Goal: Task Accomplishment & Management: Manage account settings

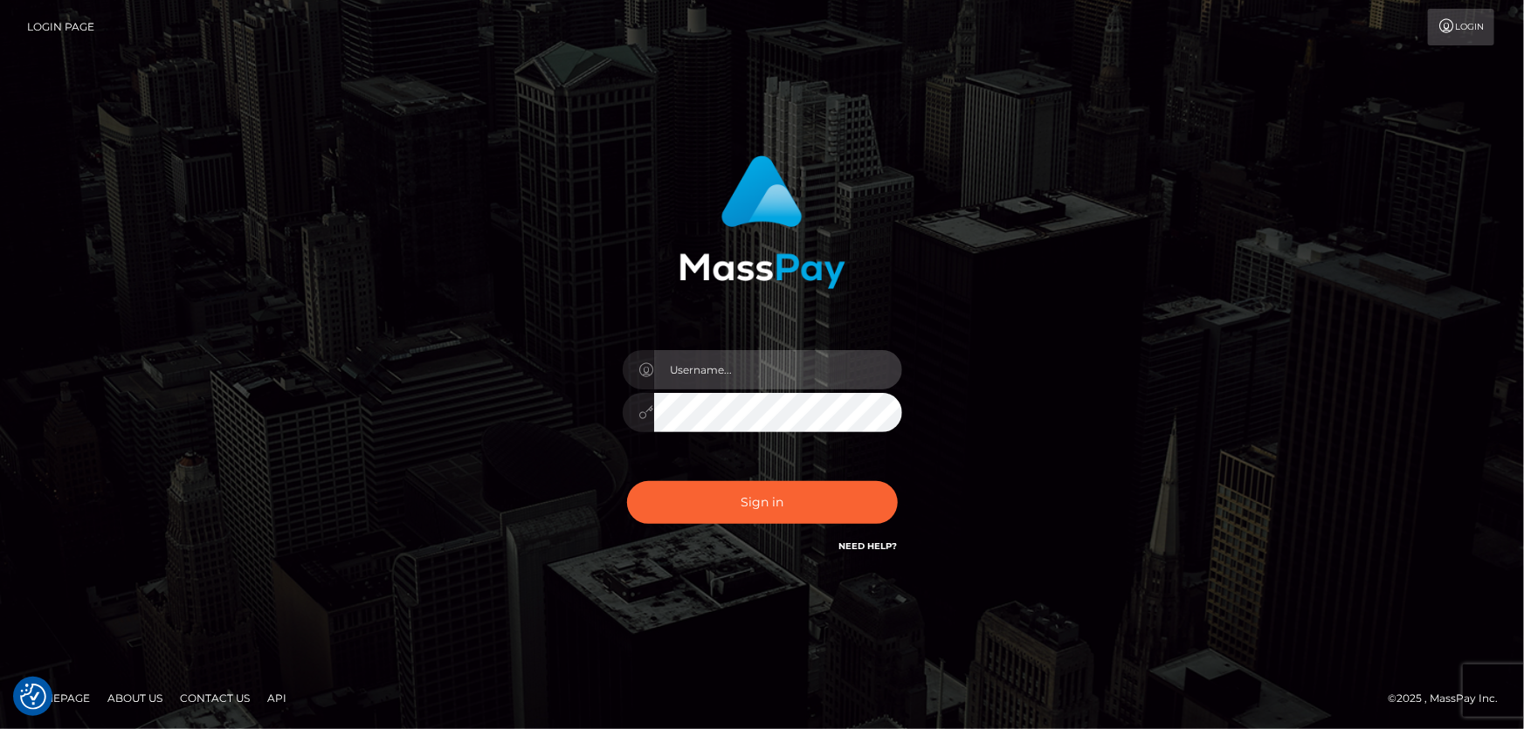
type input "[PERSON_NAME].Cirnat"
click at [889, 473] on div at bounding box center [740, 531] width 358 height 199
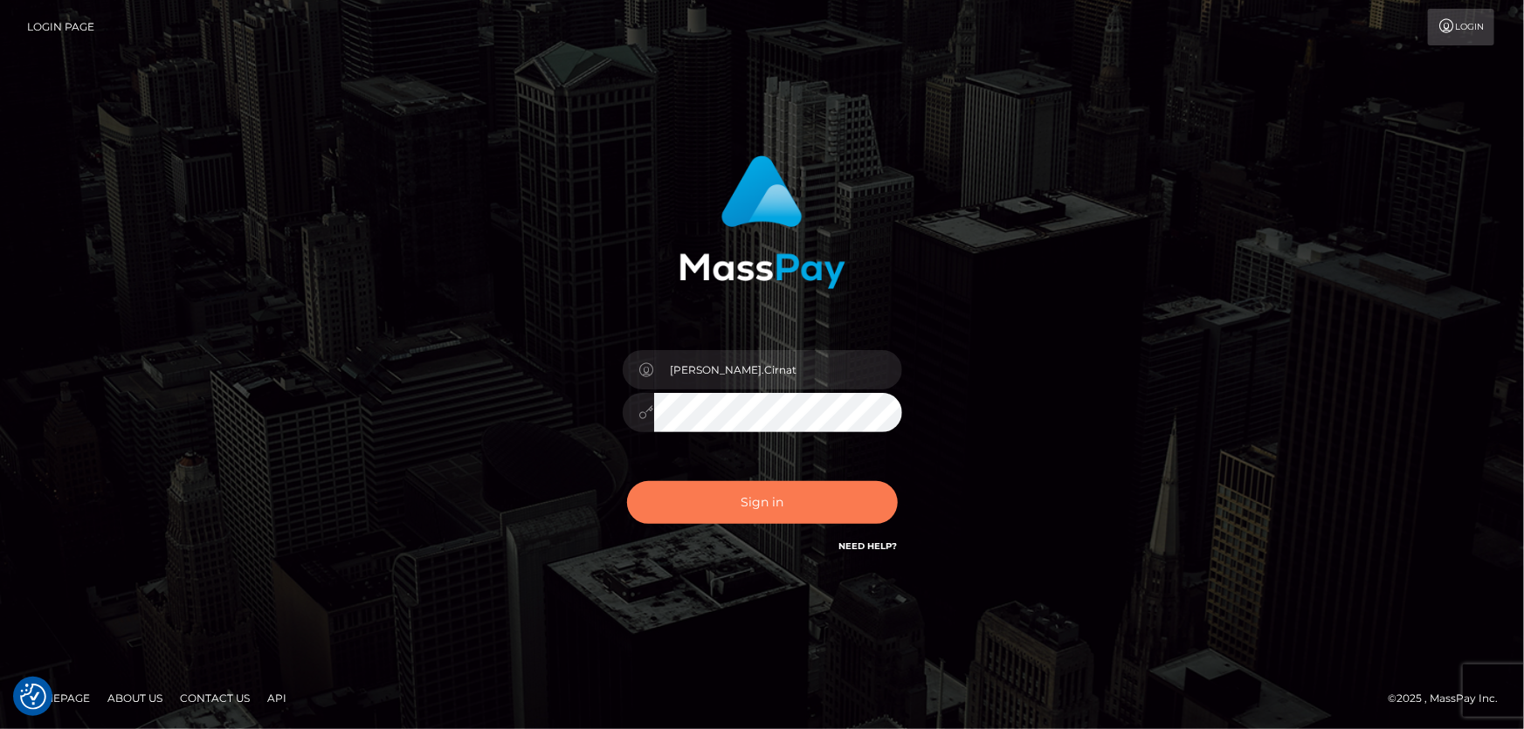
click at [723, 489] on button "Sign in" at bounding box center [762, 502] width 271 height 43
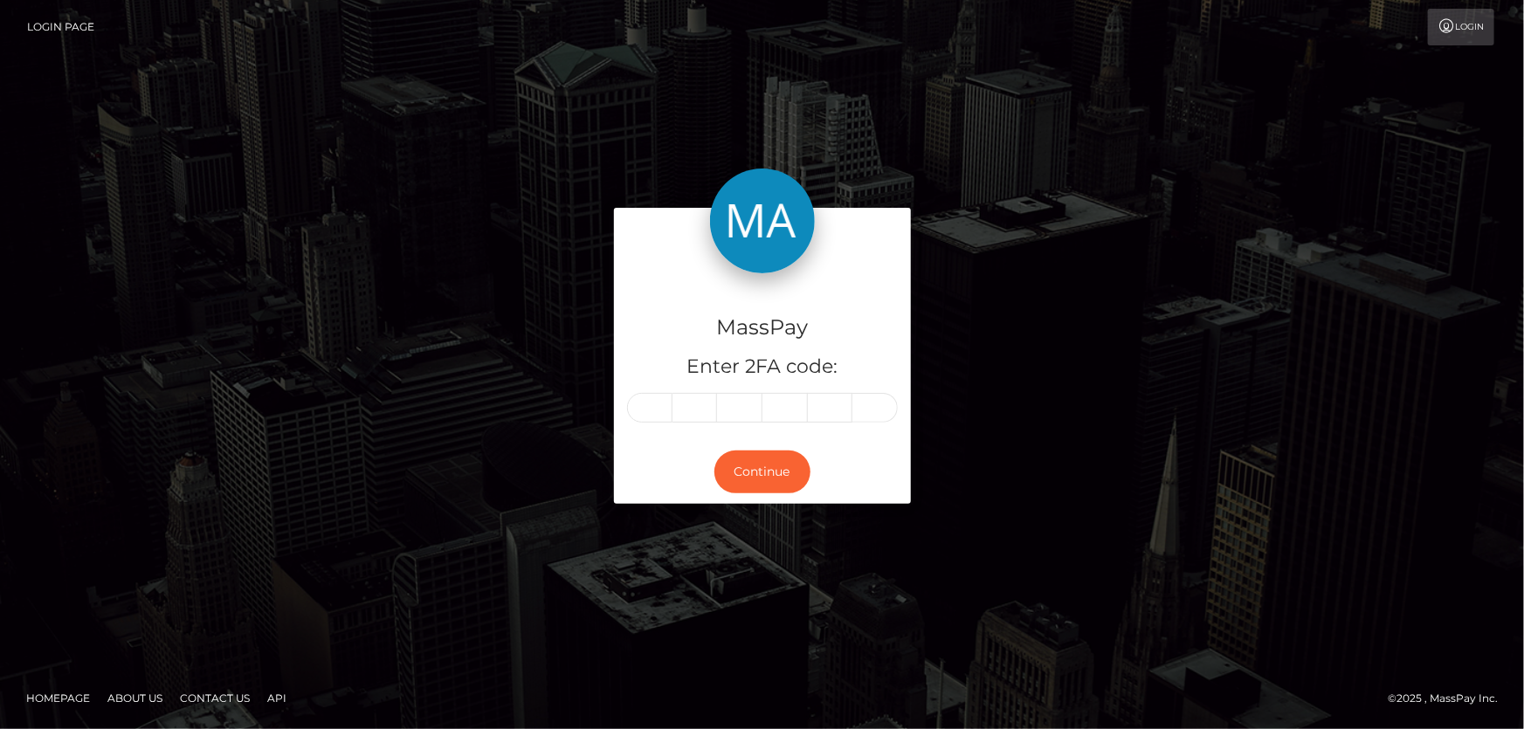
click at [649, 408] on input "text" at bounding box center [649, 408] width 45 height 30
type input "2"
type input "6"
type input "5"
type input "6"
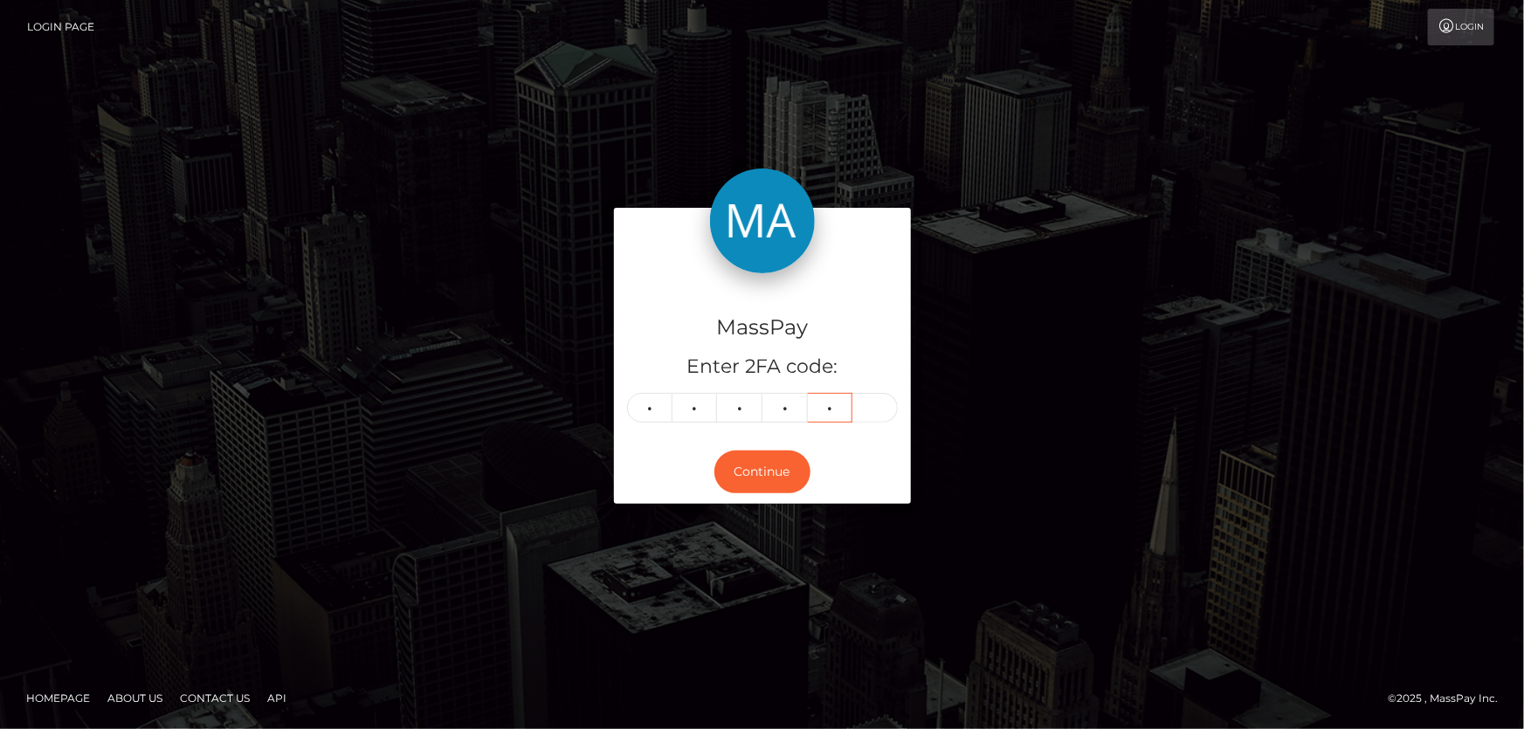
type input "1"
type input "0"
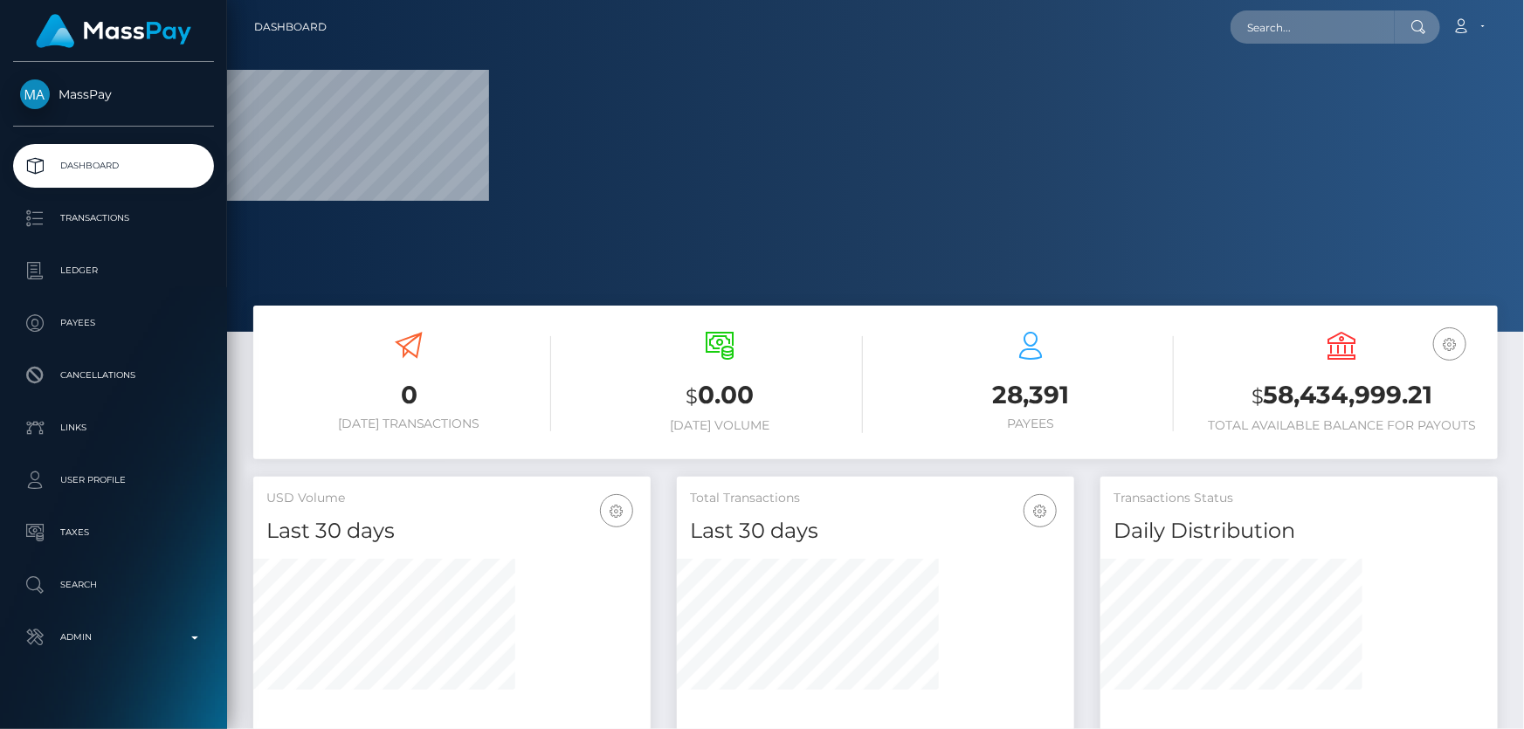
scroll to position [317, 0]
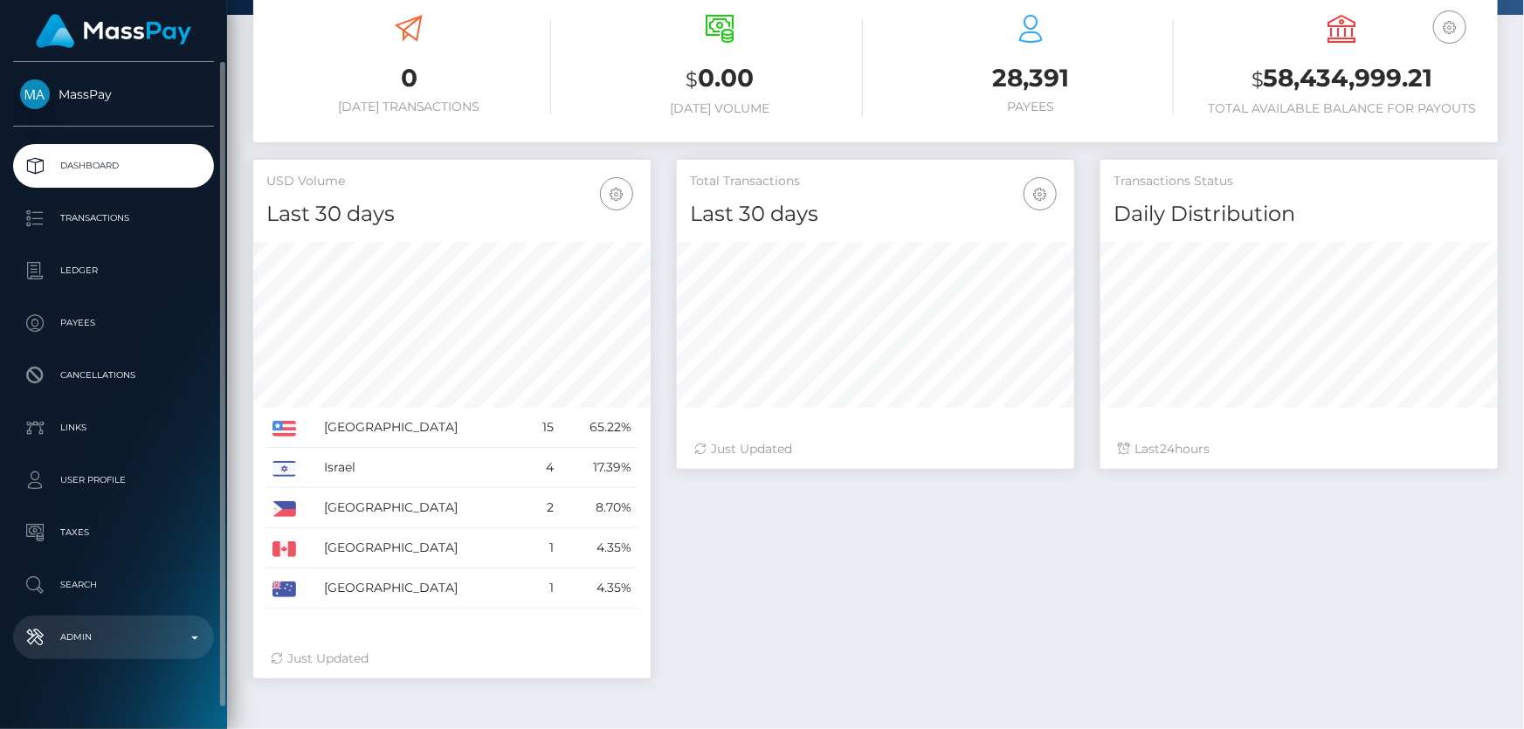
click at [157, 637] on p "Admin" at bounding box center [113, 637] width 187 height 26
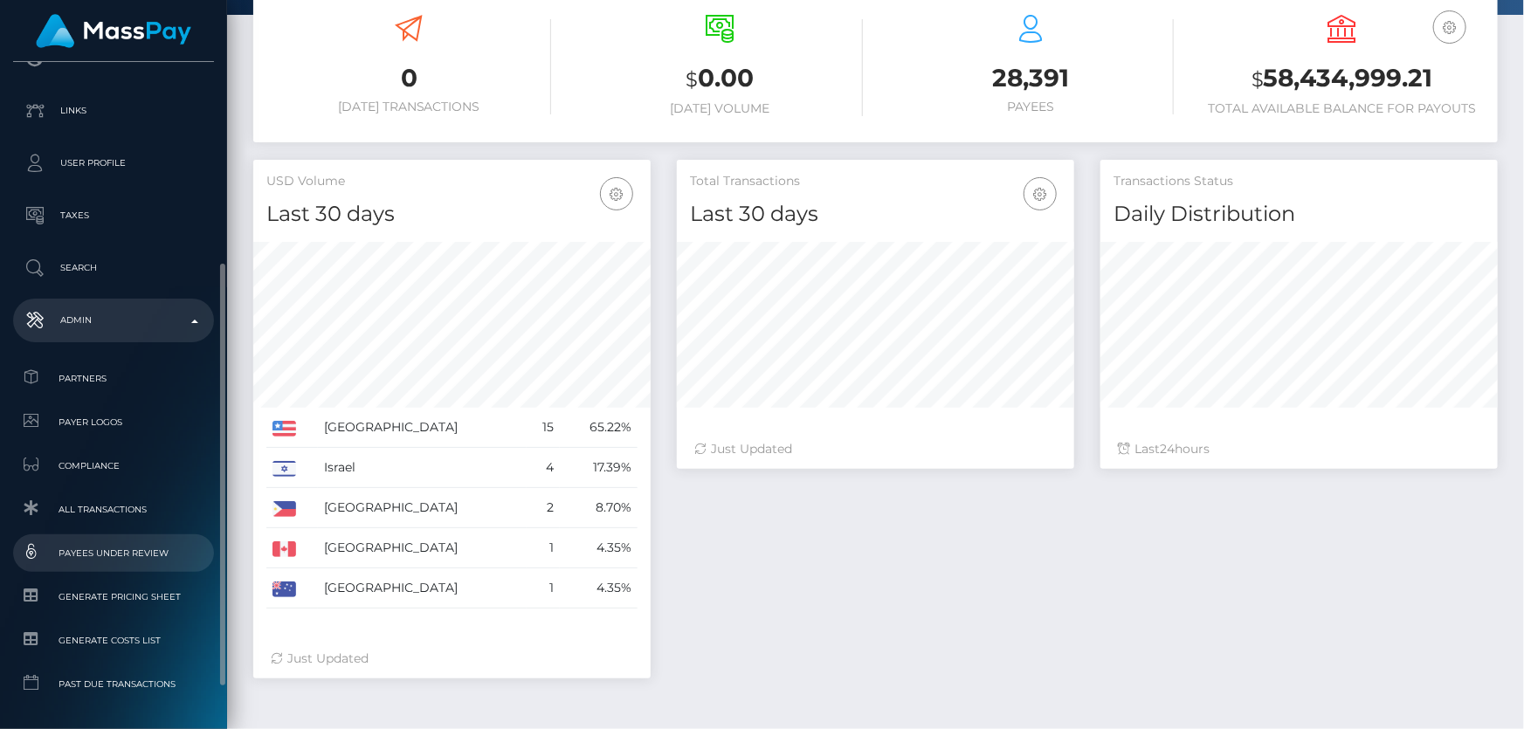
click at [141, 554] on span "Payees under Review" at bounding box center [113, 553] width 187 height 20
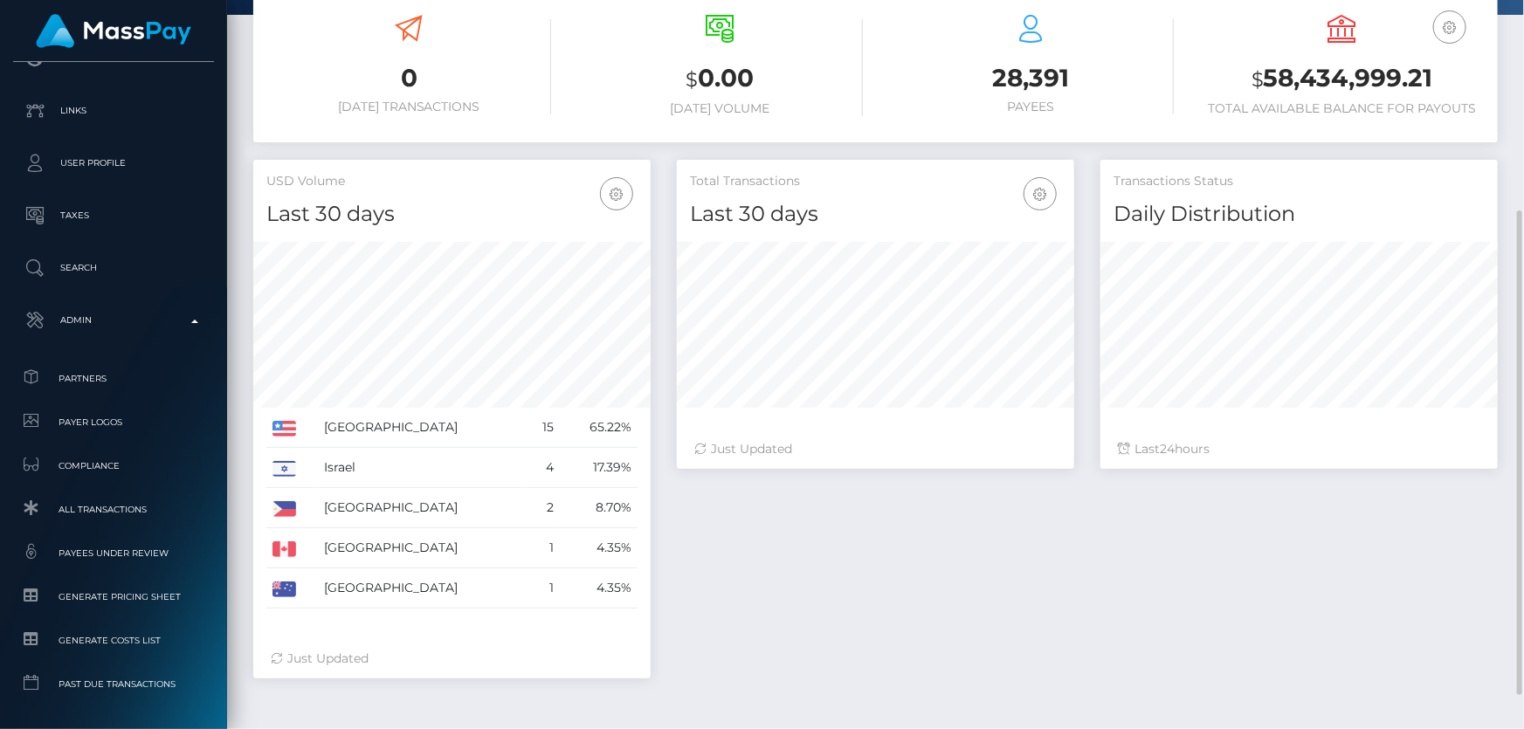
drag, startPoint x: 283, startPoint y: 95, endPoint x: 277, endPoint y: 108, distance: 14.5
click at [283, 95] on div "0 Today Transactions" at bounding box center [408, 65] width 285 height 100
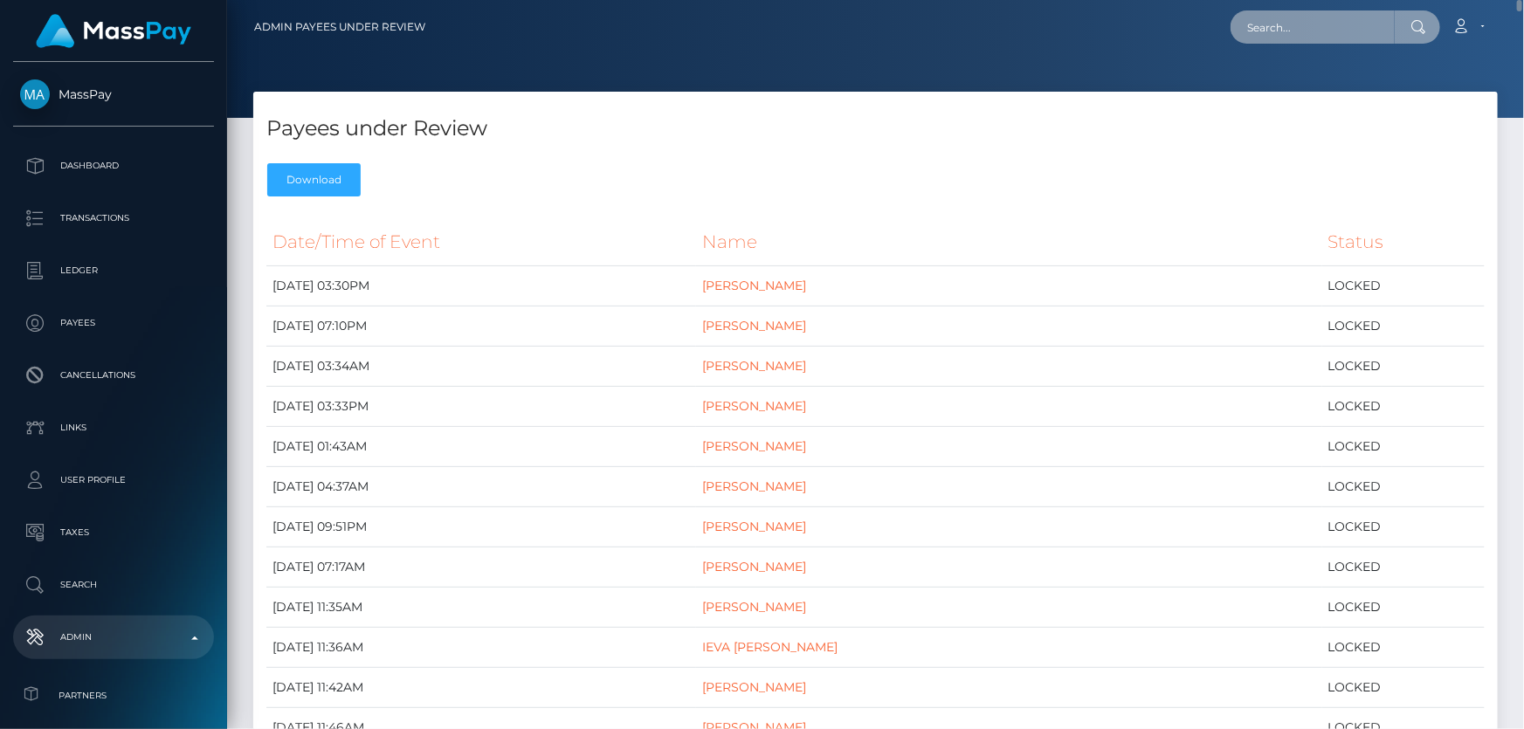
paste input "918b4d7f-81b3-4aee-a3f8-50eb9b7d19ef"
click at [1291, 23] on input "918b4d7f-81b3-4aee-a3f8-50eb9b7d19ef" at bounding box center [1312, 26] width 164 height 33
paste input "CELINE ARLOV"
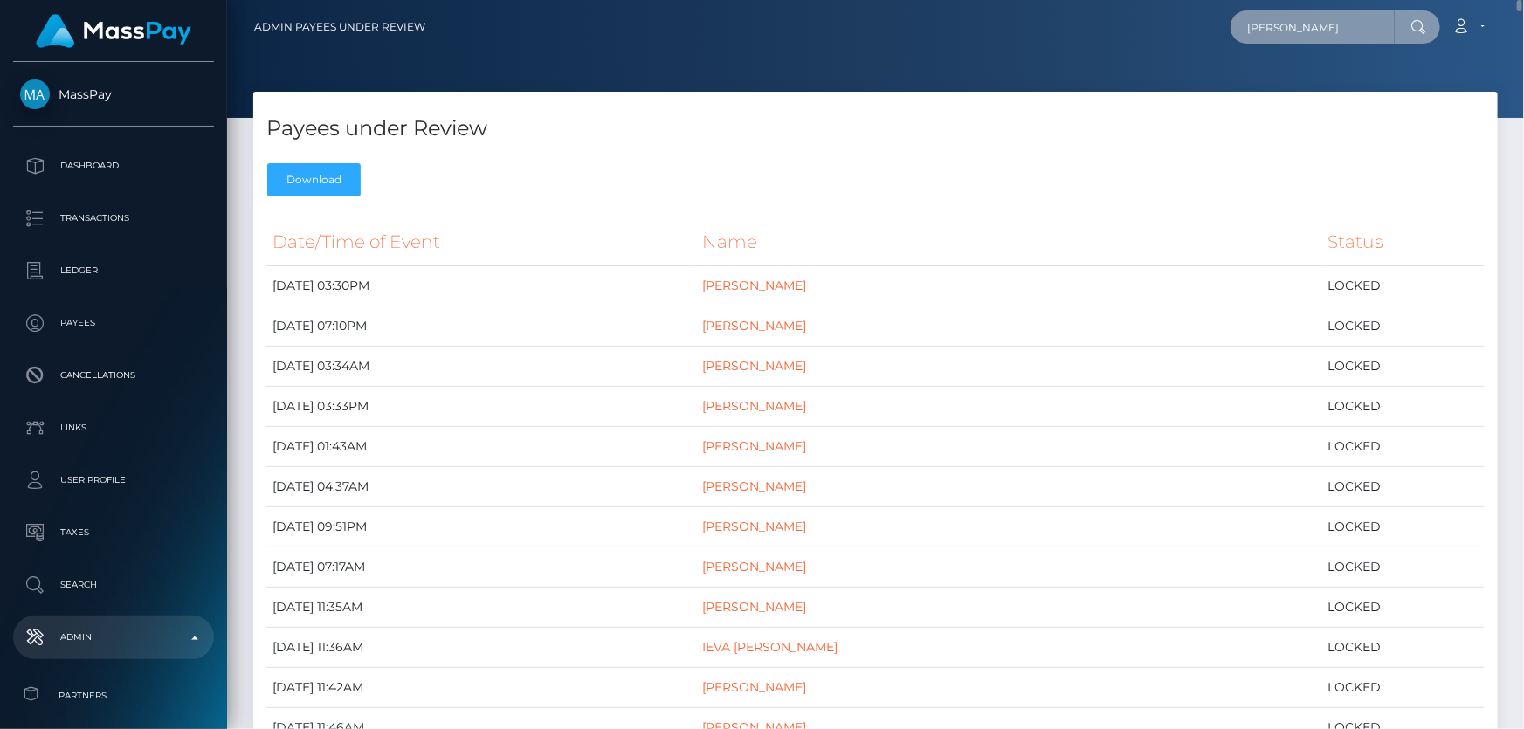
type input "CELINE ARLOV"
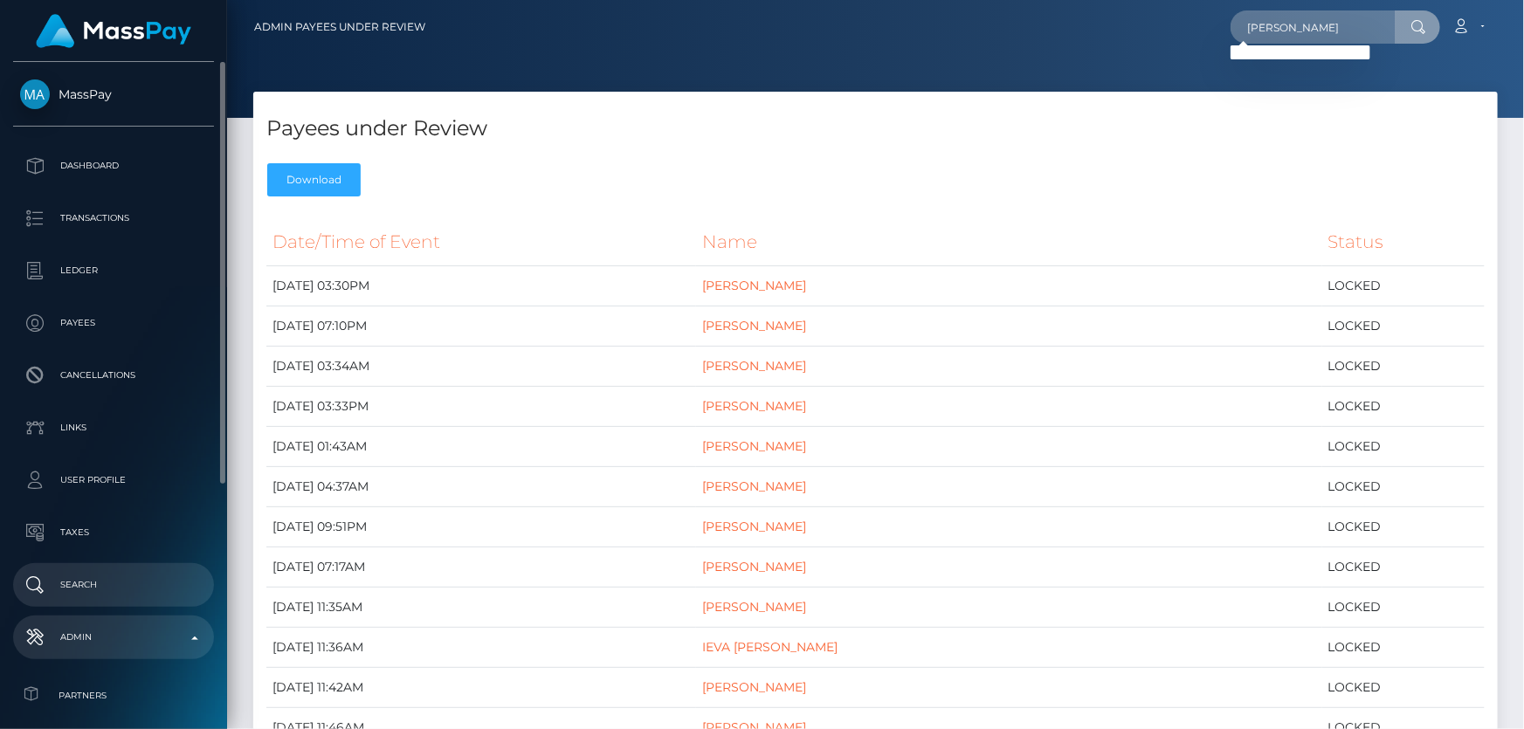
click at [117, 580] on p "Search" at bounding box center [113, 585] width 187 height 26
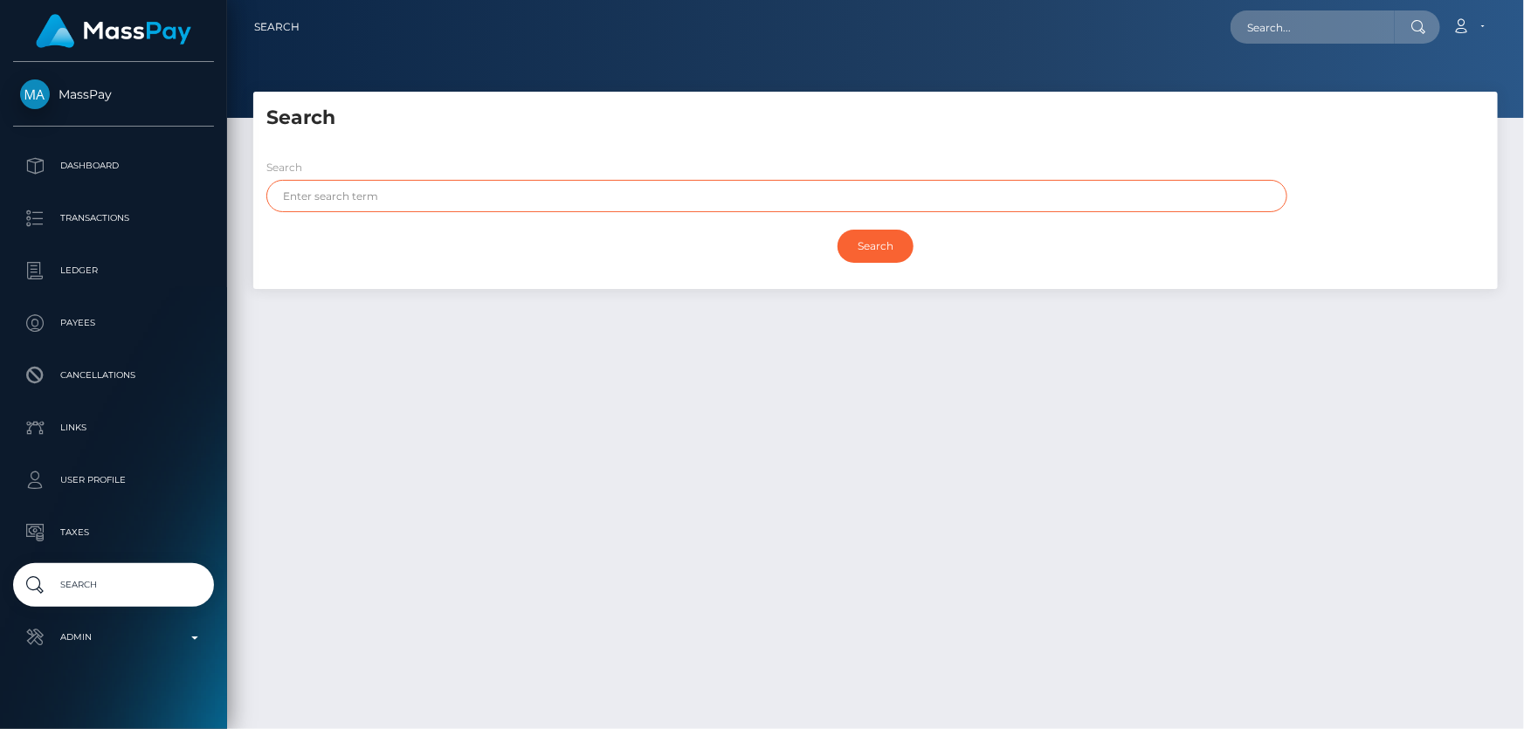
paste input "[PERSON_NAME]"
click at [837, 230] on input "Search" at bounding box center [875, 246] width 76 height 33
click at [863, 241] on input "Search" at bounding box center [875, 246] width 76 height 33
click at [865, 236] on input "Search" at bounding box center [875, 246] width 76 height 33
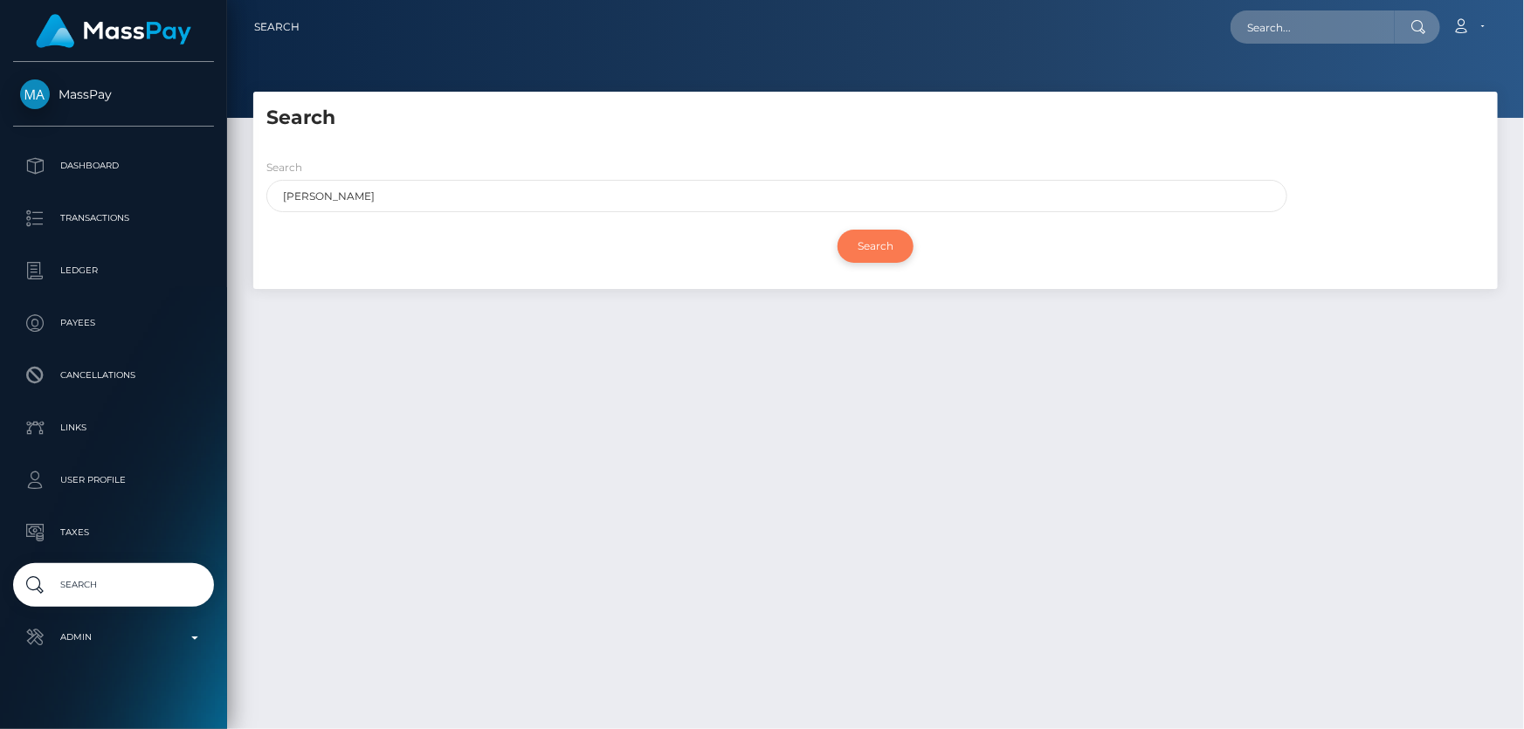
click at [865, 236] on input "Search" at bounding box center [875, 246] width 76 height 33
drag, startPoint x: 331, startPoint y: 193, endPoint x: 382, endPoint y: 196, distance: 50.8
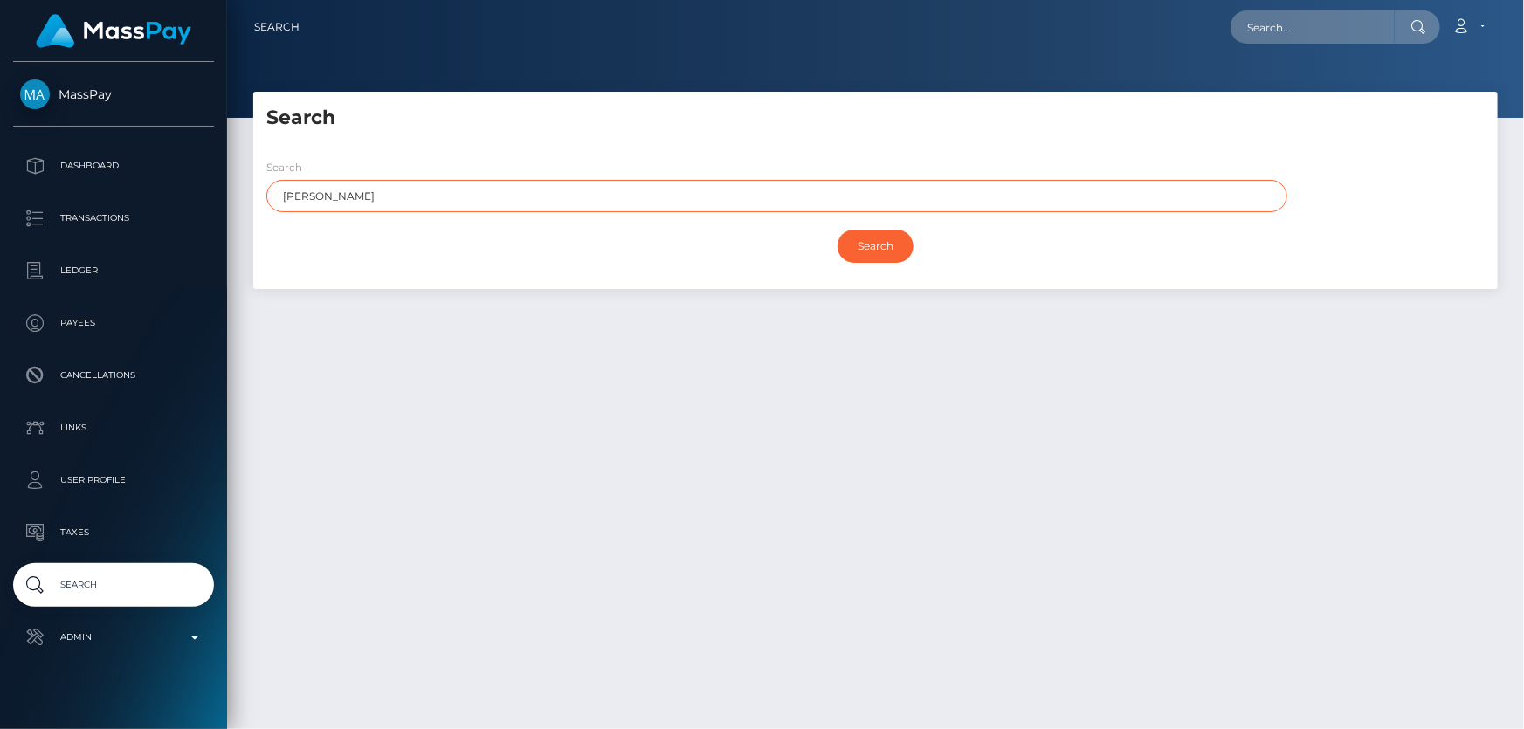
click at [396, 194] on input "CELINE ARLOV" at bounding box center [776, 196] width 1021 height 32
type input "CELINE"
click at [867, 245] on input "Search" at bounding box center [875, 246] width 76 height 33
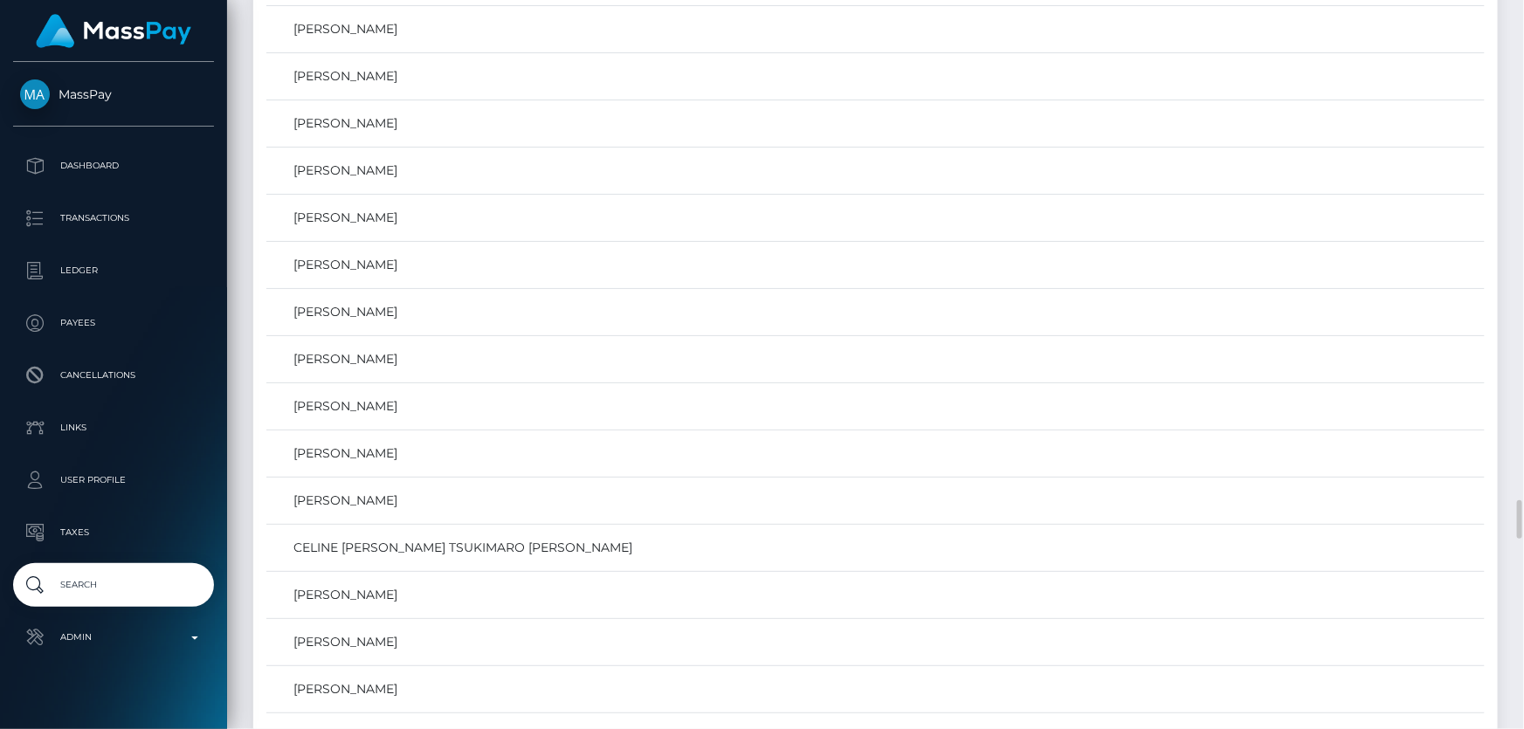
scroll to position [9763, 0]
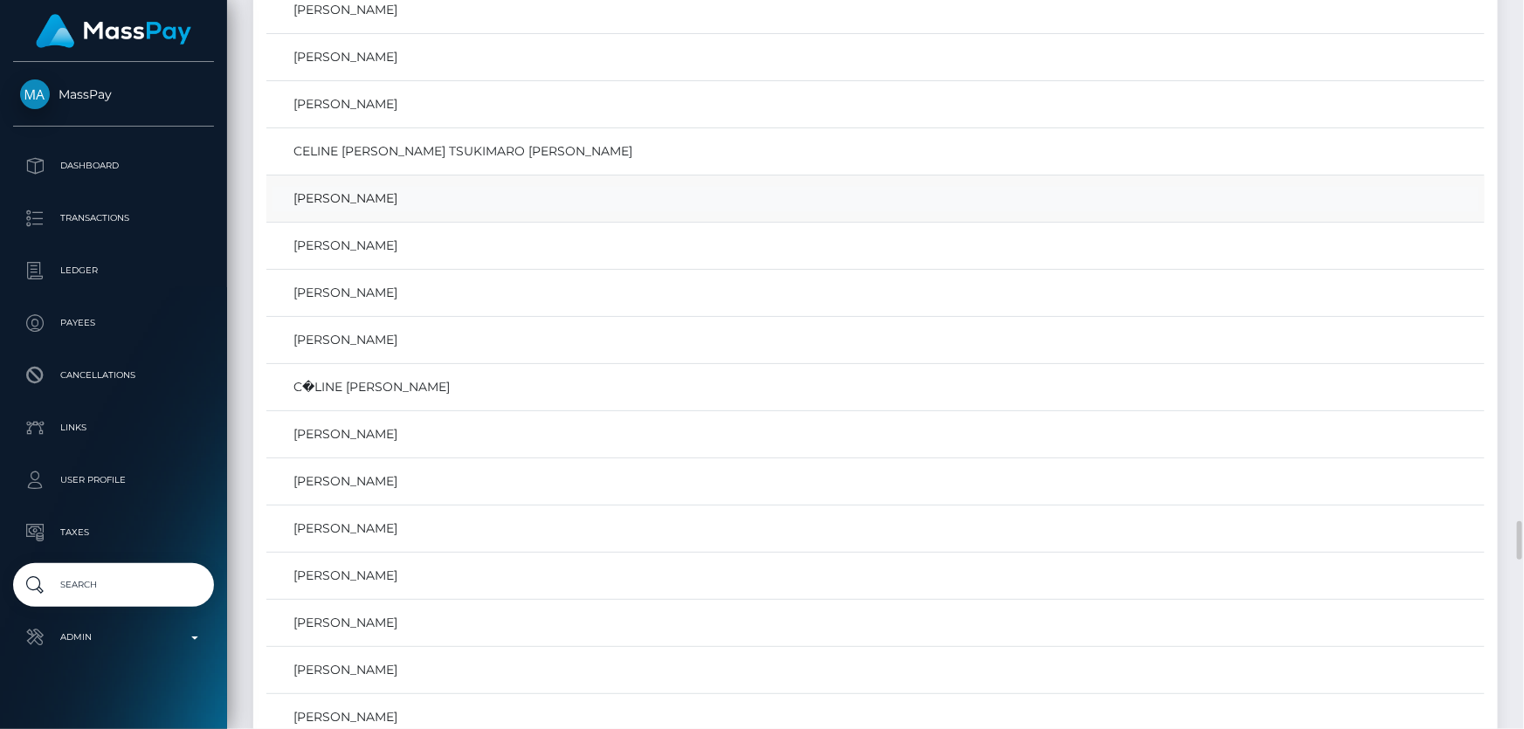
click at [358, 186] on link "CELINE ARLOV" at bounding box center [875, 198] width 1206 height 25
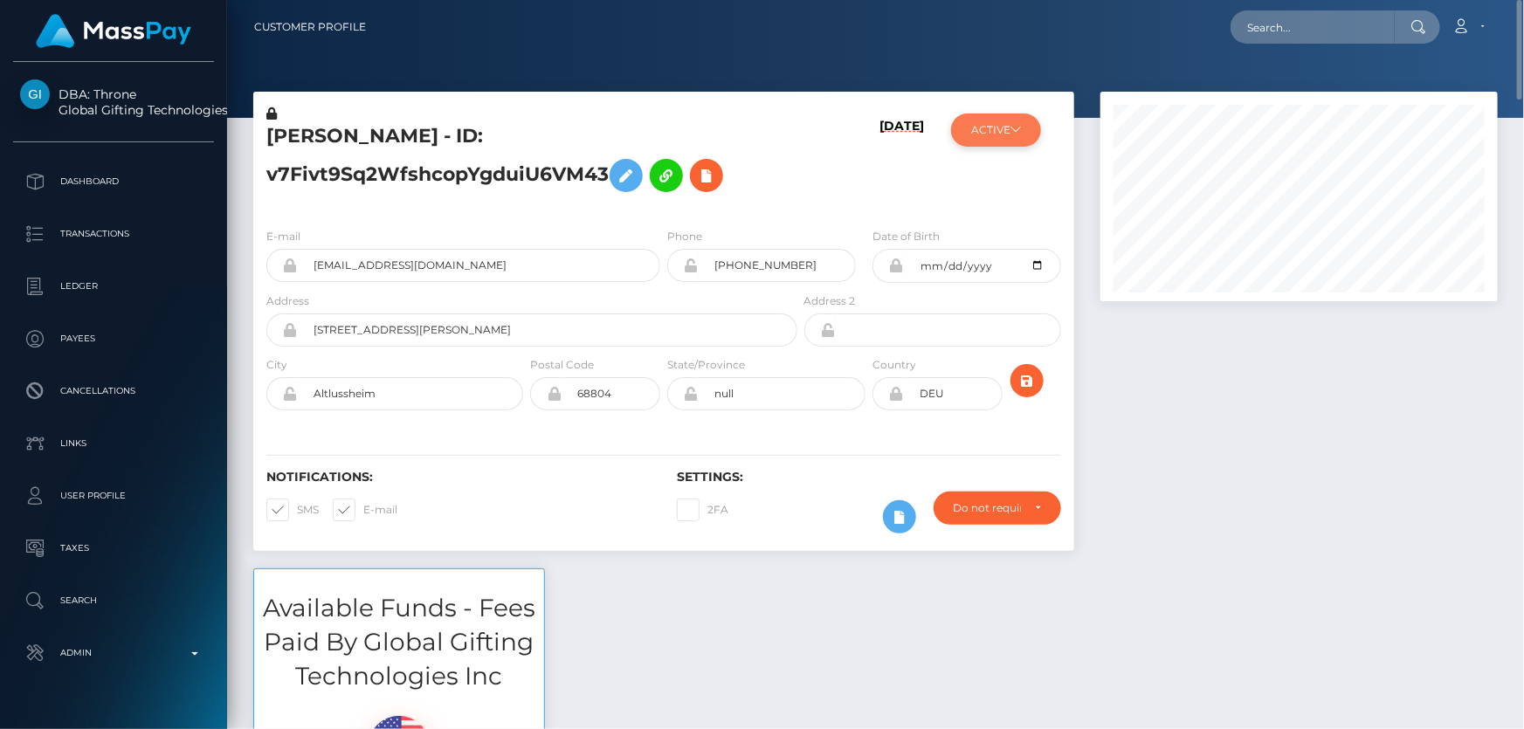
click at [1008, 125] on button "ACTIVE" at bounding box center [996, 130] width 90 height 33
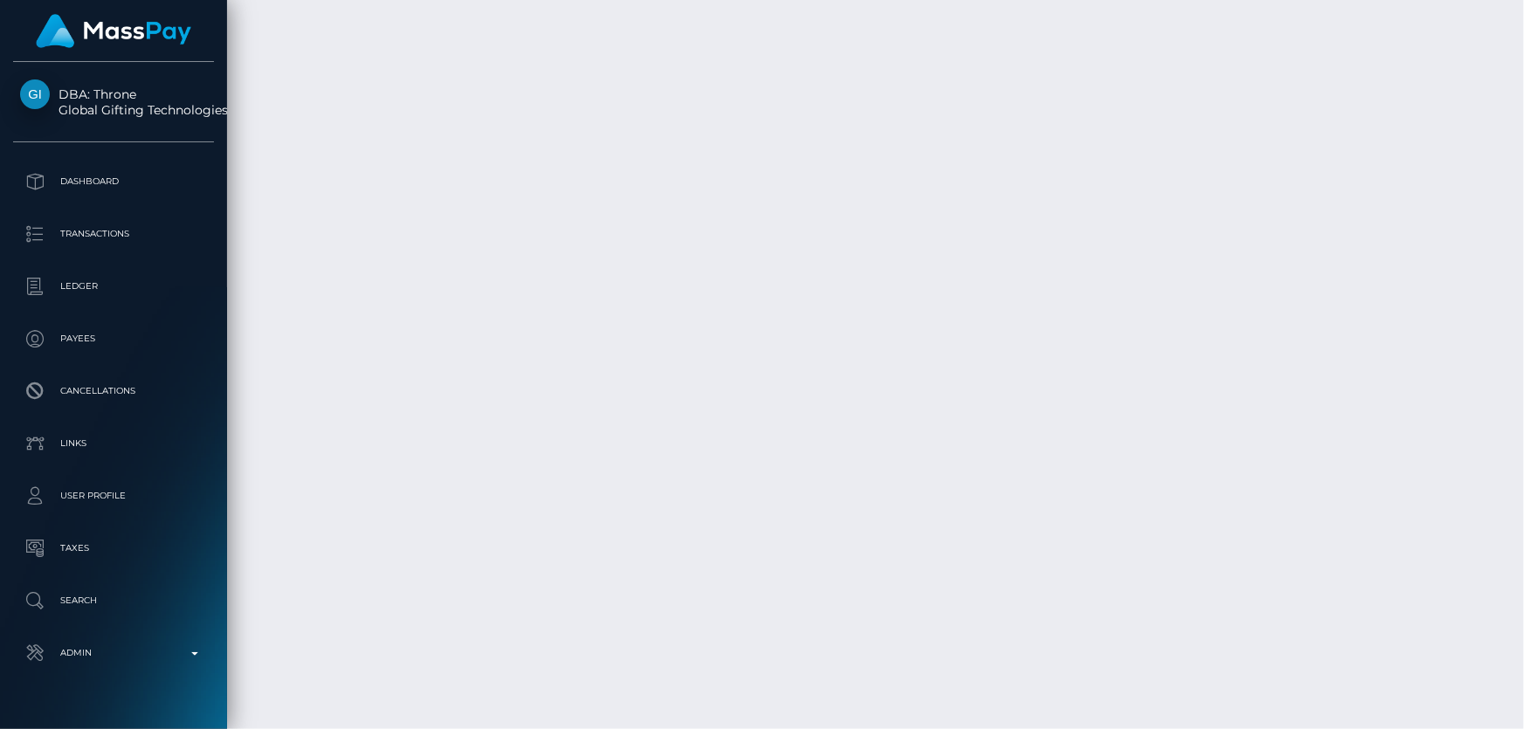
scroll to position [4366, 0]
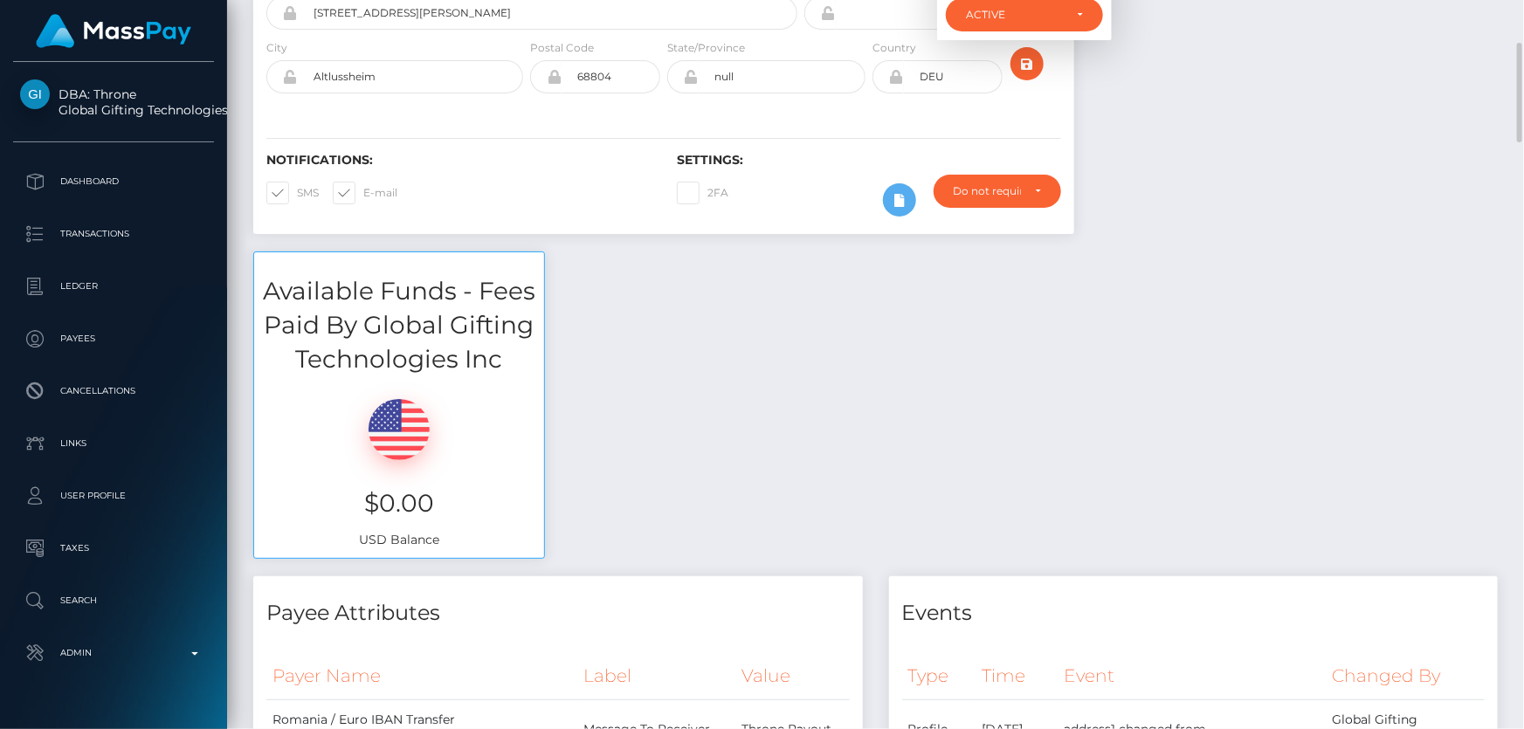
scroll to position [0, 0]
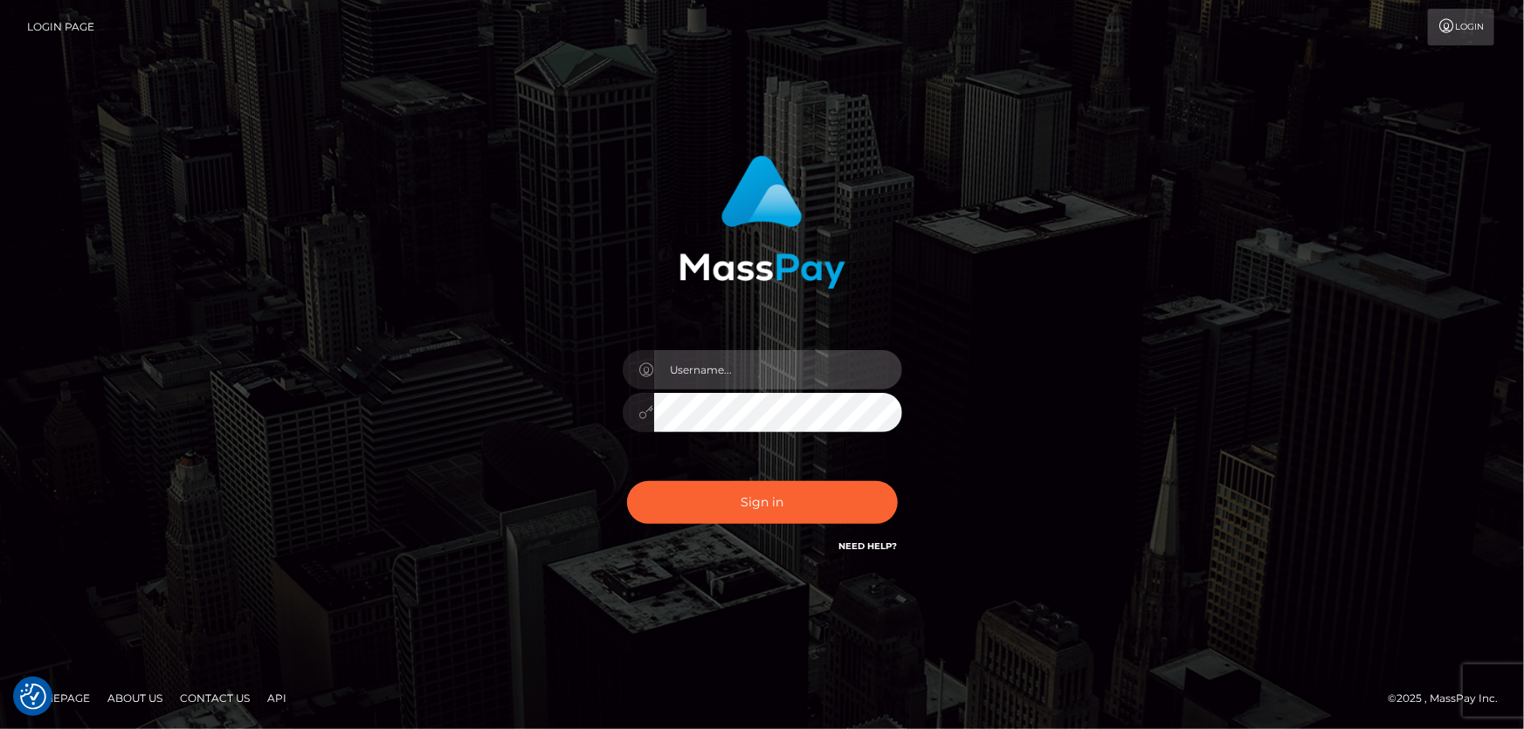
type input "Dan.Cirnat"
click at [892, 480] on div at bounding box center [740, 531] width 358 height 199
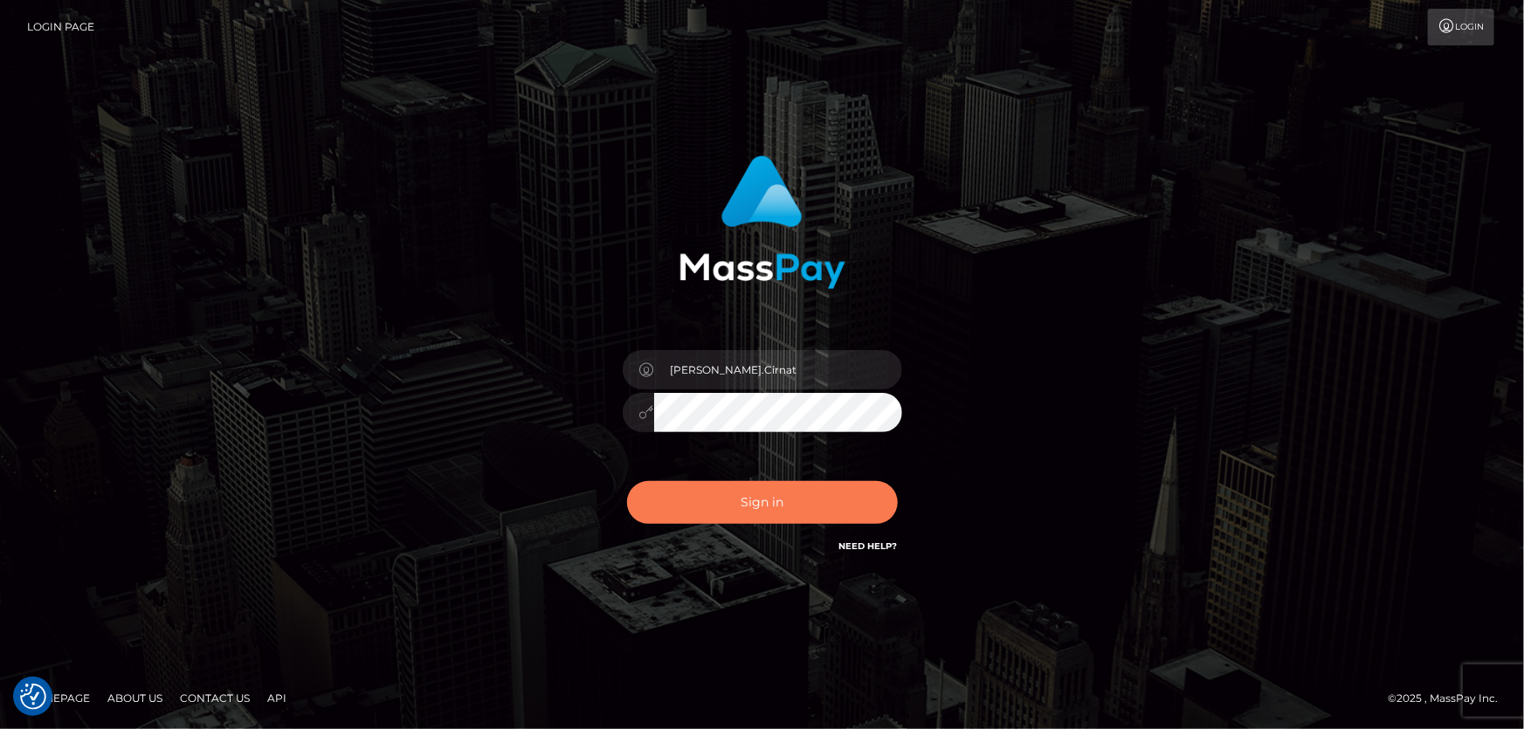
click at [779, 508] on button "Sign in" at bounding box center [762, 502] width 271 height 43
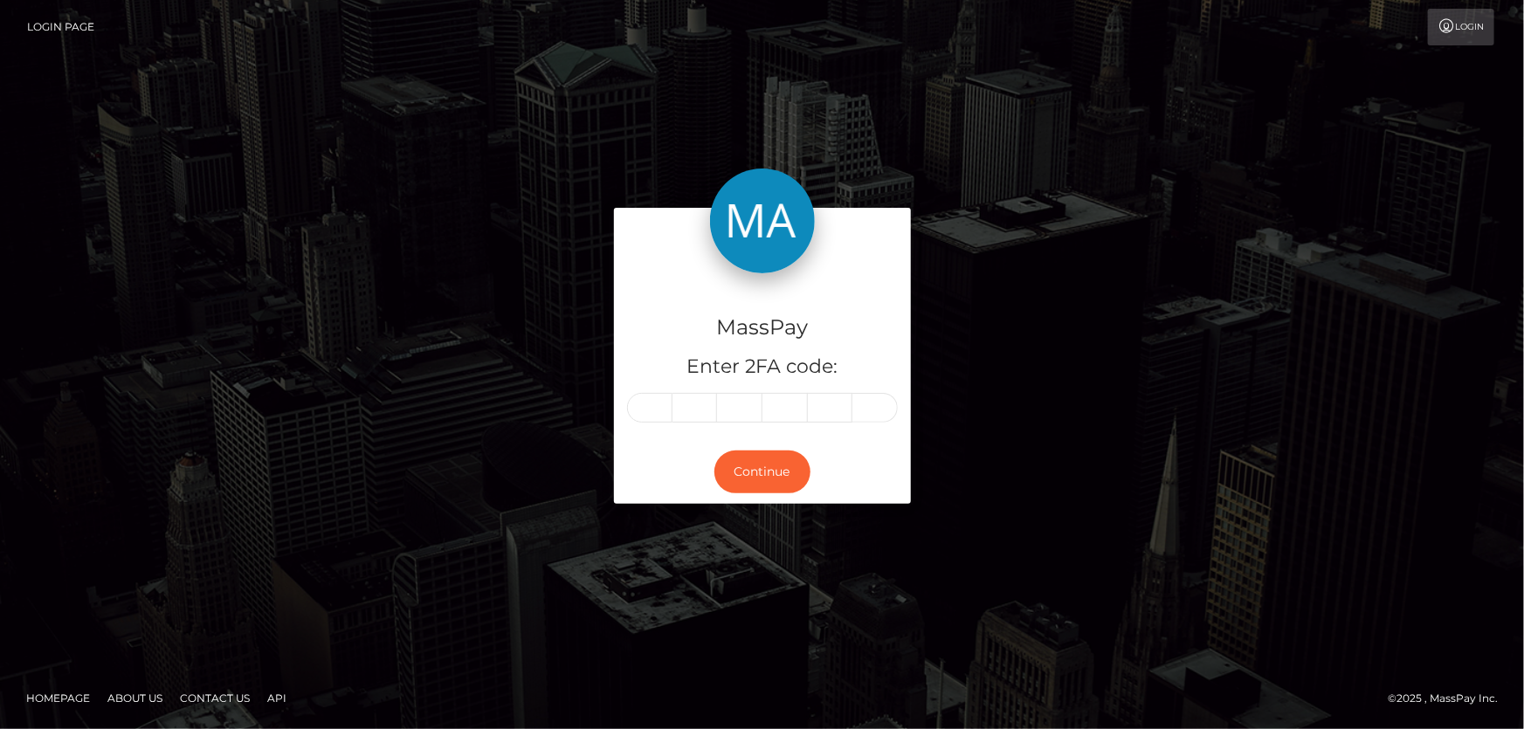
click at [649, 417] on input "text" at bounding box center [649, 408] width 45 height 30
type input "6"
type input "9"
type input "7"
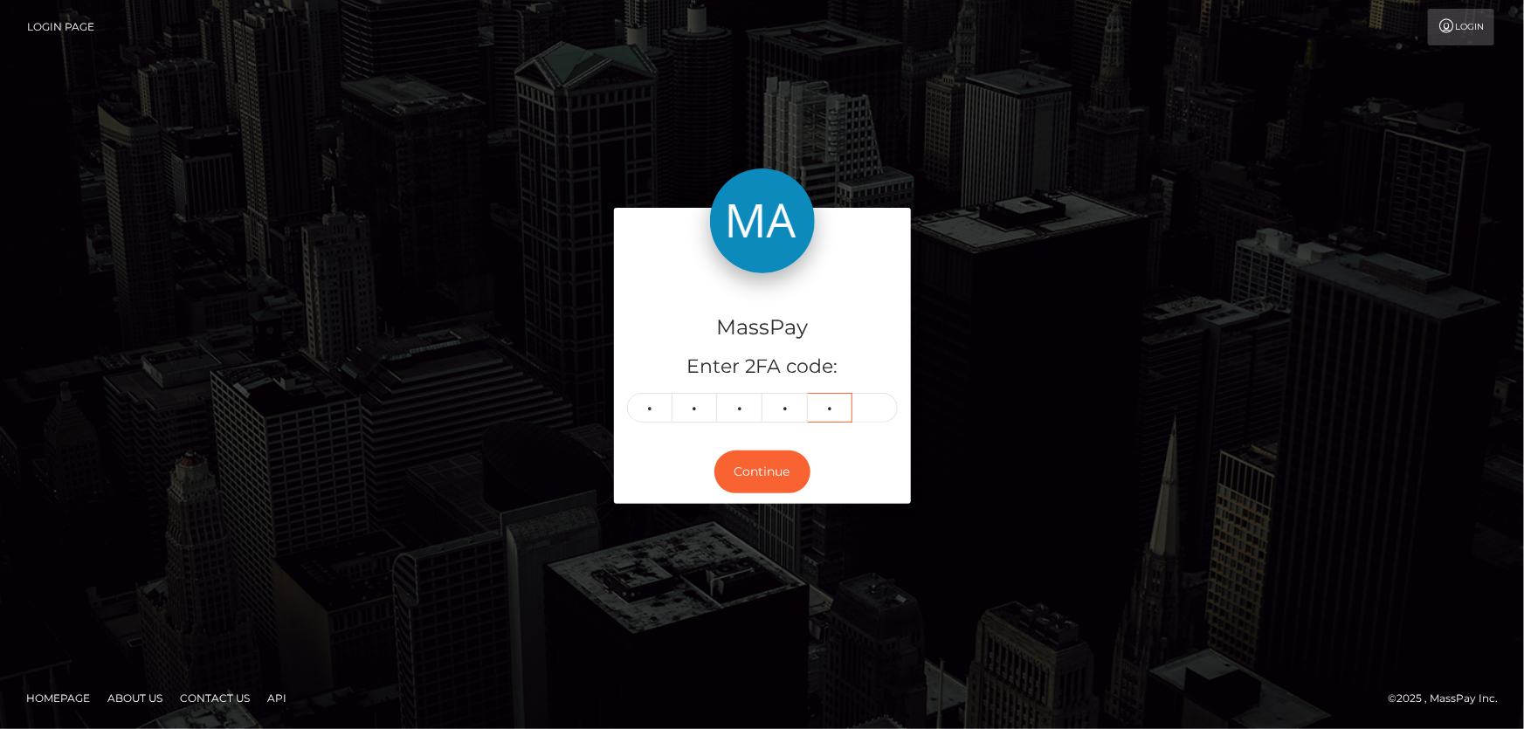
type input "7"
type input "6"
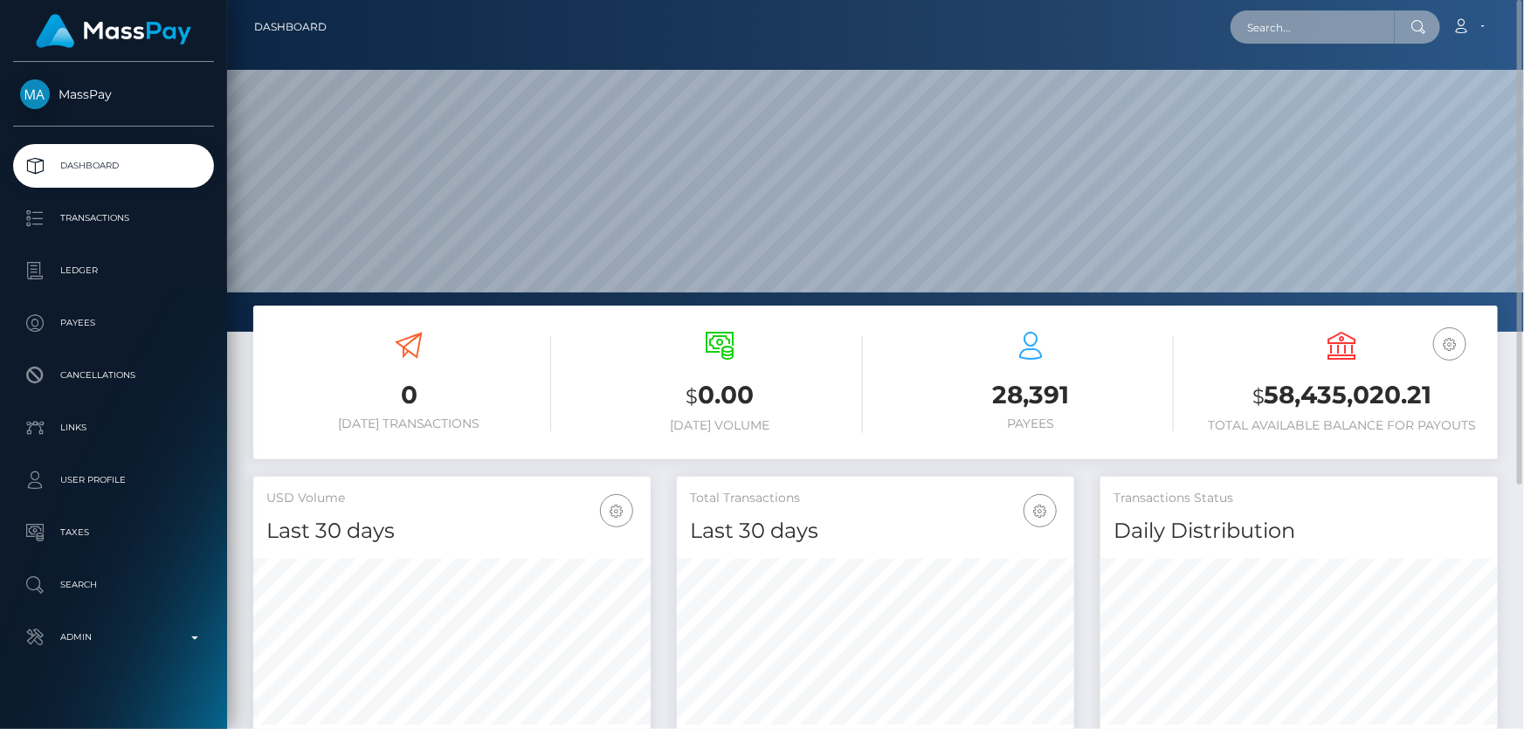
paste input "431e9e7b-803c-480e-8262-b171109b7842"
click at [1261, 31] on input "431e9e7b-803c-480e-8262-b171109b7842" at bounding box center [1312, 26] width 164 height 33
paste input "[PERSON_NAME]"
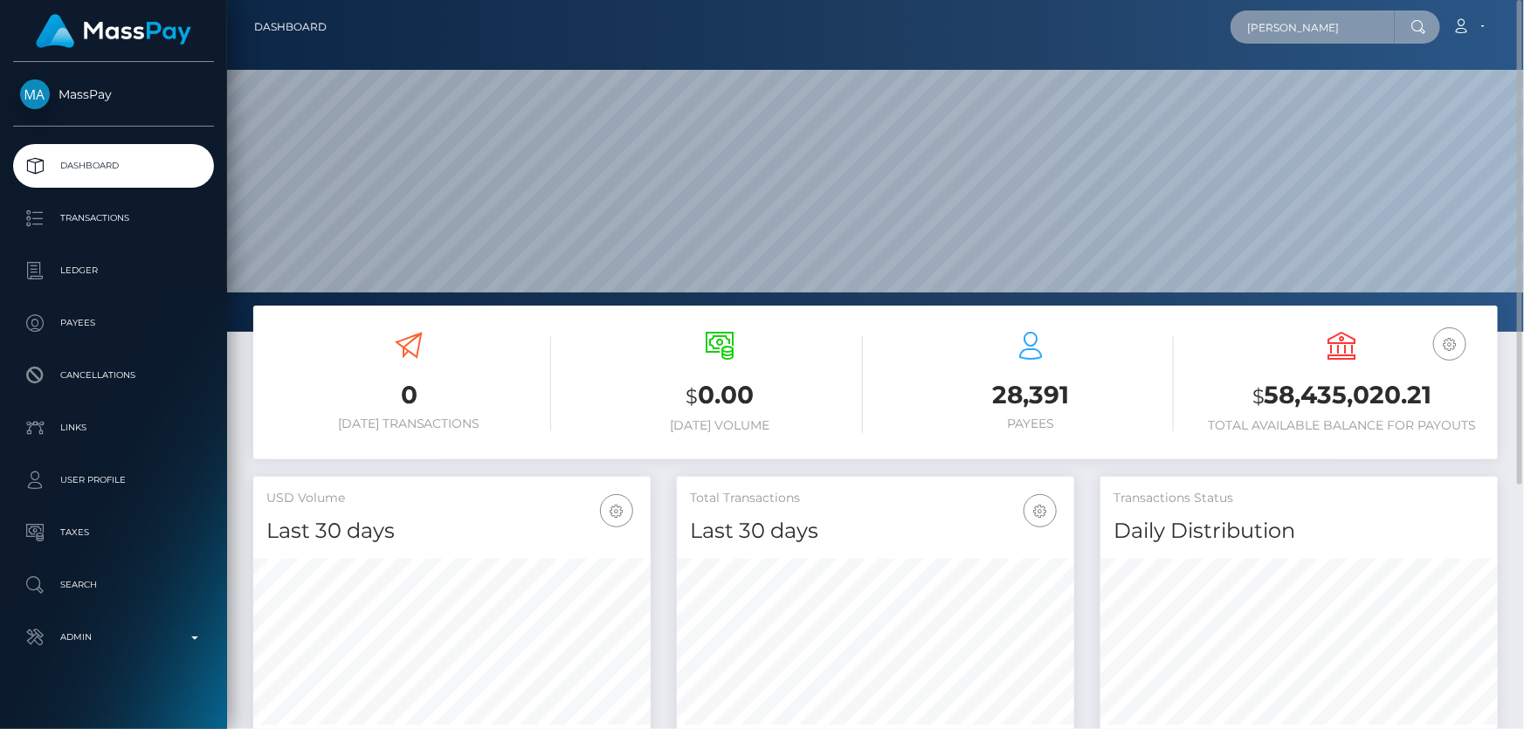
type input "[PERSON_NAME]"
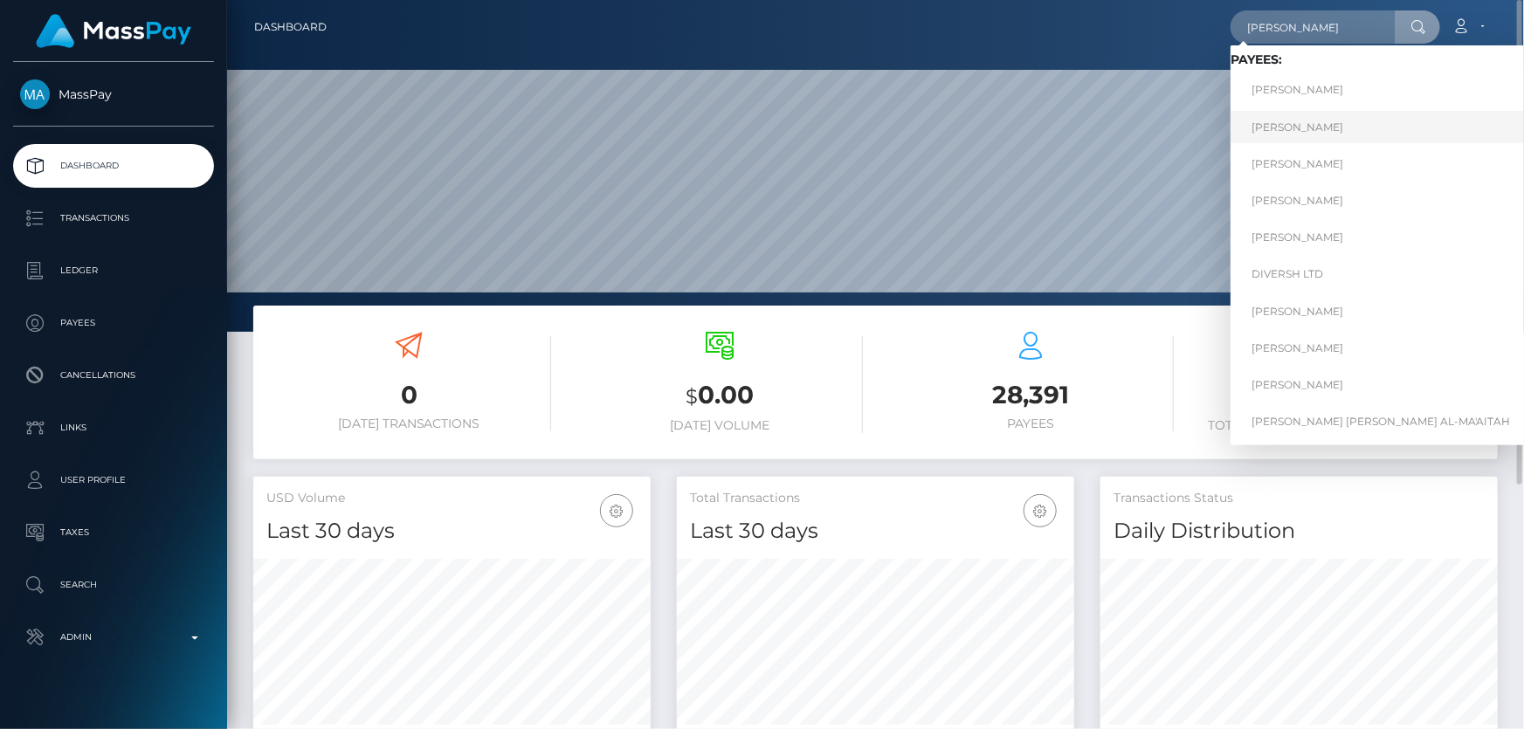
click at [1328, 125] on link "[PERSON_NAME]" at bounding box center [1380, 127] width 300 height 32
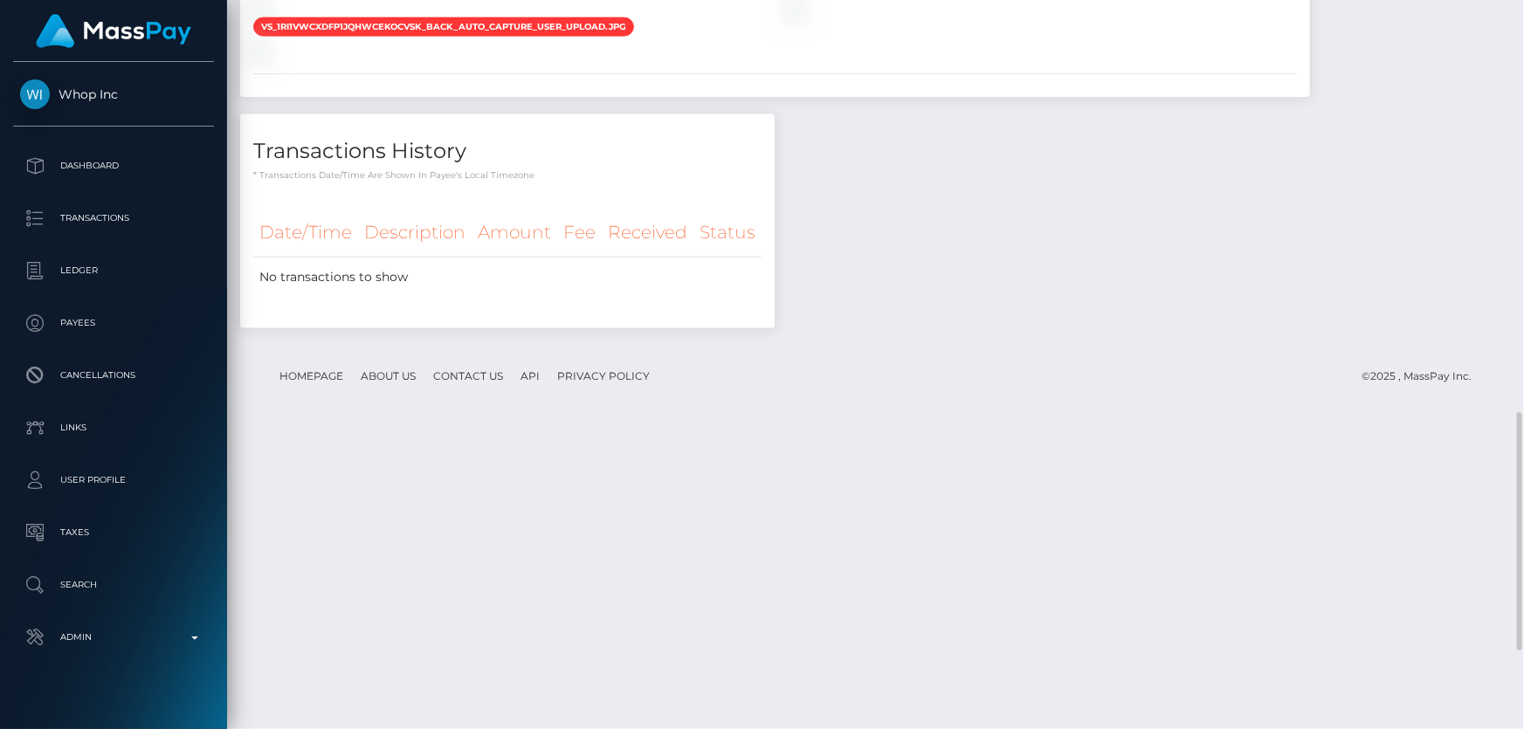
scroll to position [1266, 0]
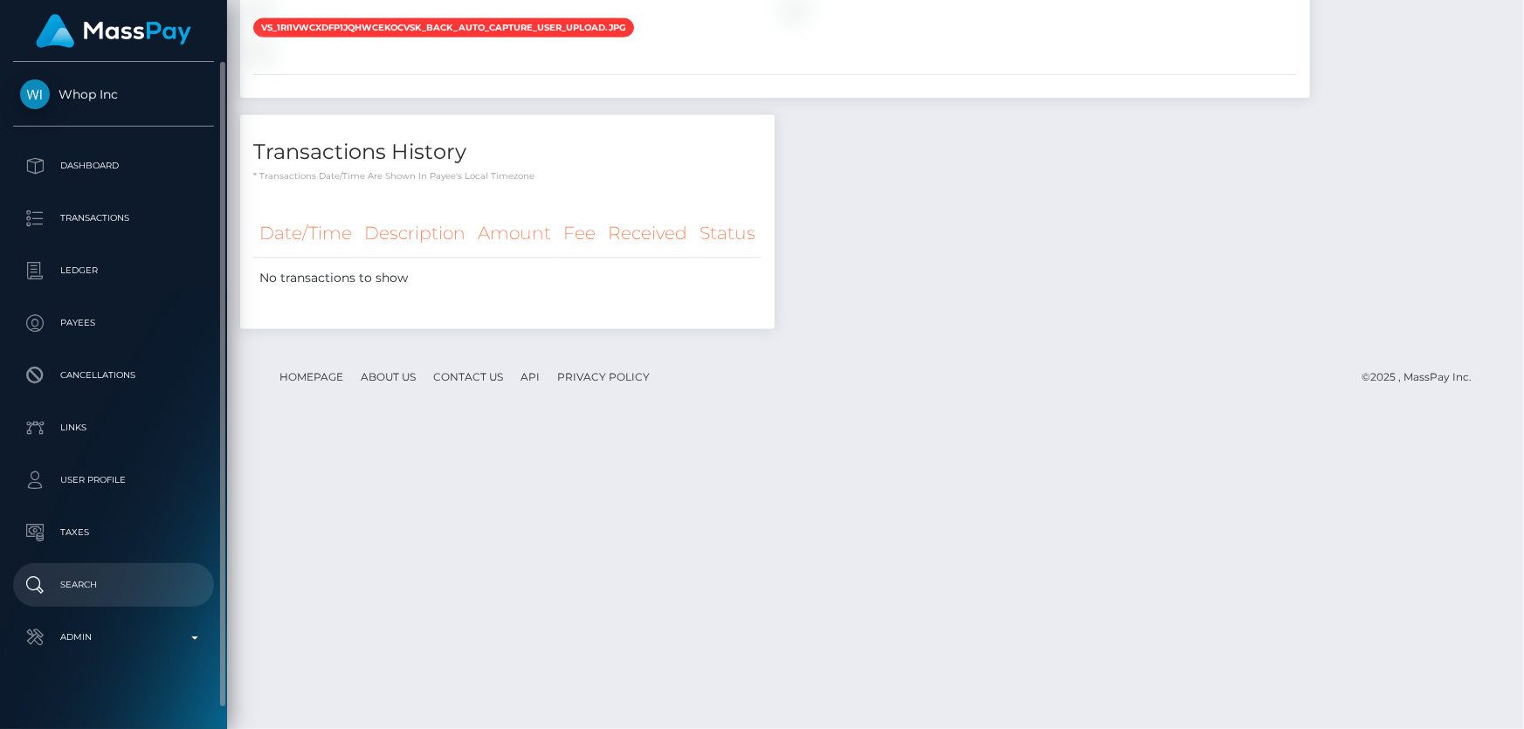
click at [111, 572] on p "Search" at bounding box center [113, 585] width 187 height 26
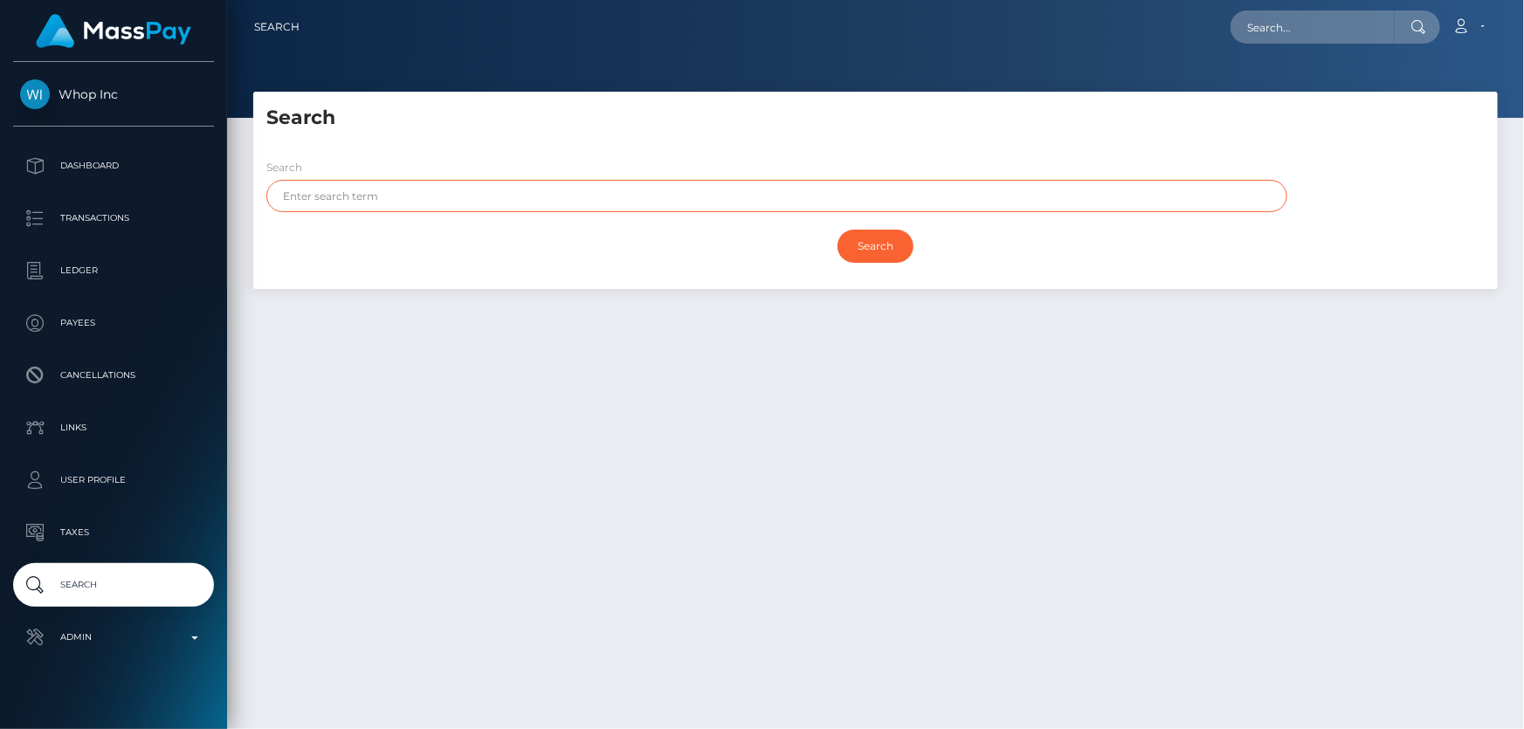
paste input "ABDULLAH ABDULLAH"
click at [873, 234] on input "Search" at bounding box center [875, 246] width 76 height 33
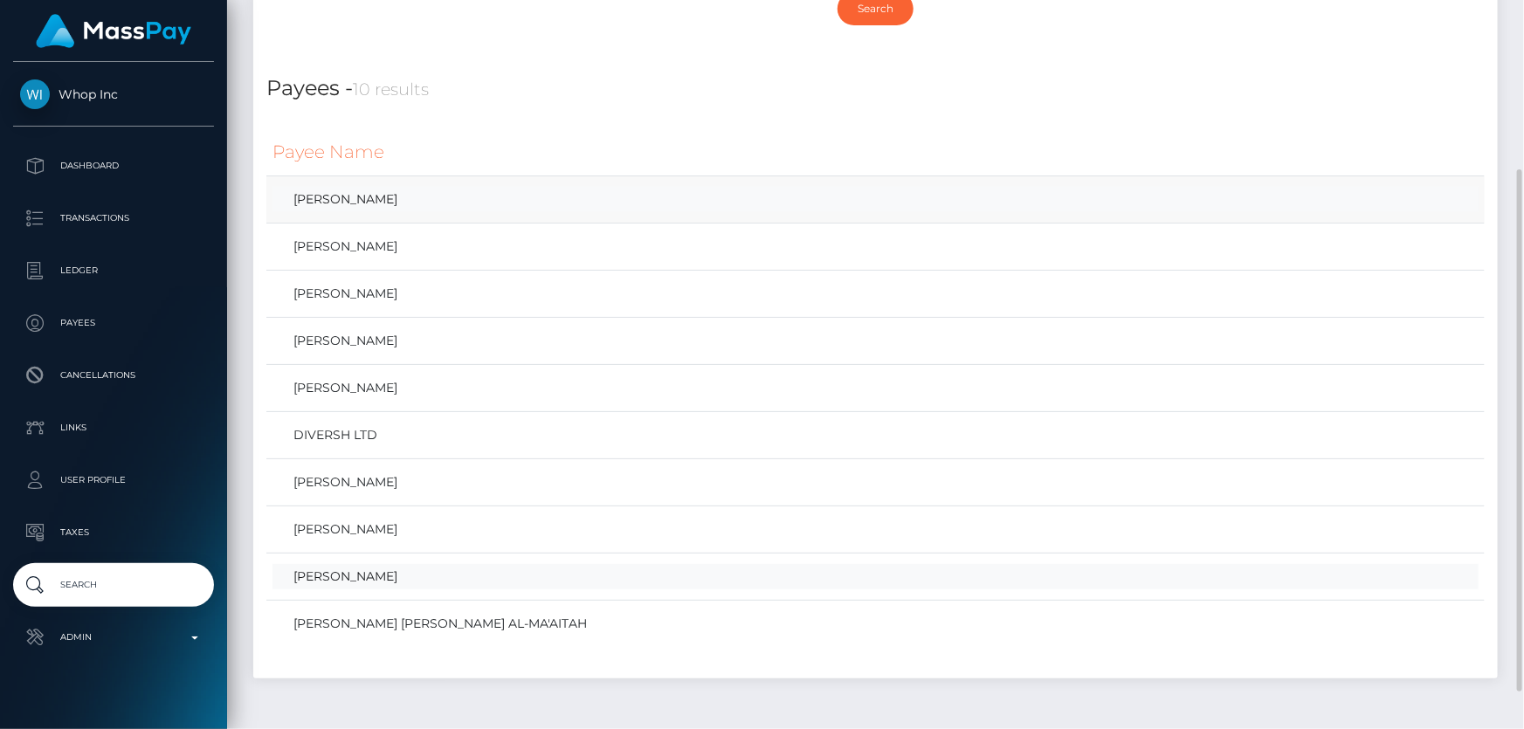
scroll to position [79, 0]
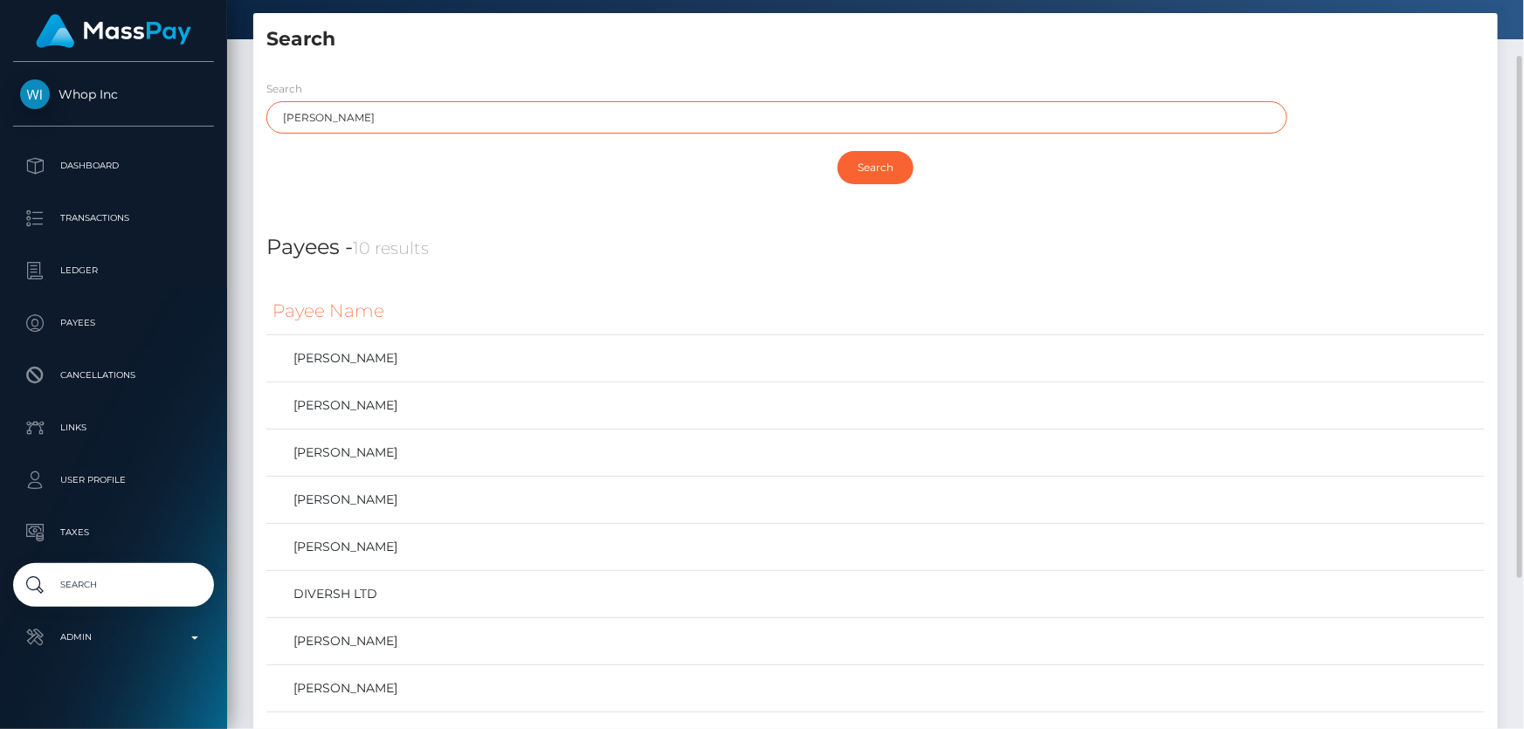
drag, startPoint x: 427, startPoint y: 119, endPoint x: 273, endPoint y: 122, distance: 153.7
click at [270, 124] on input "ABDULLAH ABDULLAH" at bounding box center [776, 117] width 1021 height 32
paste input "GURPREET Singh"
type input "GURPREET Singh"
click at [890, 165] on input "Search" at bounding box center [875, 167] width 76 height 33
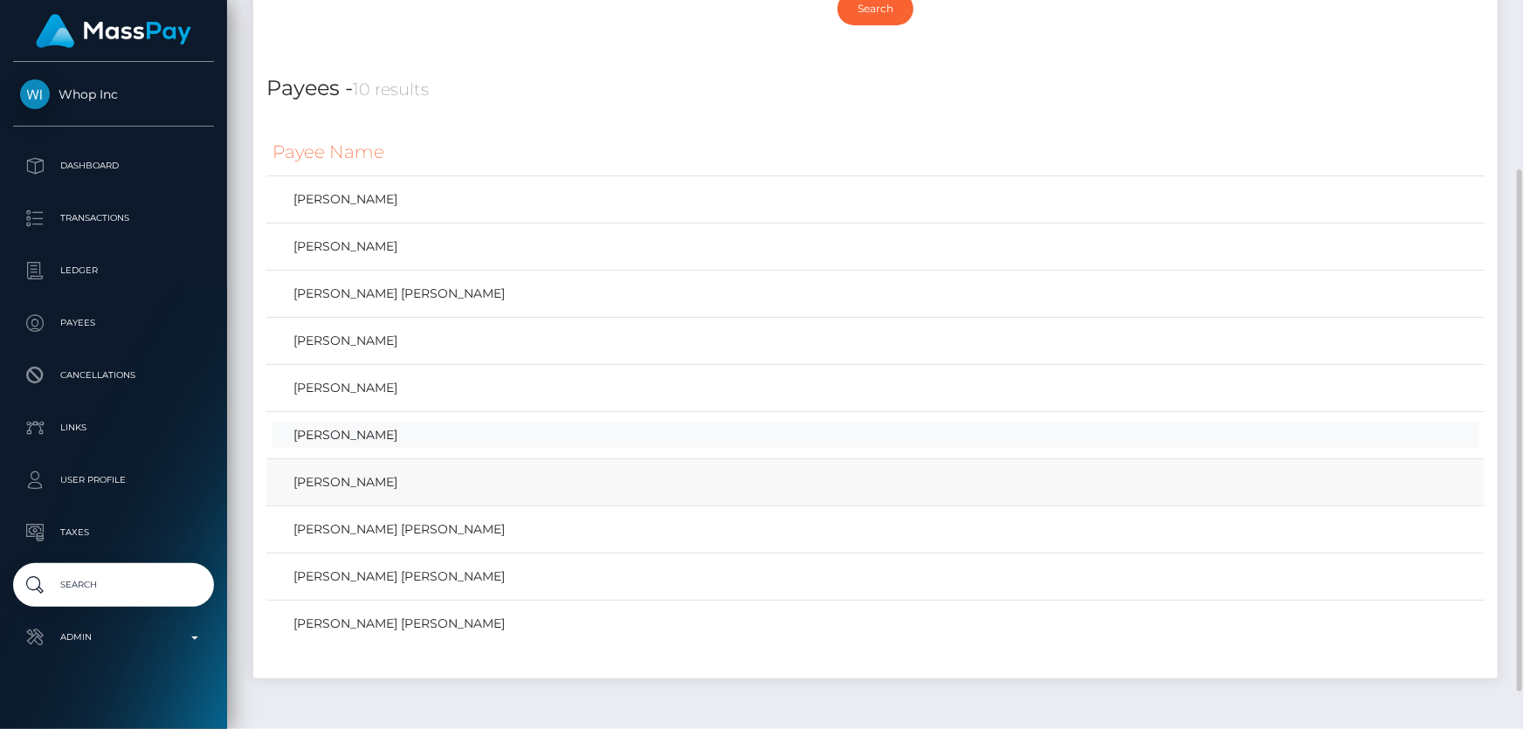
scroll to position [290, 0]
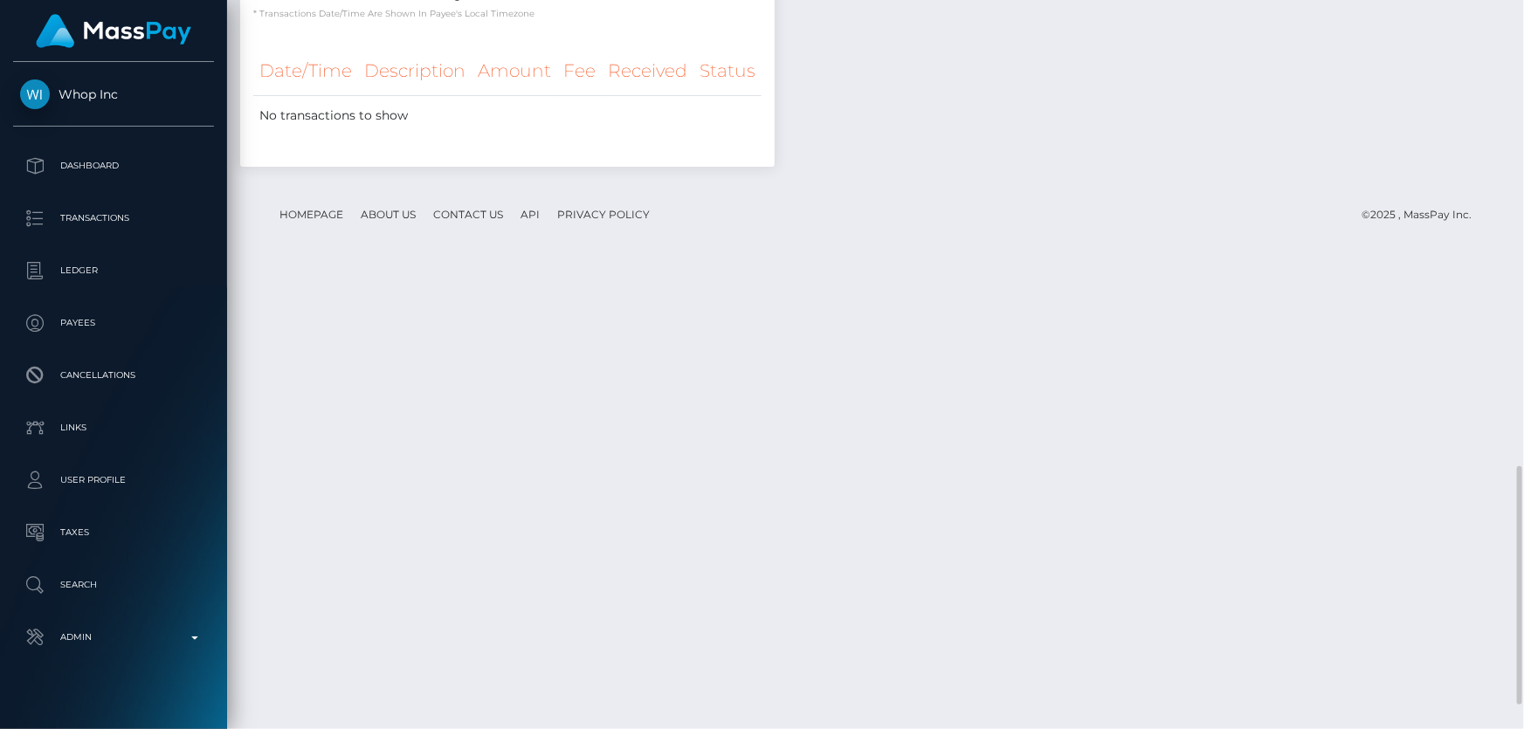
scroll to position [1505, 0]
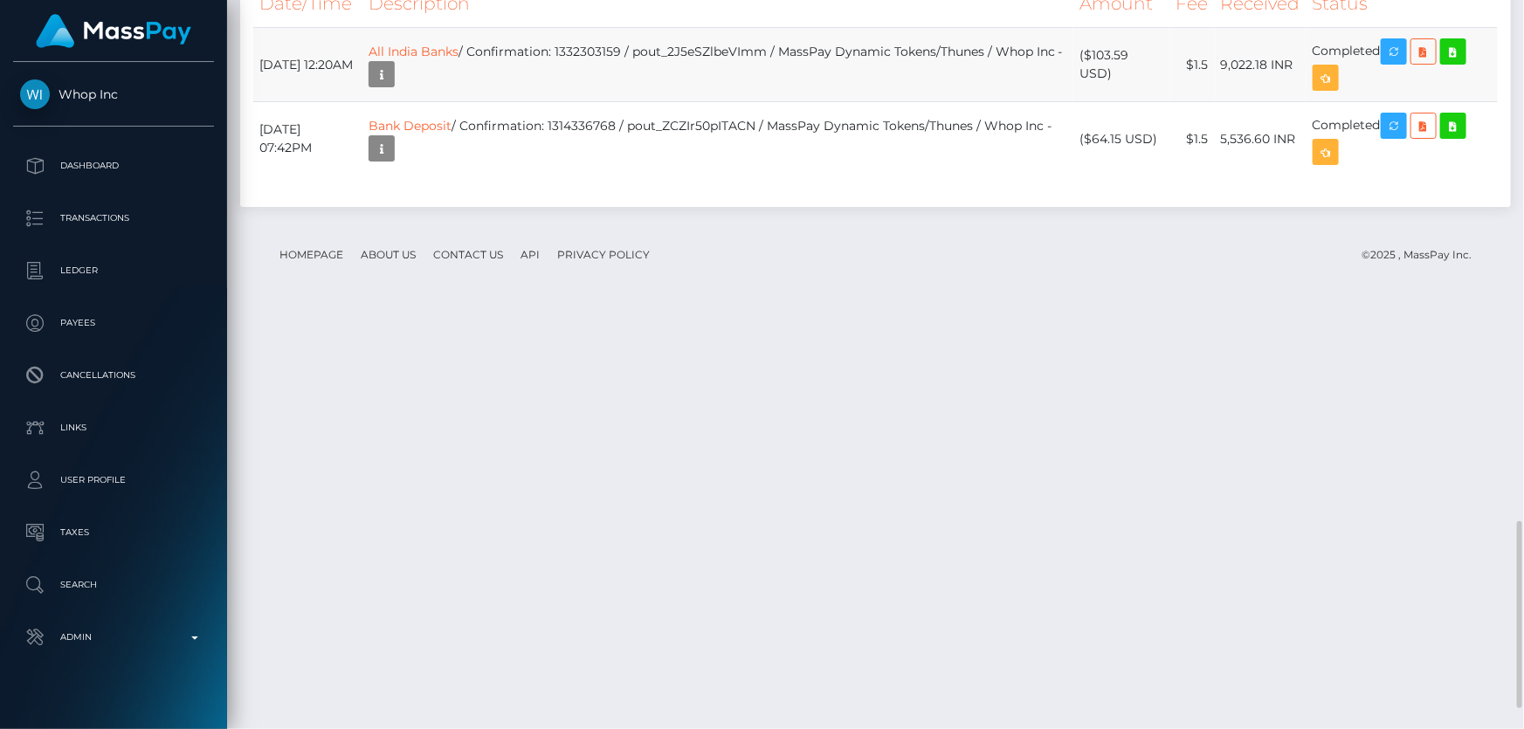
scroll to position [2035, 0]
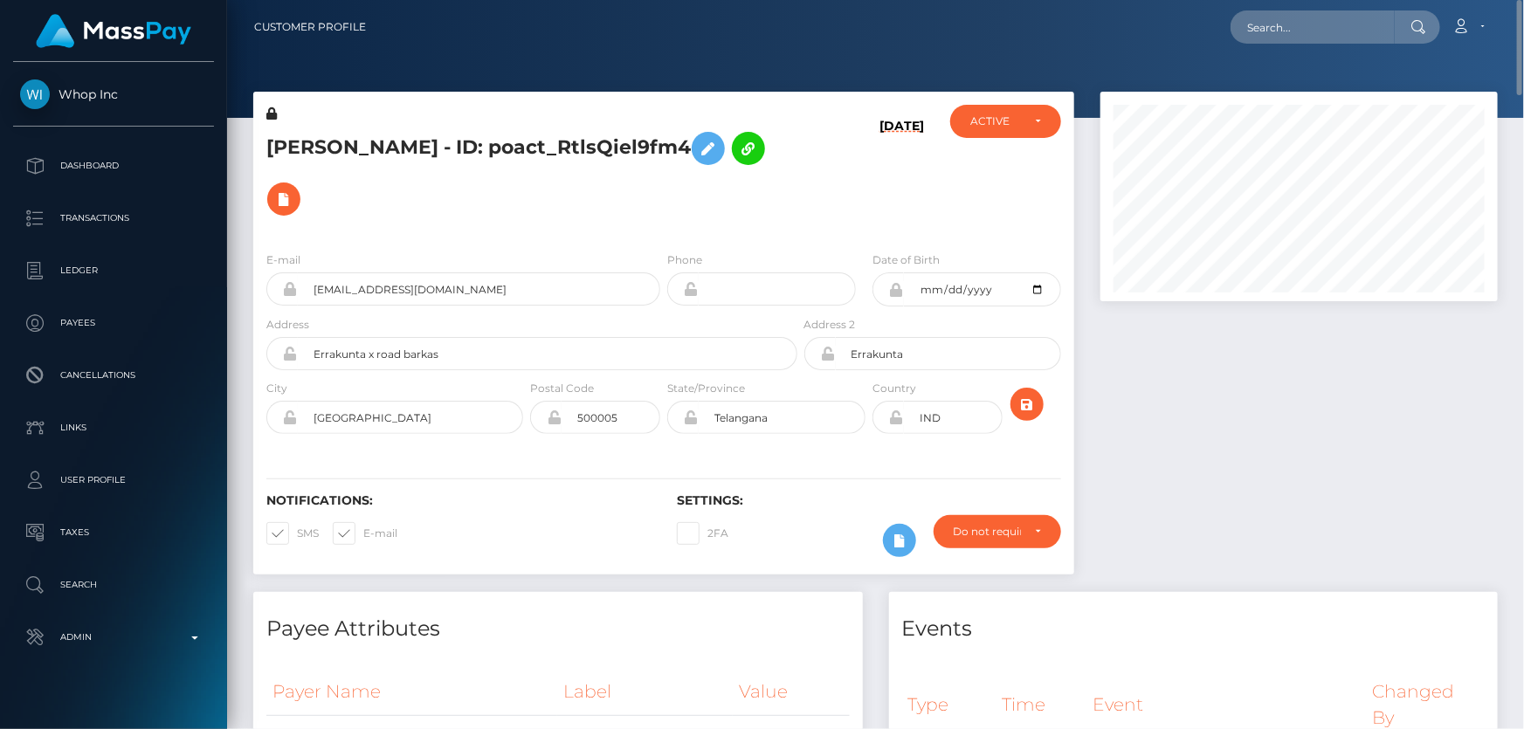
click at [516, 193] on h5 "[PERSON_NAME] - ID: poact_RtlsQiel9fm4" at bounding box center [526, 173] width 521 height 101
click at [507, 189] on h5 "[PERSON_NAME] - ID: poact_RtlsQiel9fm4" at bounding box center [526, 173] width 521 height 101
paste input "[PERSON_NAME]"
type input "[PERSON_NAME]"
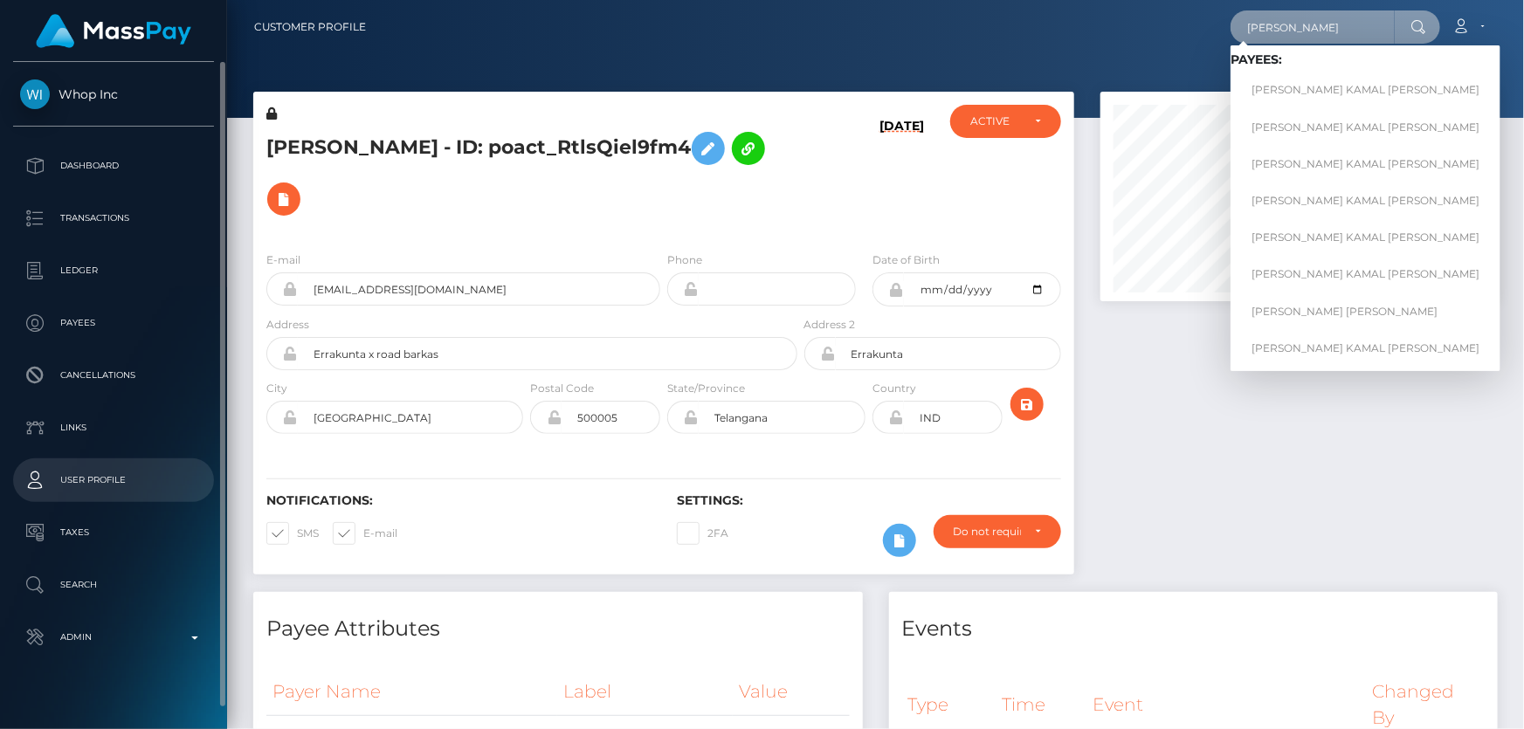
scroll to position [19, 0]
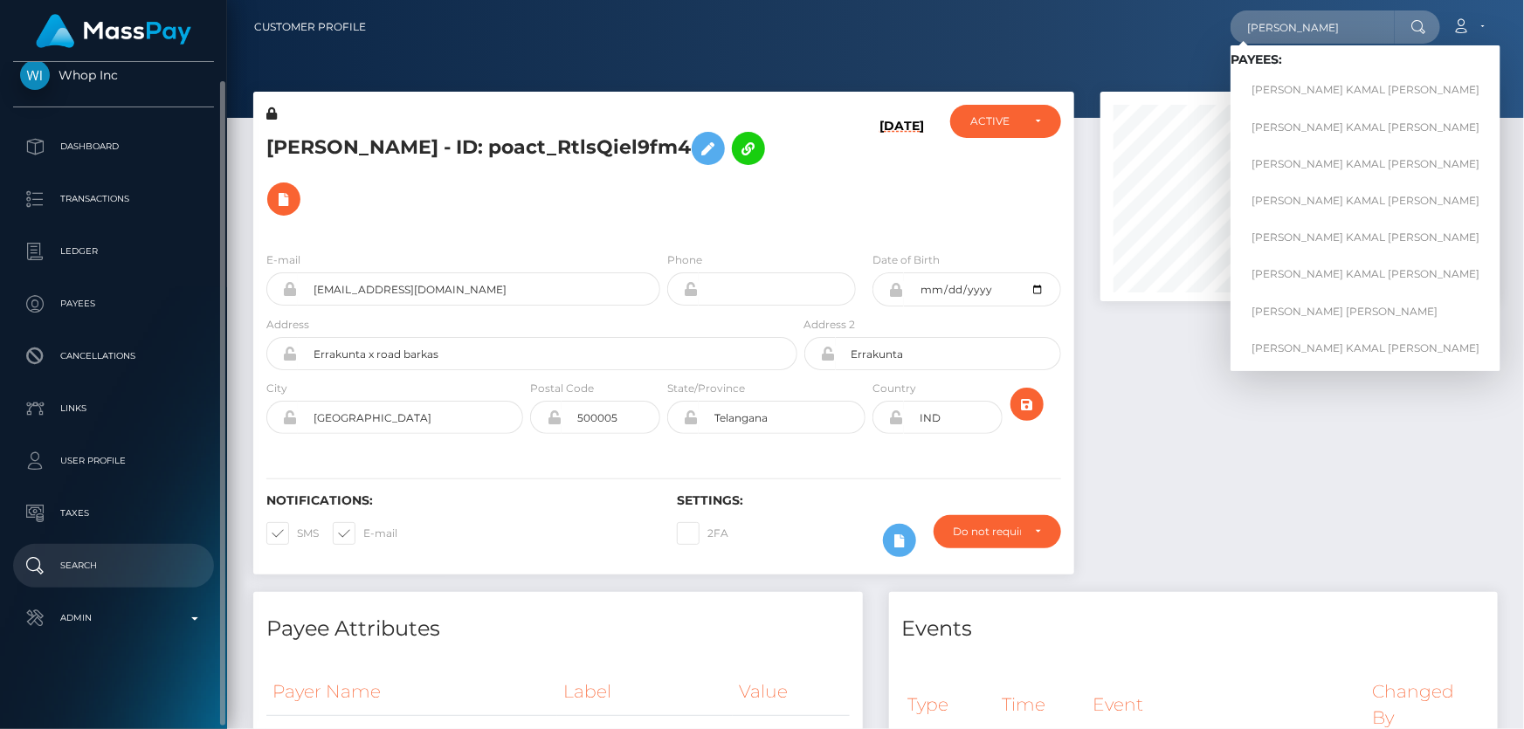
click at [122, 560] on p "Search" at bounding box center [113, 566] width 187 height 26
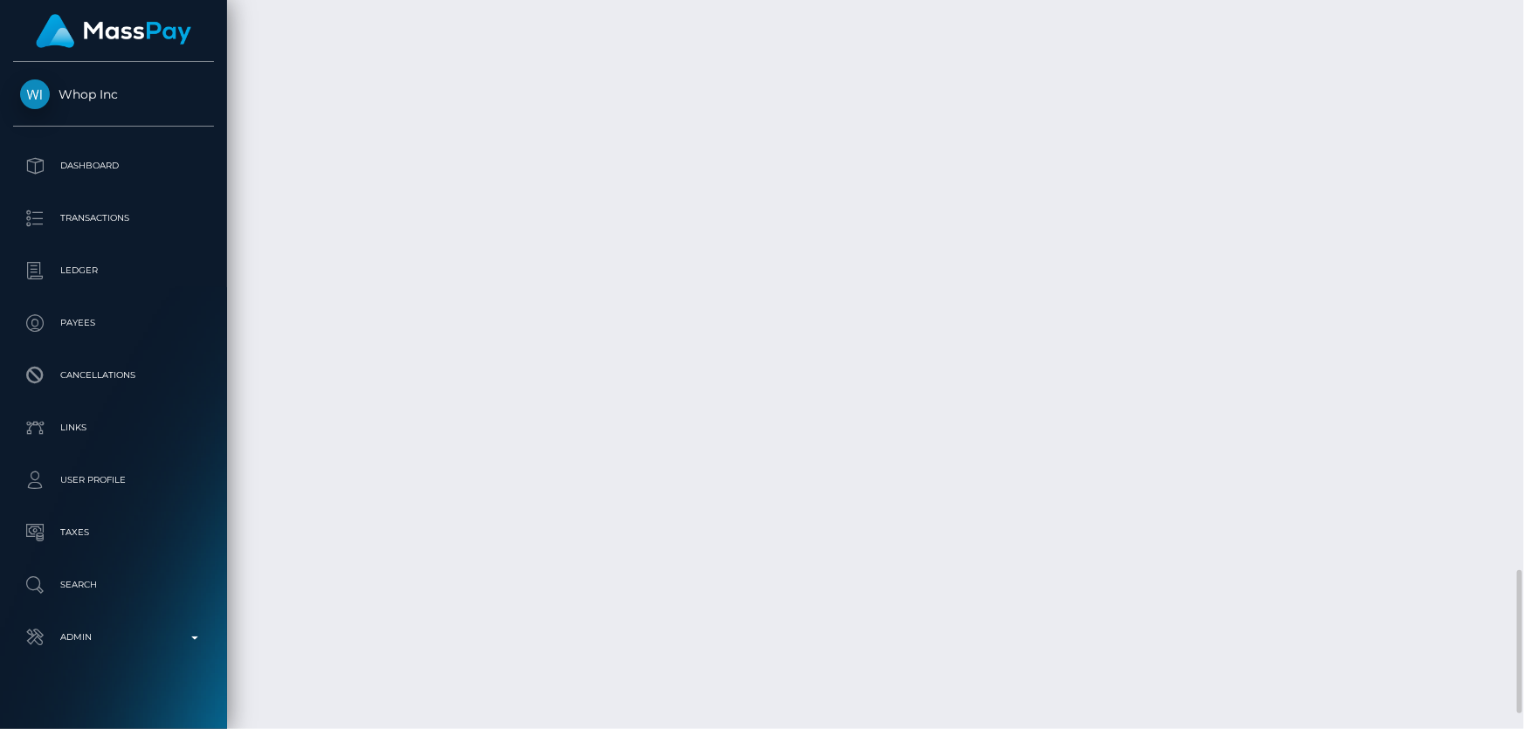
scroll to position [2903, 0]
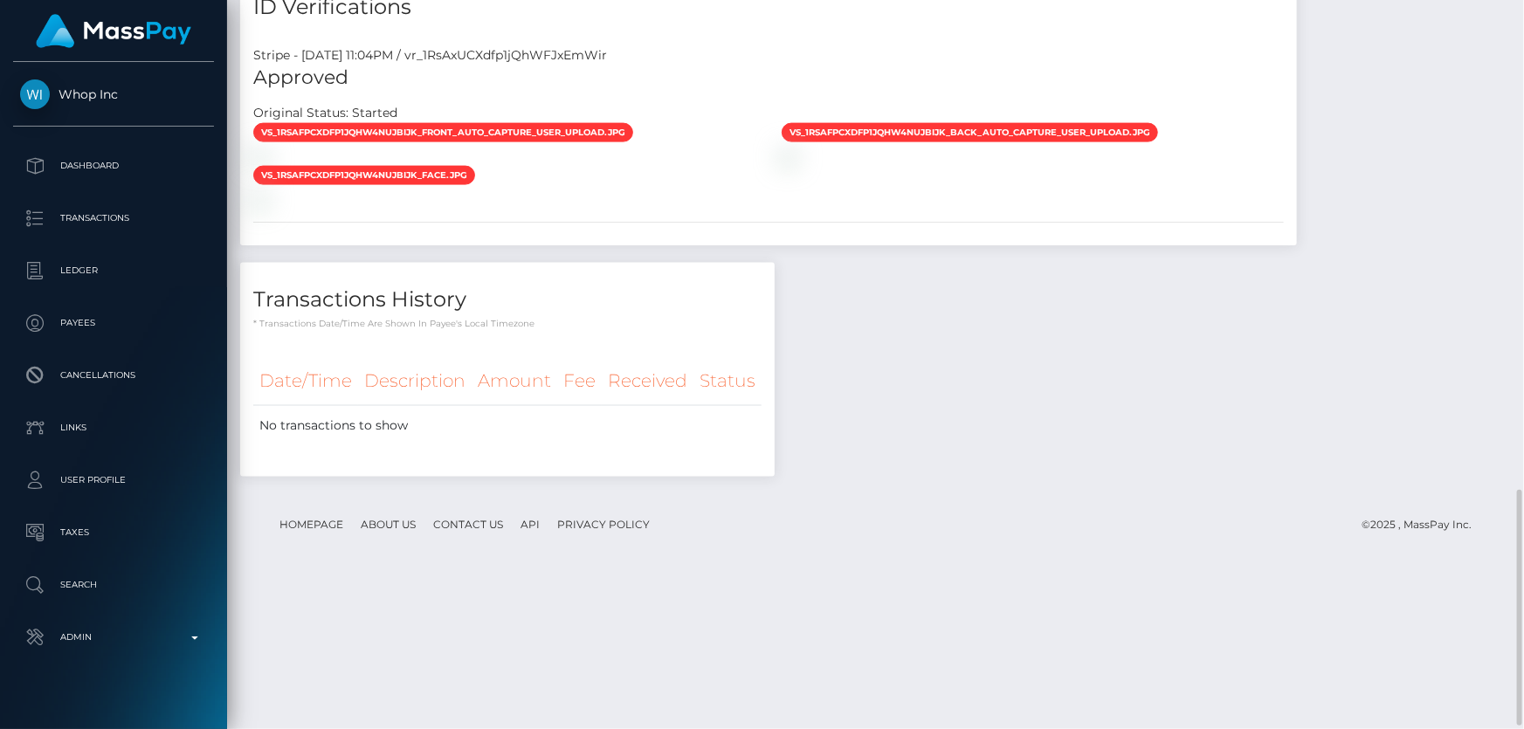
scroll to position [1528, 0]
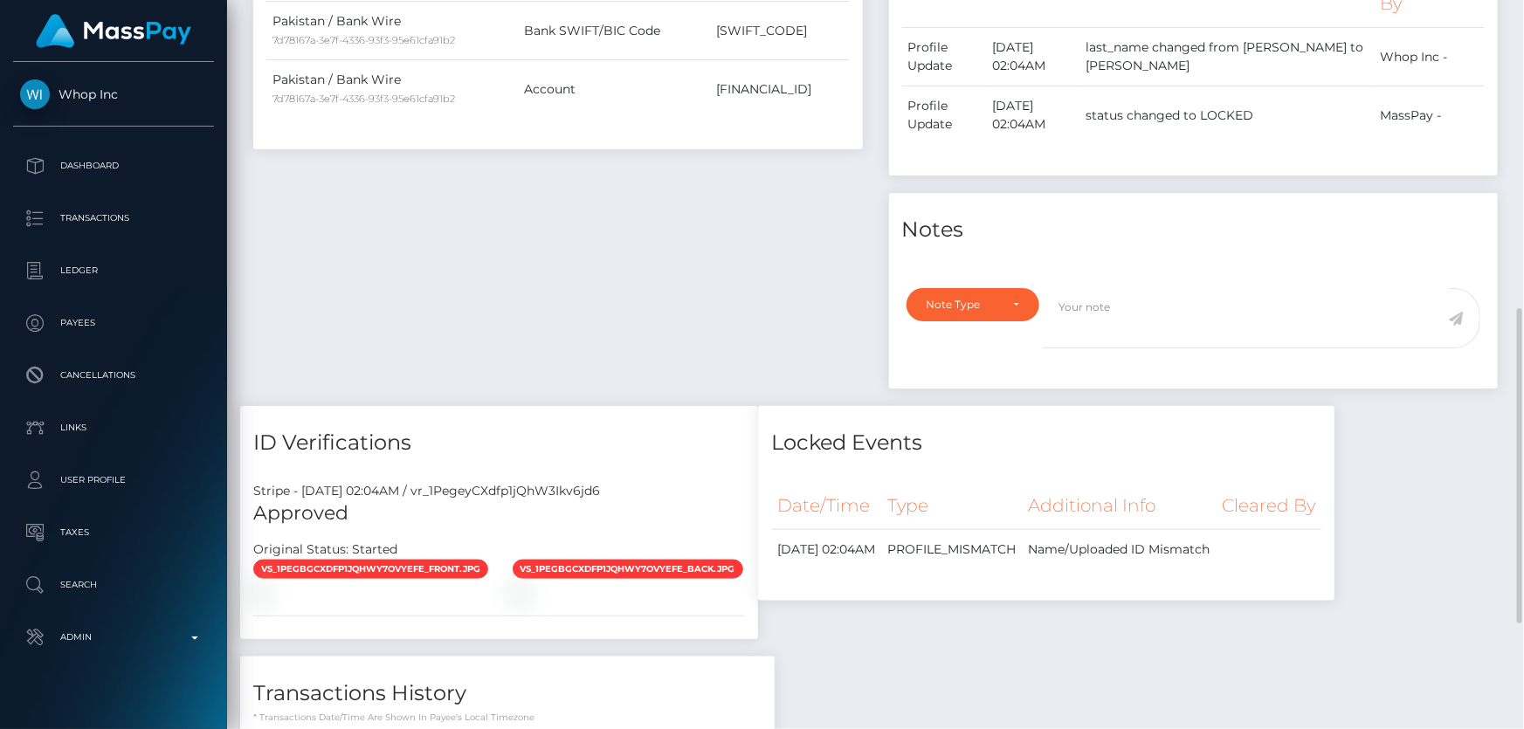
scroll to position [960, 0]
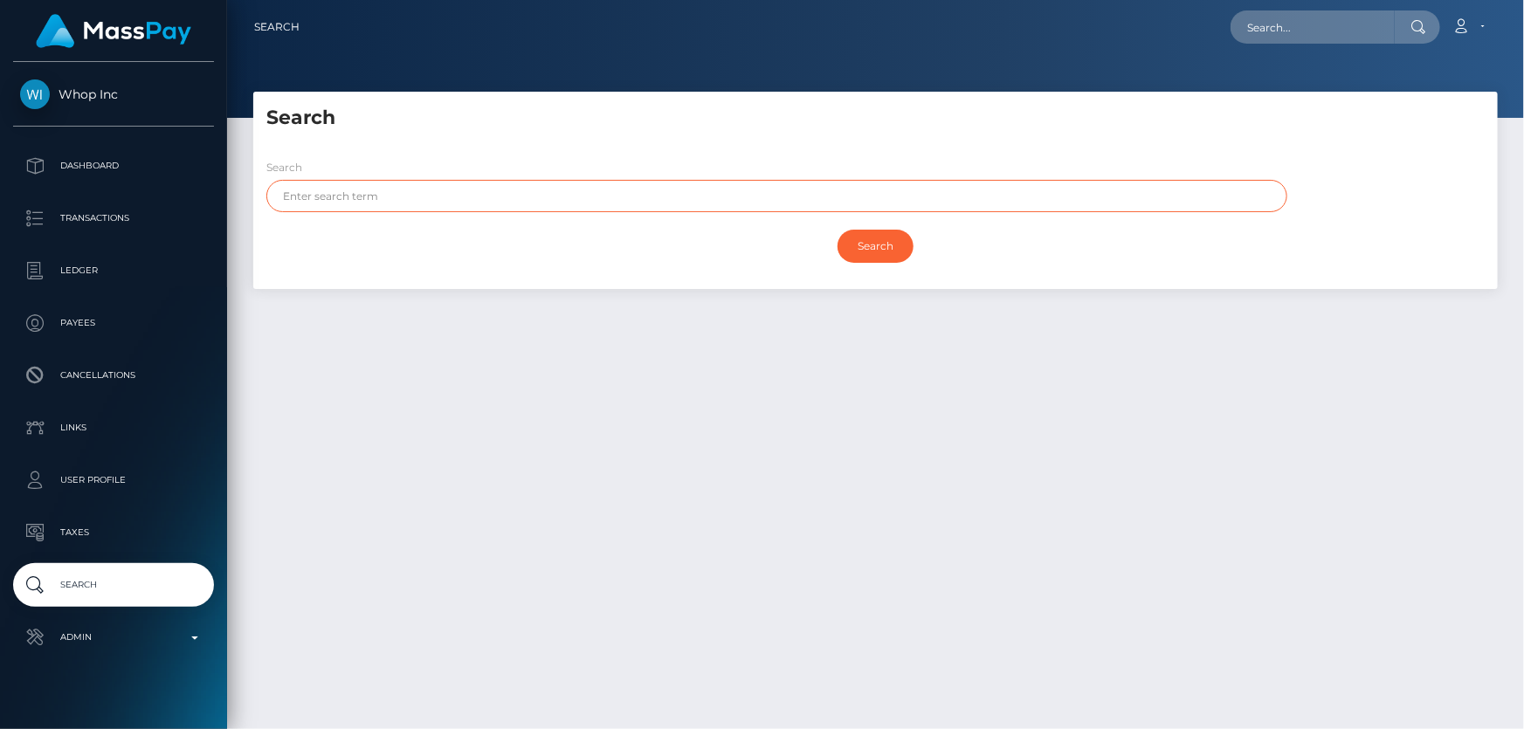
paste input "[PERSON_NAME]"
type input "[PERSON_NAME]"
click at [869, 243] on input "Search" at bounding box center [875, 246] width 76 height 33
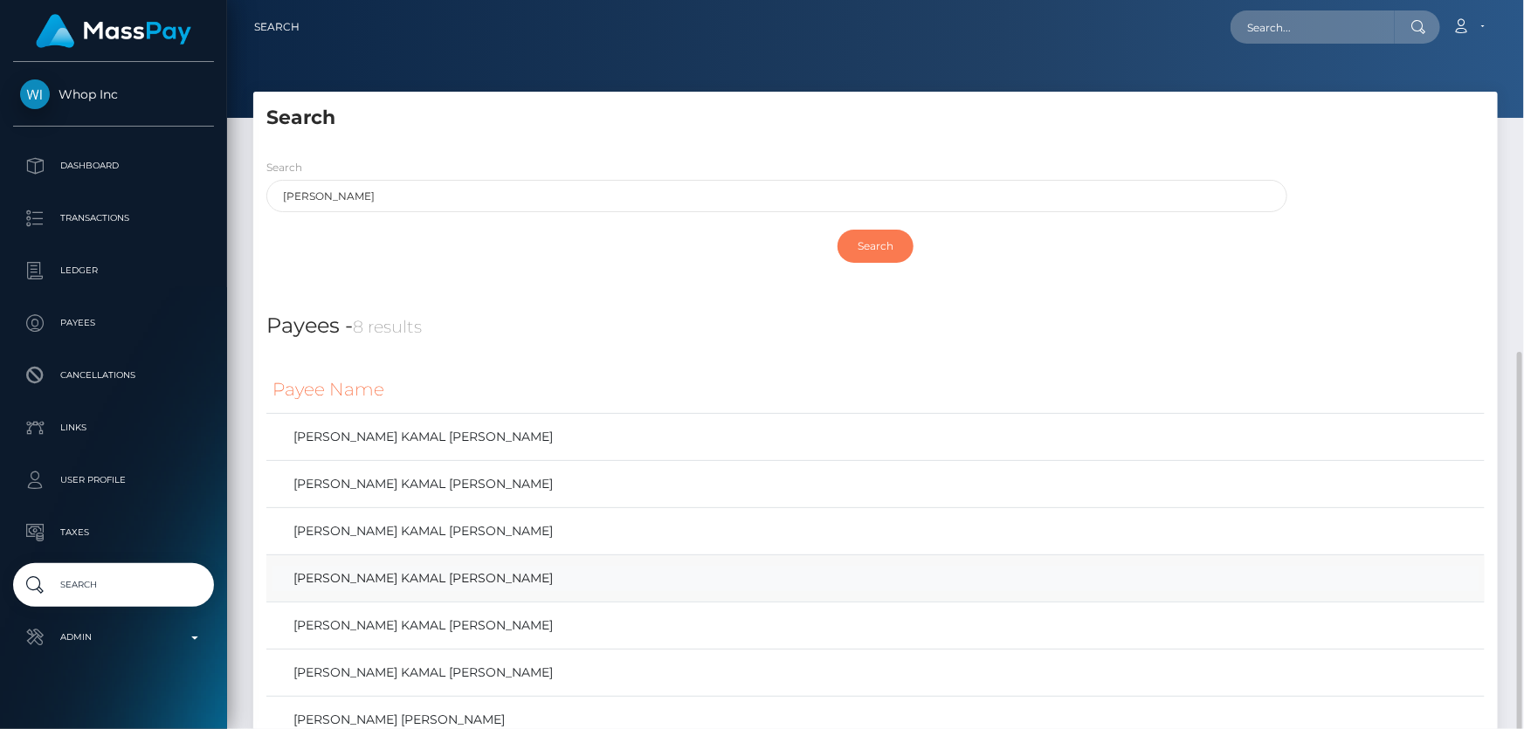
scroll to position [196, 0]
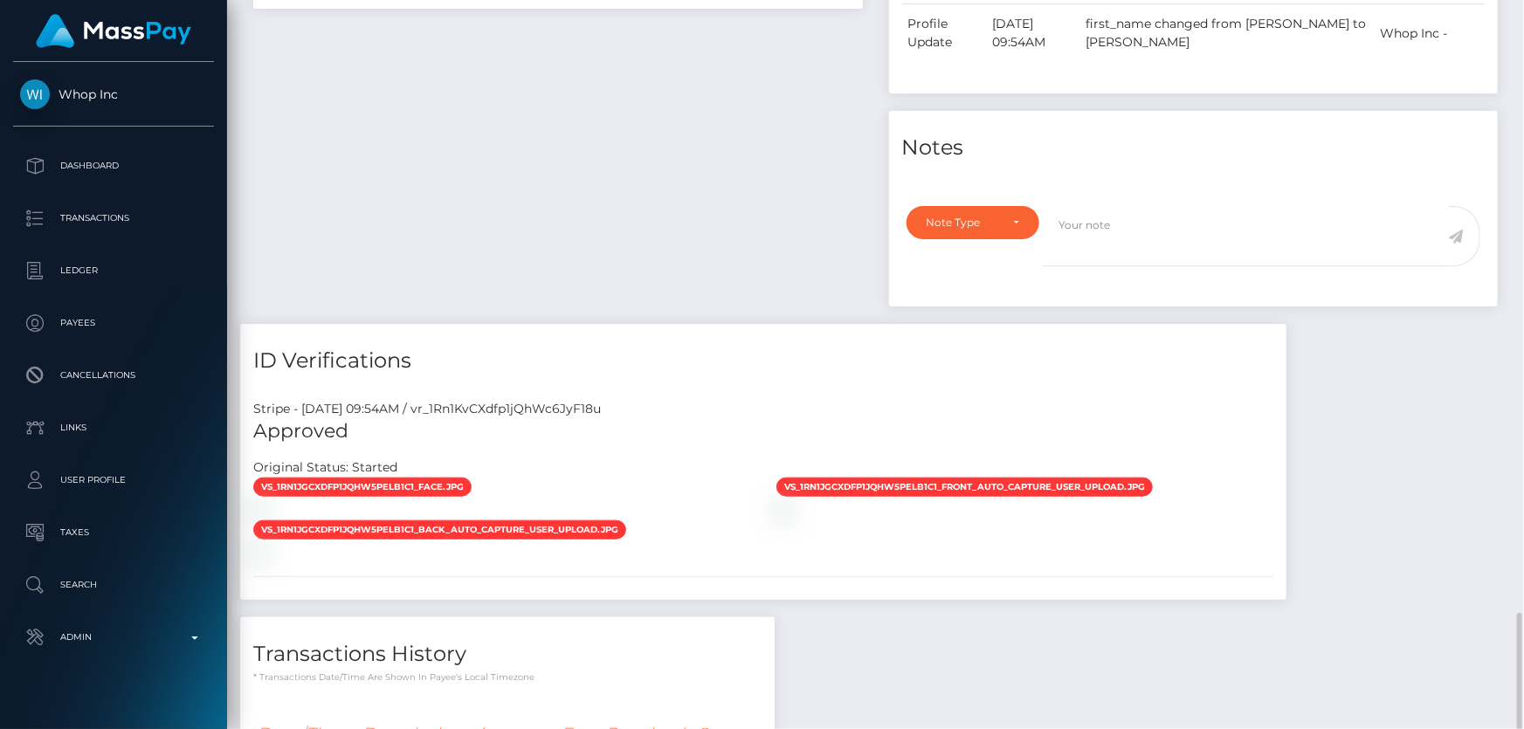
scroll to position [919, 0]
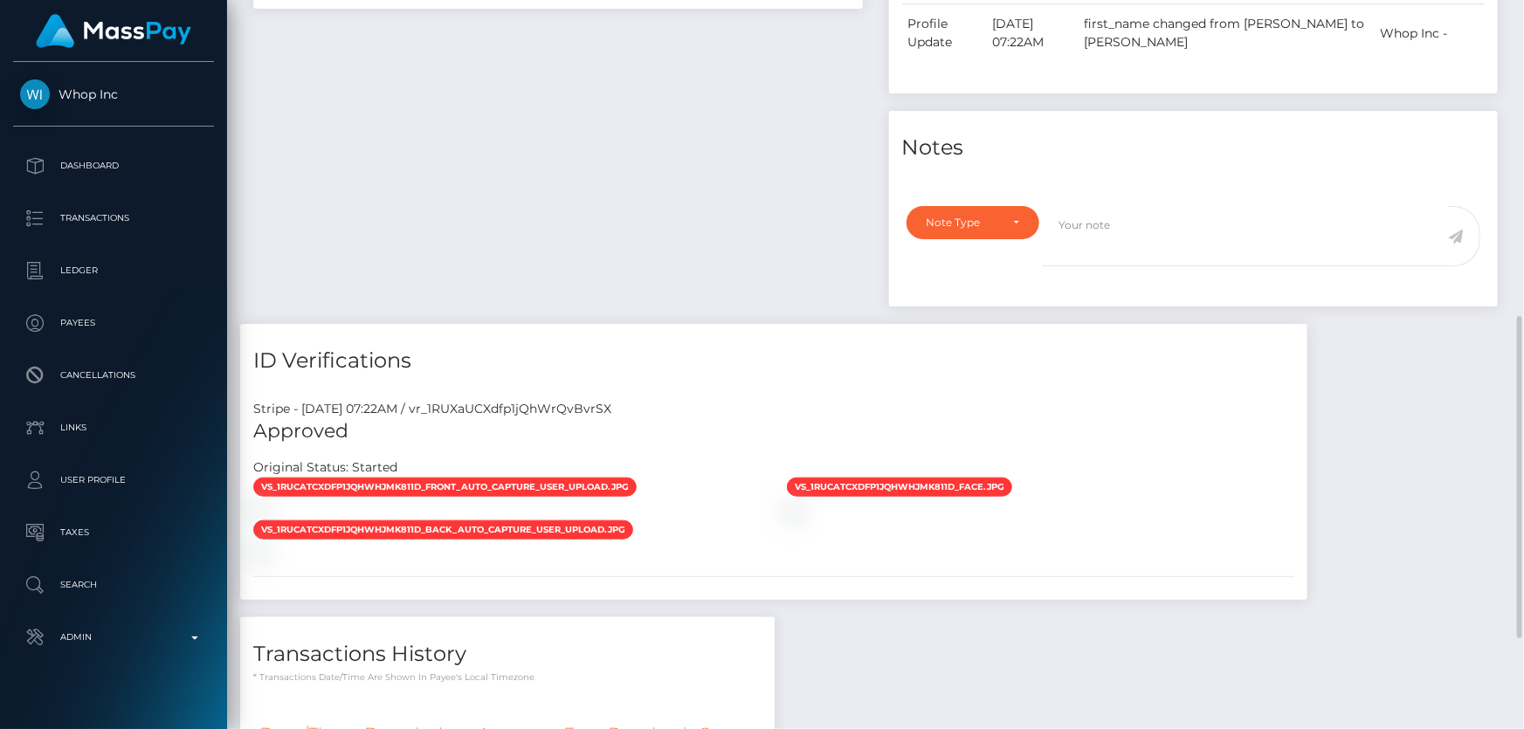
scroll to position [919, 0]
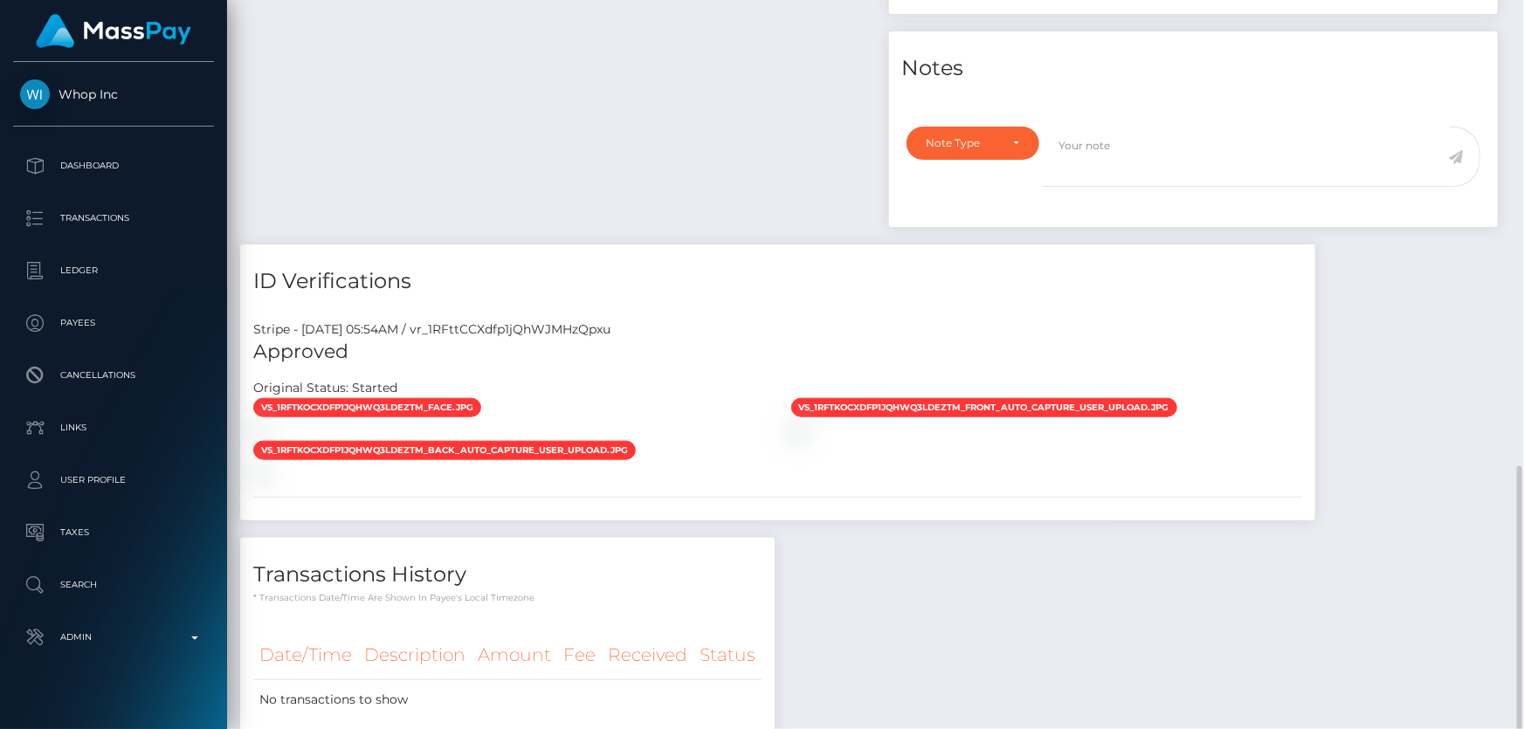
scroll to position [919, 0]
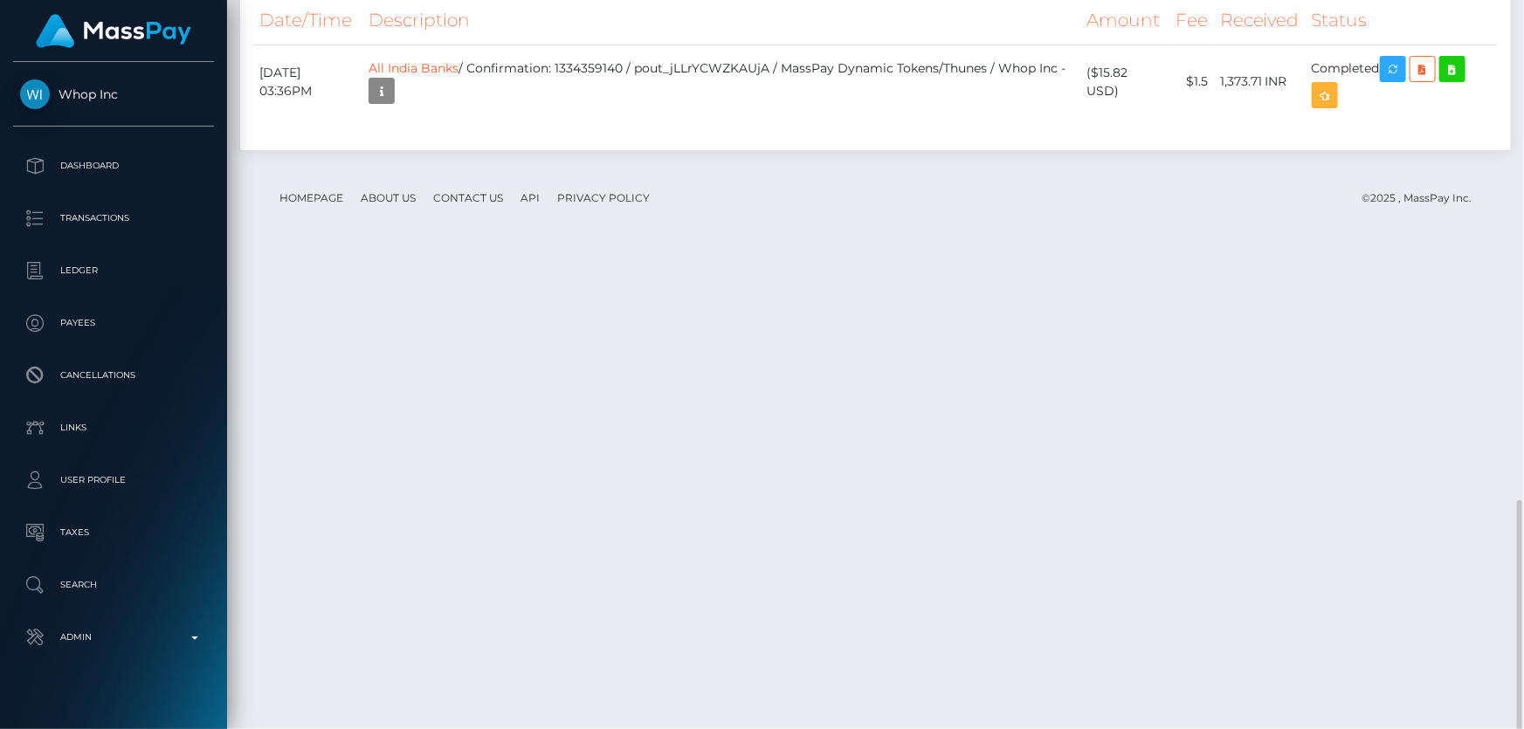
scroll to position [1443, 0]
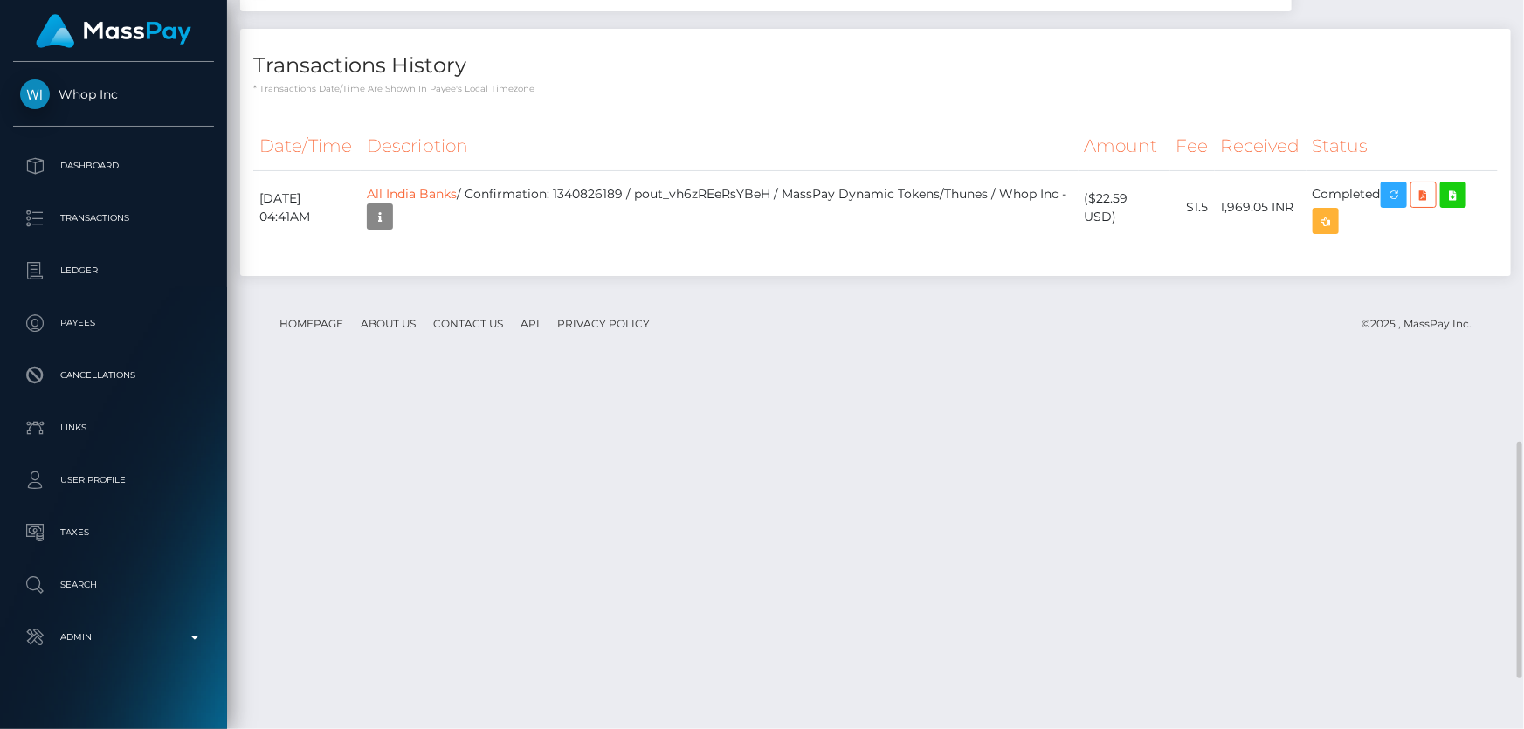
scroll to position [1043, 0]
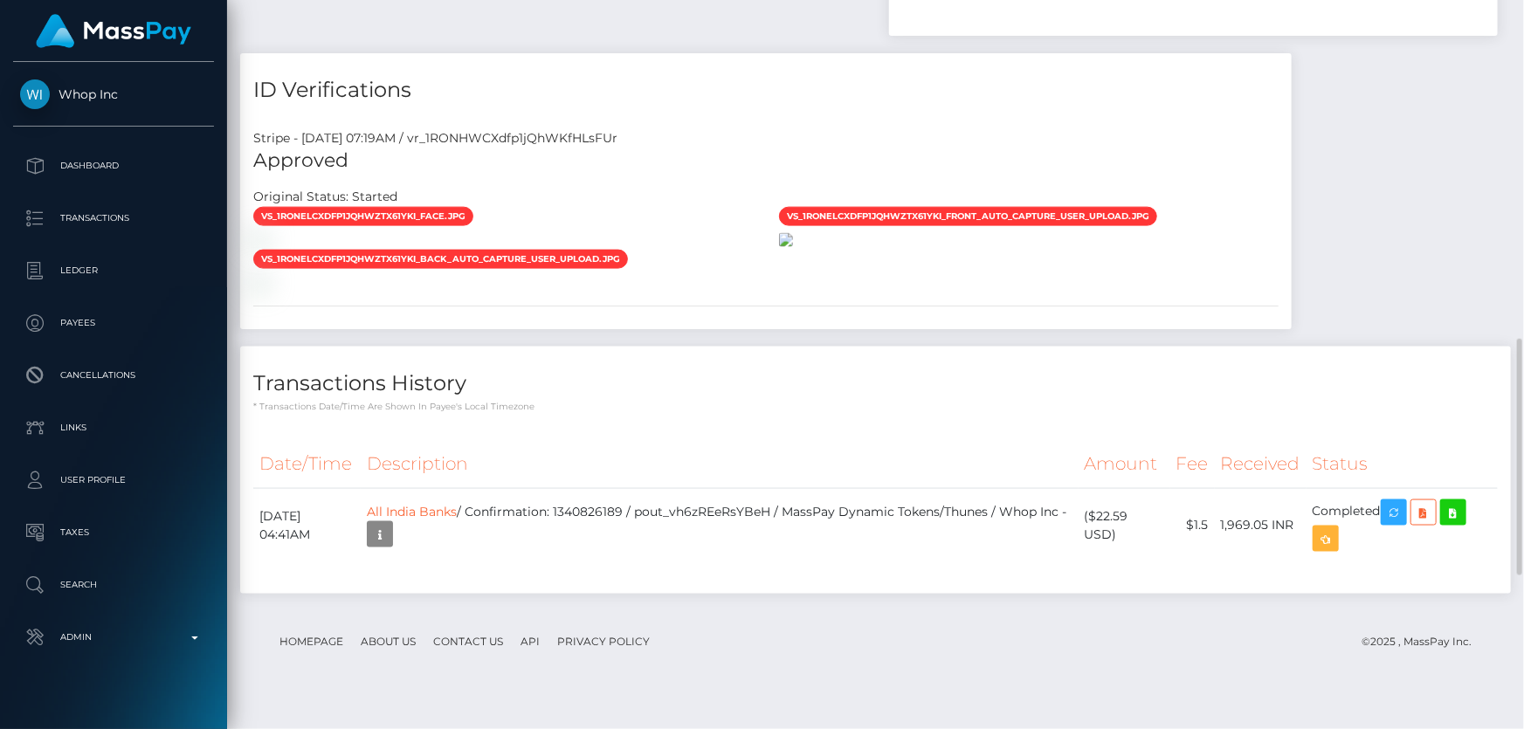
drag, startPoint x: 894, startPoint y: 273, endPoint x: 857, endPoint y: 320, distance: 59.7
click at [793, 247] on img at bounding box center [786, 240] width 14 height 14
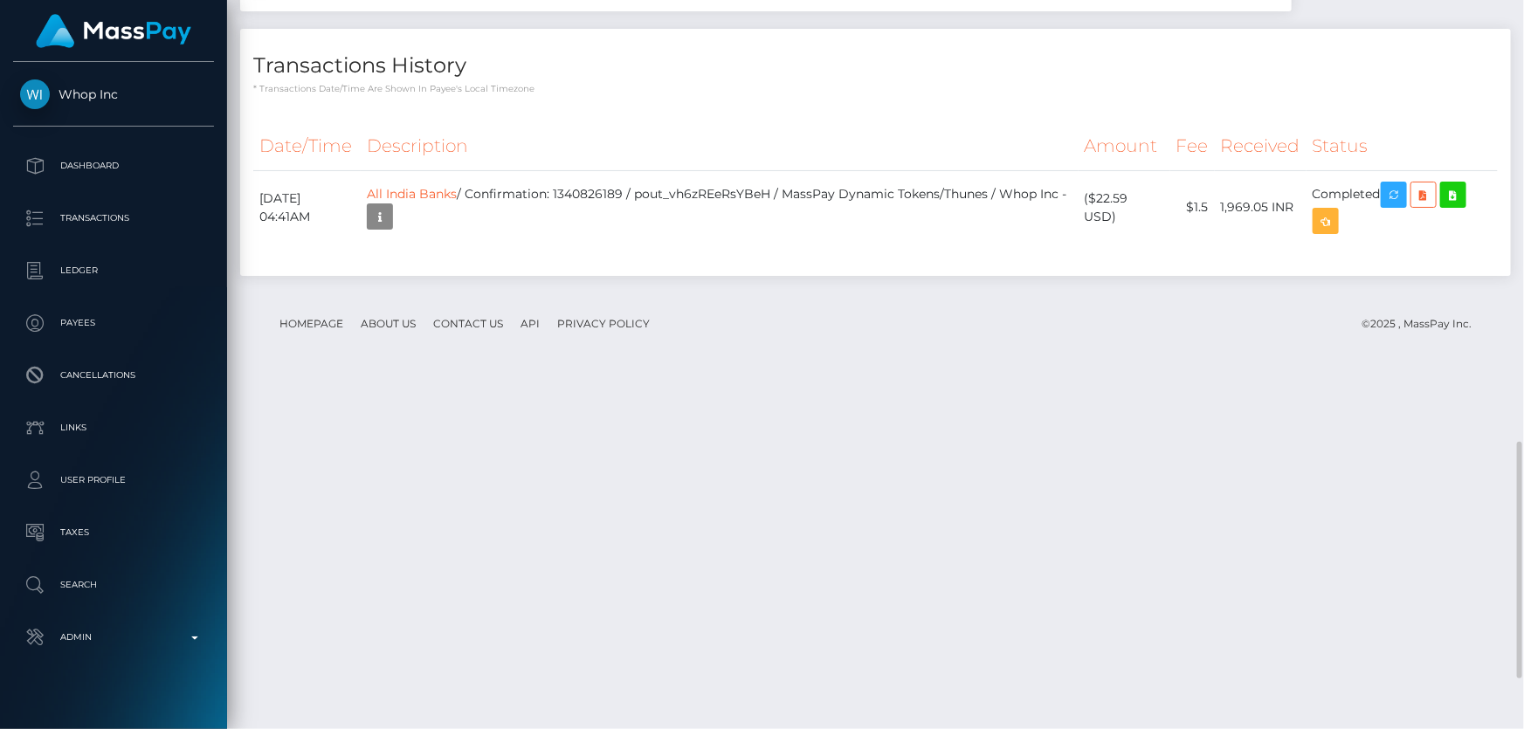
scroll to position [1519, 0]
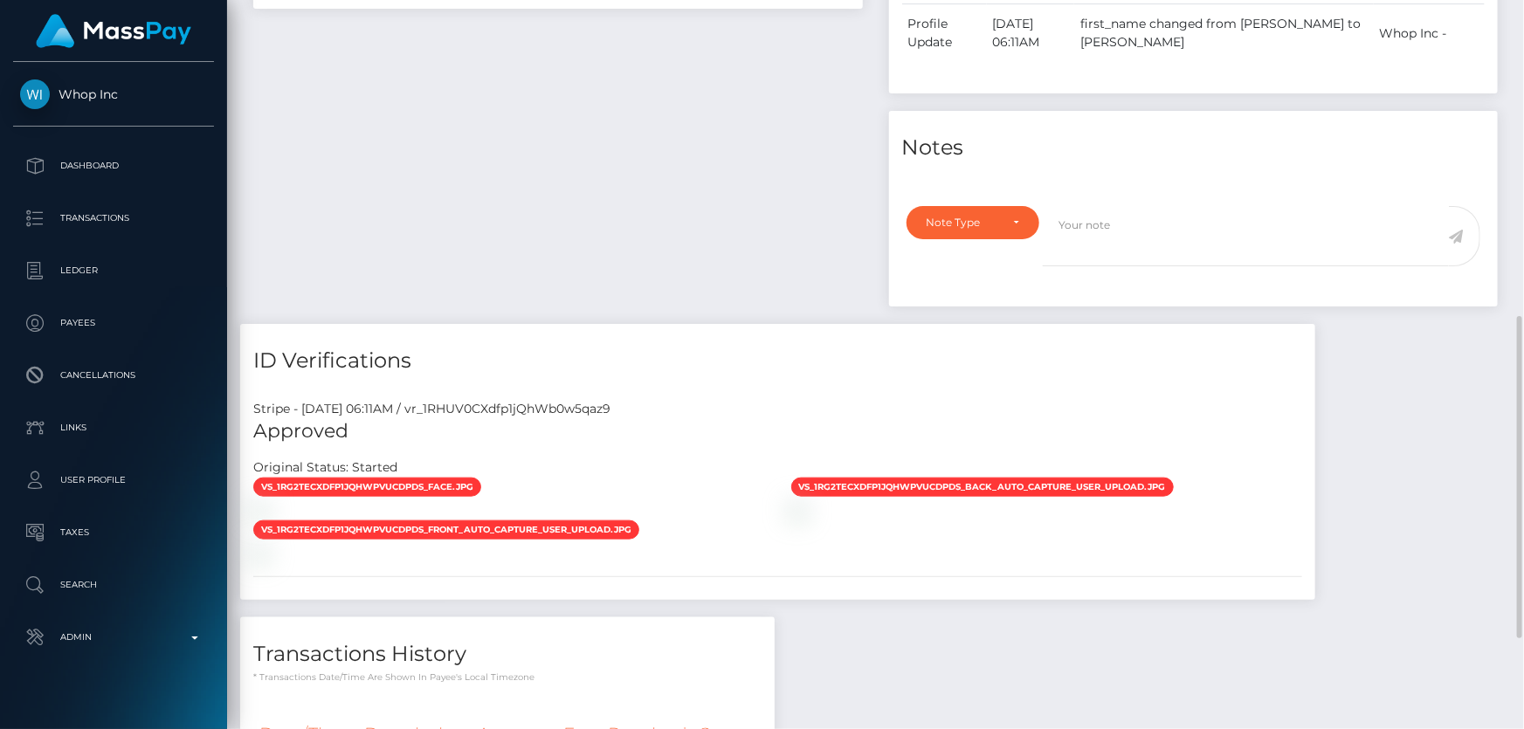
scroll to position [919, 0]
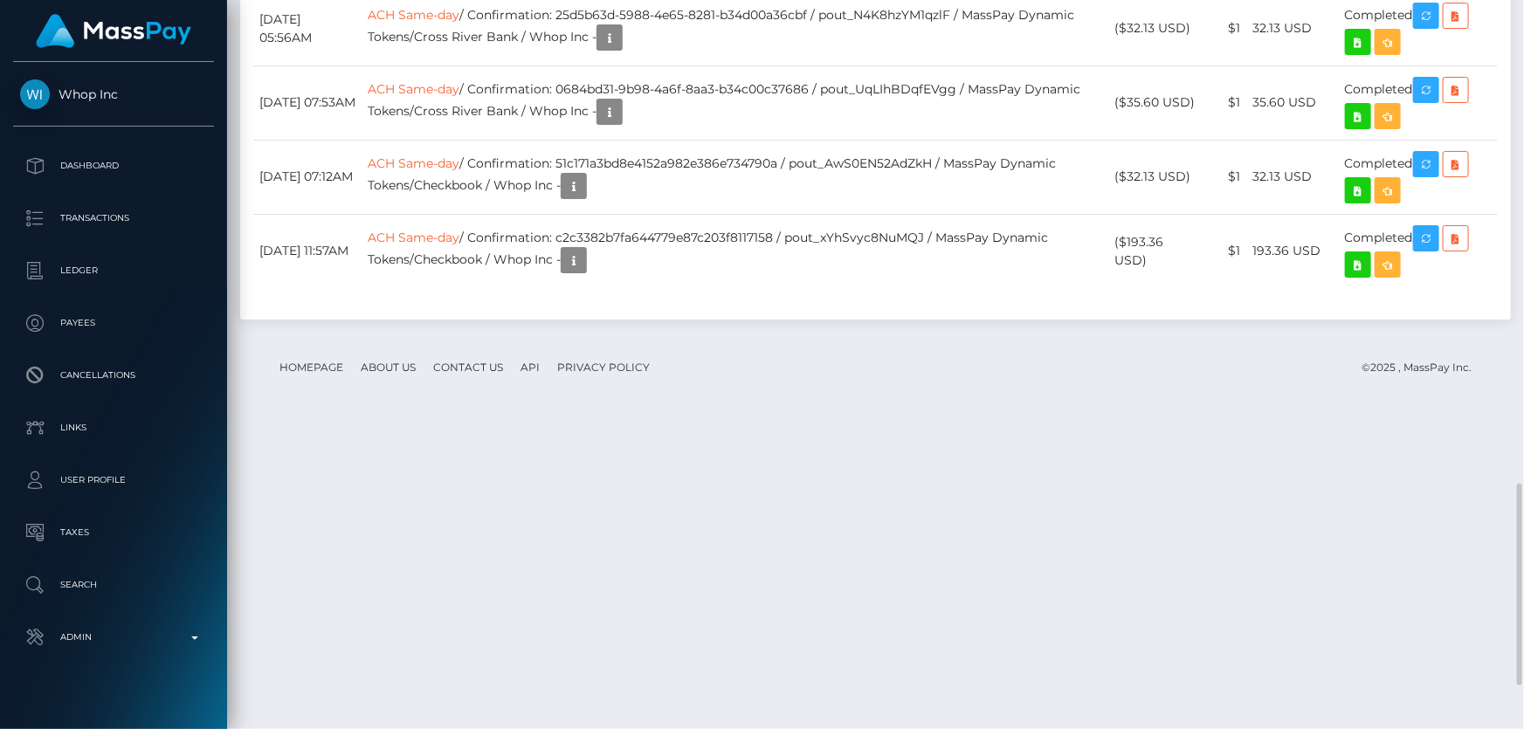
scroll to position [1904, 0]
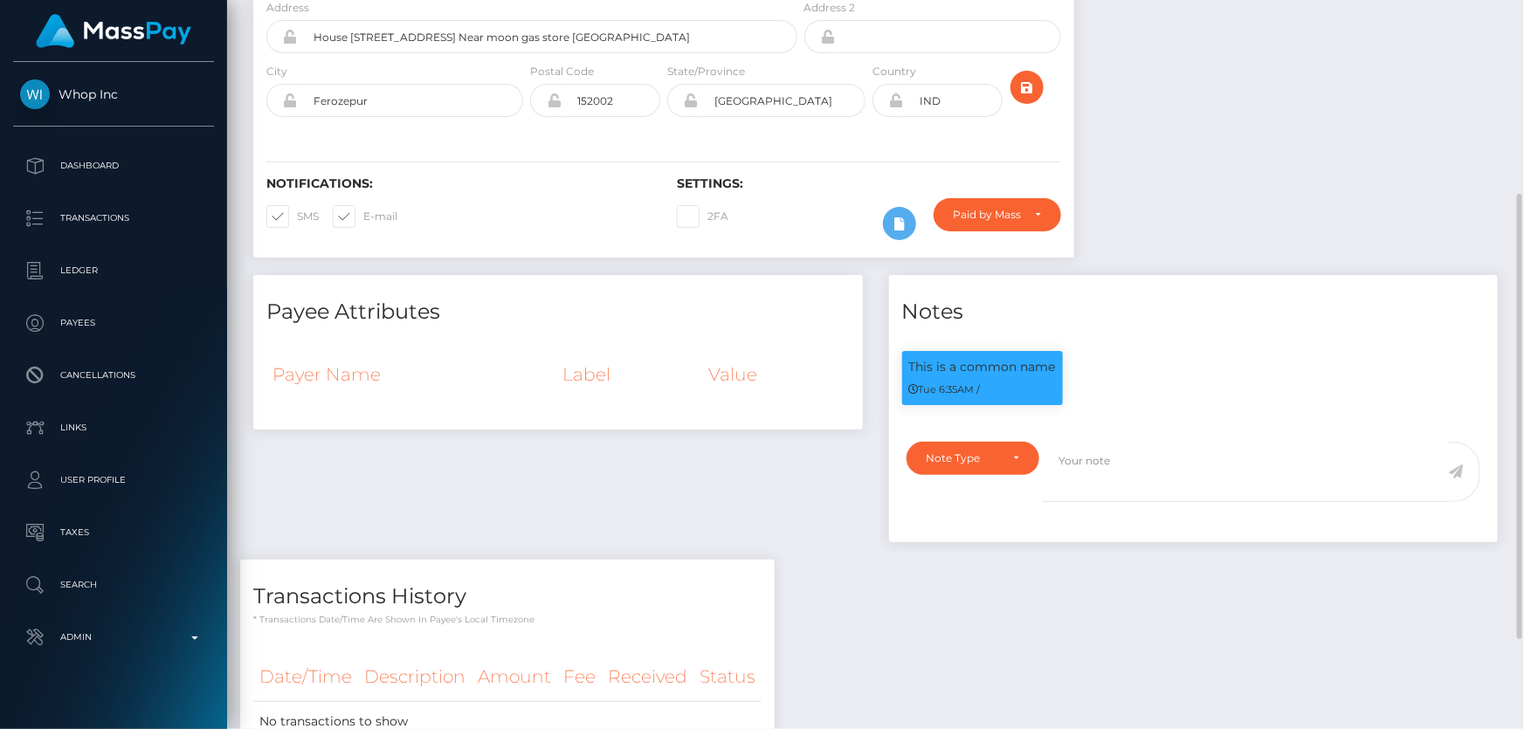
scroll to position [465, 0]
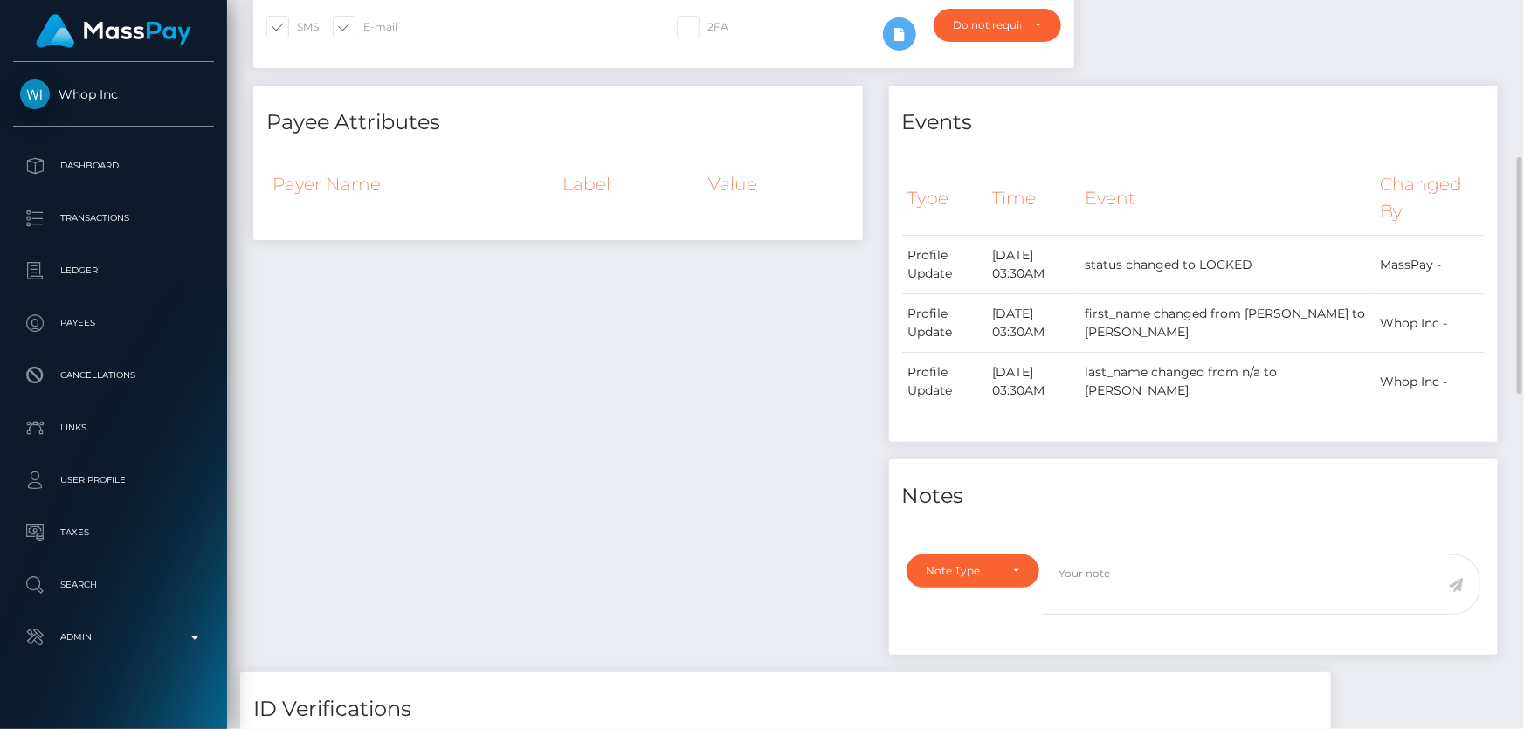
scroll to position [86, 0]
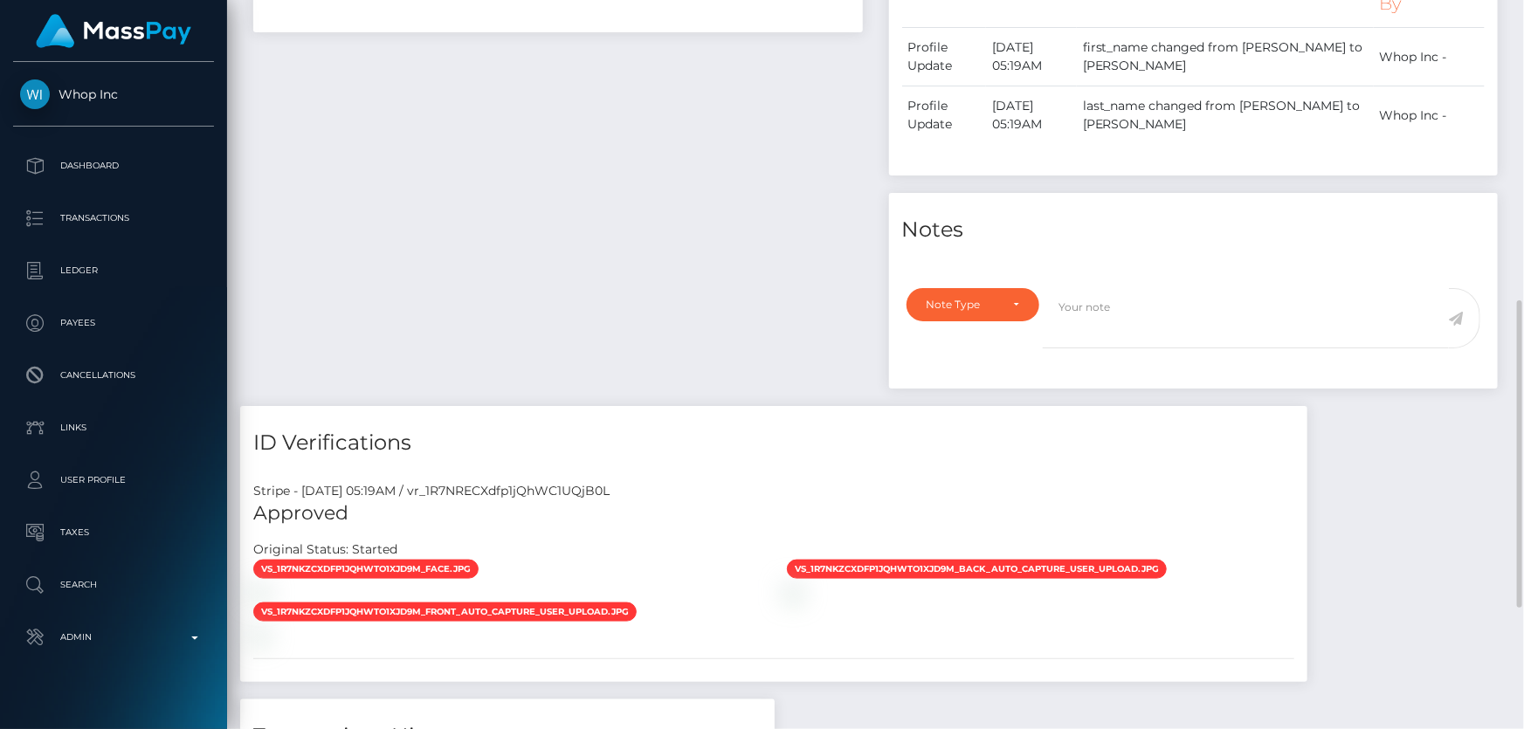
scroll to position [1002, 0]
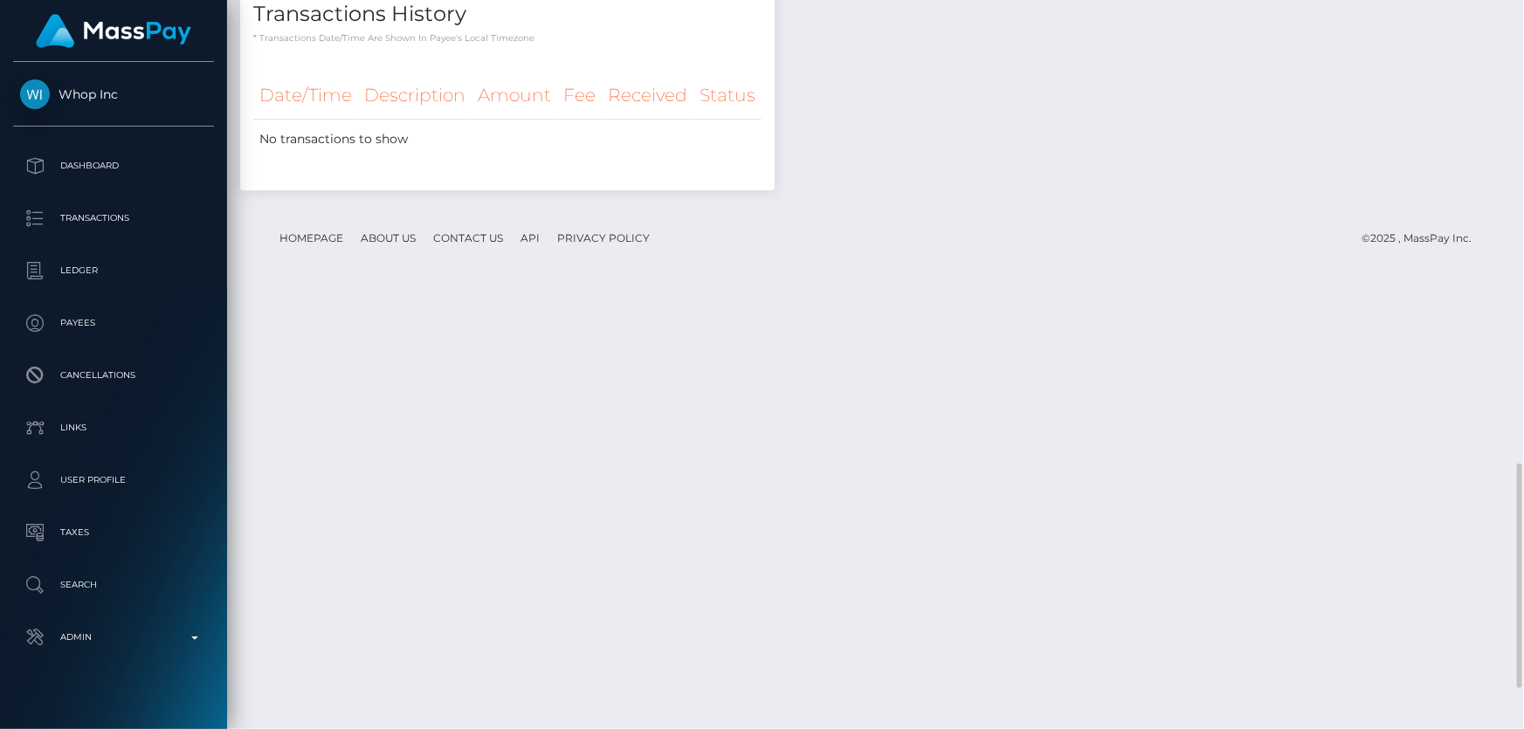
scroll to position [1642, 0]
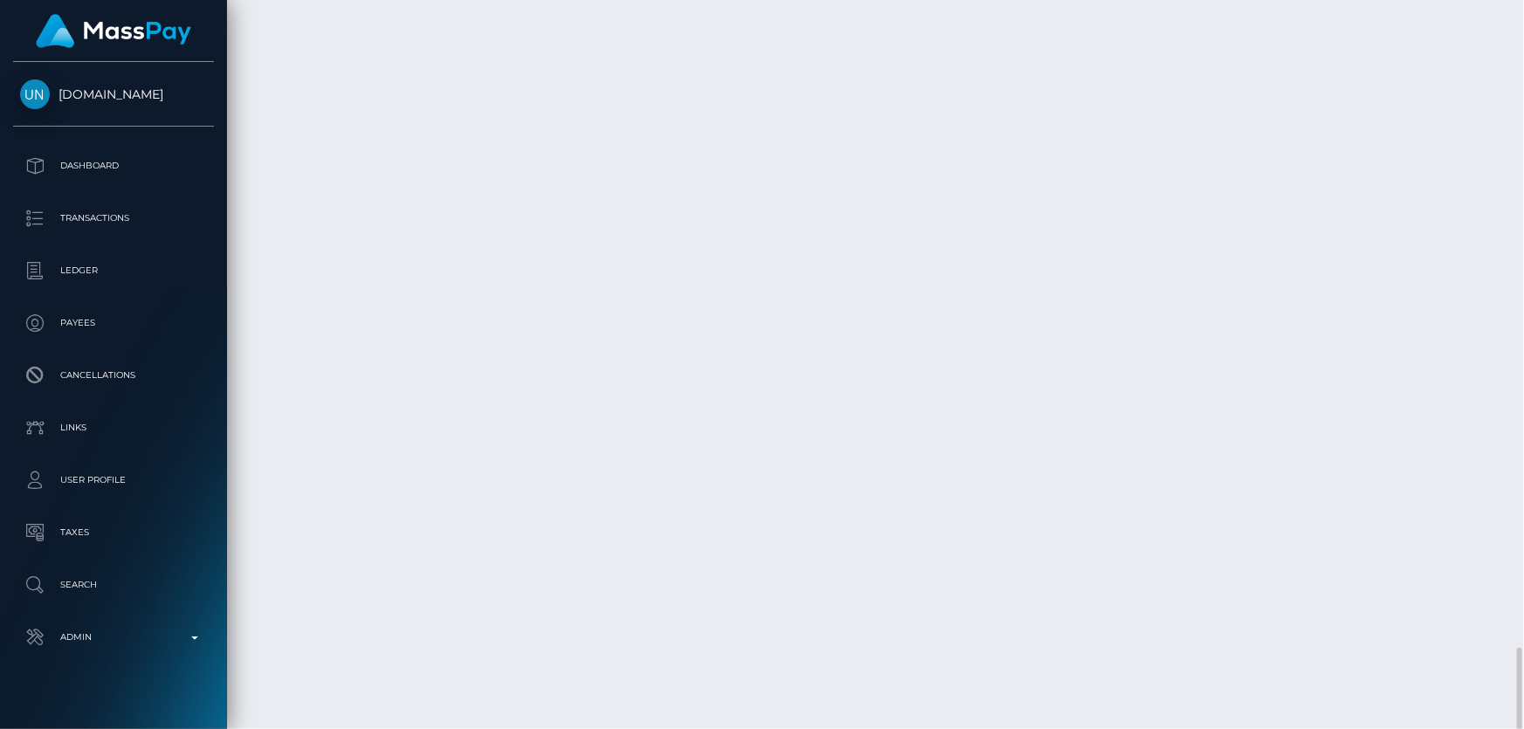
scroll to position [3381, 0]
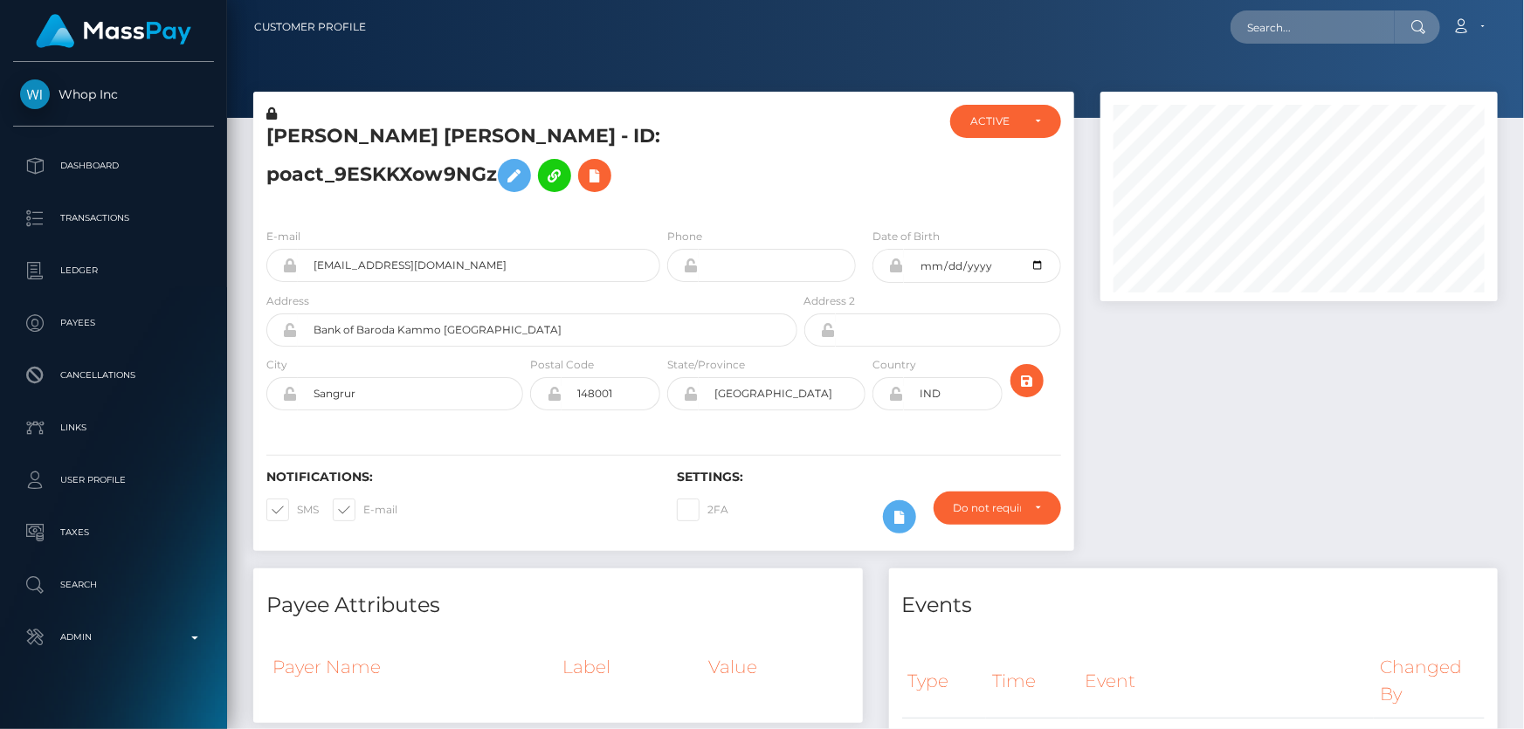
scroll to position [210, 396]
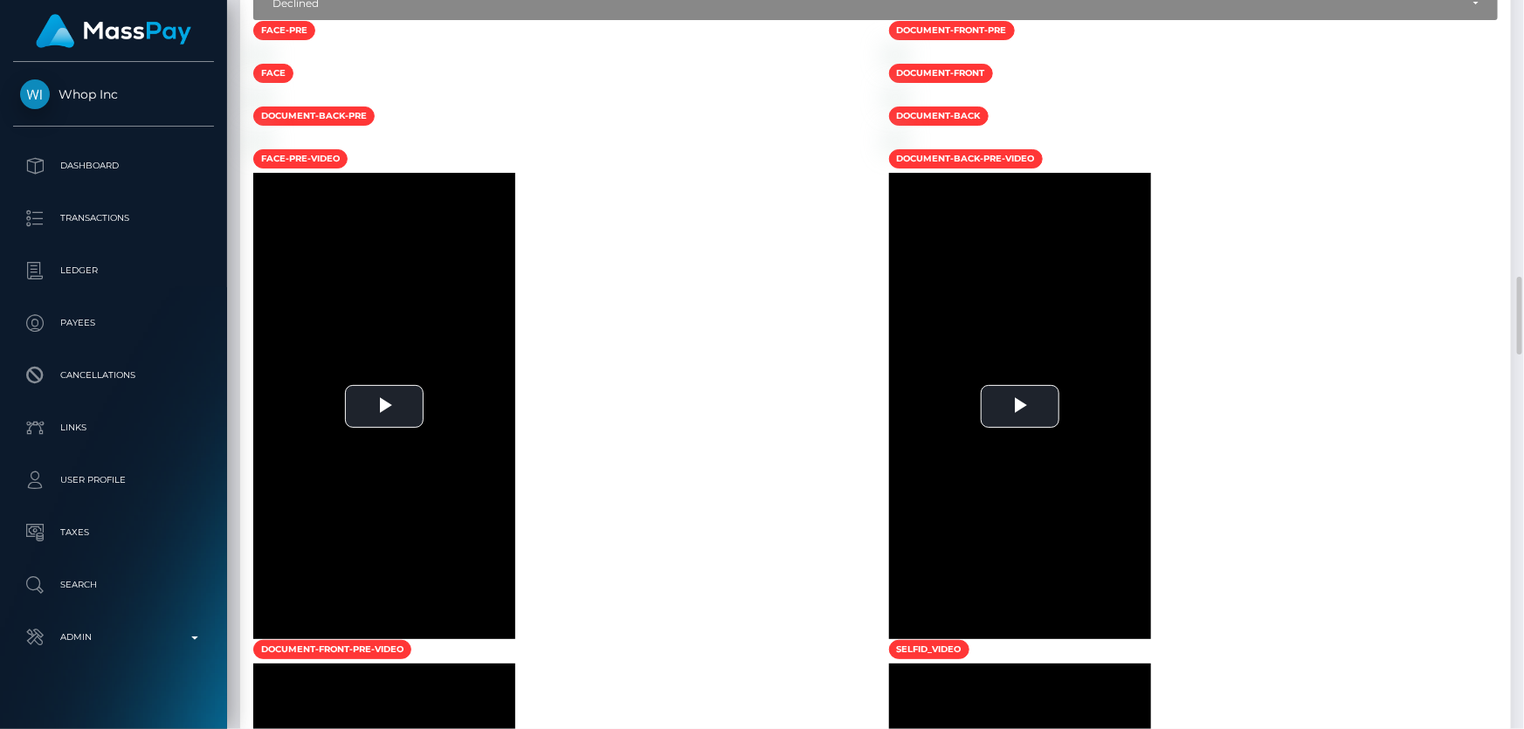
scroll to position [2263, 0]
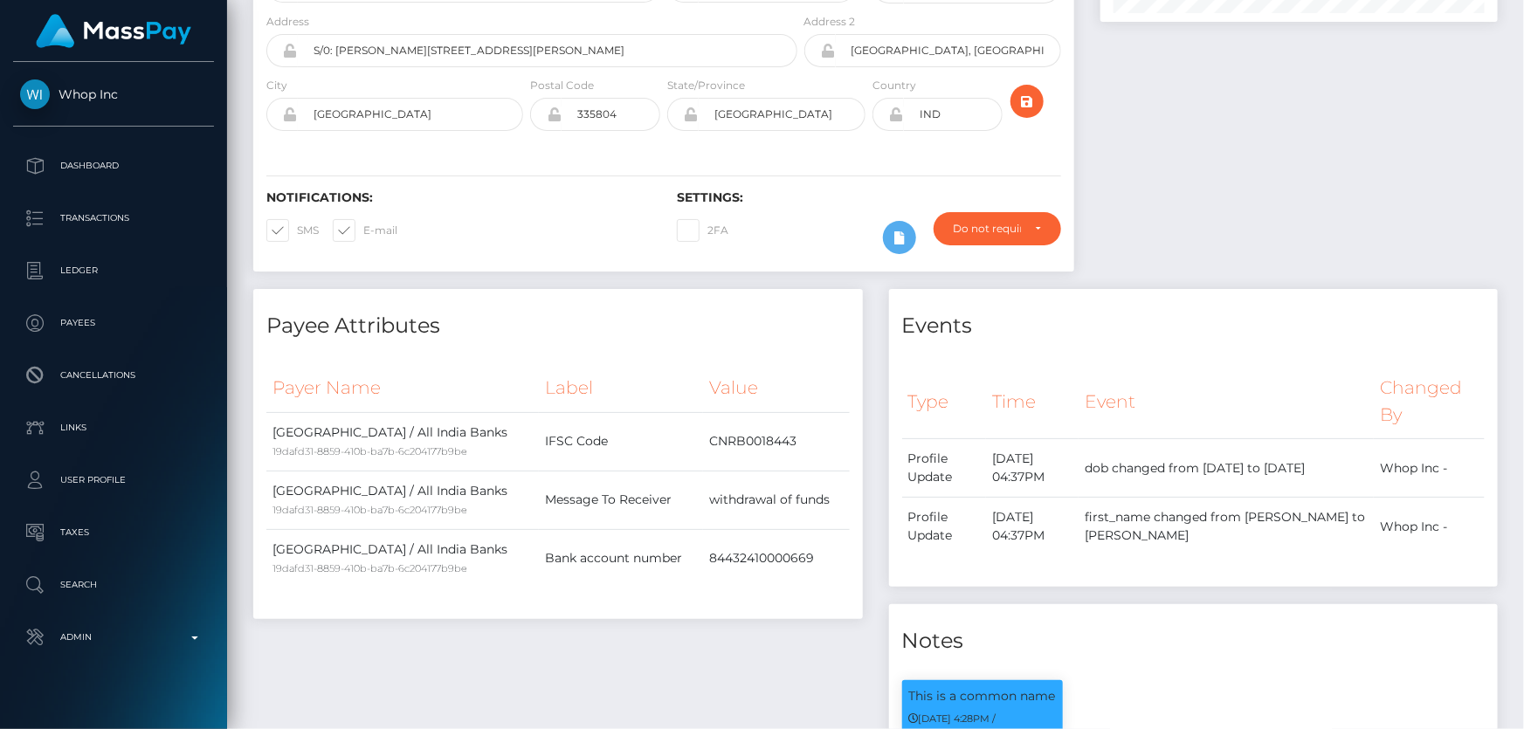
scroll to position [0, 0]
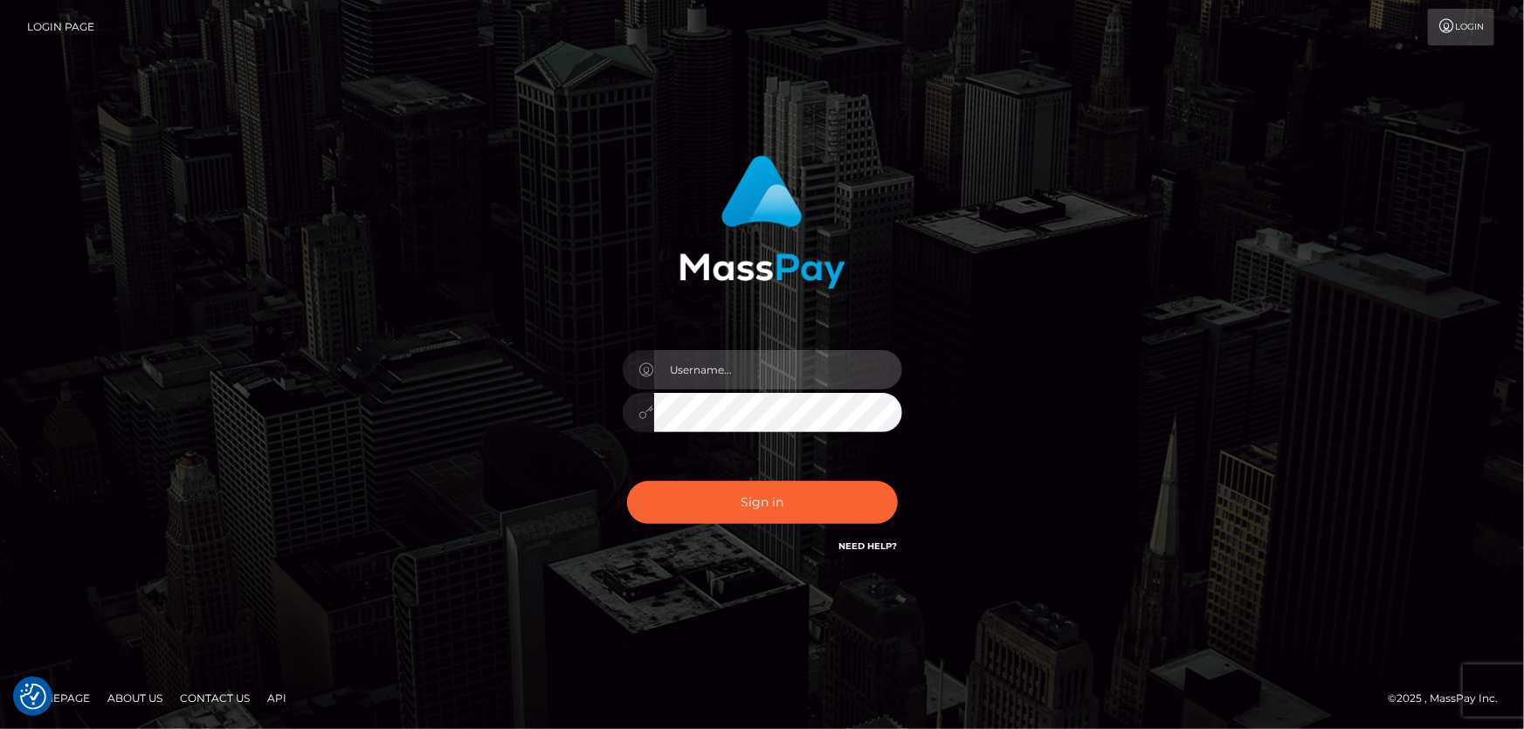
type input "Dan.Cirnat"
click at [899, 477] on div at bounding box center [740, 531] width 358 height 199
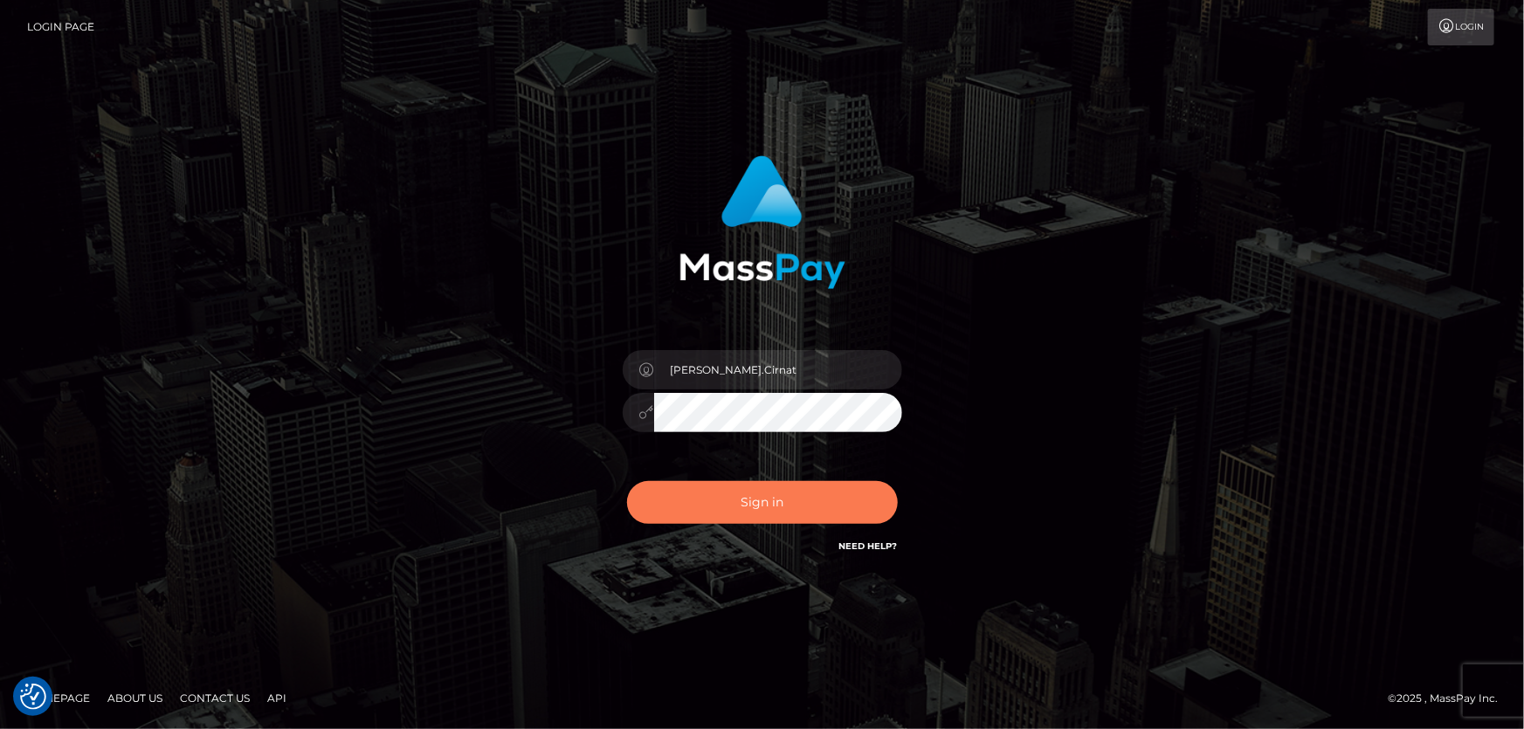
click at [767, 490] on button "Sign in" at bounding box center [762, 502] width 271 height 43
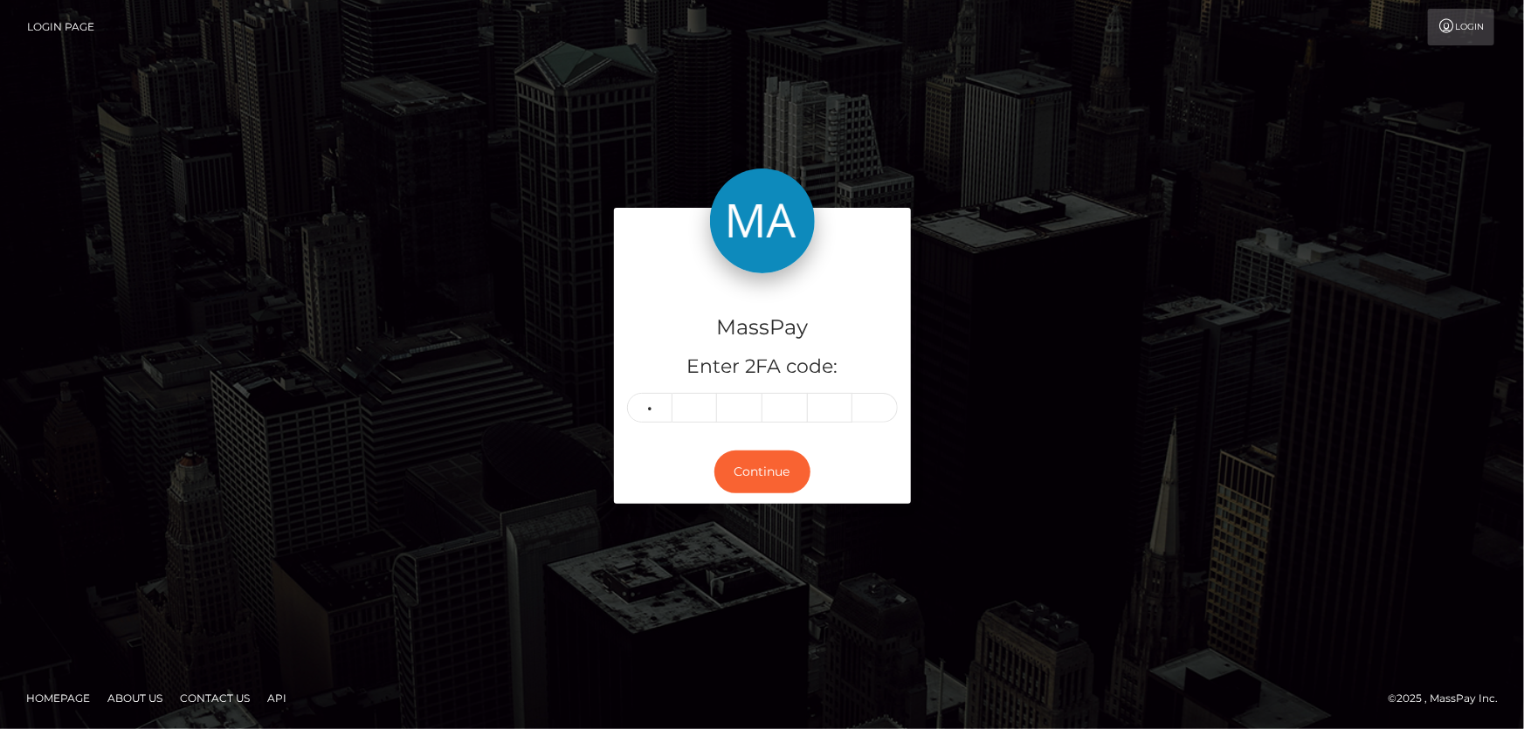
type input "9"
type input "7"
type input "9"
type input "5"
type input "4"
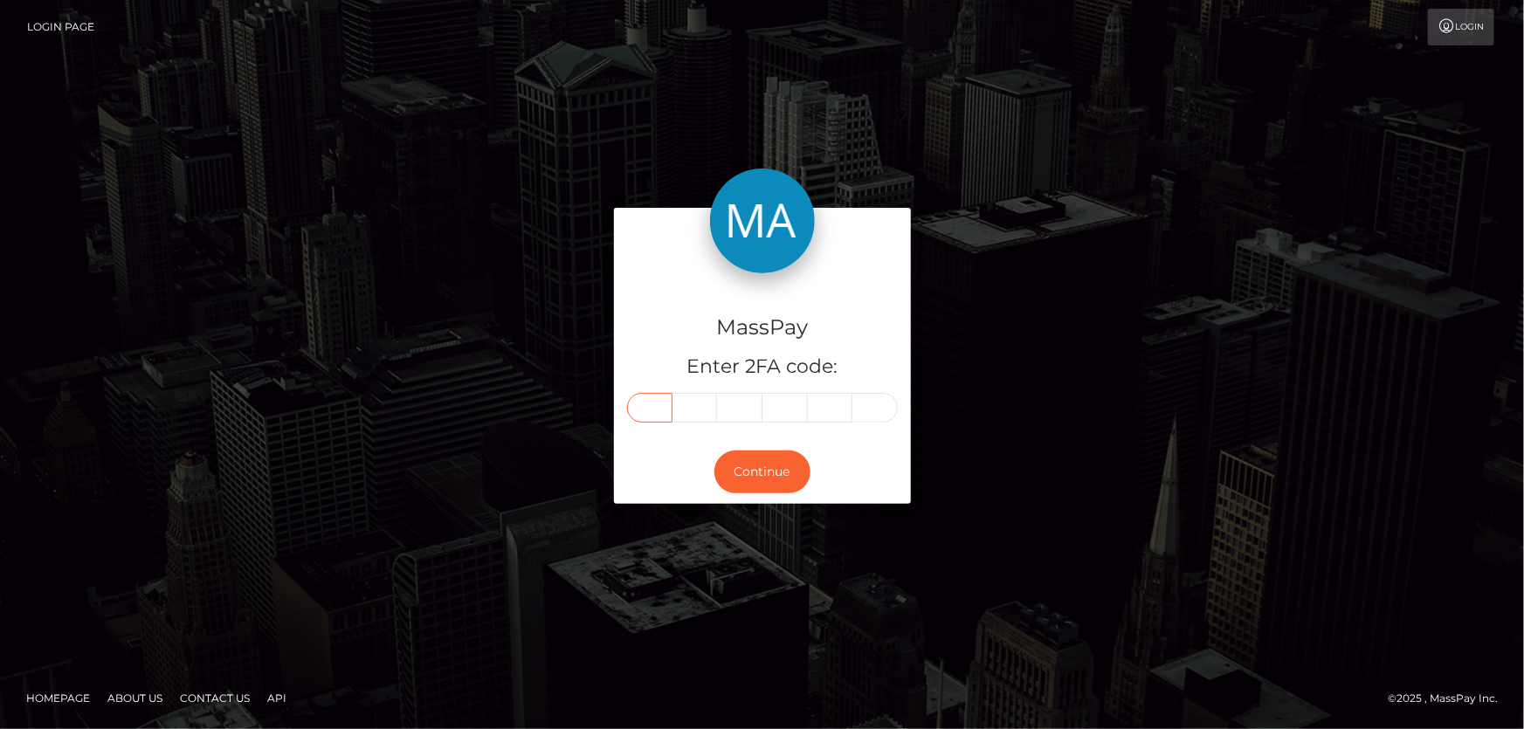
type input "9"
type input "7"
type input "9"
type input "5"
type input "4"
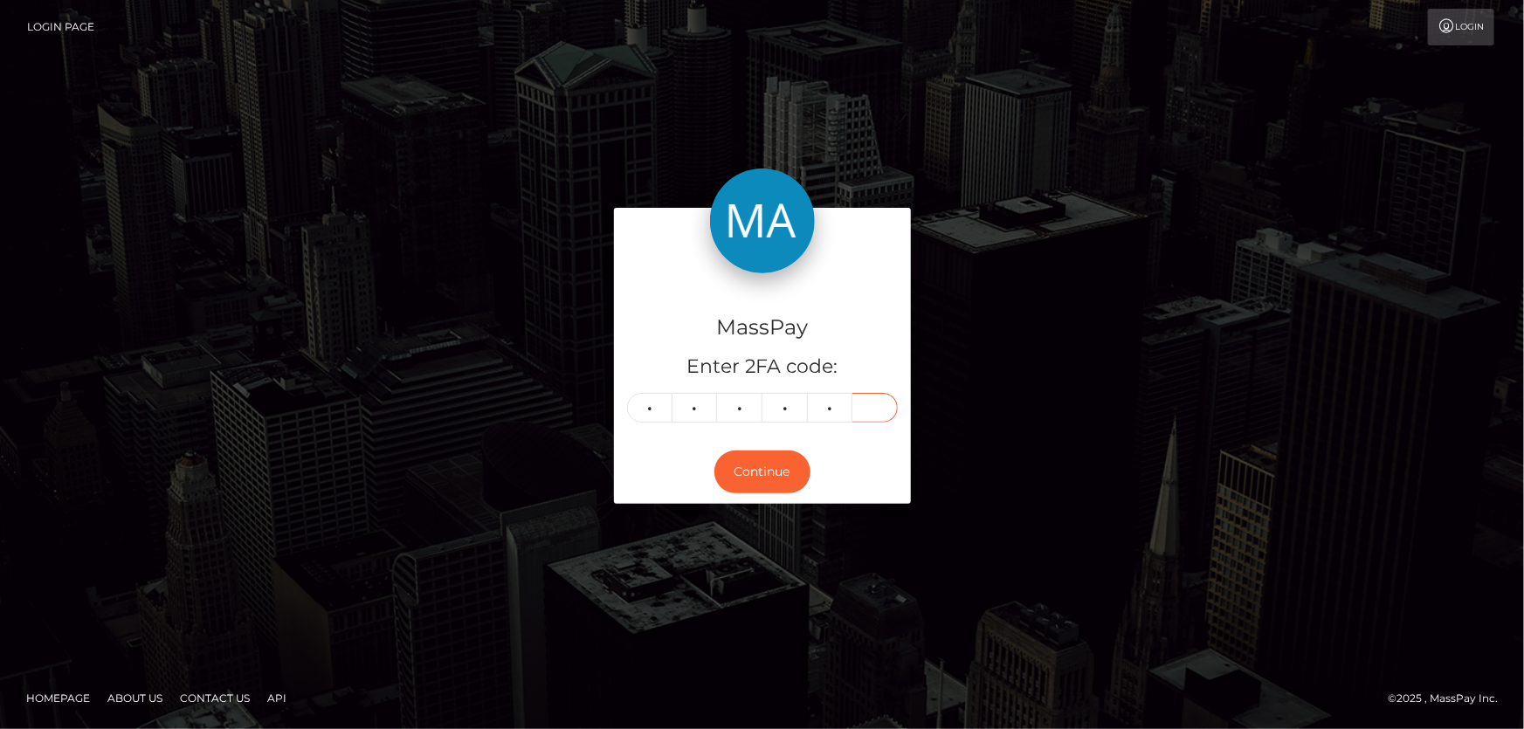
type input "4"
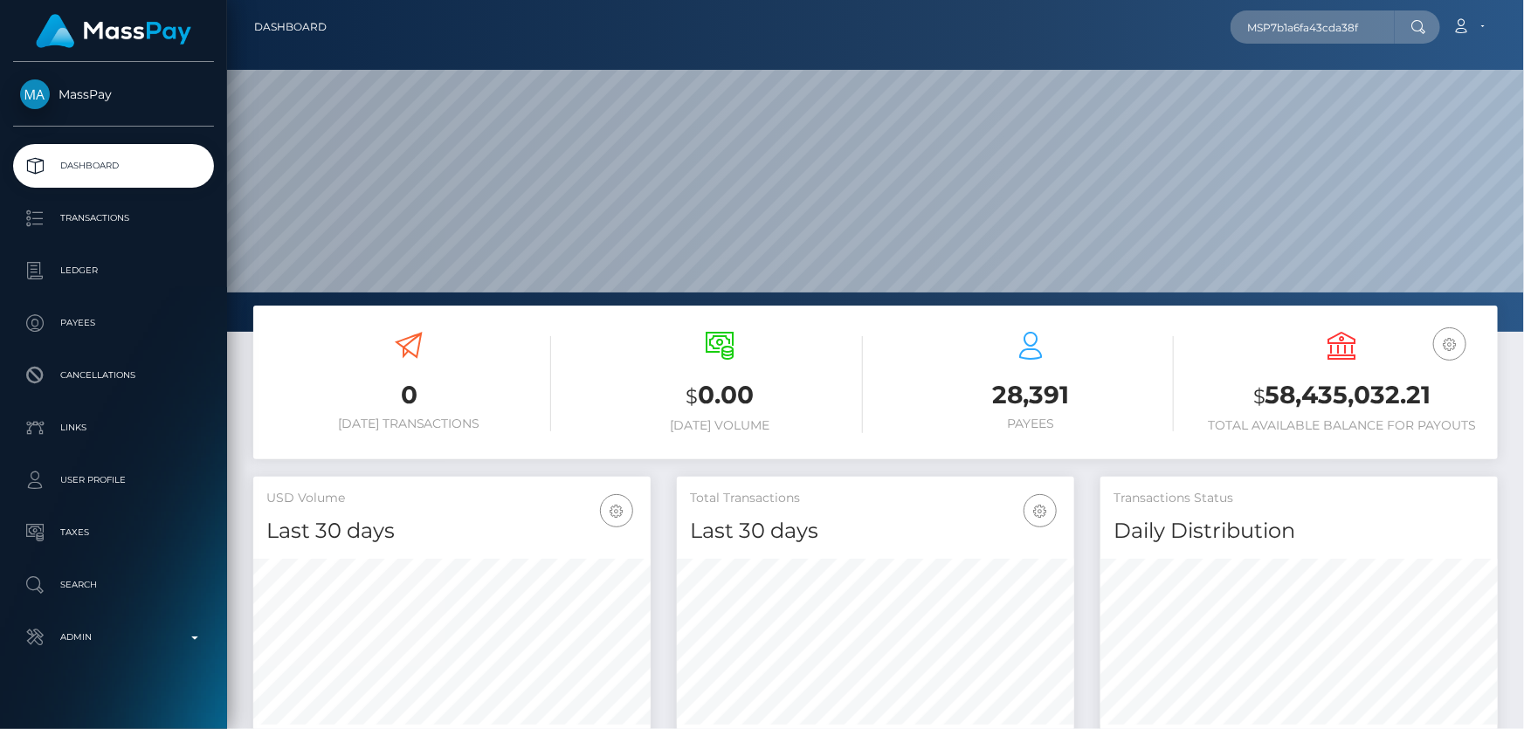
scroll to position [309, 396]
type input "MSP7b1a6fa43cda38f"
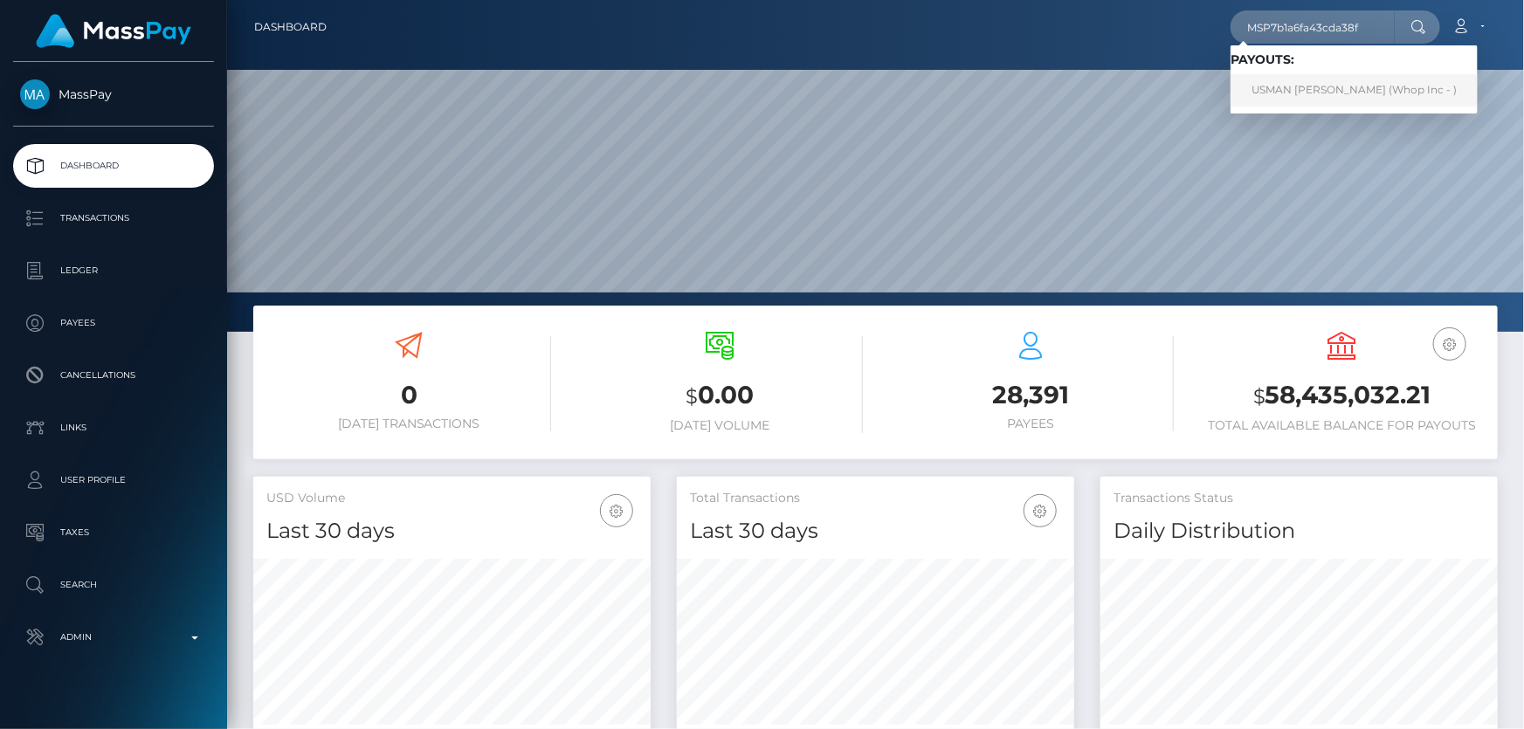
click at [1353, 77] on link "USMAN [PERSON_NAME] (Whop Inc - )" at bounding box center [1353, 90] width 247 height 32
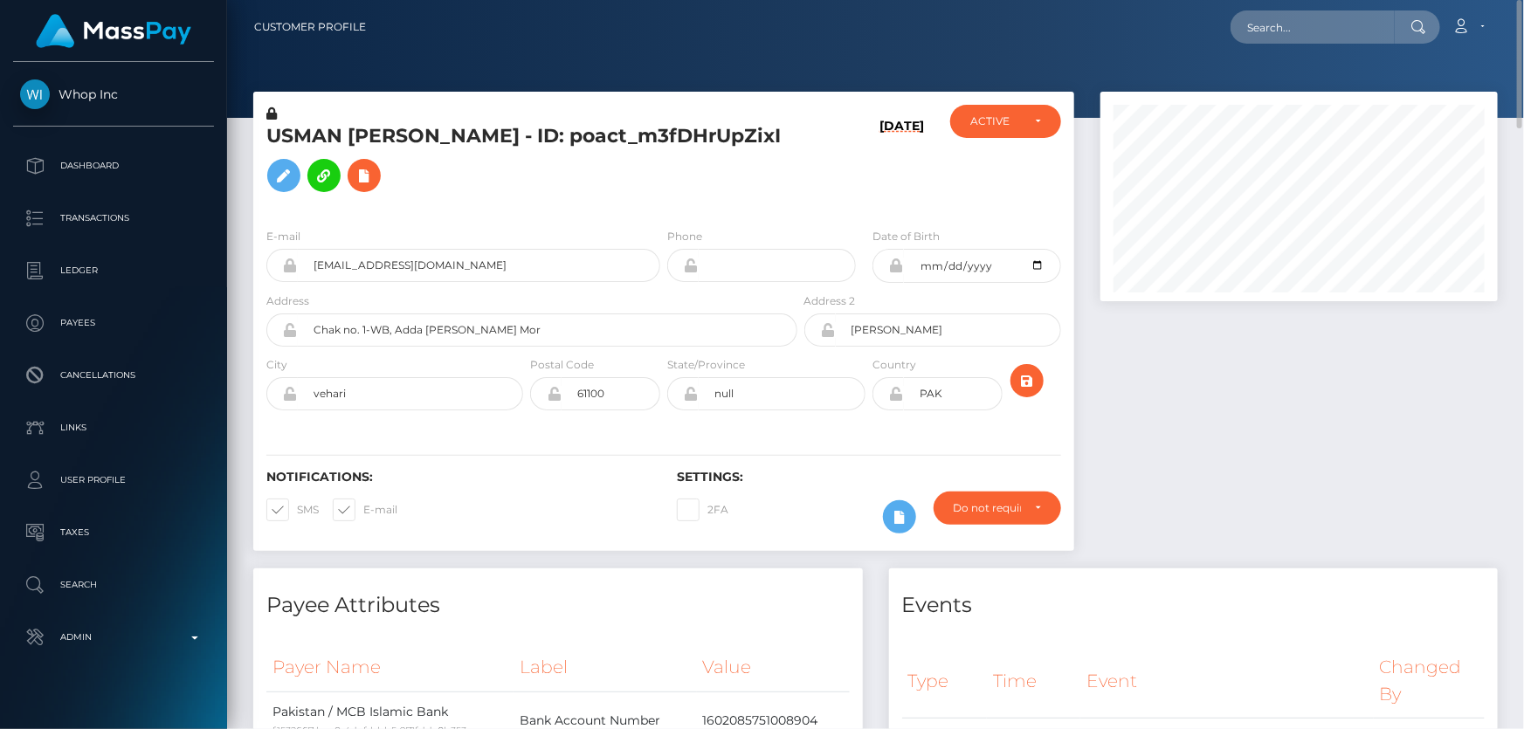
click at [504, 164] on h5 "USMAN [PERSON_NAME] - ID: poact_m3fDHrUpZixI" at bounding box center [526, 162] width 521 height 78
click at [271, 114] on icon at bounding box center [271, 113] width 10 height 12
click at [541, 183] on h5 "USMAN [PERSON_NAME] - ID: poact_m3fDHrUpZixI" at bounding box center [526, 162] width 521 height 78
click at [285, 172] on icon at bounding box center [283, 176] width 21 height 22
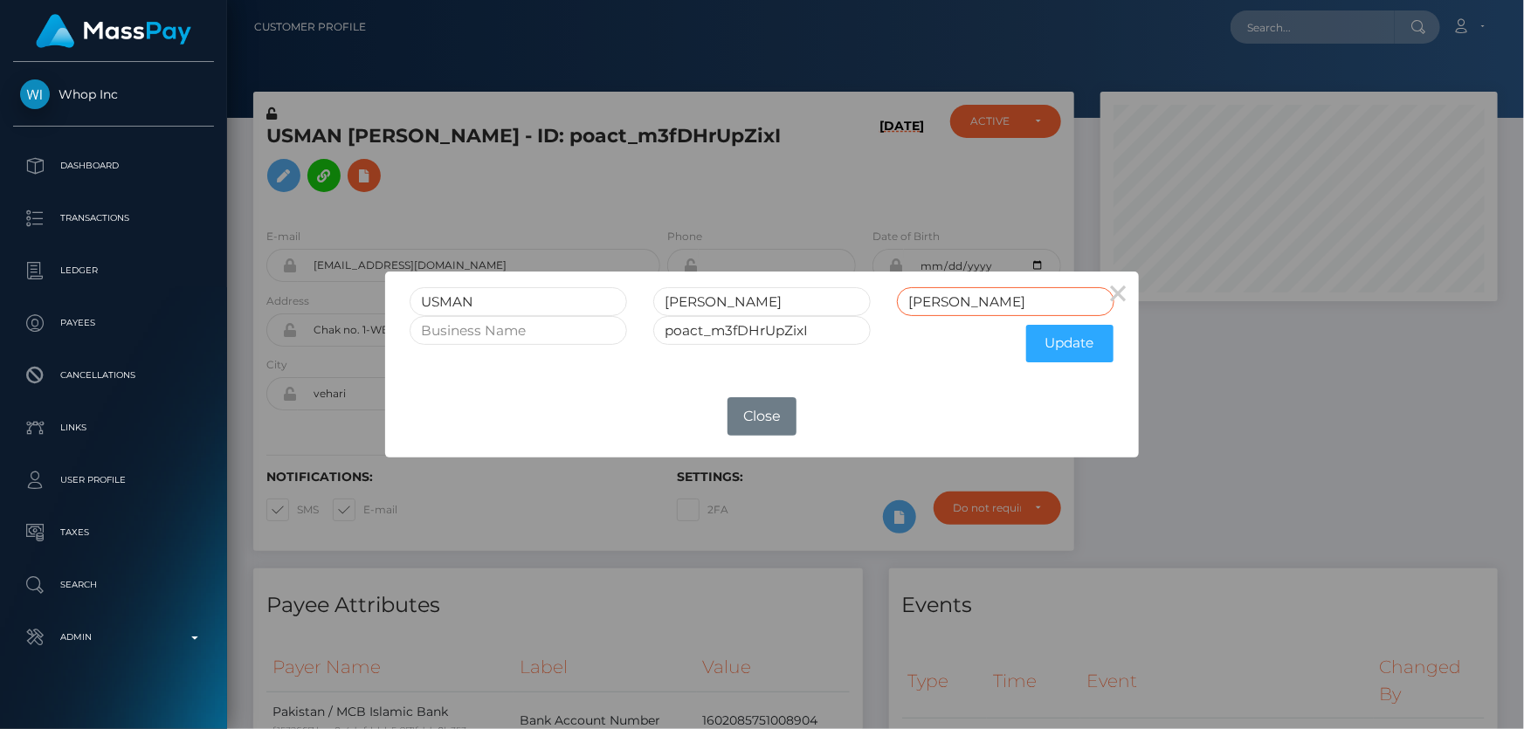
drag, startPoint x: 965, startPoint y: 304, endPoint x: 742, endPoint y: 378, distance: 234.7
click at [740, 368] on form "USMAN AHMAD Ahmad poact_m3fDHrUpZixI Update" at bounding box center [762, 329] width 704 height 84
drag, startPoint x: 733, startPoint y: 306, endPoint x: 631, endPoint y: 307, distance: 101.3
click at [631, 307] on div "USMAN AHMAD" at bounding box center [761, 301] width 730 height 29
paste input "[PERSON_NAME]"
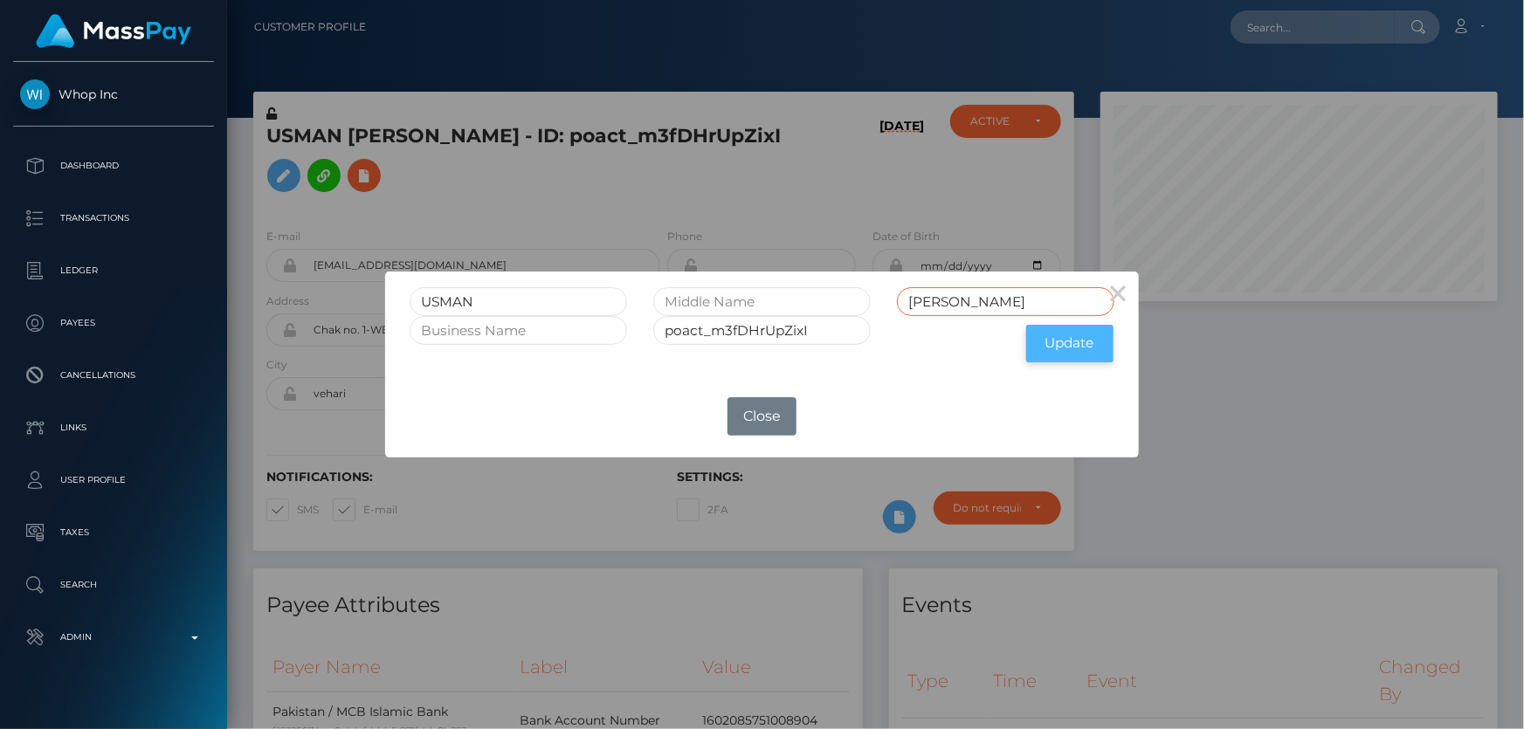
type input "[PERSON_NAME]"
click at [1044, 346] on button "Update" at bounding box center [1069, 344] width 87 height 38
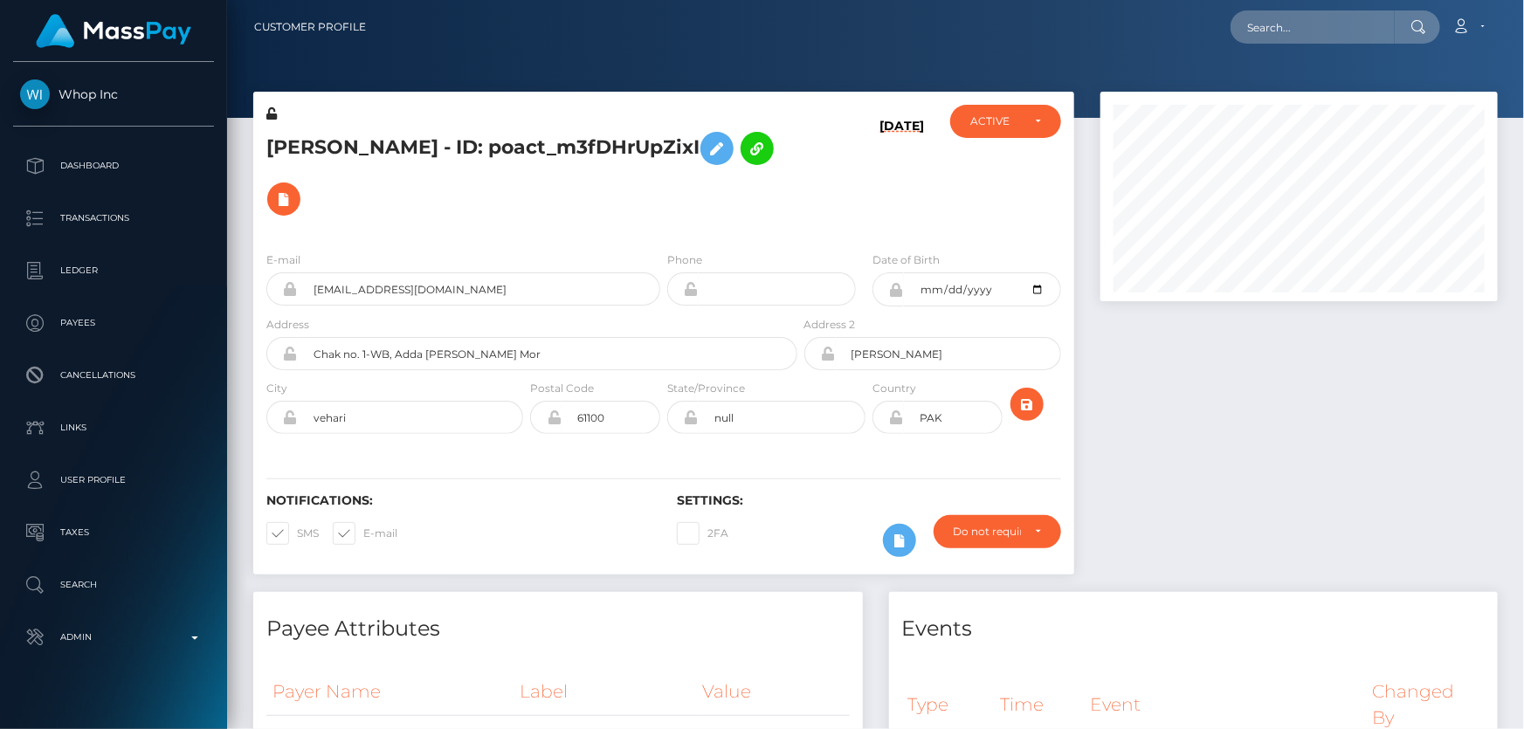
scroll to position [210, 396]
click at [269, 112] on icon at bounding box center [271, 113] width 10 height 12
click at [1232, 389] on div at bounding box center [1299, 342] width 424 height 500
click at [506, 235] on div "USMAN AHMAD - ID: poact_m3fDHrUpZixI" at bounding box center [527, 171] width 548 height 133
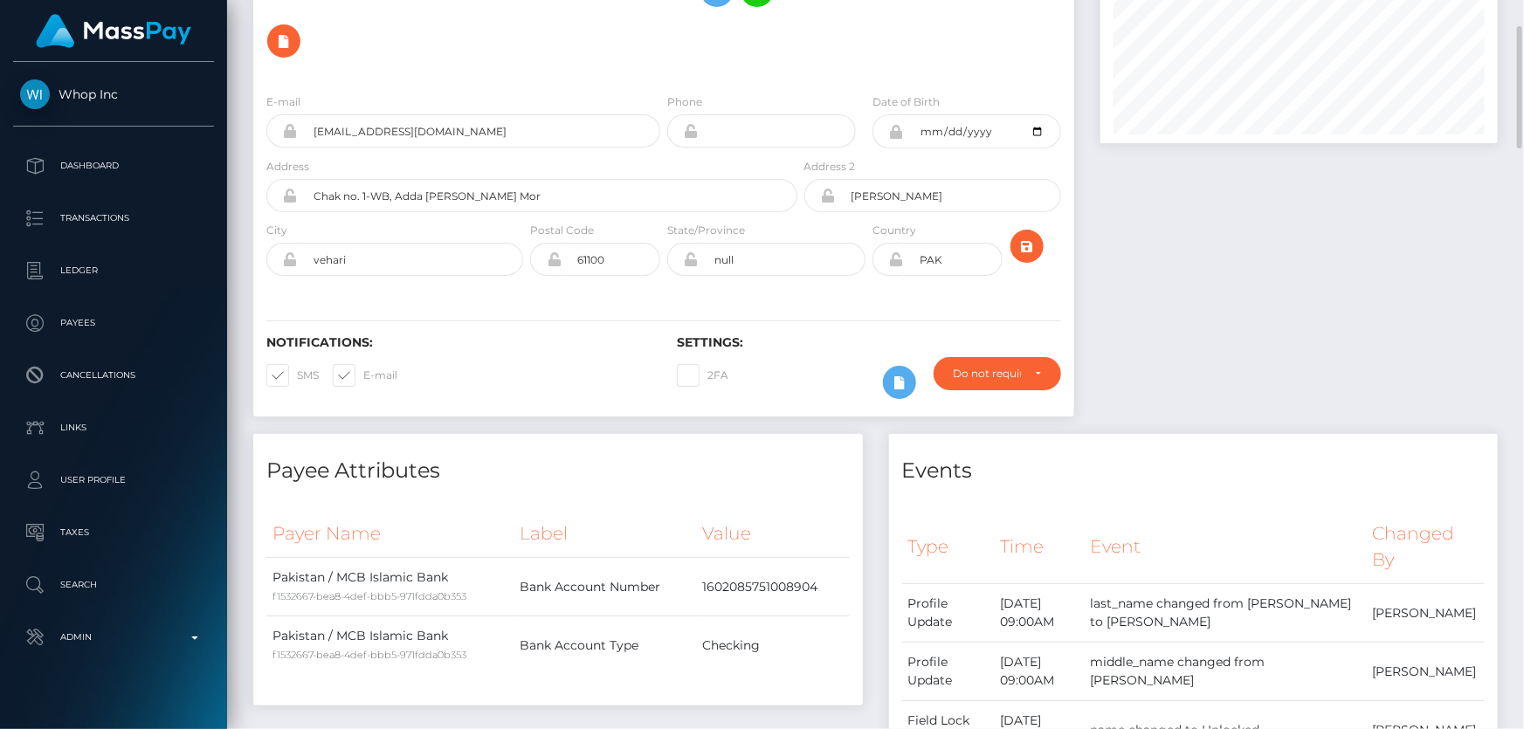
scroll to position [0, 0]
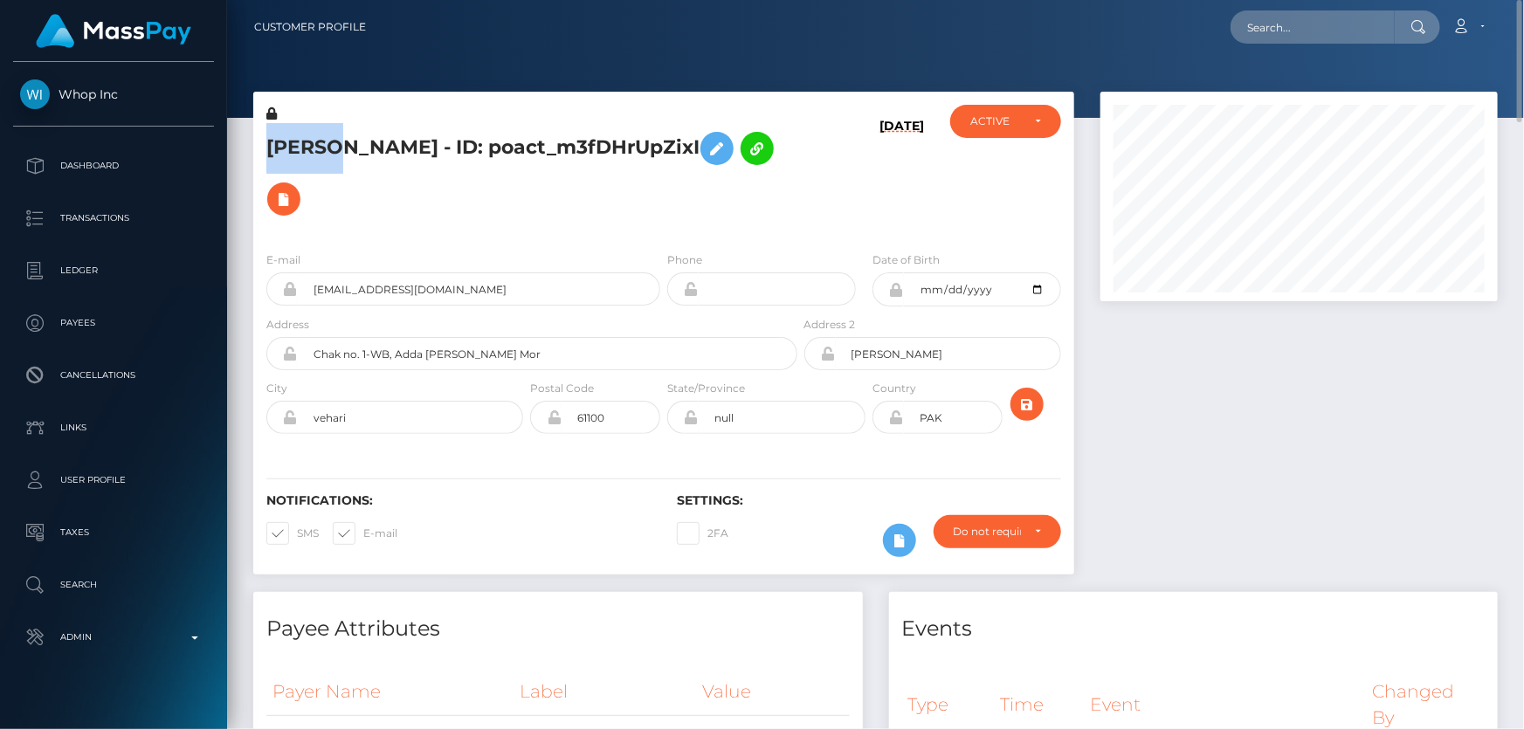
drag, startPoint x: 346, startPoint y: 144, endPoint x: 279, endPoint y: 150, distance: 67.5
copy div "USMAN"
drag, startPoint x: 420, startPoint y: 148, endPoint x: 348, endPoint y: 155, distance: 72.7
click at [348, 155] on h5 "USMAN AHMAD - ID: poact_m3fDHrUpZixI" at bounding box center [526, 173] width 521 height 101
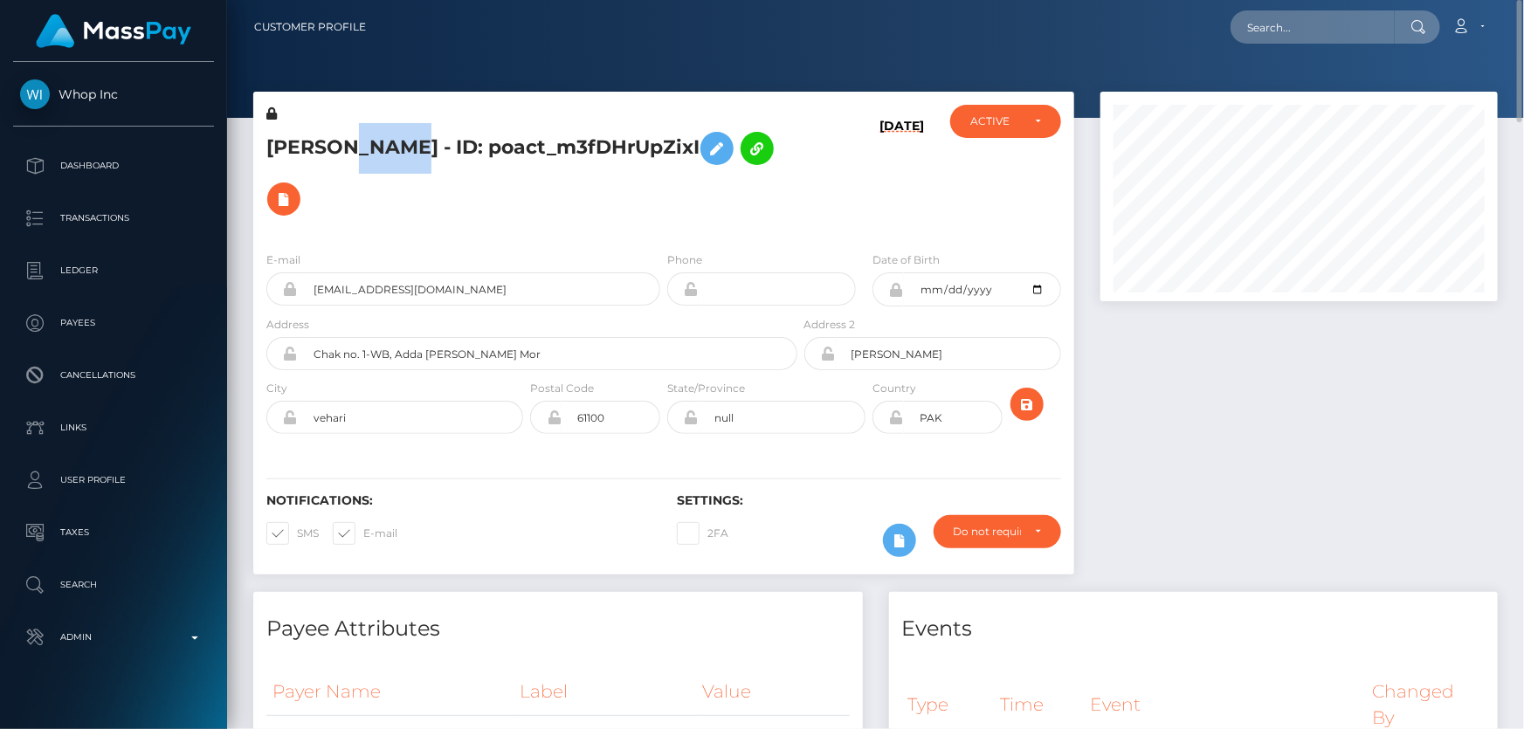
copy h5 "AHMAD"
click at [512, 212] on h5 "USMAN AHMAD - ID: poact_m3fDHrUpZixI" at bounding box center [526, 173] width 521 height 101
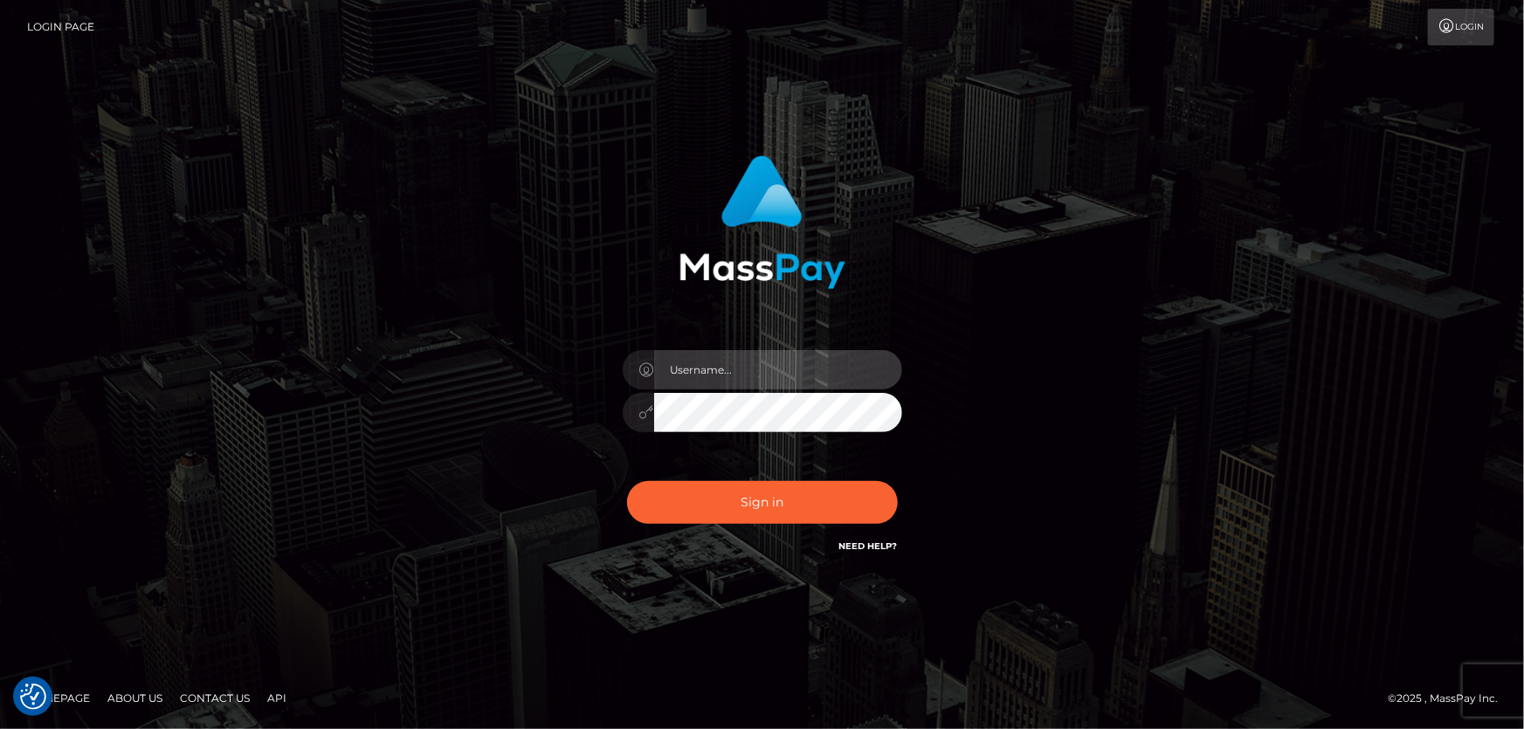
type input "[PERSON_NAME].Cirnat"
click at [893, 482] on div at bounding box center [740, 531] width 358 height 199
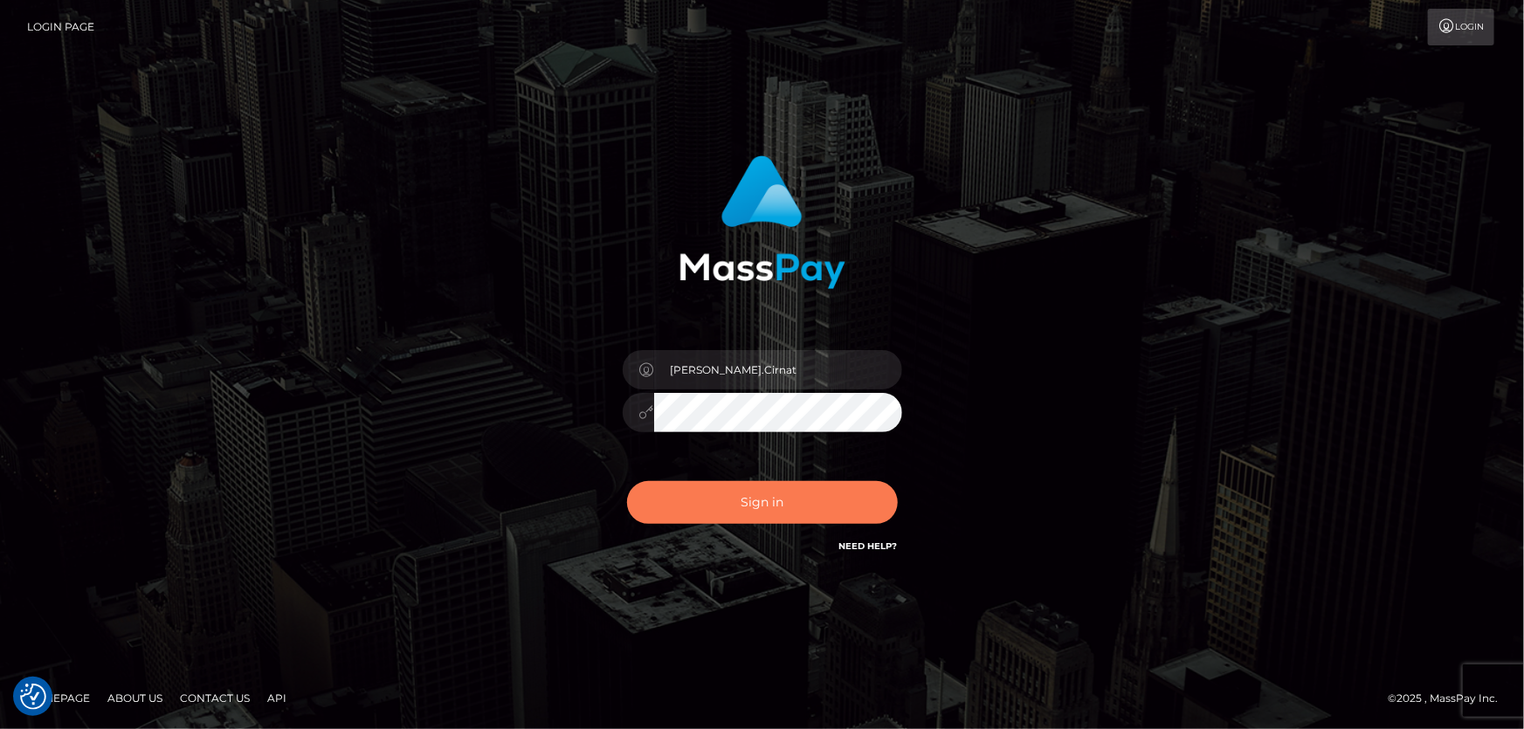
click at [774, 490] on button "Sign in" at bounding box center [762, 502] width 271 height 43
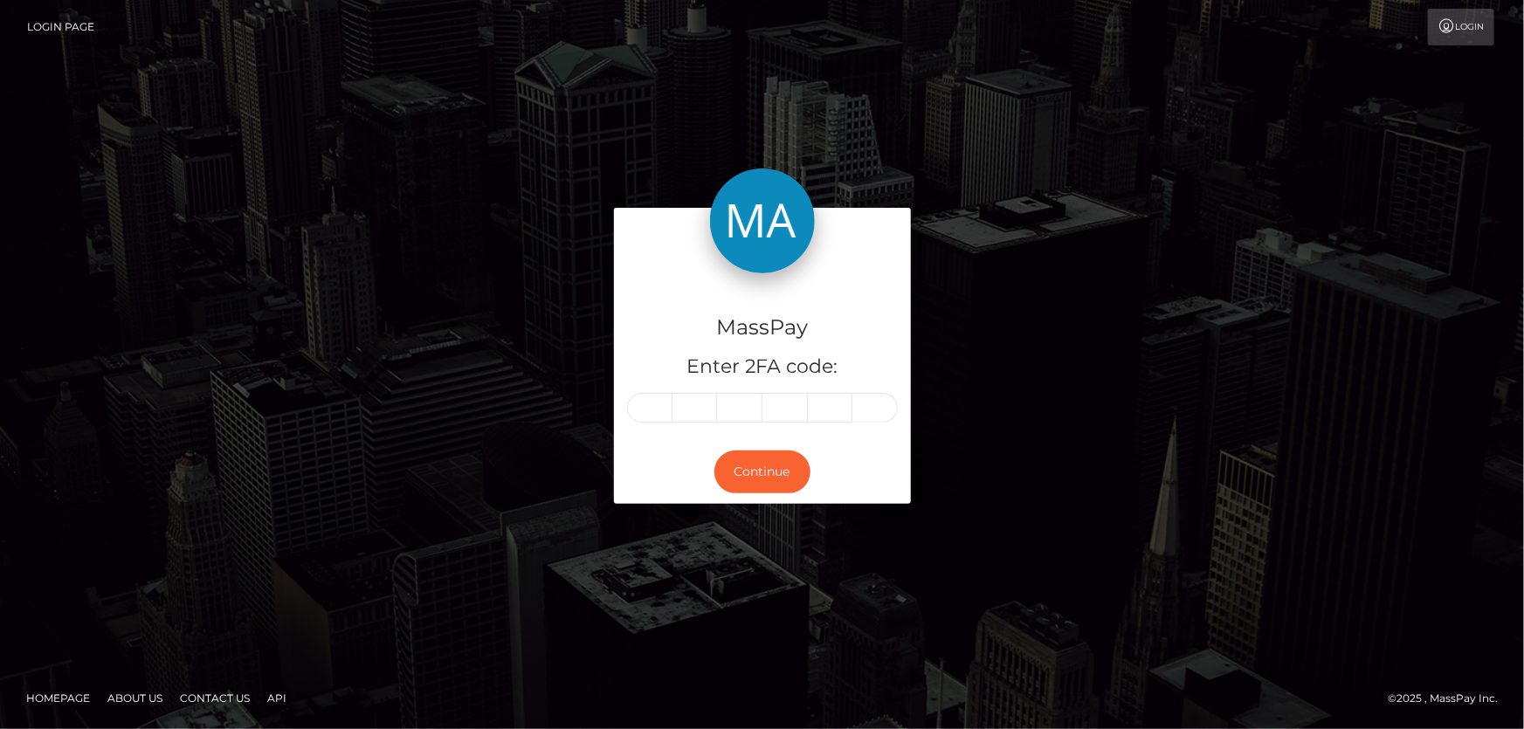
click at [651, 396] on input "text" at bounding box center [649, 408] width 45 height 30
type input "1"
type input "0"
type input "7"
type input "4"
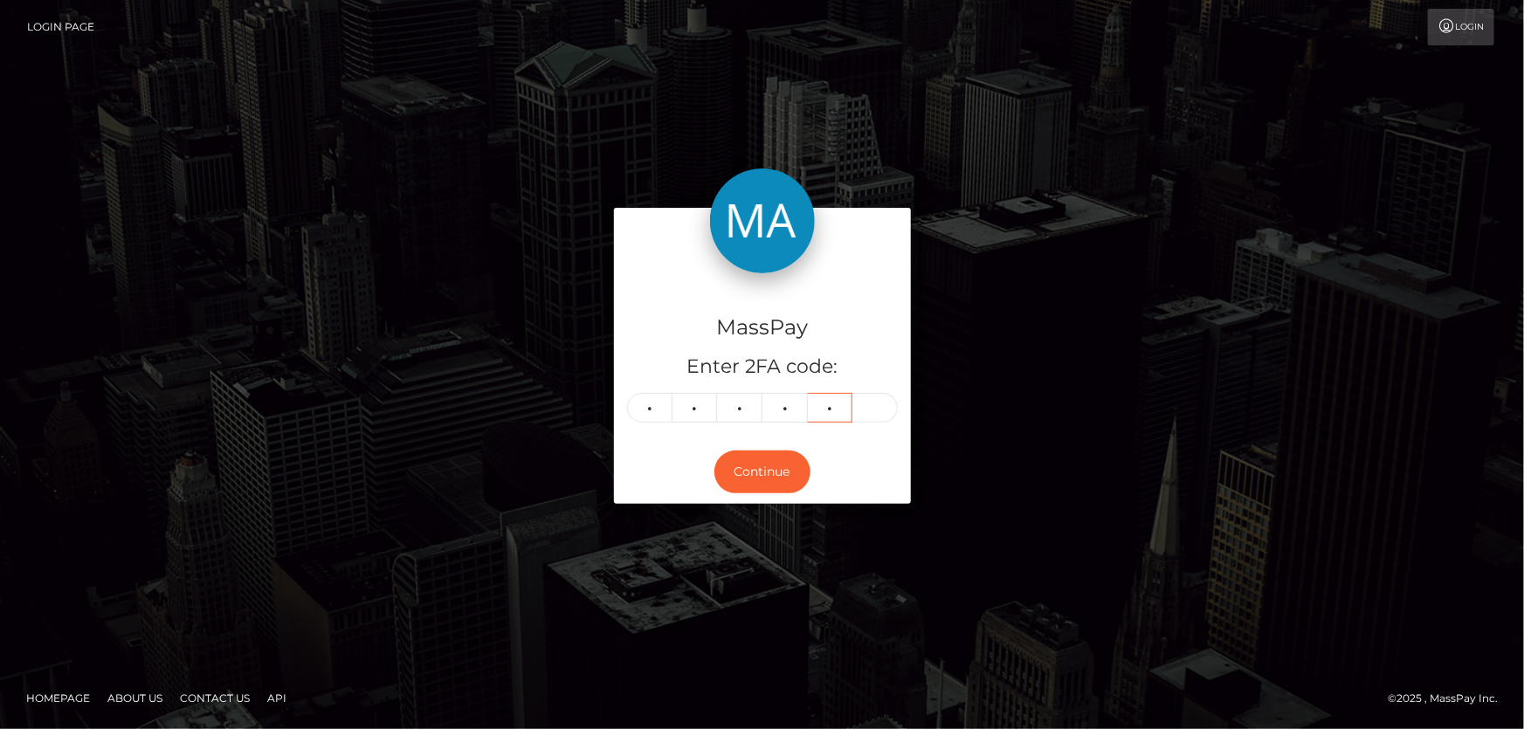
type input "0"
type input "8"
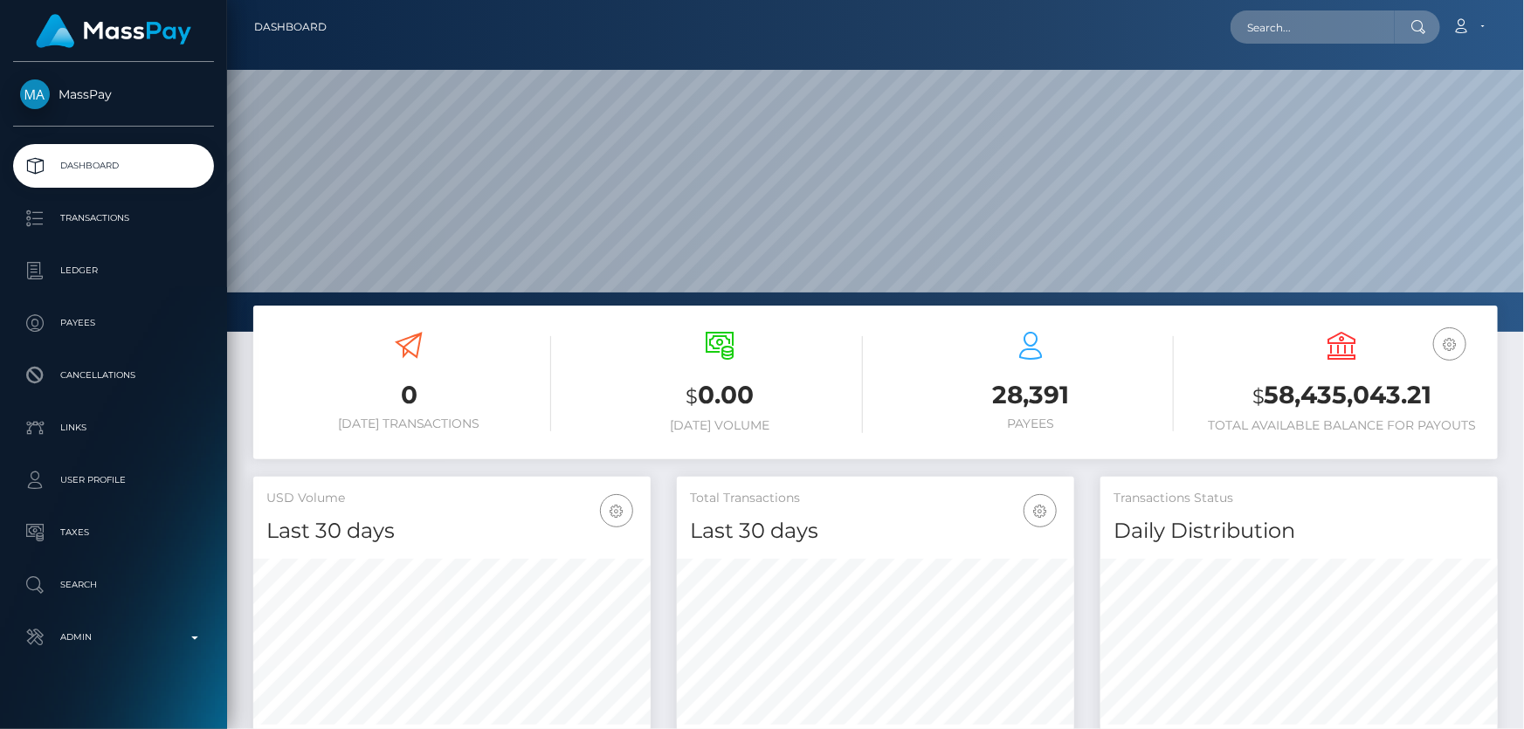
scroll to position [309, 396]
type input "MInBDET9"
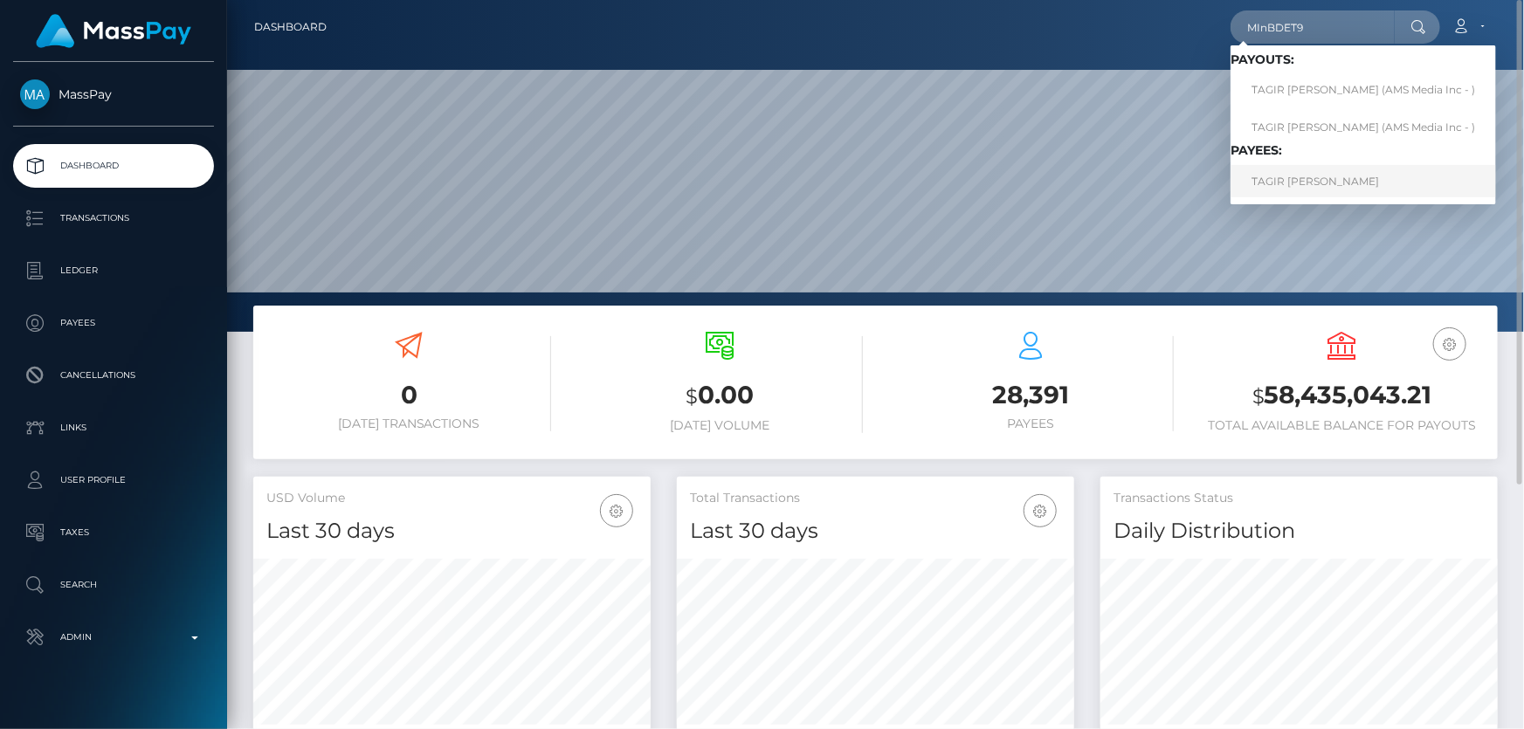
click at [1300, 177] on link "TAGIR [PERSON_NAME]" at bounding box center [1362, 181] width 265 height 32
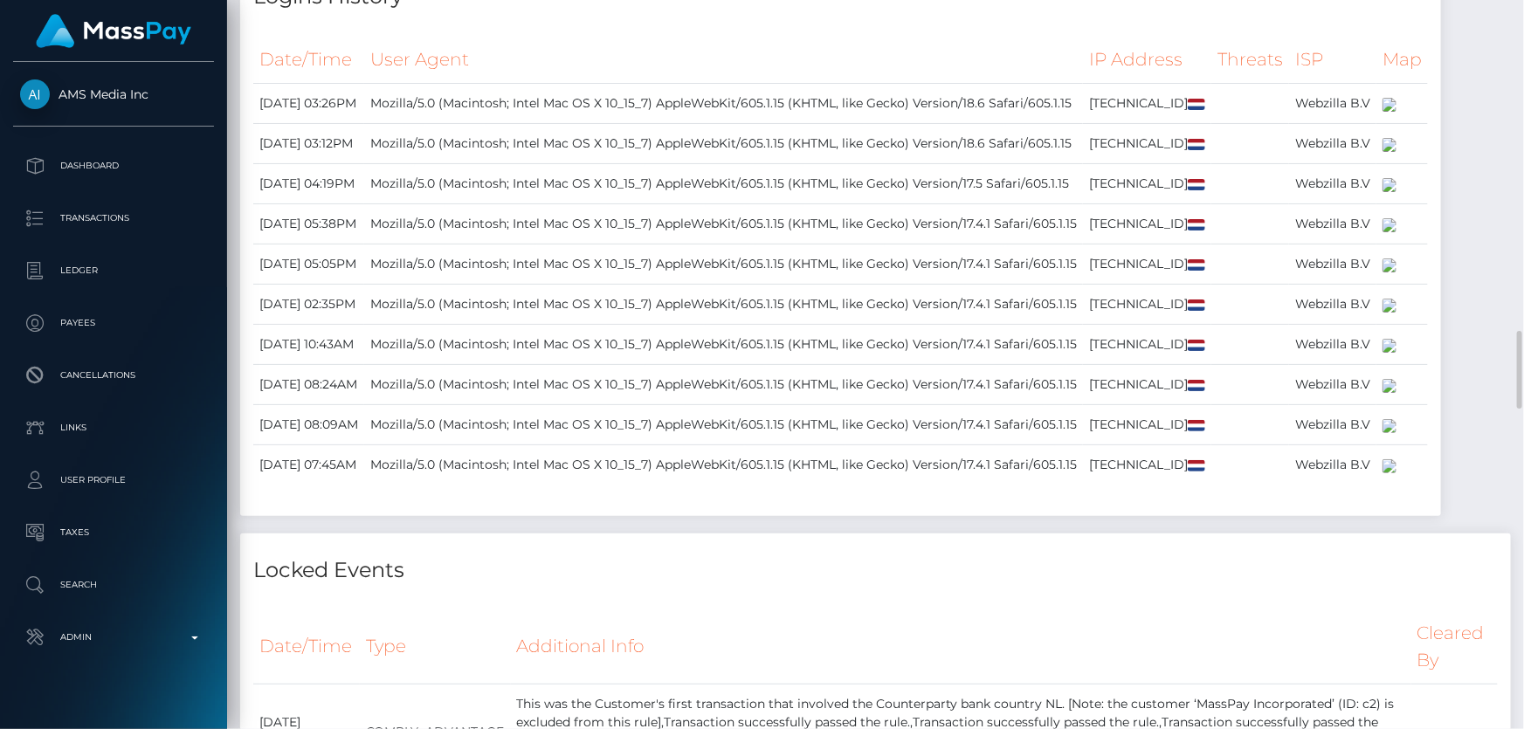
scroll to position [2778, 0]
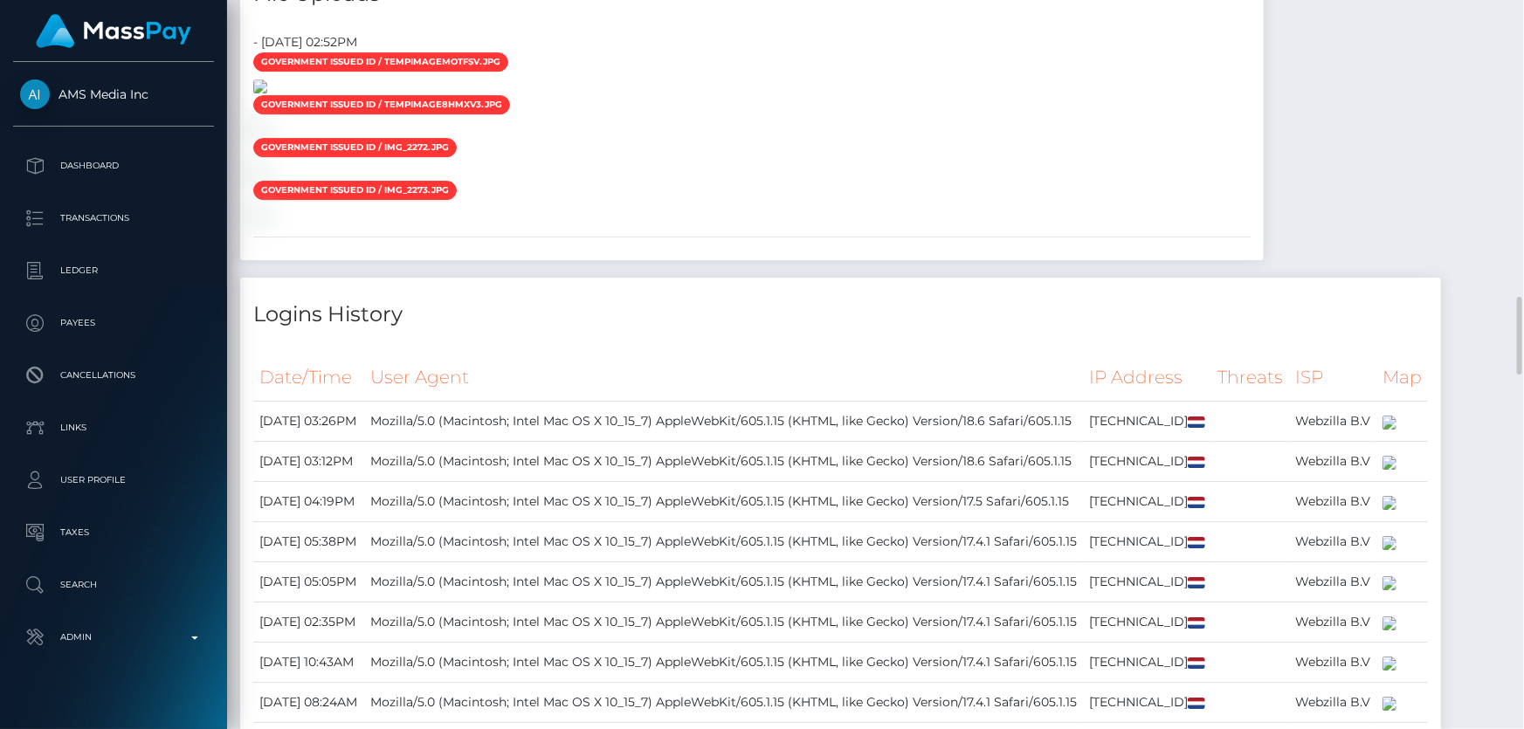
click at [267, 93] on img at bounding box center [260, 86] width 14 height 14
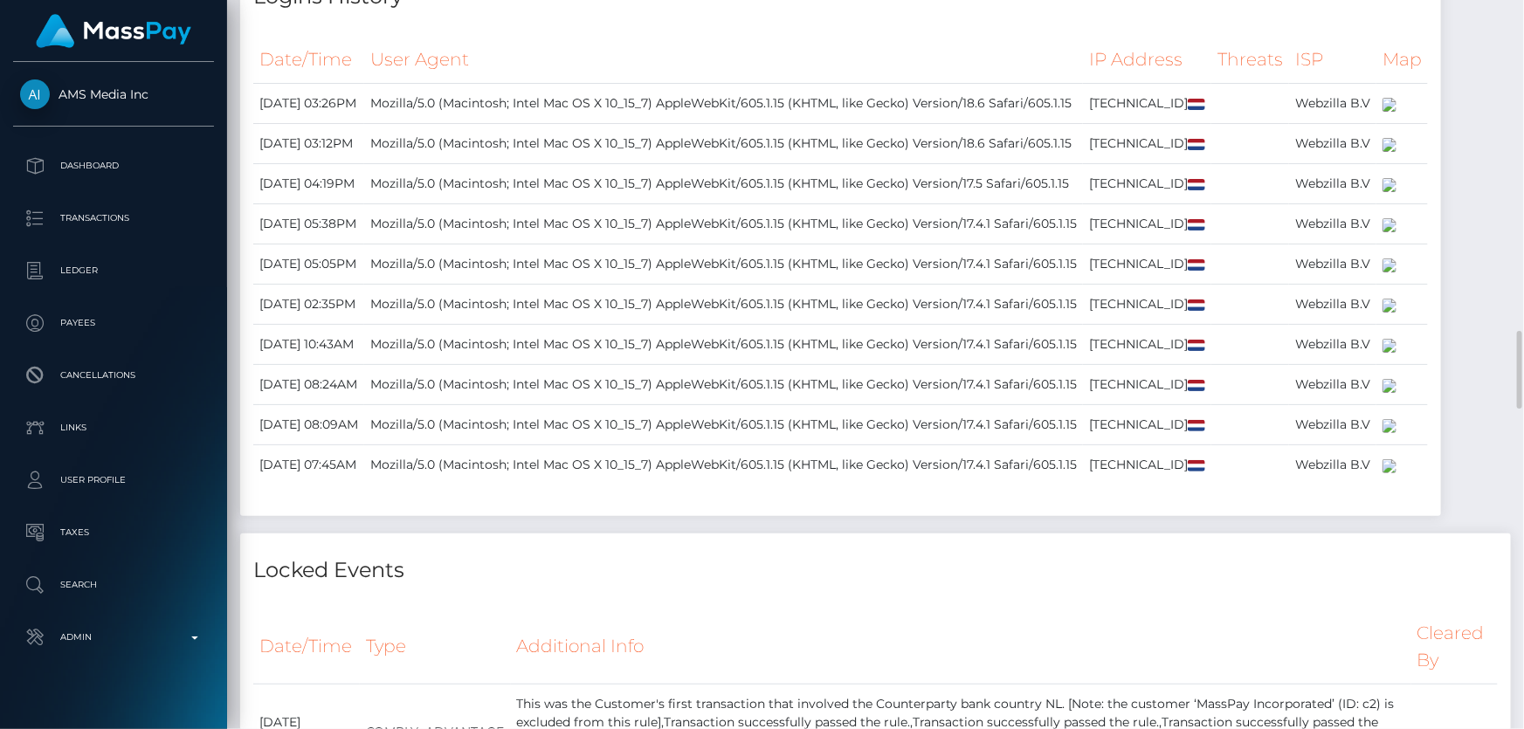
scroll to position [3413, 0]
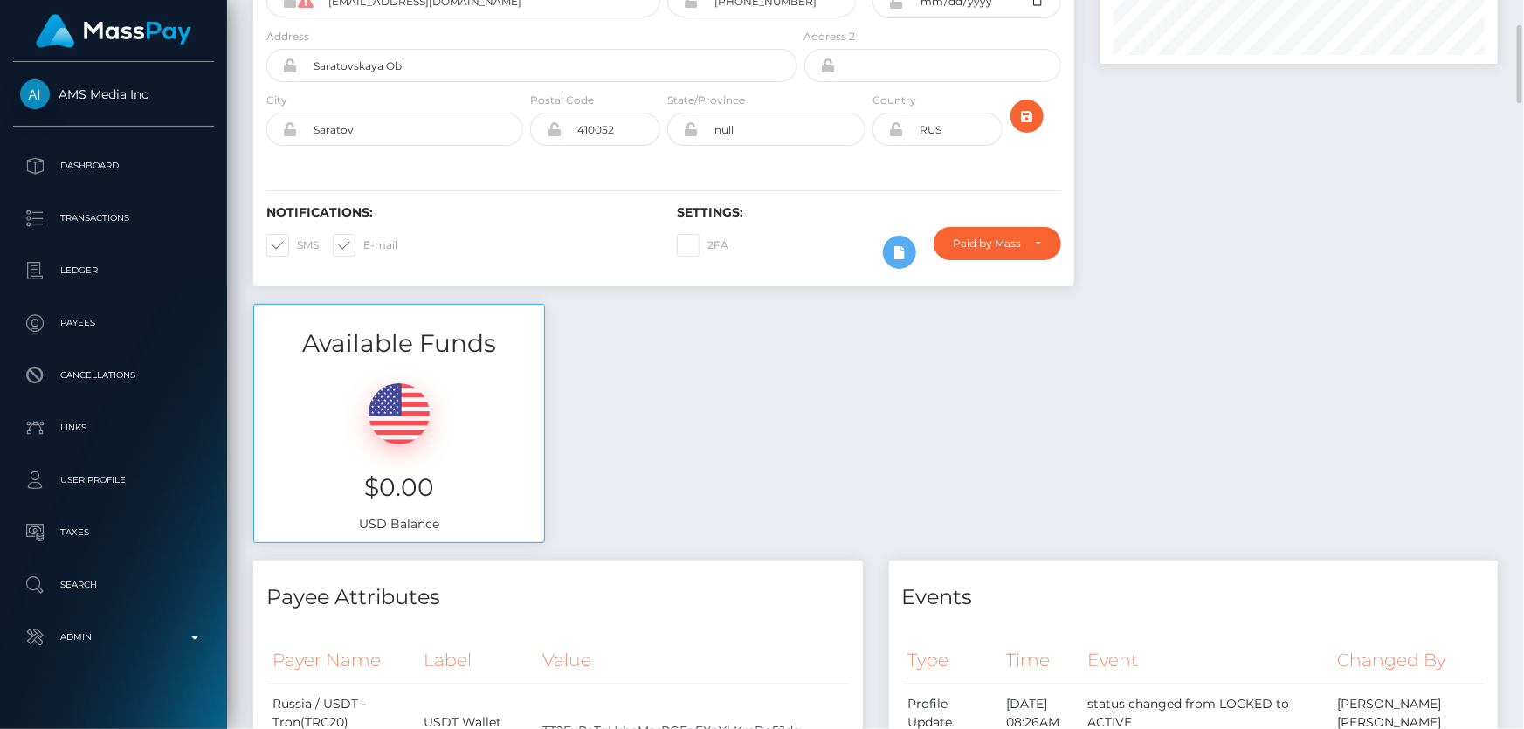
scroll to position [0, 0]
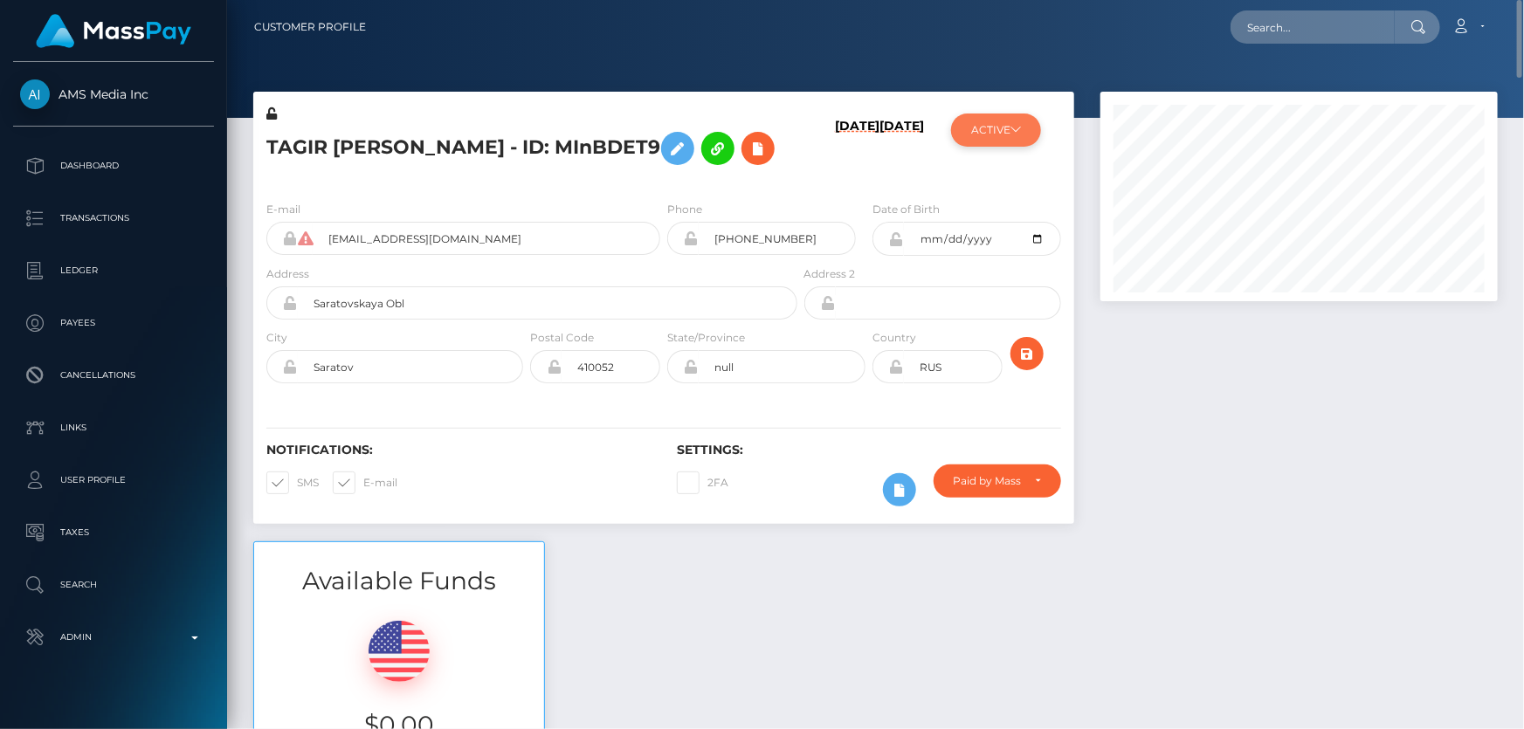
click at [1012, 122] on button "ACTIVE" at bounding box center [996, 130] width 90 height 33
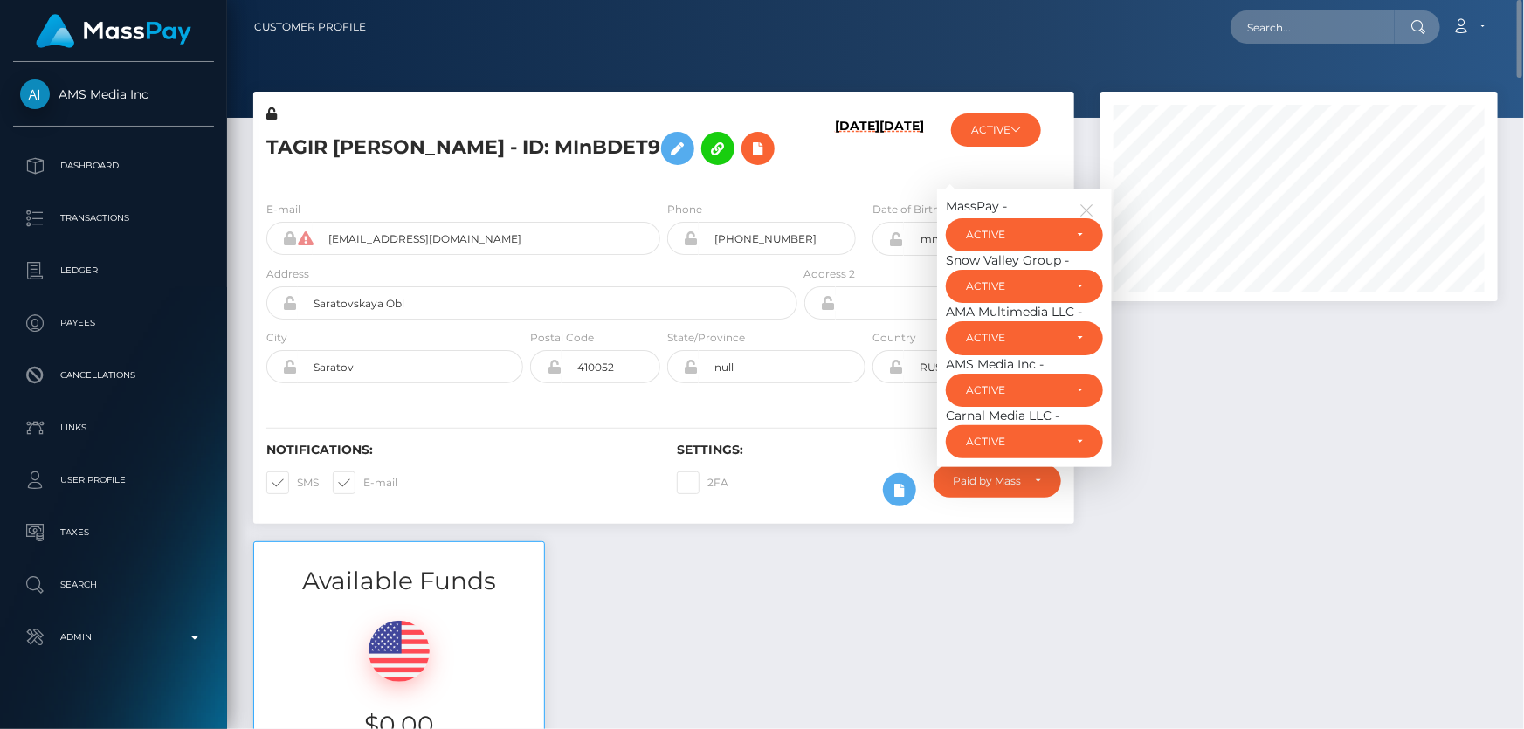
click at [829, 619] on div "Available Funds $0.00 USD Balance" at bounding box center [875, 669] width 1271 height 257
click at [1256, 465] on div at bounding box center [1299, 317] width 424 height 450
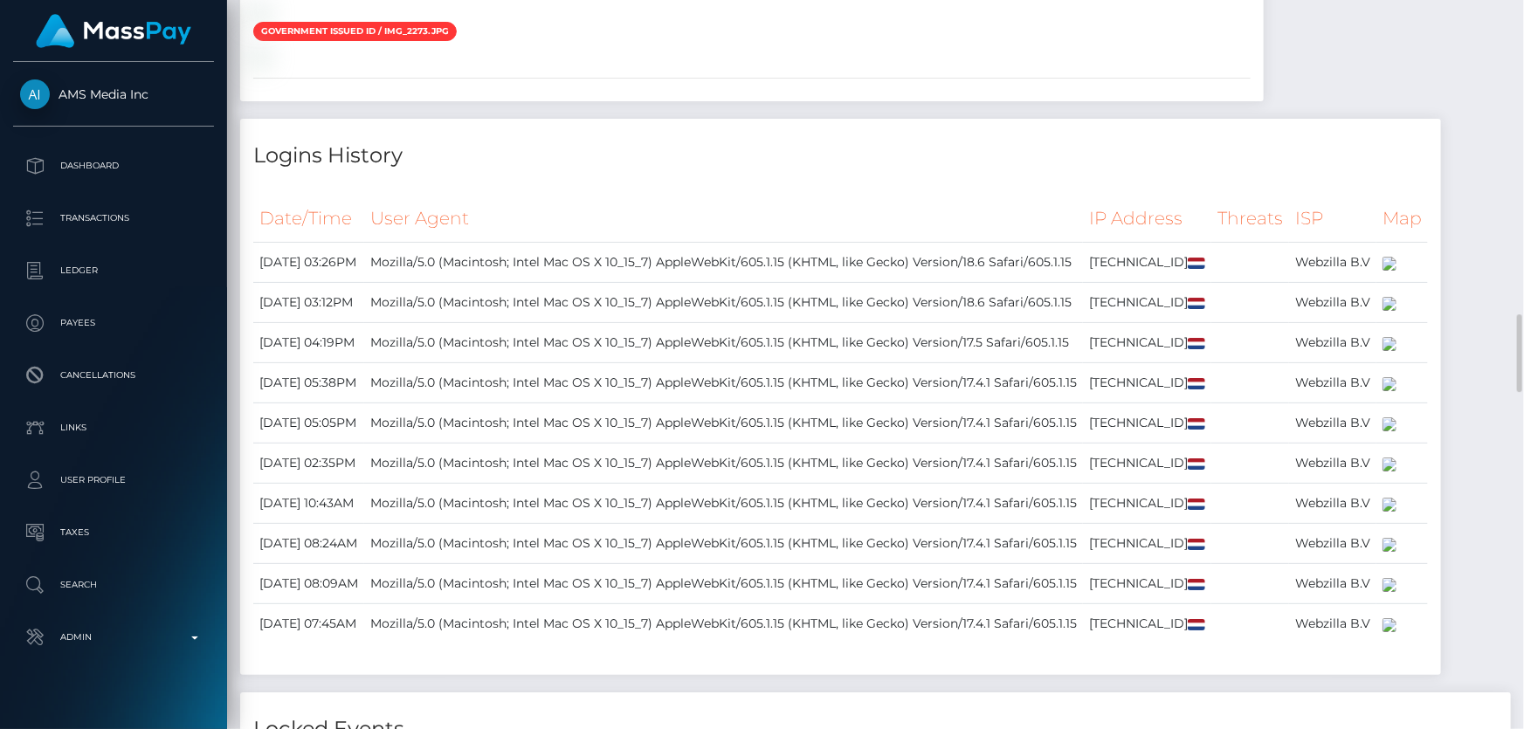
scroll to position [3175, 0]
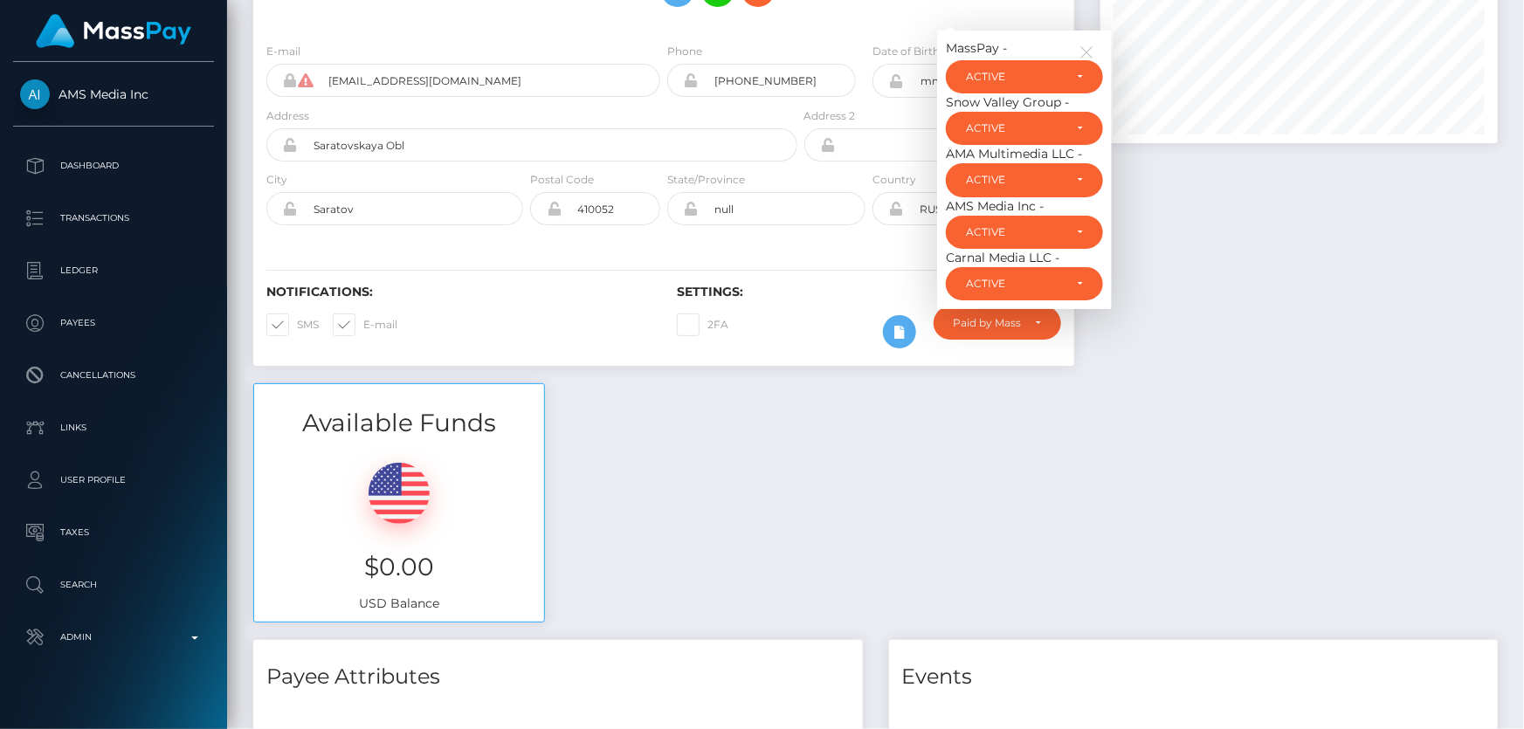
scroll to position [0, 0]
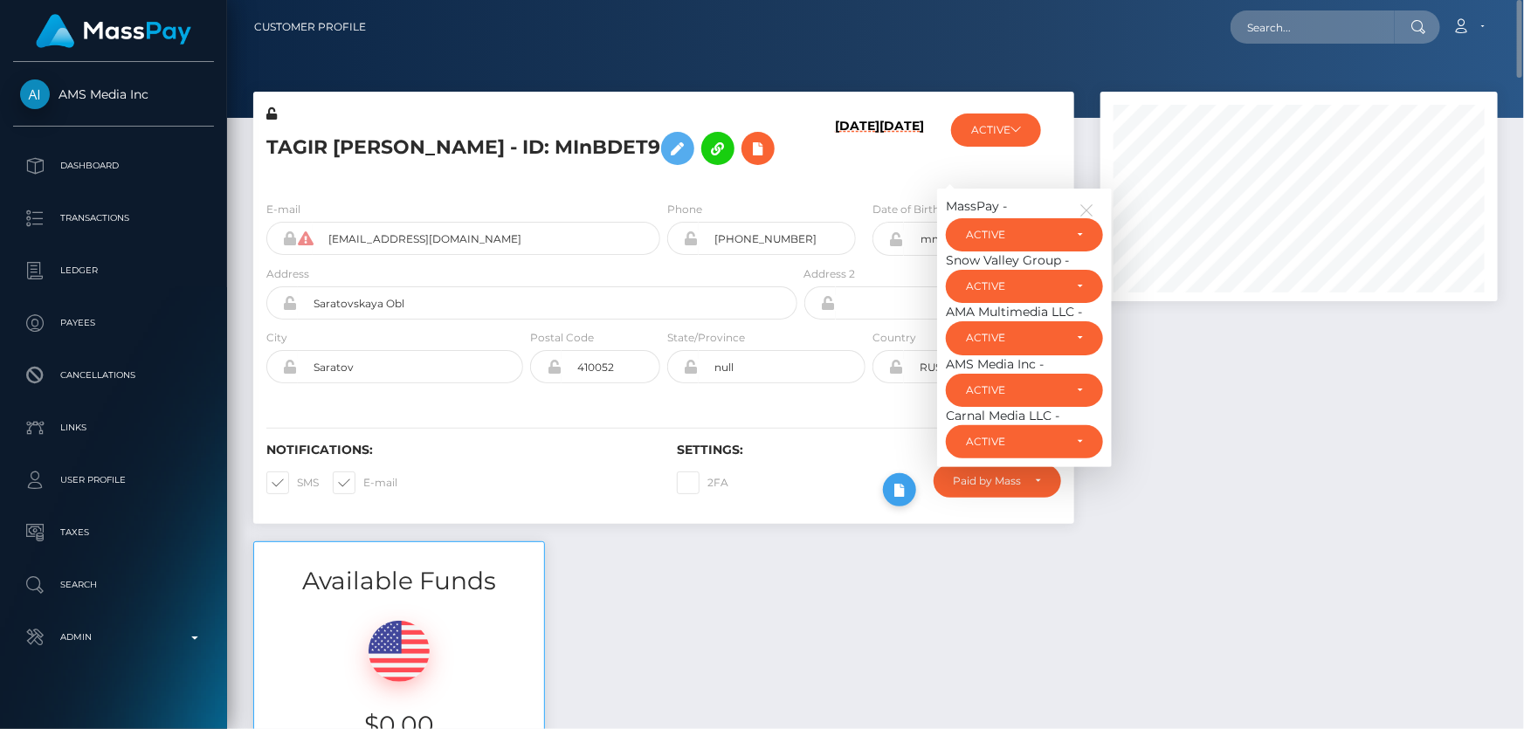
click at [904, 501] on icon at bounding box center [899, 490] width 21 height 22
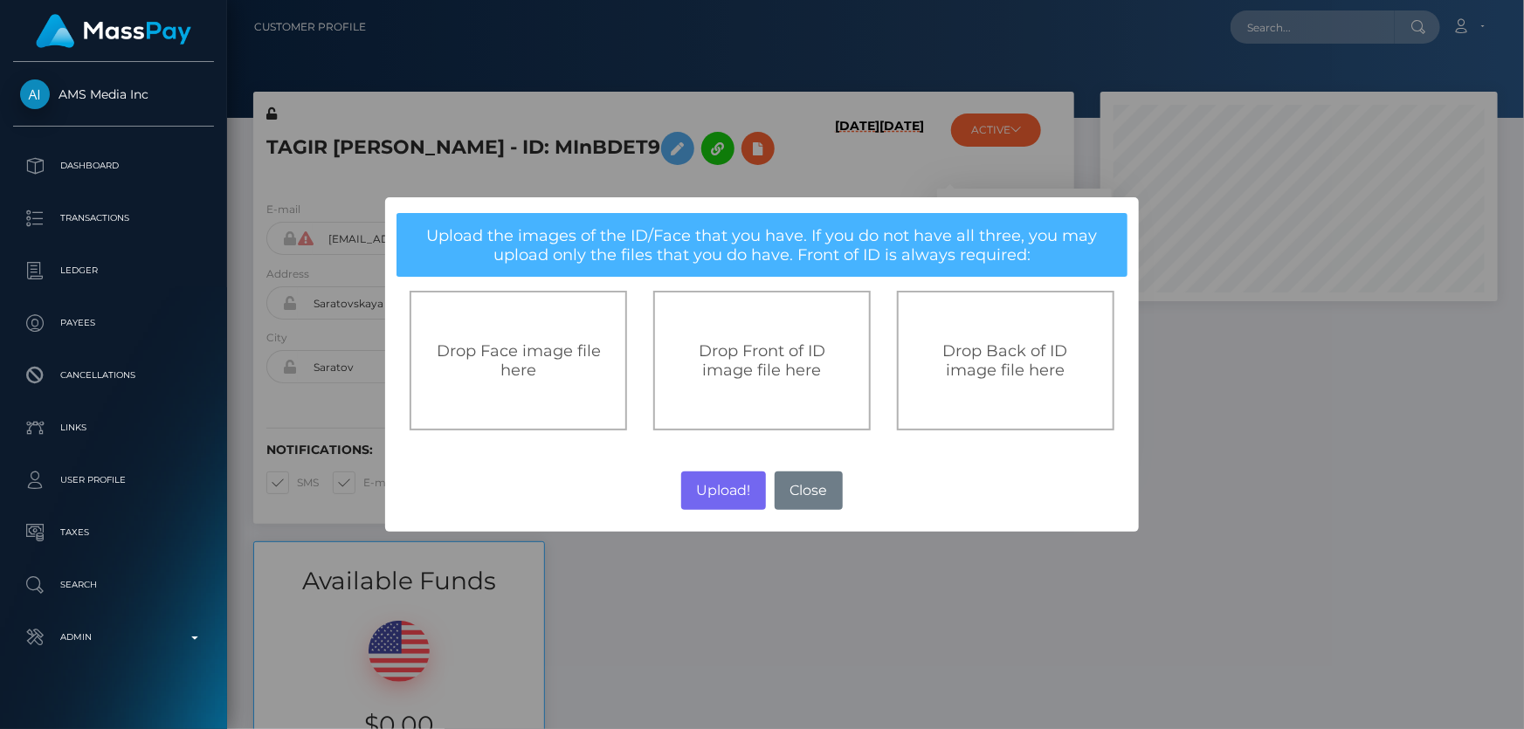
click at [782, 365] on span "Drop Front of ID image file here" at bounding box center [762, 360] width 127 height 38
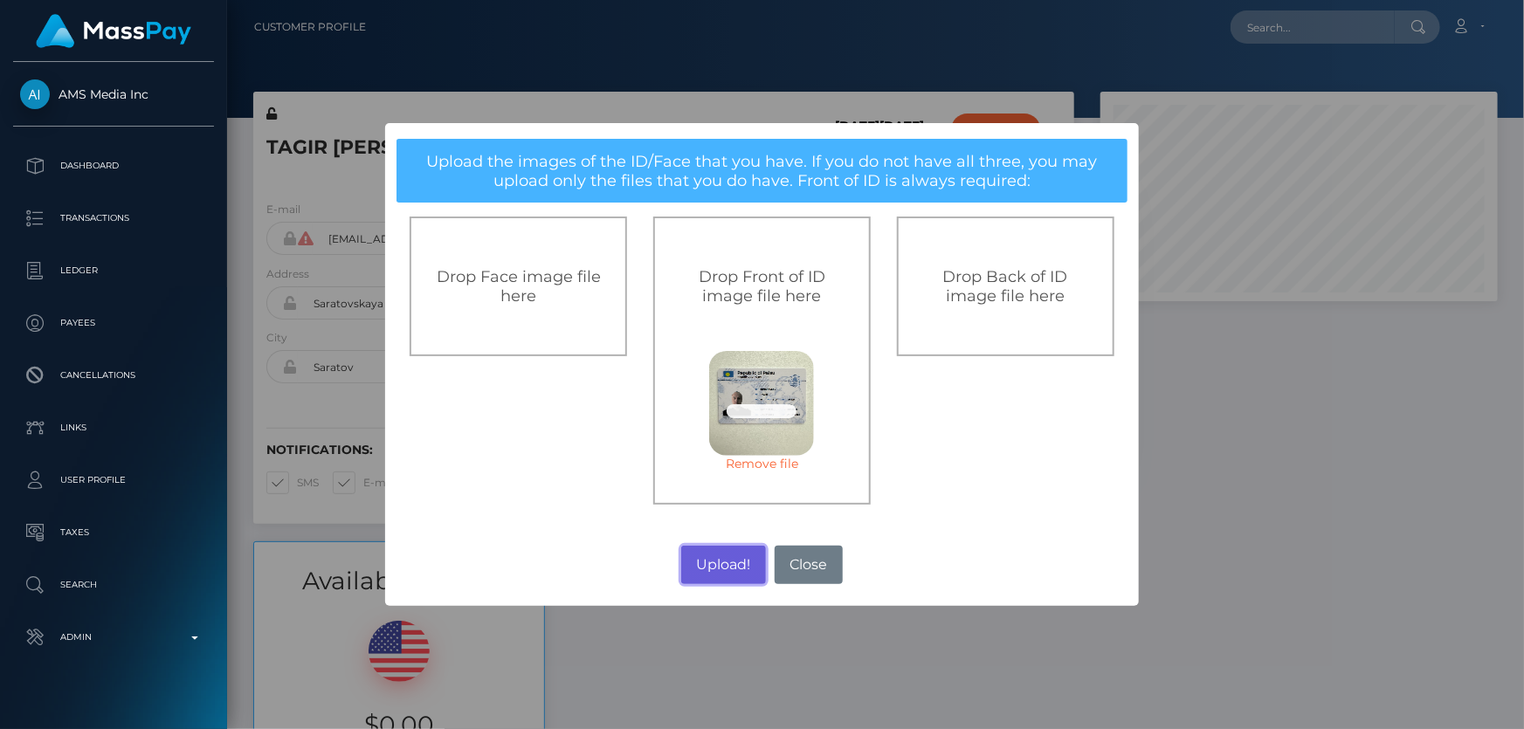
click at [730, 563] on button "Upload!" at bounding box center [723, 565] width 85 height 38
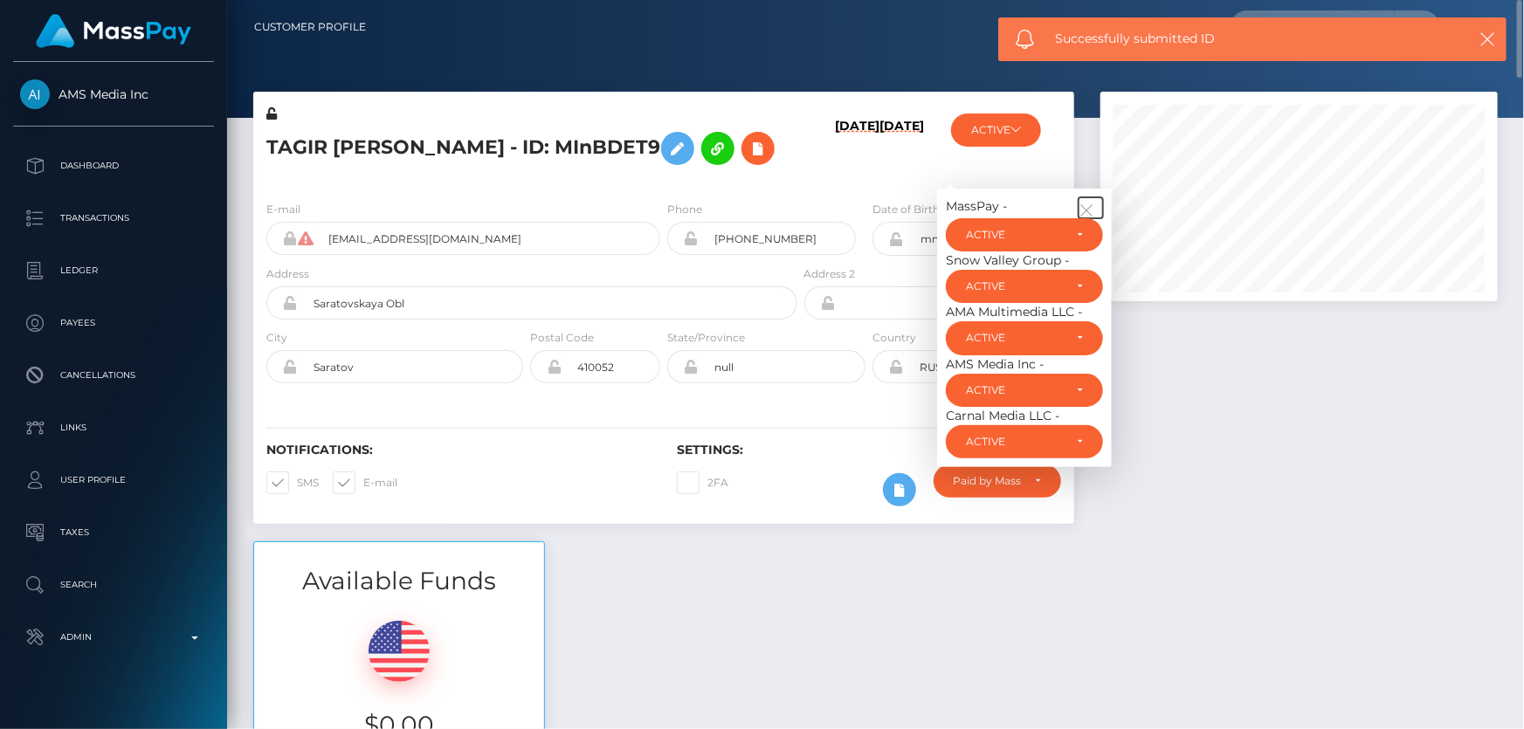
click at [1092, 218] on icon "button" at bounding box center [1086, 211] width 16 height 16
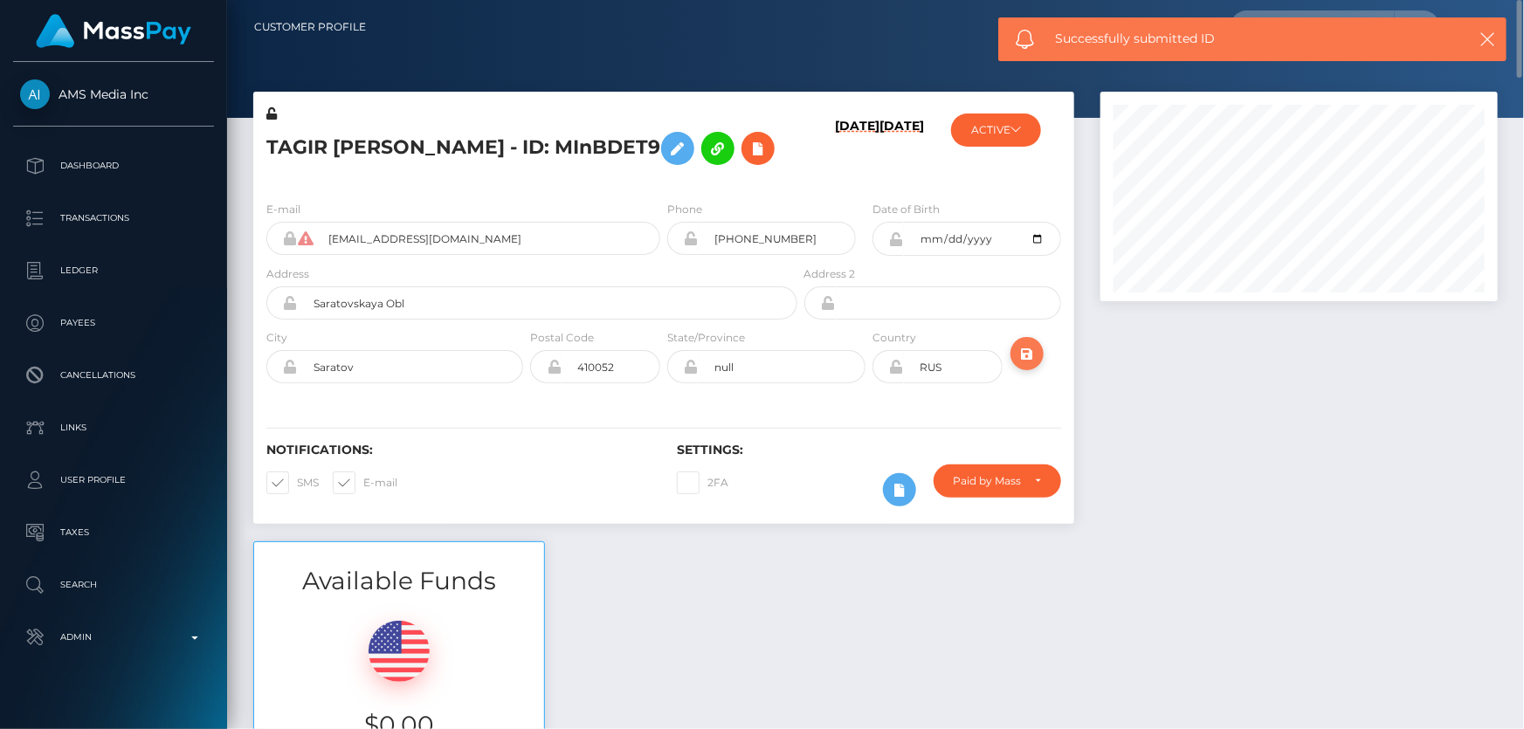
click at [1032, 365] on icon "submit" at bounding box center [1026, 354] width 21 height 22
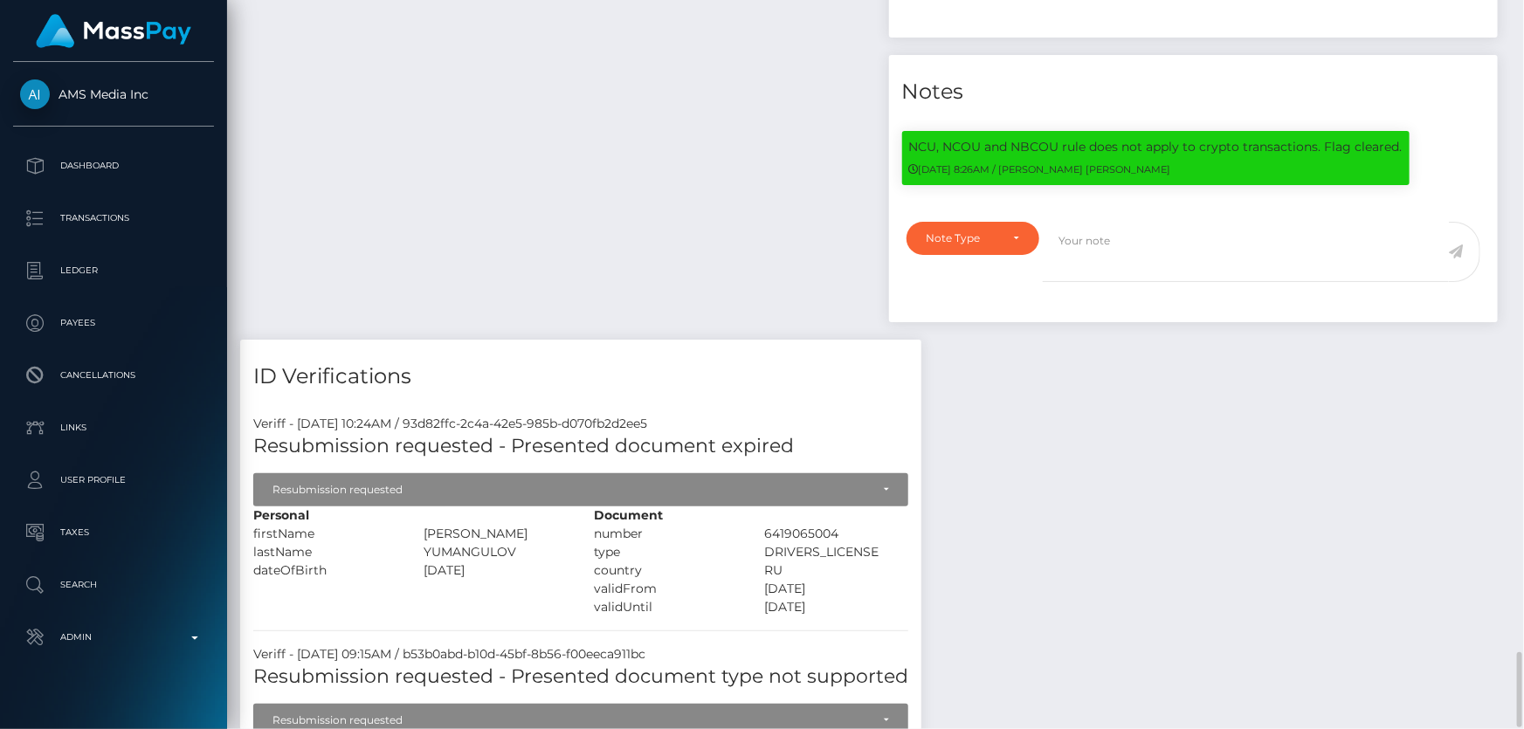
scroll to position [1984, 0]
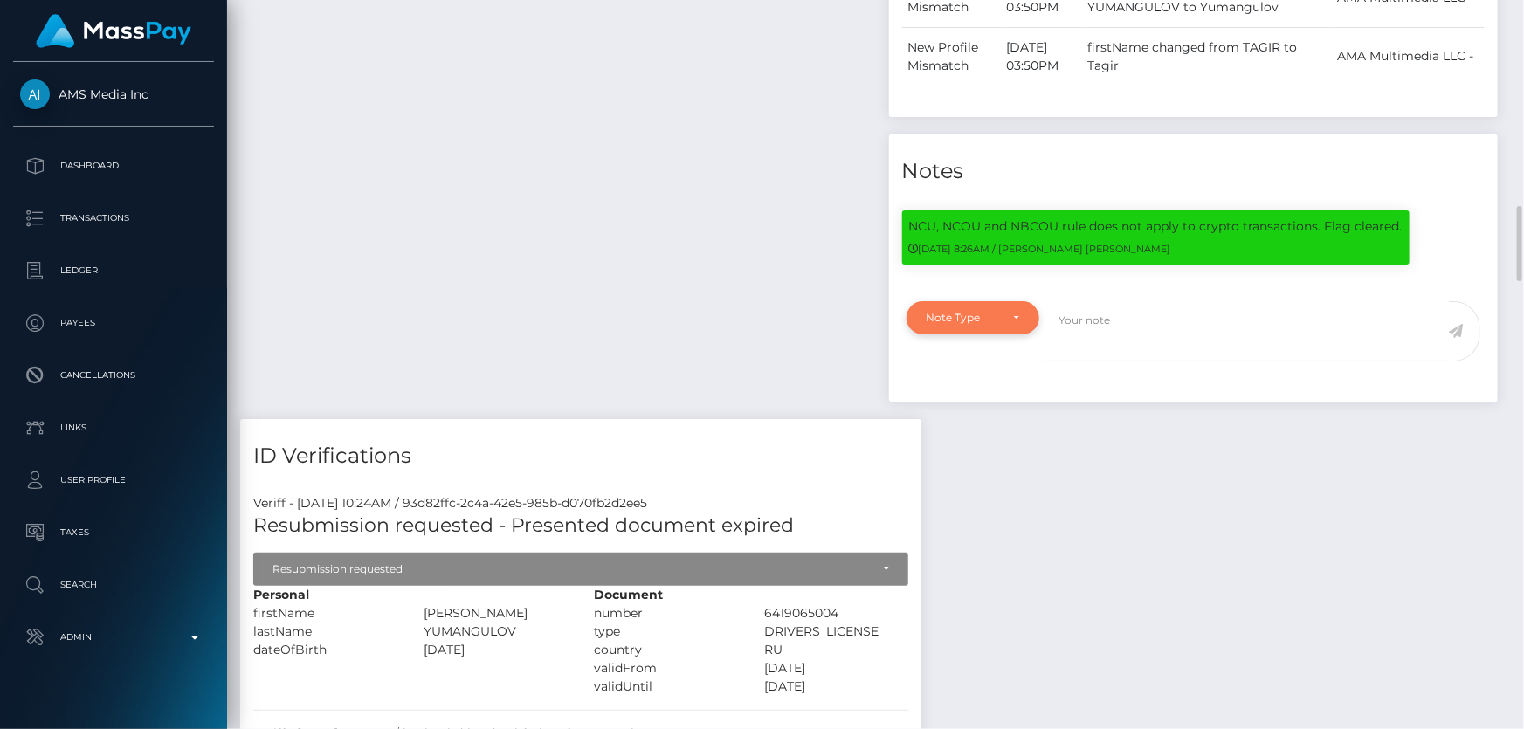
click at [1004, 325] on div "Note Type" at bounding box center [972, 318] width 93 height 14
drag, startPoint x: 1002, startPoint y: 423, endPoint x: 1006, endPoint y: 413, distance: 10.6
click at [1002, 417] on link "Compliance" at bounding box center [973, 401] width 135 height 32
select select "COMPLIANCE"
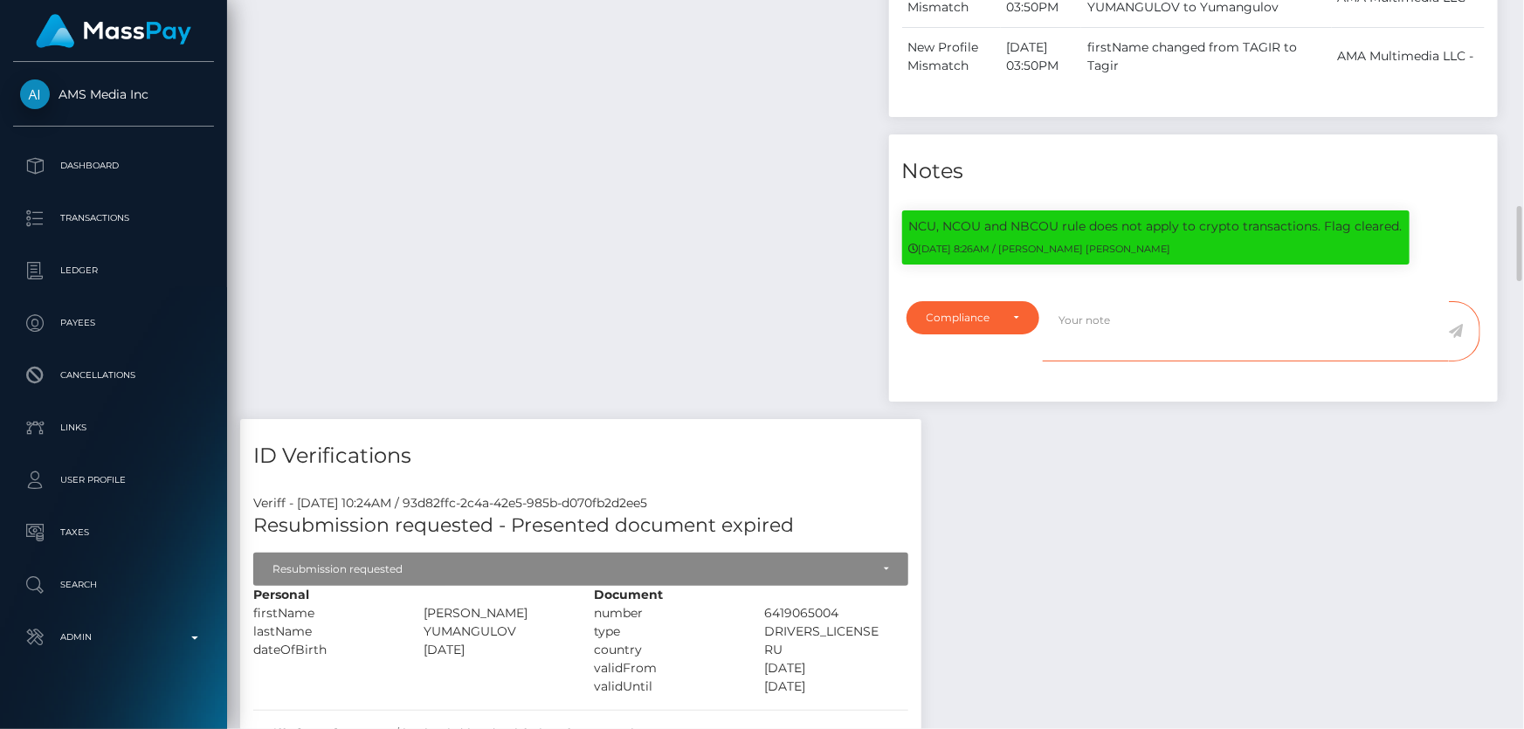
click at [1092, 353] on textarea at bounding box center [1246, 331] width 406 height 60
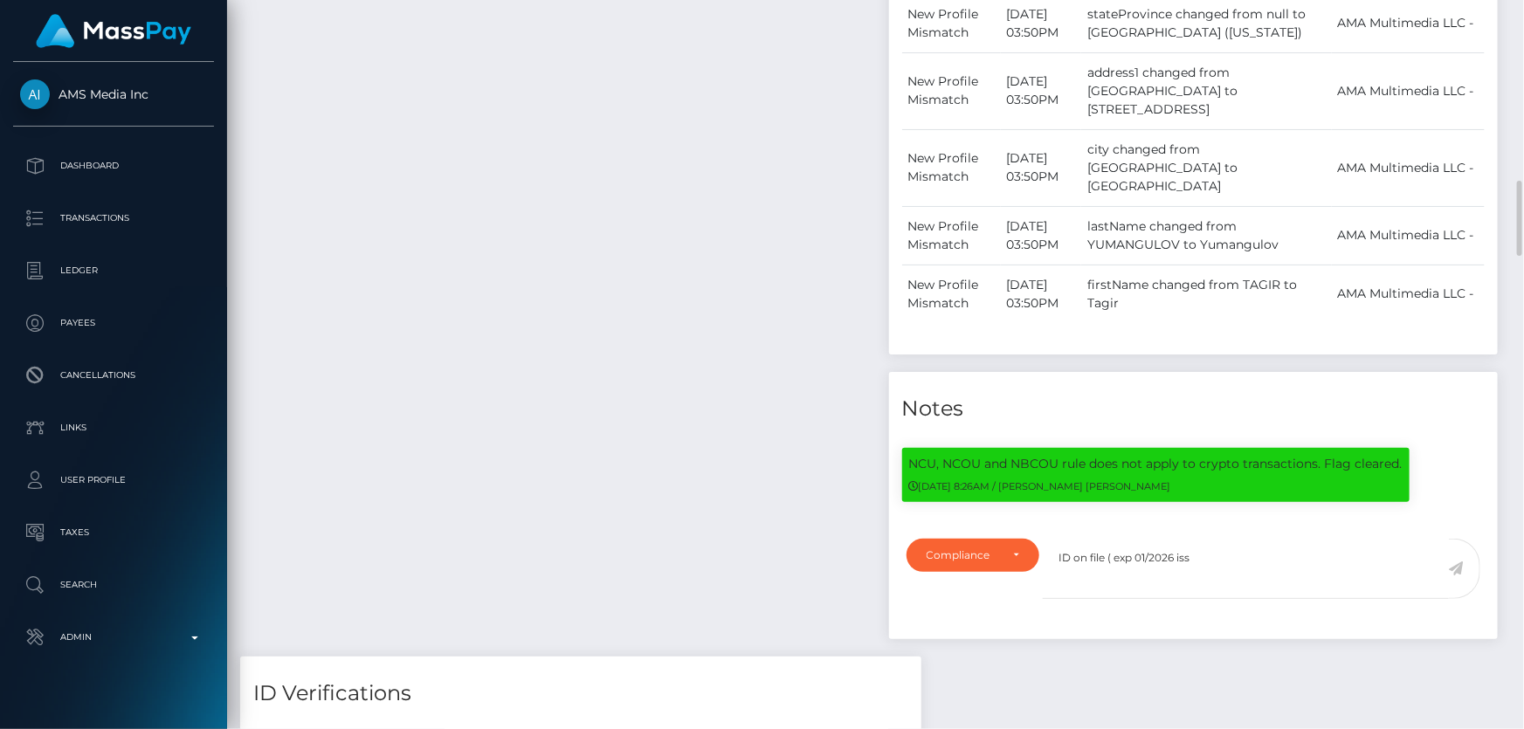
click at [1201, 579] on textarea "ID on file ( exp 01/2026 iss" at bounding box center [1246, 569] width 406 height 60
type textarea "ID on file ( exp 01/2026 iss [US_STATE] )."
click at [1458, 575] on icon at bounding box center [1456, 568] width 15 height 14
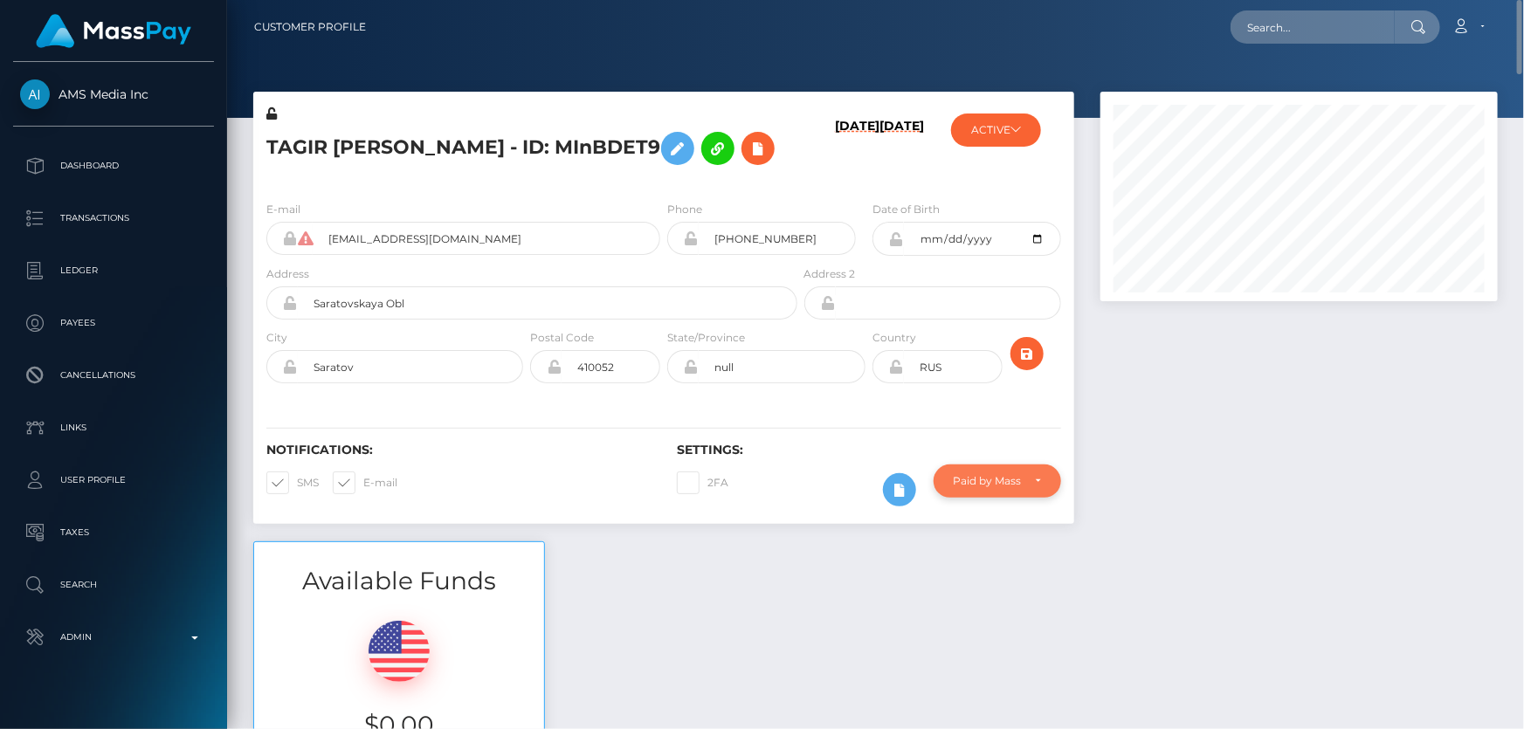
click at [1018, 498] on div "Paid by MassPay" at bounding box center [996, 481] width 127 height 33
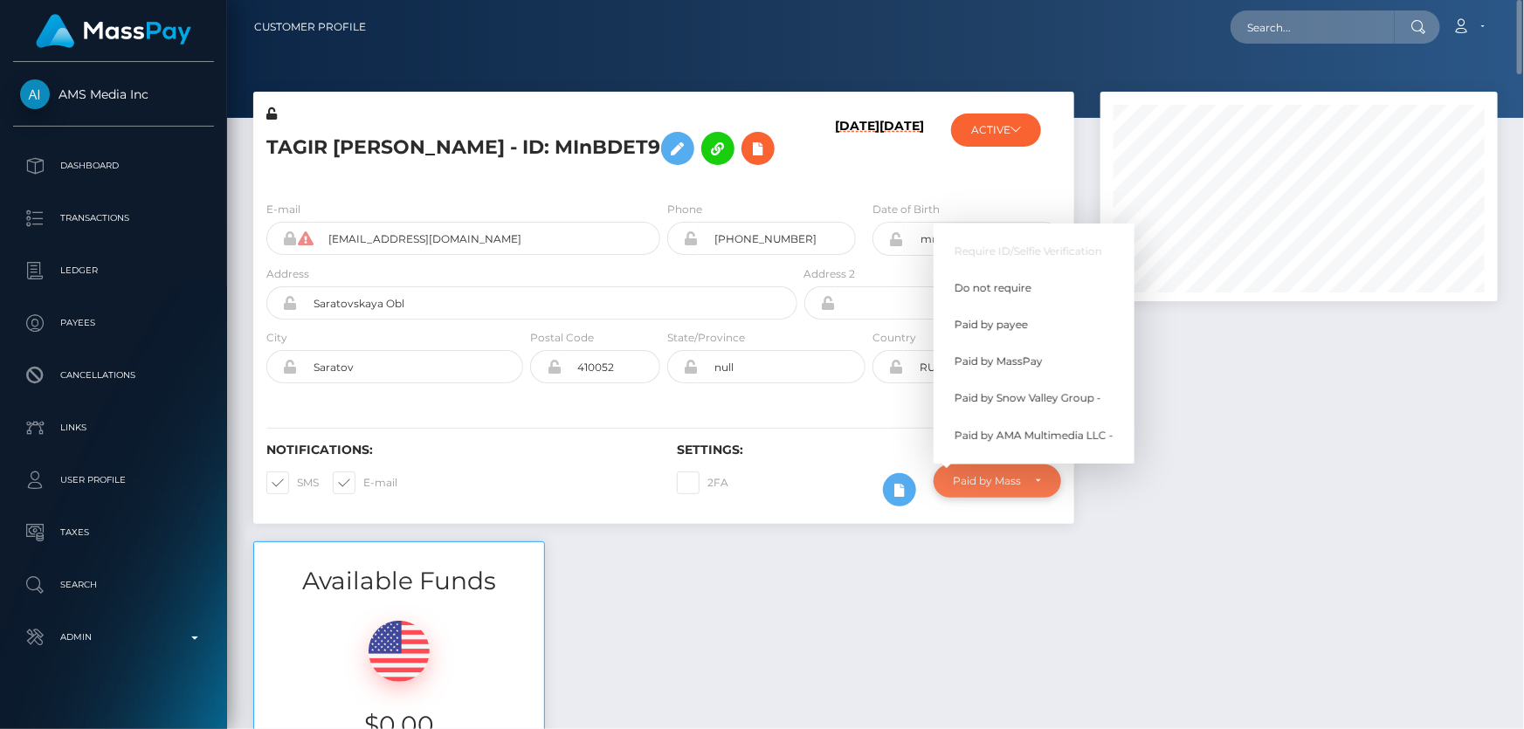
scroll to position [210, 396]
click at [1024, 296] on span "Do not require" at bounding box center [992, 288] width 77 height 16
select select "0"
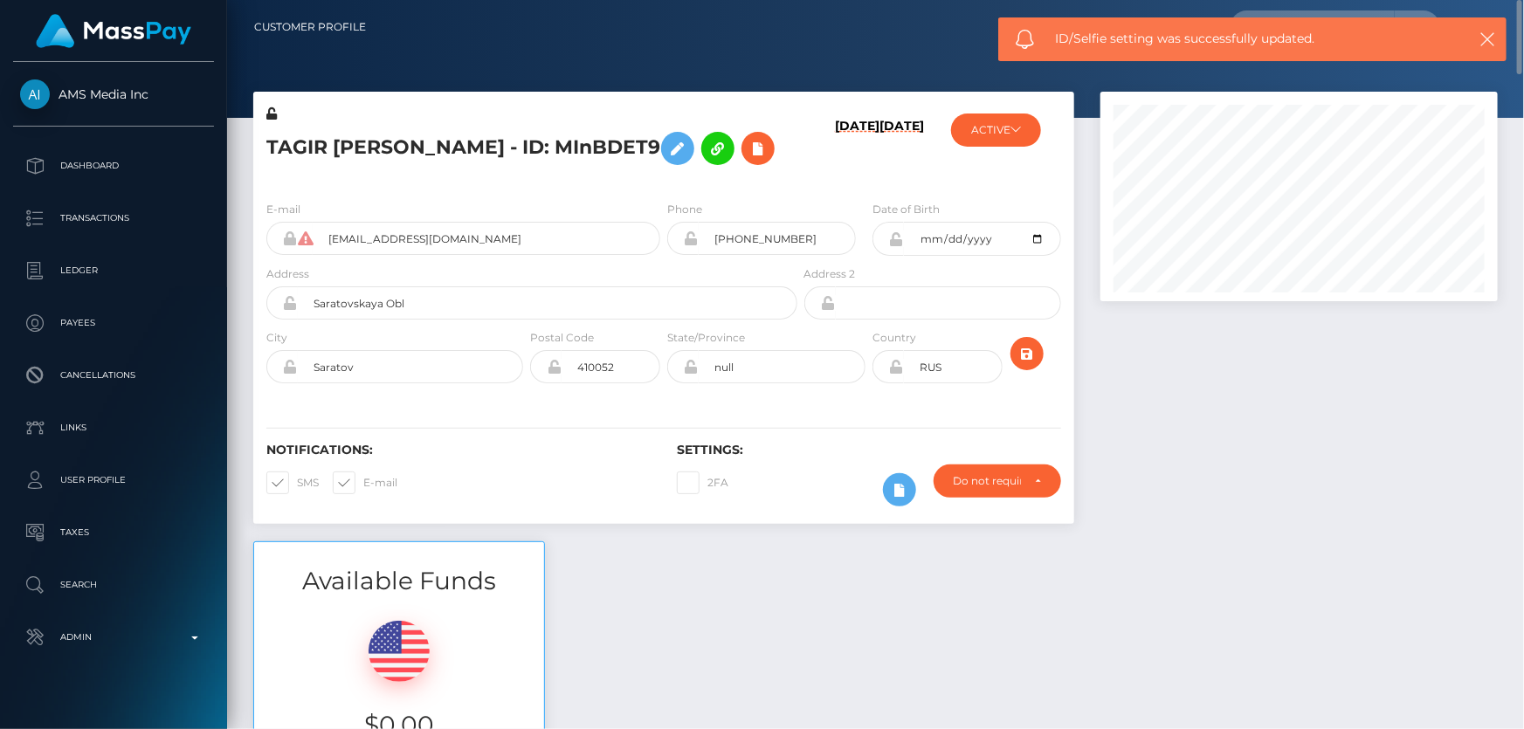
click at [410, 137] on h5 "TAGIR RENATOVICH YUMANGULOV - ID: MInBDET9" at bounding box center [526, 148] width 521 height 51
copy h5 "TAGIR RENATOVICH YUMANGULOV - ID: MInBDET9"
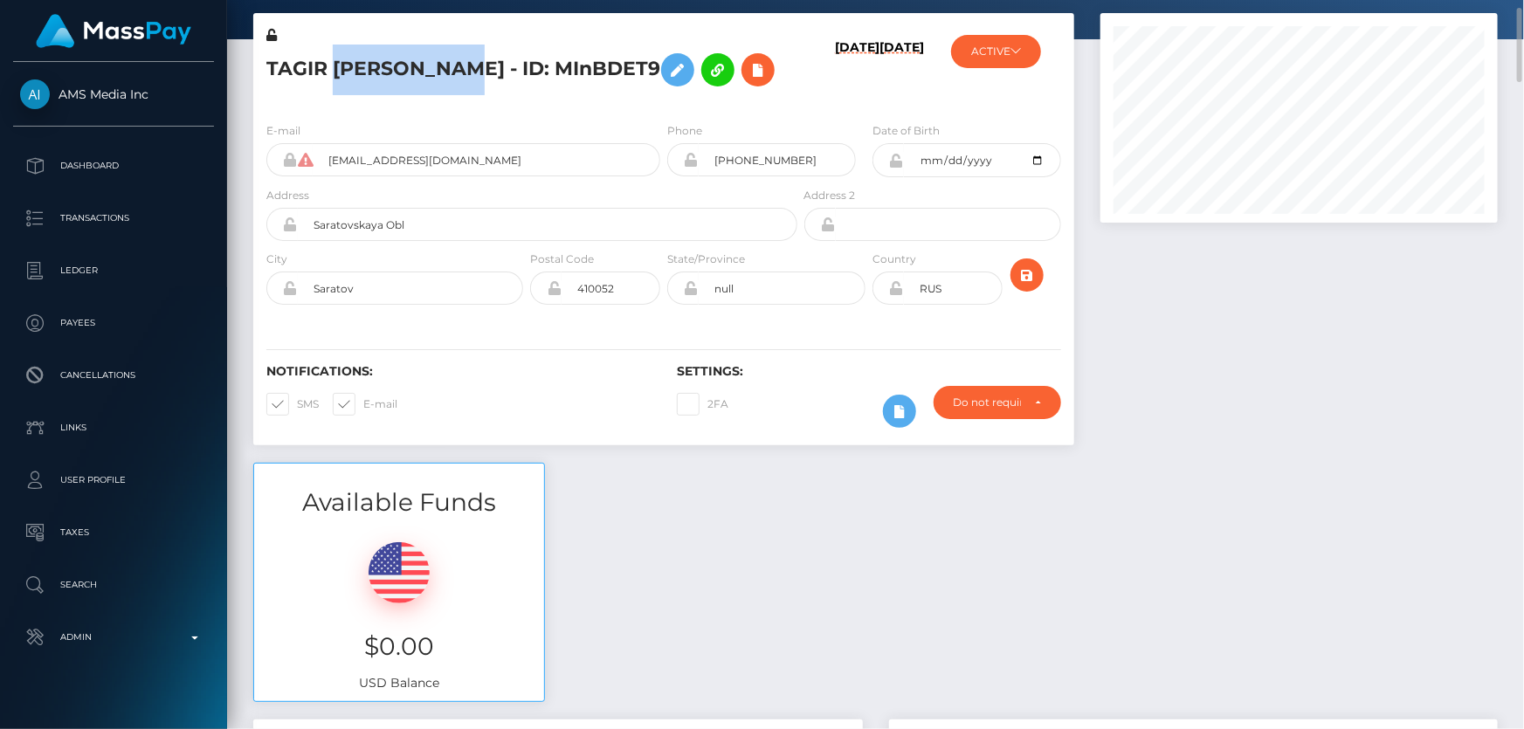
scroll to position [0, 0]
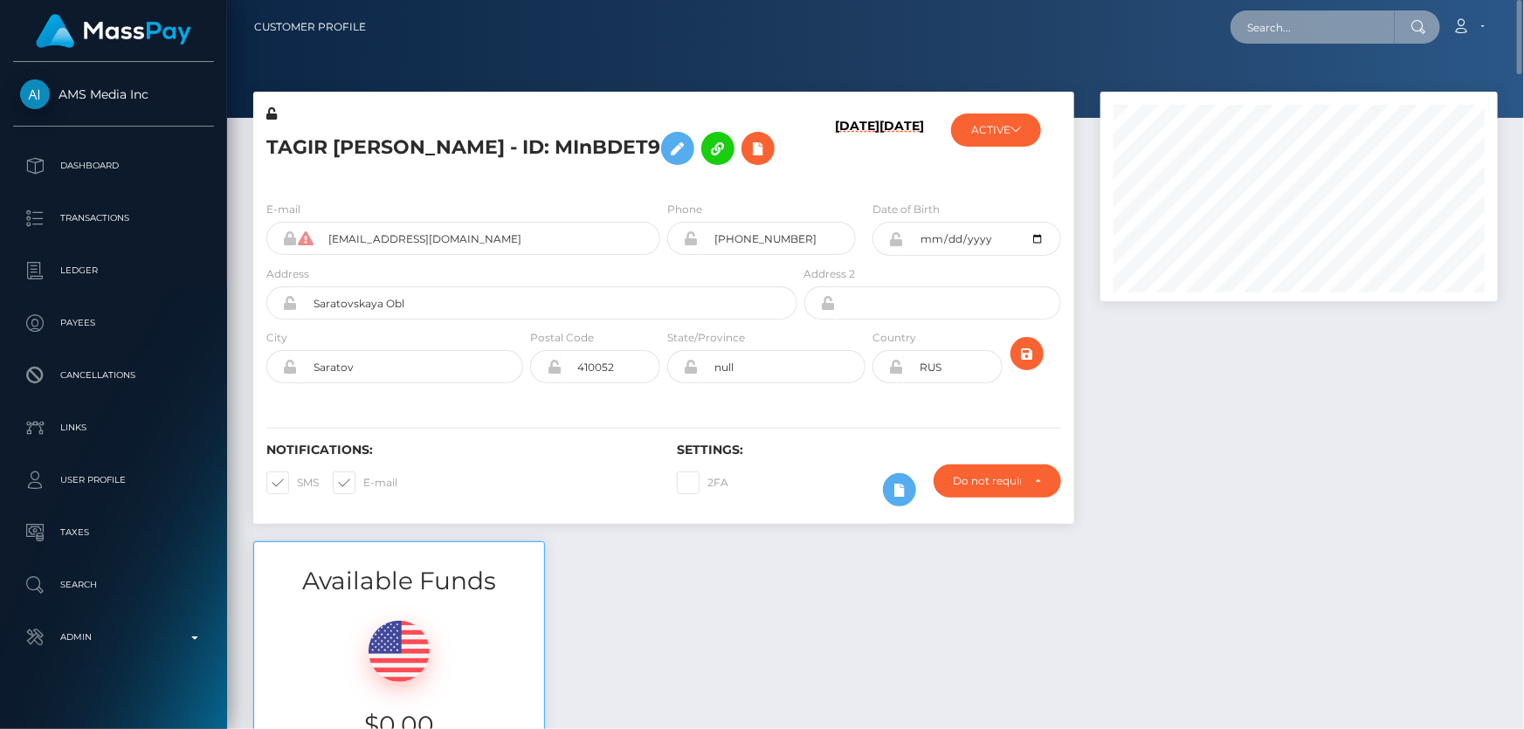
paste input "424616349973618688"
type input "424616349973618688"
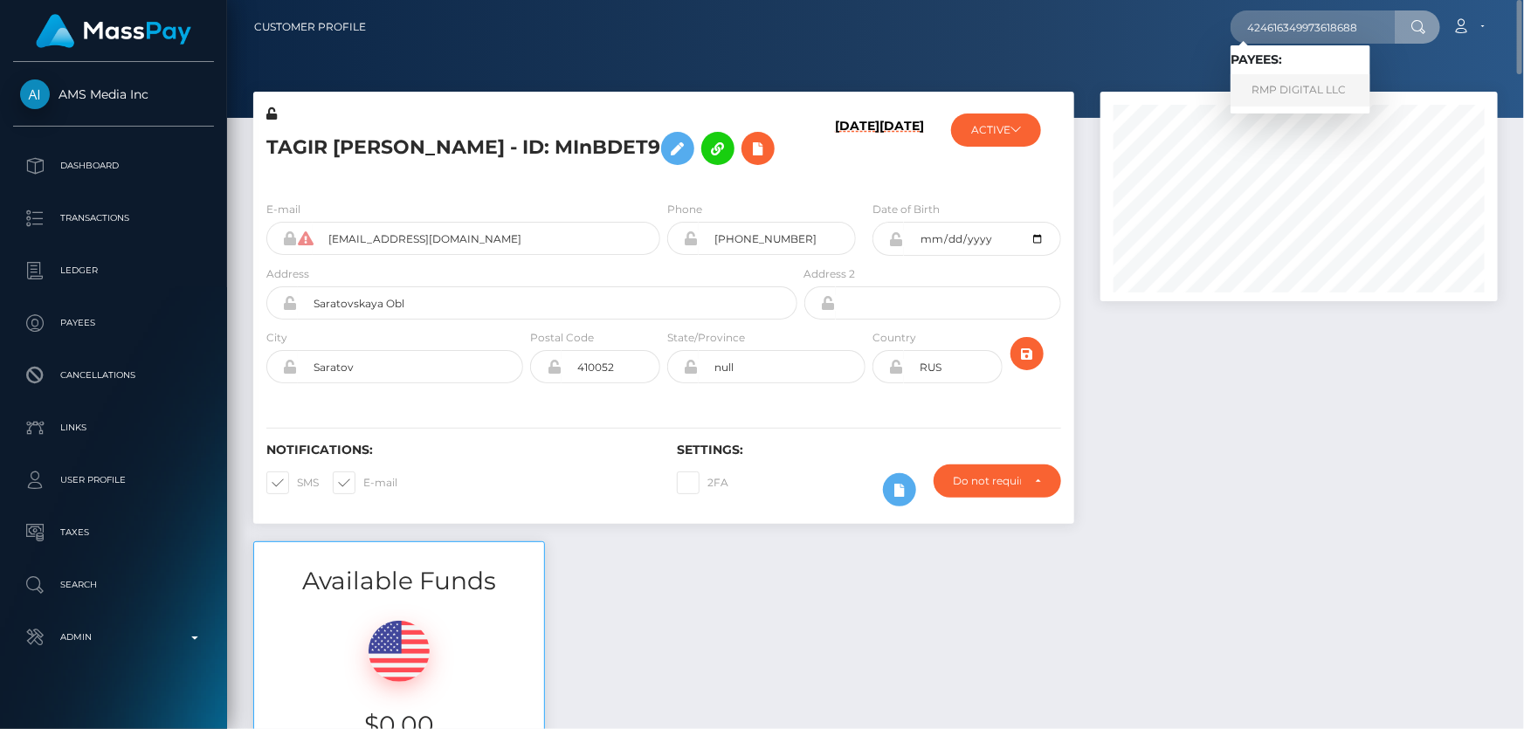
click at [1294, 82] on link "RMP DIGITAL LLC" at bounding box center [1300, 90] width 140 height 32
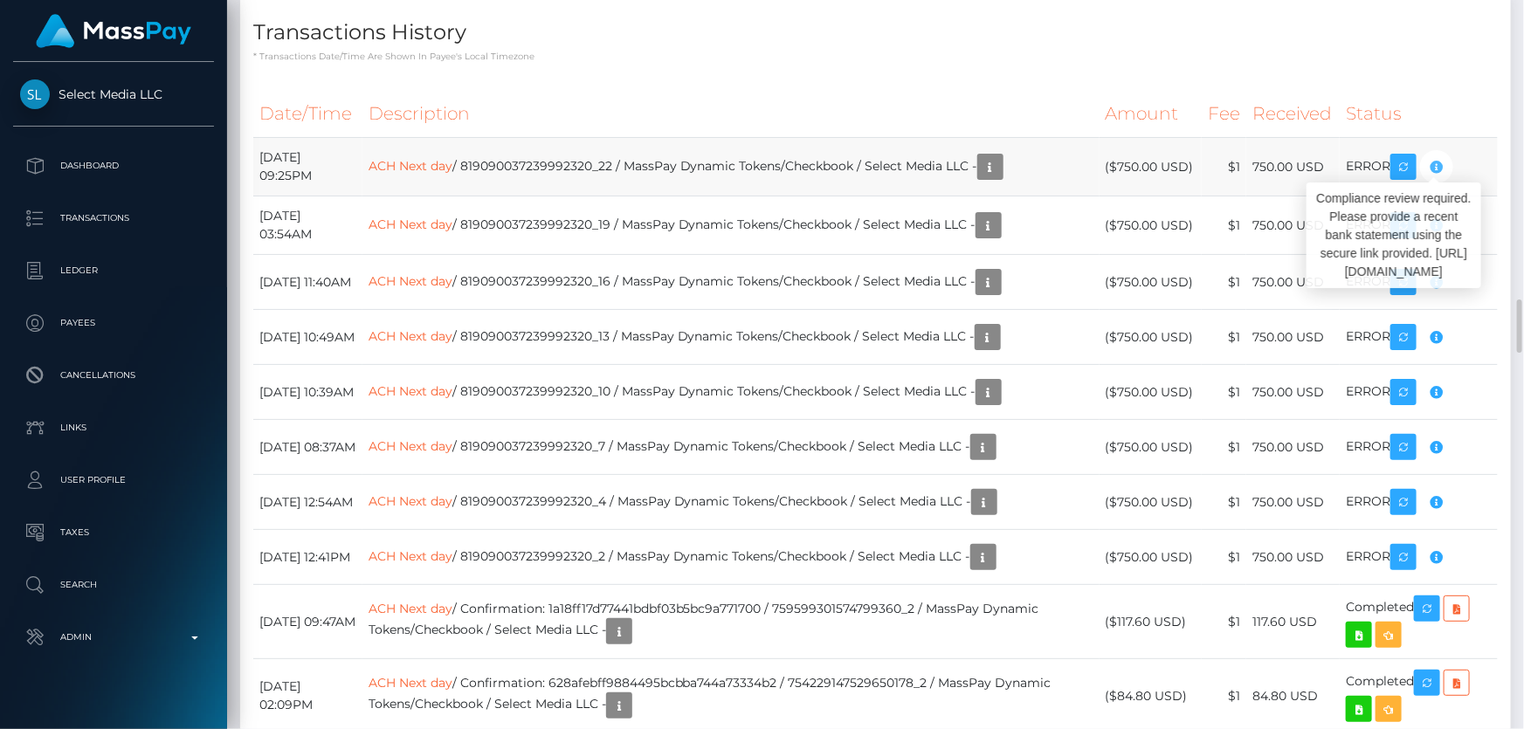
scroll to position [210, 396]
click at [1441, 158] on icon "button" at bounding box center [1436, 167] width 21 height 22
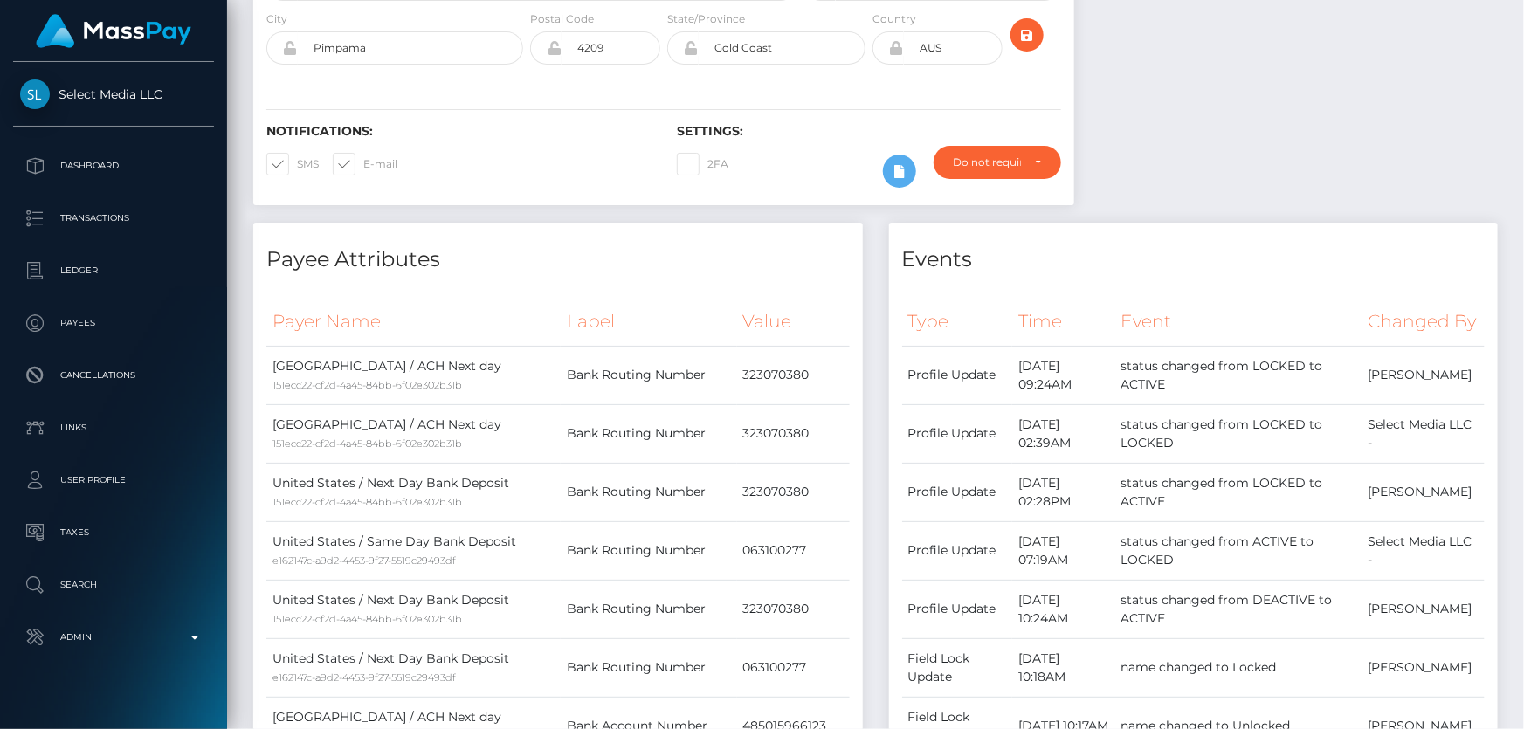
scroll to position [158, 0]
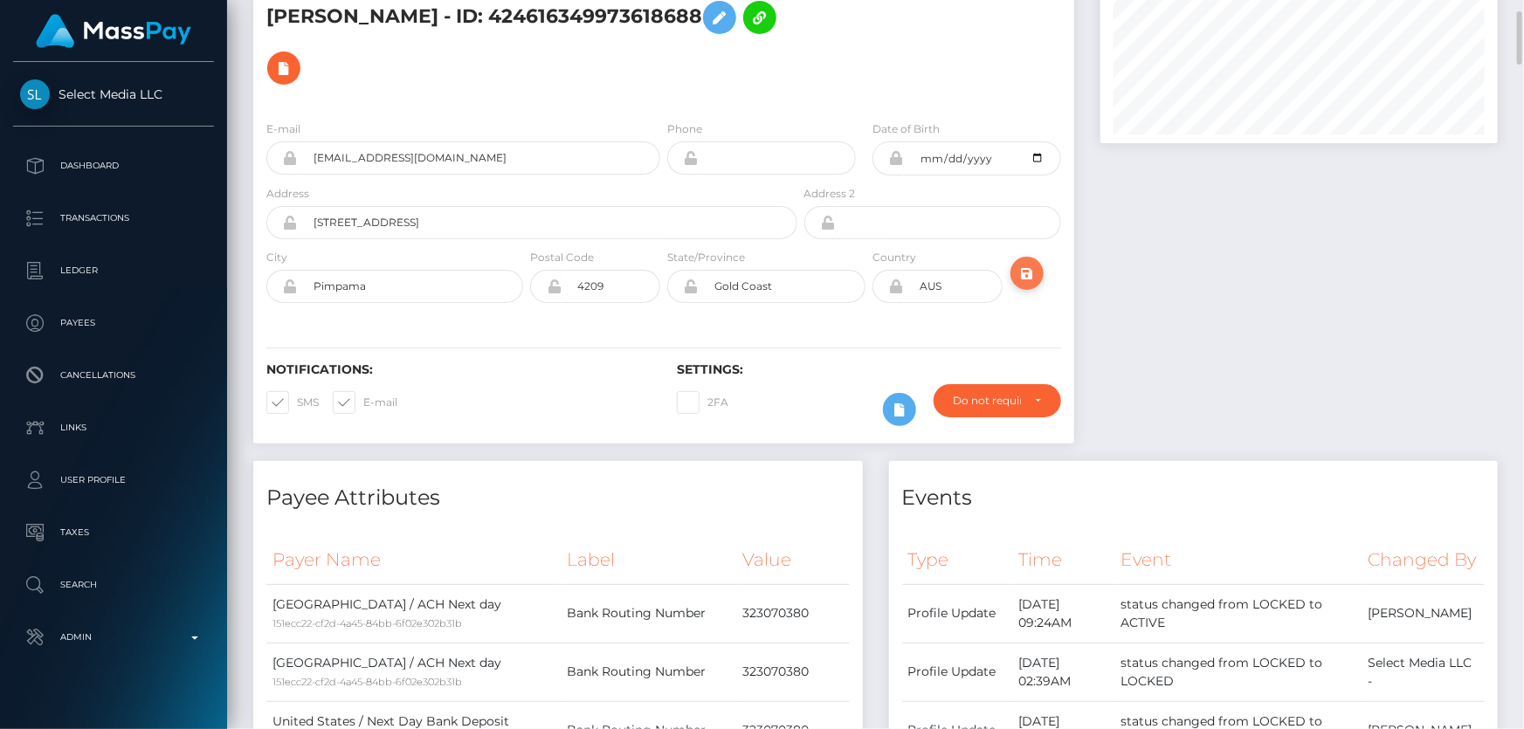
click at [1025, 263] on icon "submit" at bounding box center [1026, 274] width 21 height 22
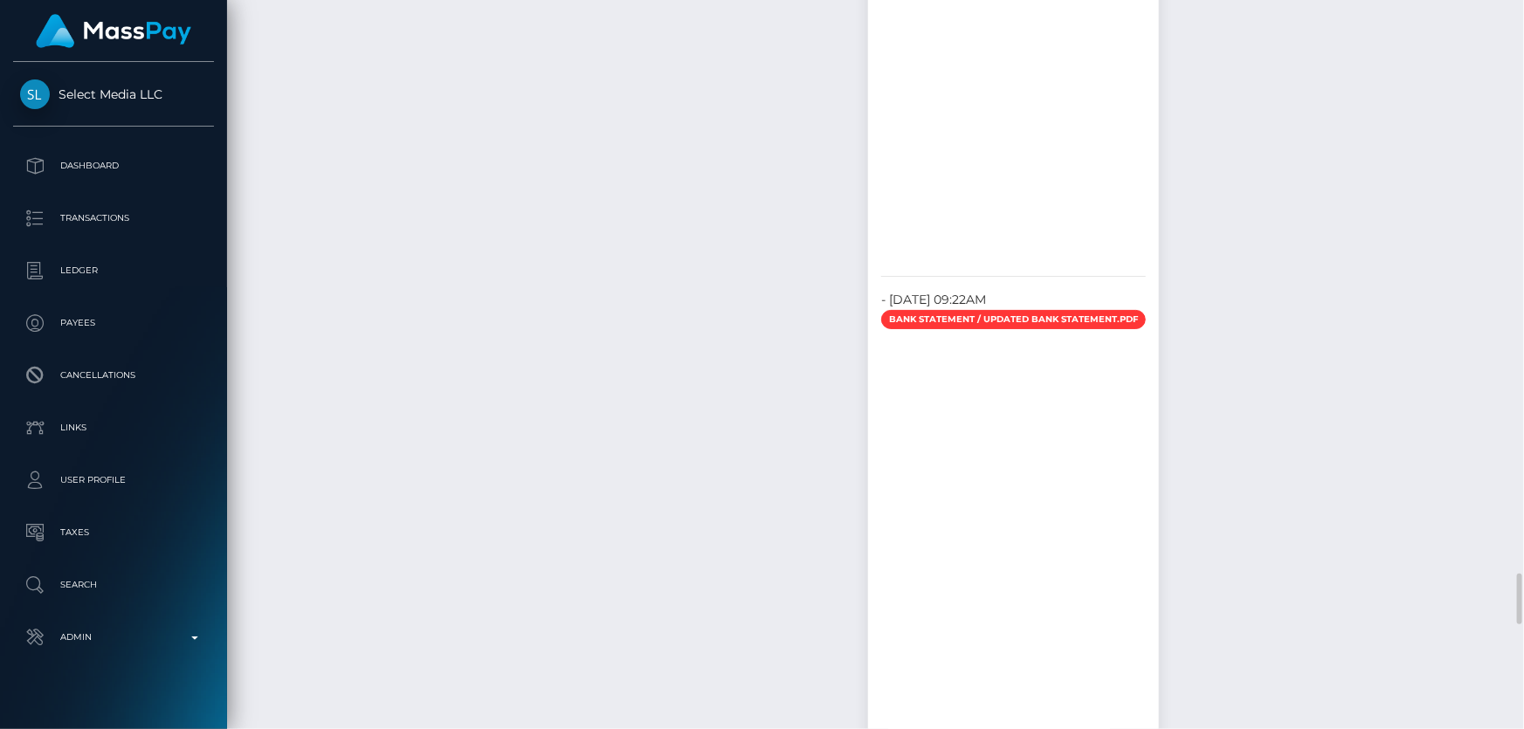
scroll to position [3651, 0]
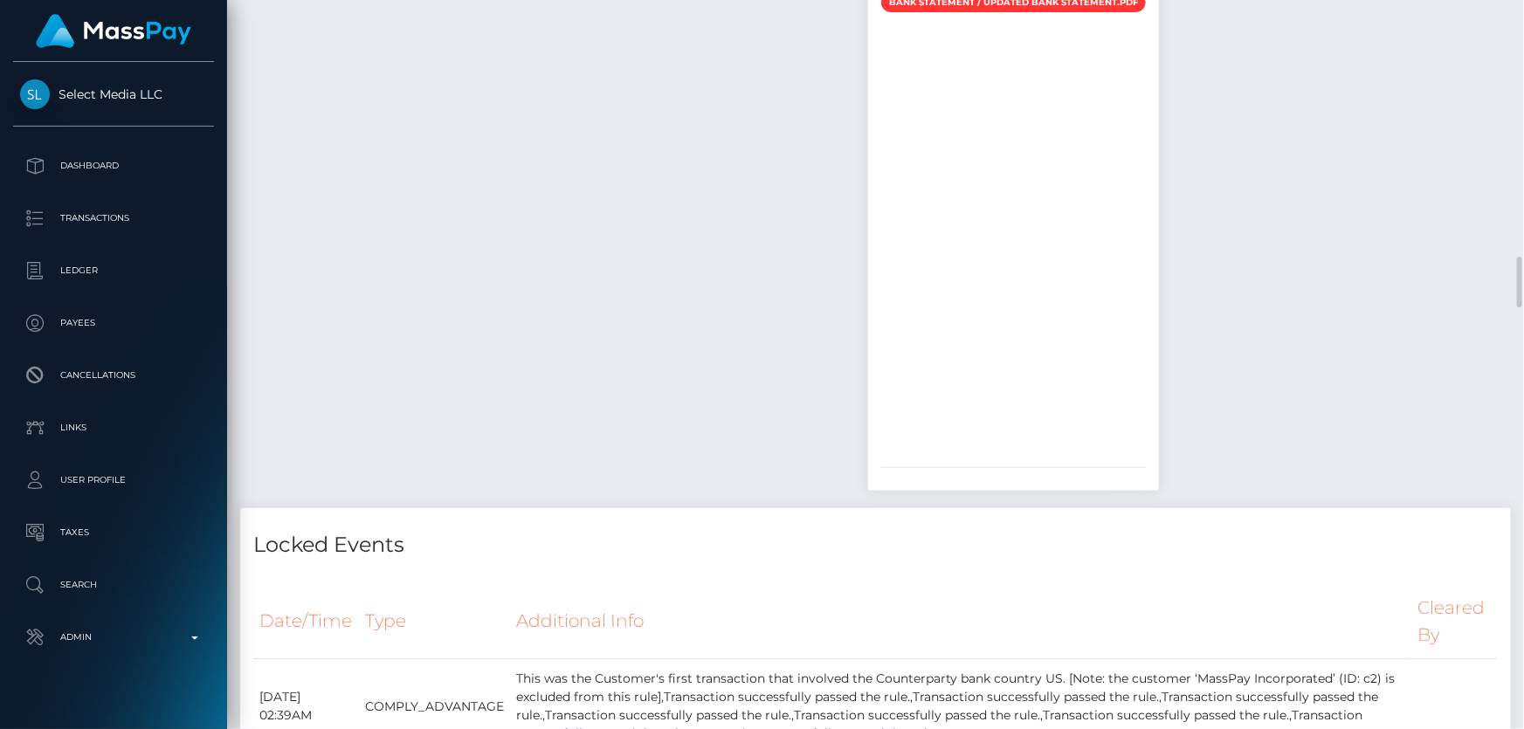
click at [940, 323] on div at bounding box center [1012, 235] width 262 height 437
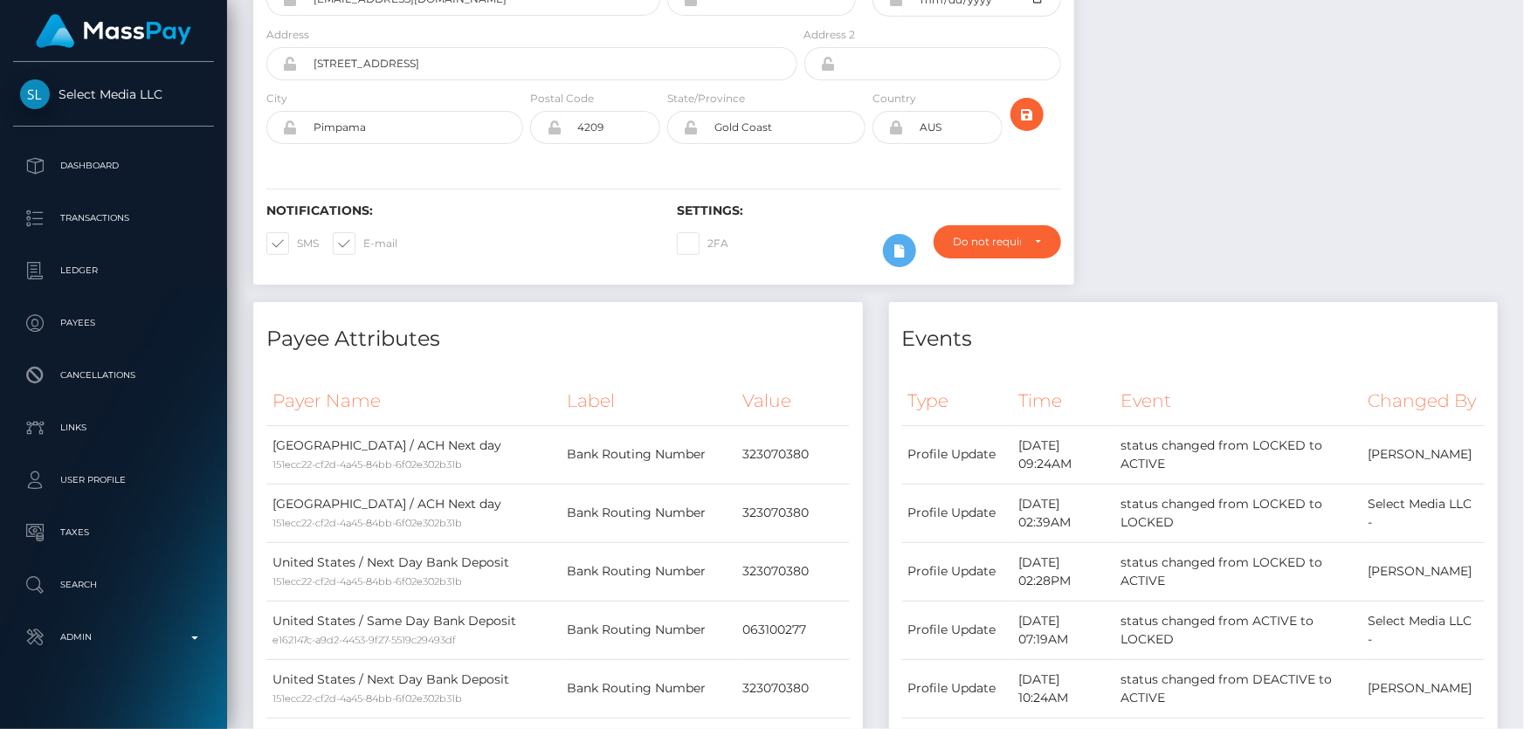
scroll to position [0, 0]
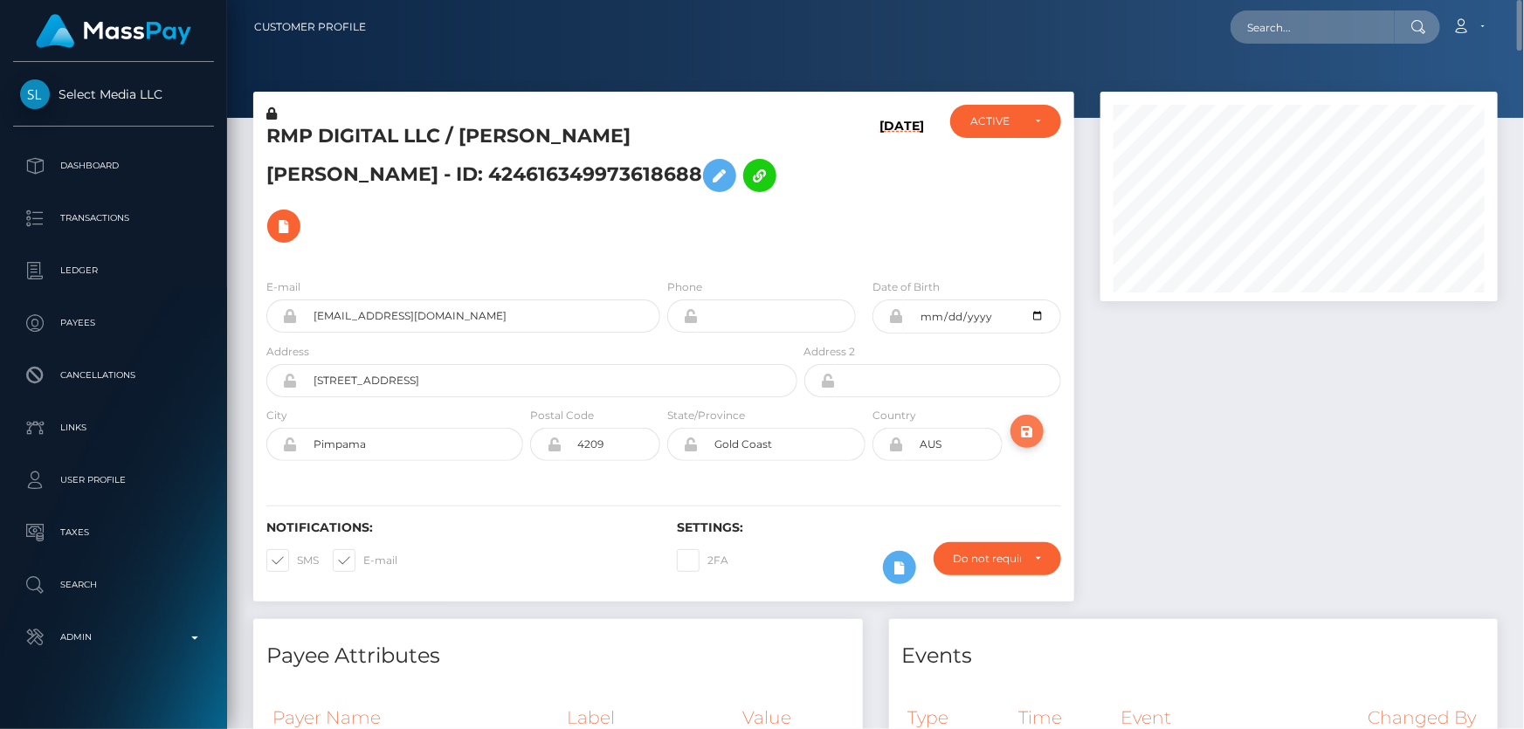
click at [1028, 421] on icon "submit" at bounding box center [1026, 432] width 21 height 22
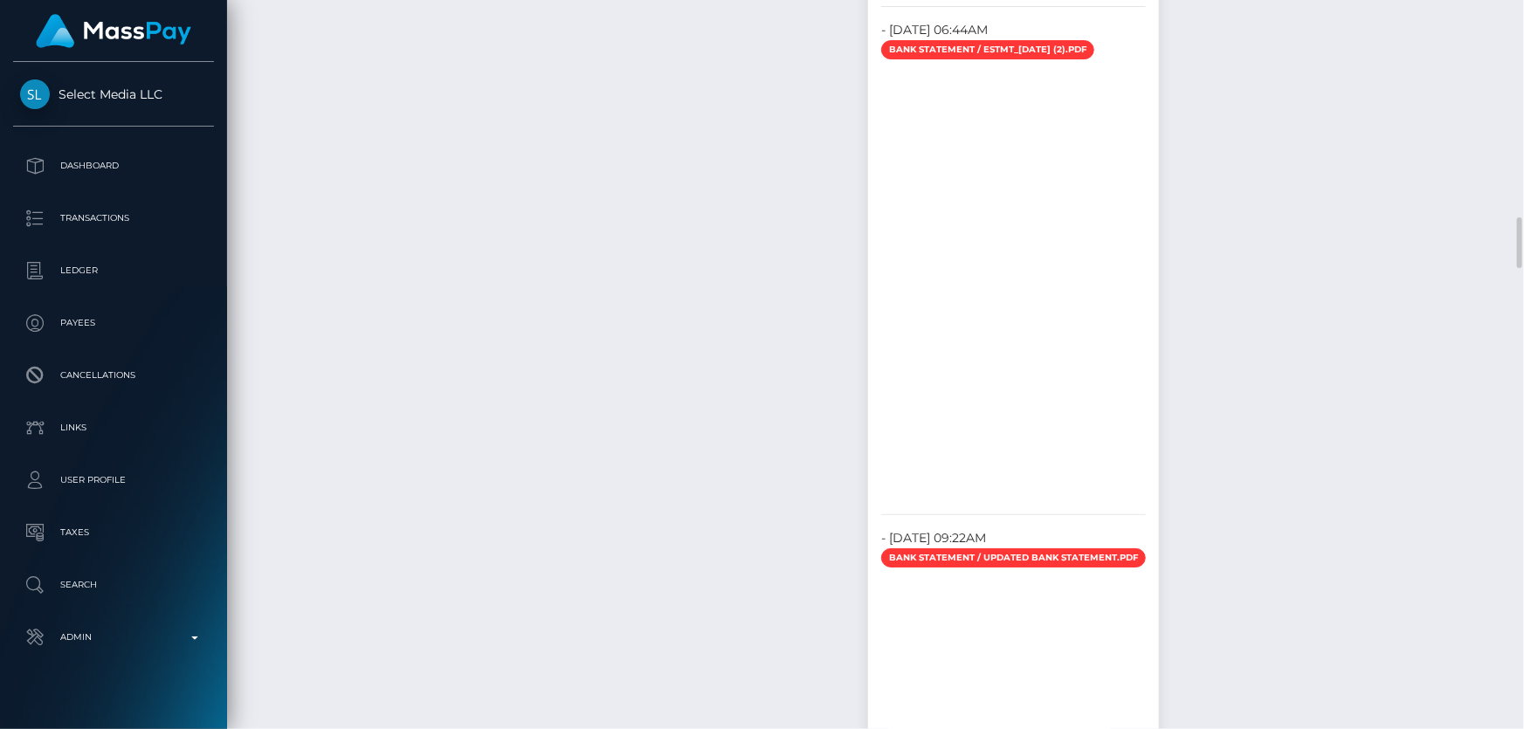
scroll to position [3413, 0]
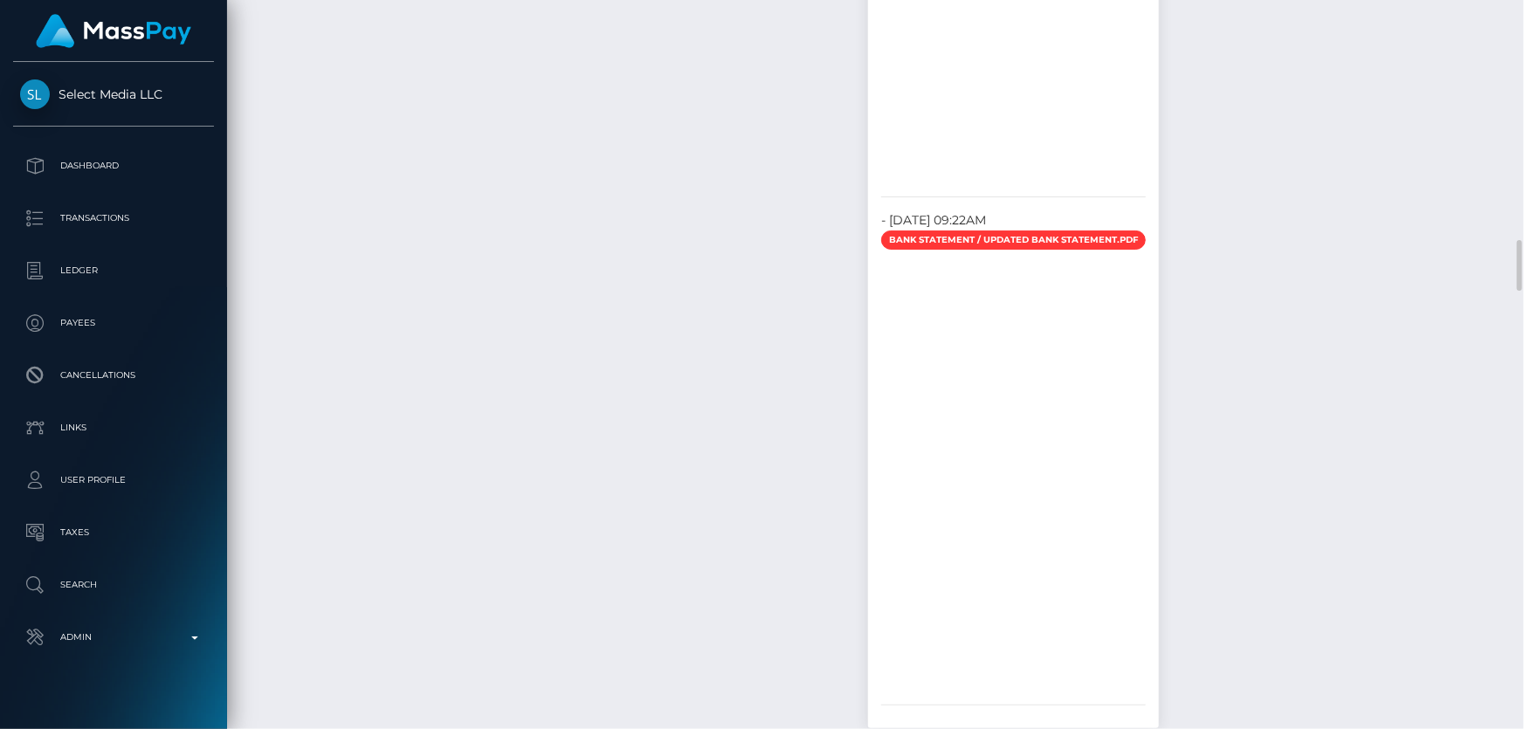
click at [881, 408] on div at bounding box center [1012, 472] width 262 height 437
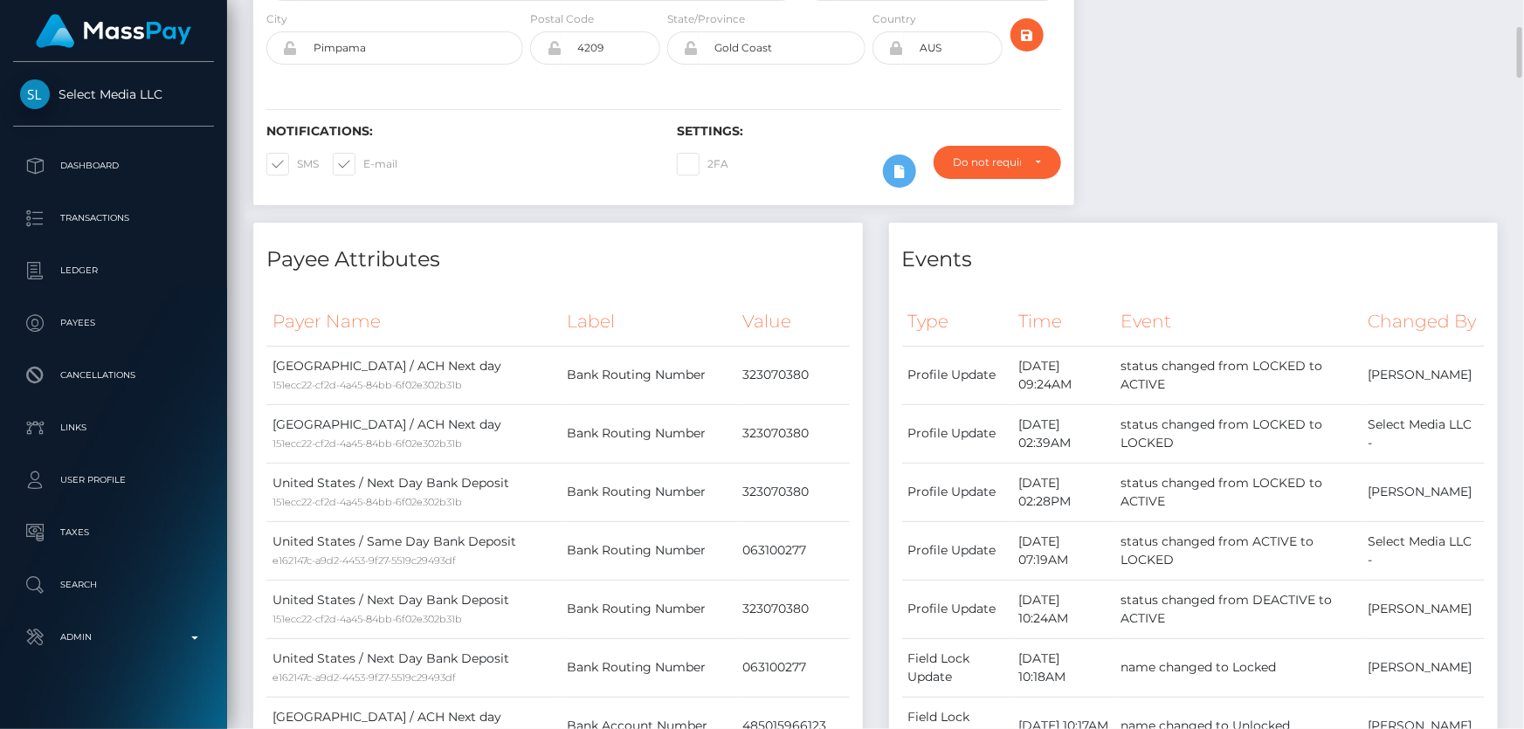
scroll to position [0, 0]
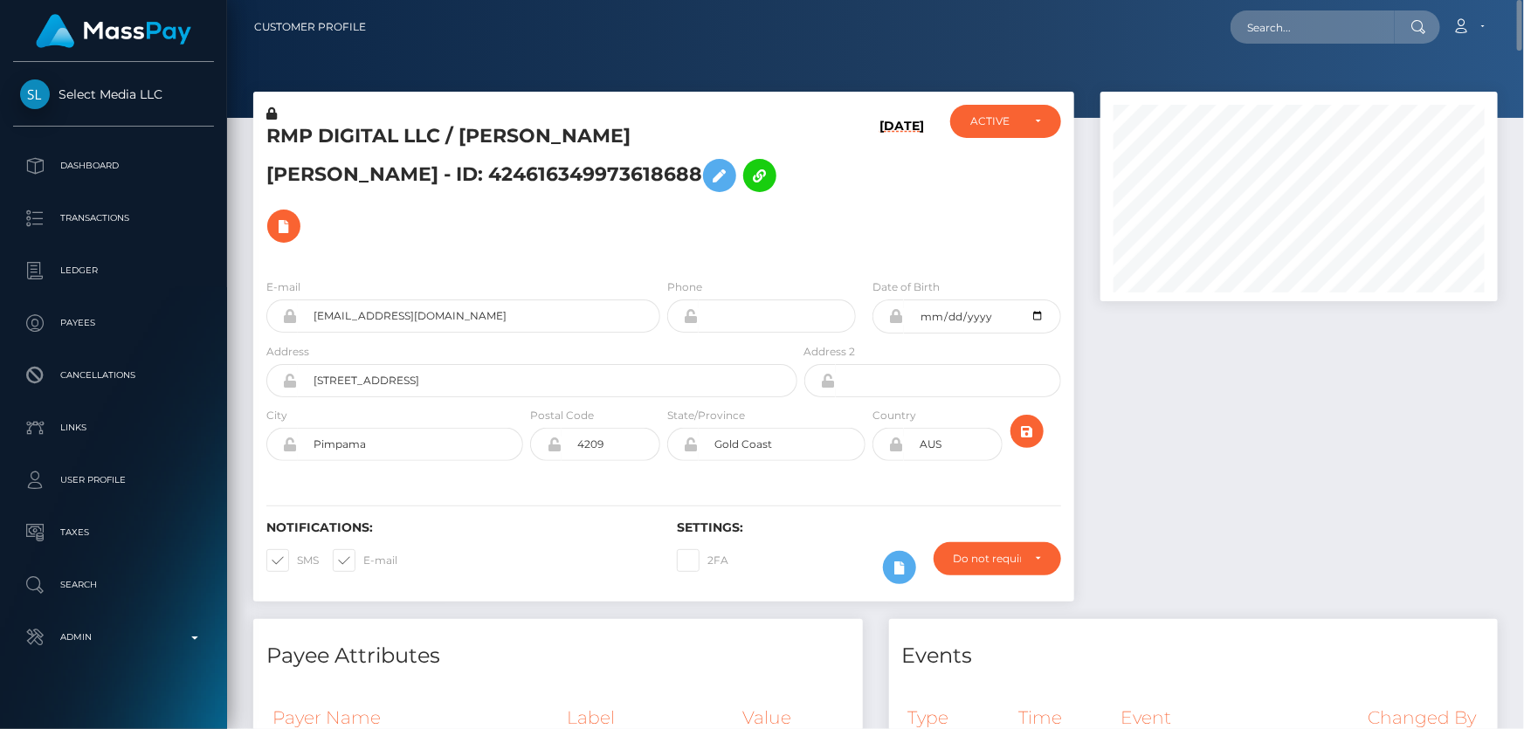
click at [360, 175] on h5 "RMP DIGITAL LLC / Emily Yap Yancey - ID: 424616349973618688" at bounding box center [526, 187] width 521 height 128
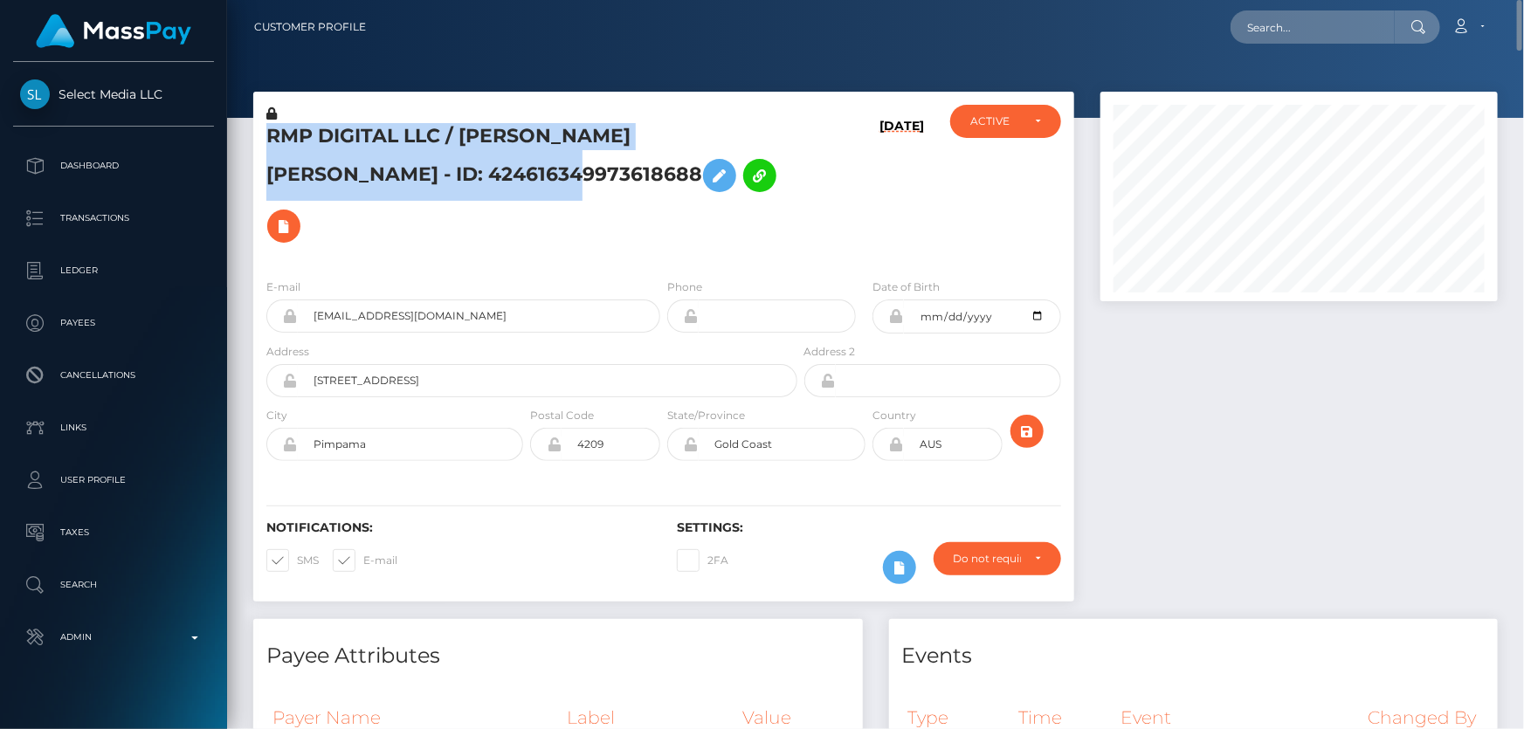
click at [360, 175] on h5 "RMP DIGITAL LLC / Emily Yap Yancey - ID: 424616349973618688" at bounding box center [526, 187] width 521 height 128
copy h5 "RMP DIGITAL LLC / Emily Yap Yancey - ID: 424616349973618688"
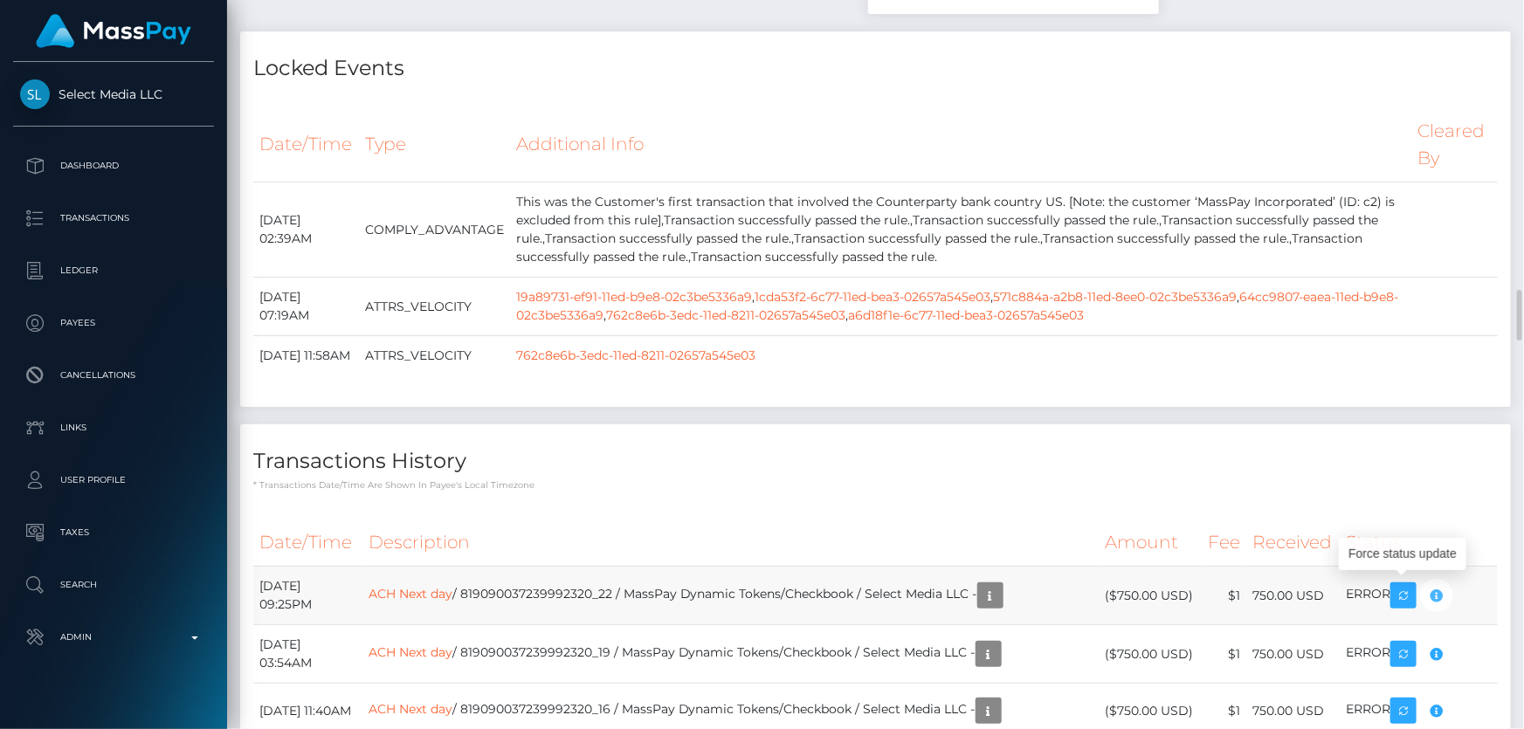
scroll to position [210, 396]
click at [1359, 455] on h4 "Transactions History" at bounding box center [875, 461] width 1244 height 31
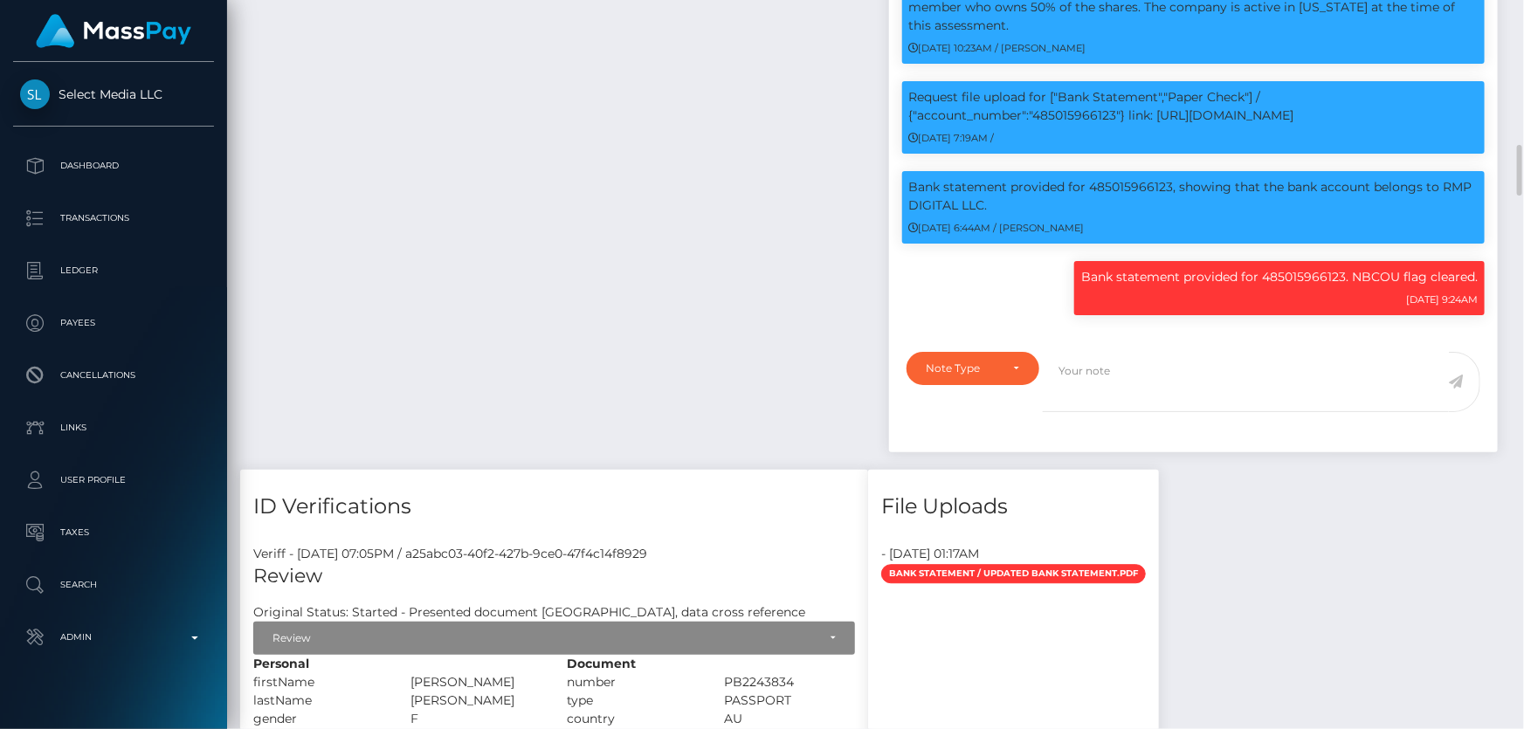
scroll to position [1984, 0]
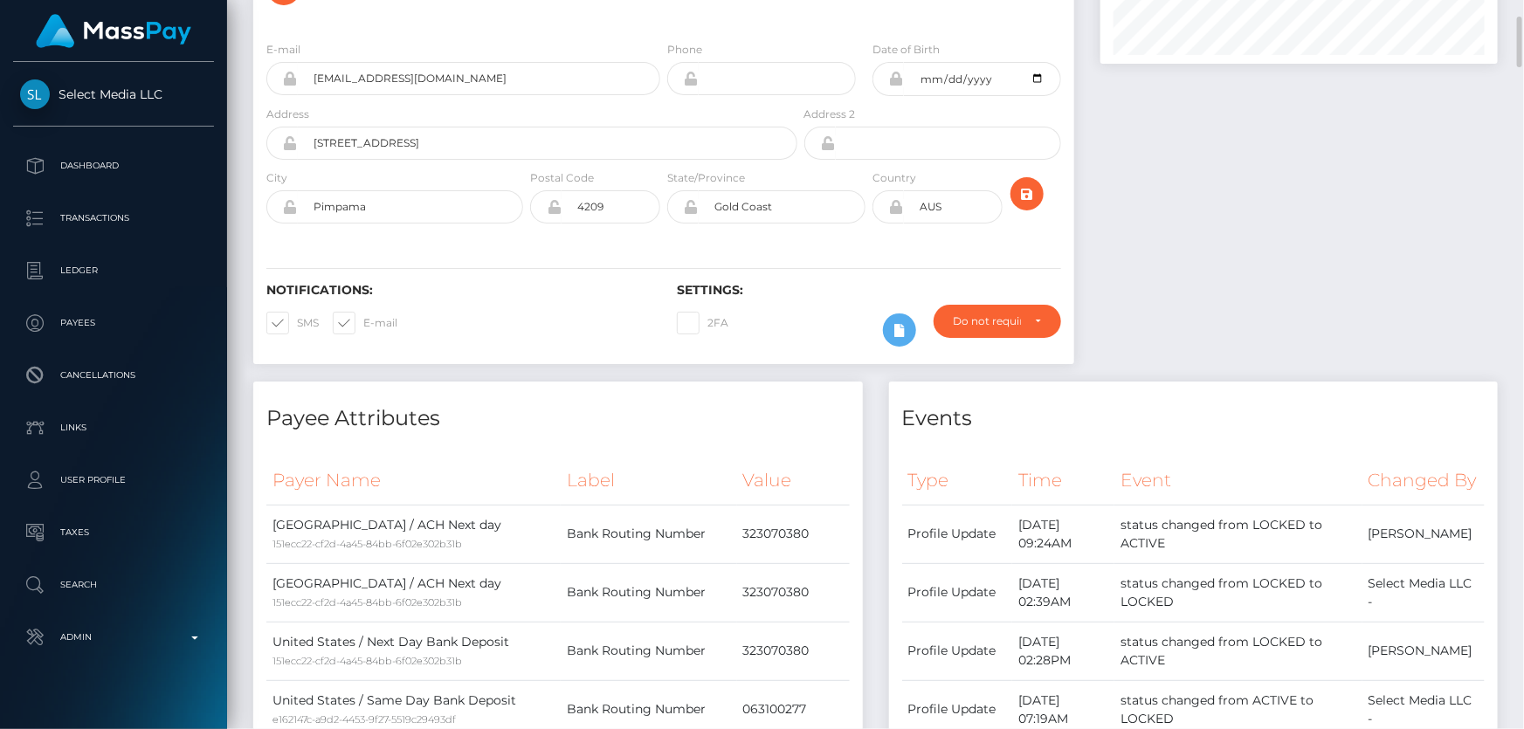
scroll to position [0, 0]
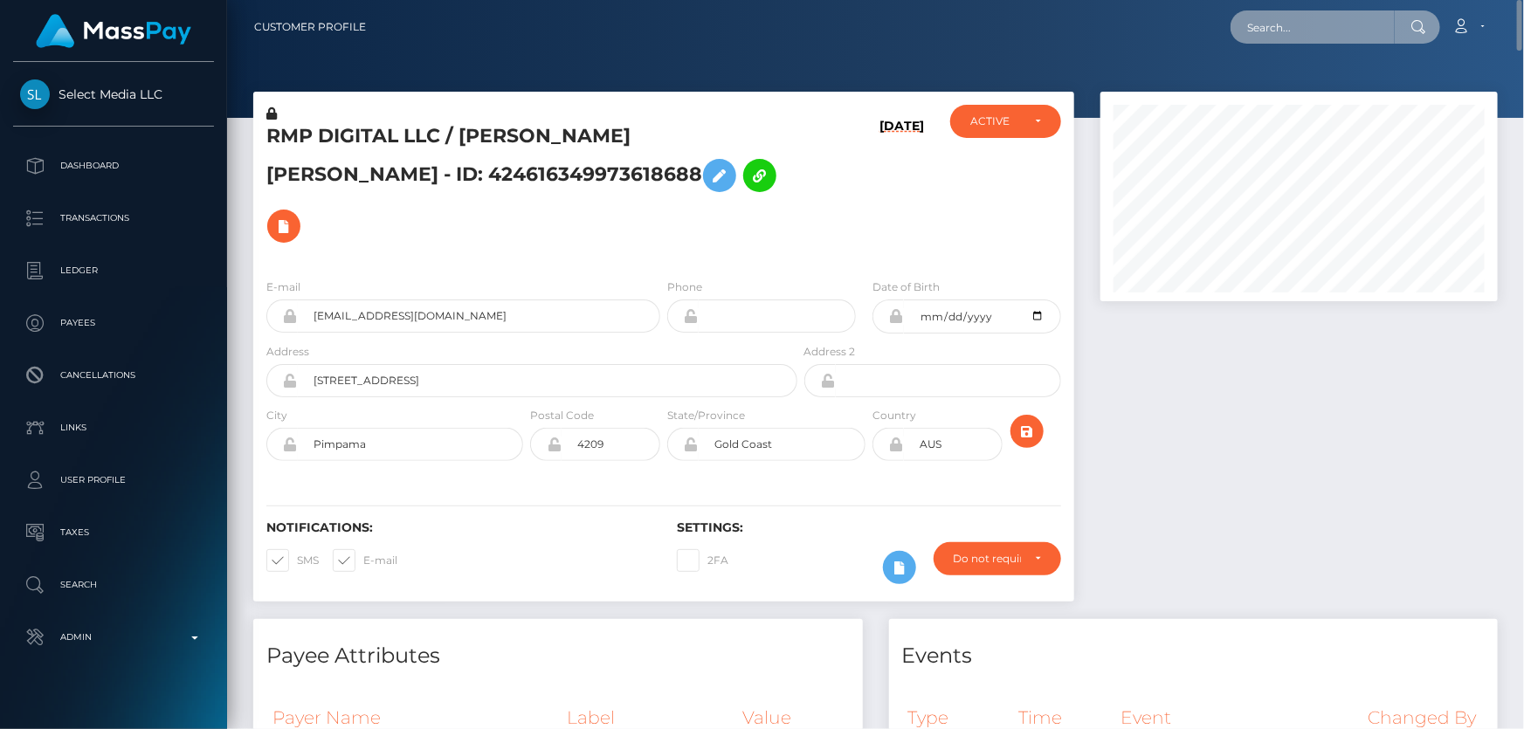
paste input "poact_Vztg0APOulwk"
type input "poact_Vztg0APOulwk"
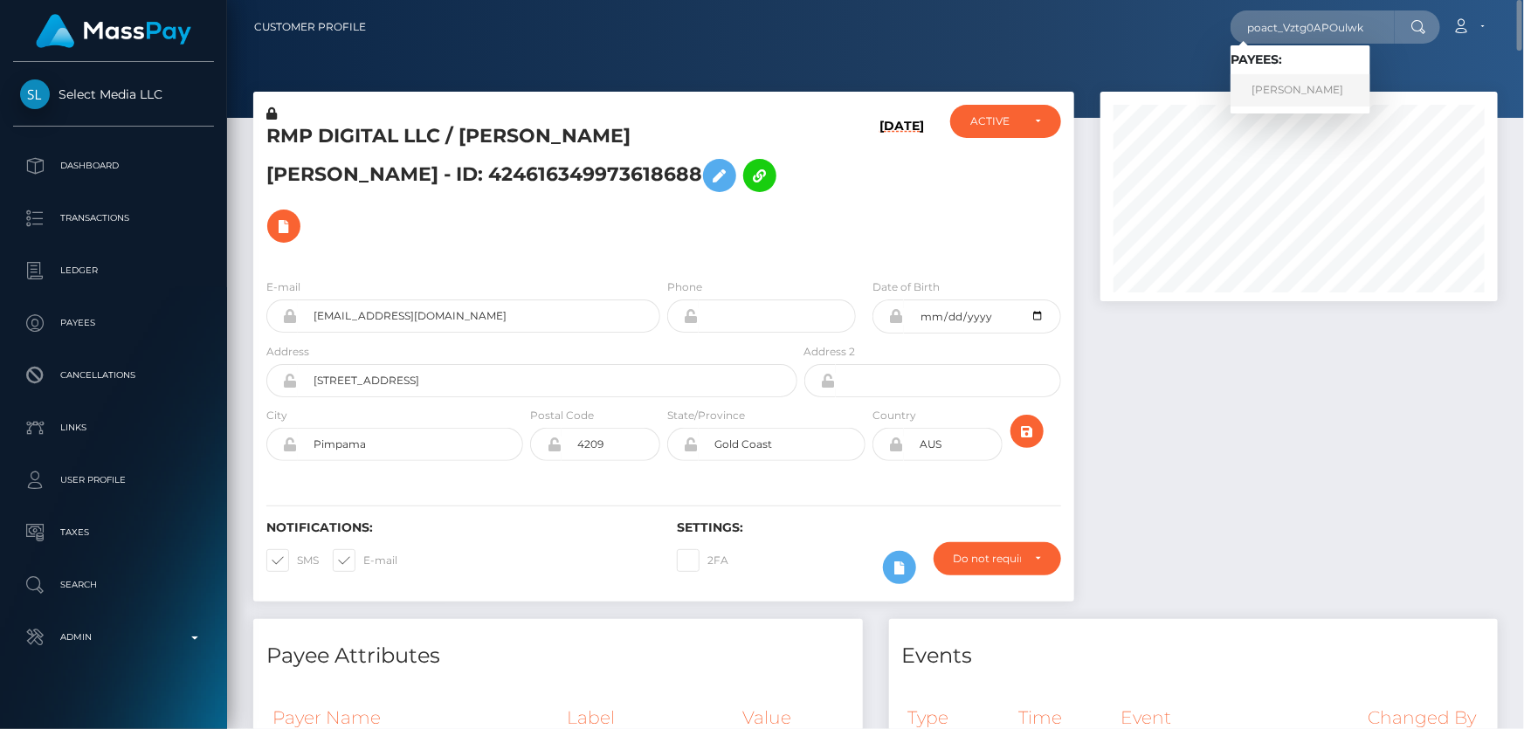
click at [1294, 87] on link "Dzhavidan Zeinalov" at bounding box center [1300, 90] width 140 height 32
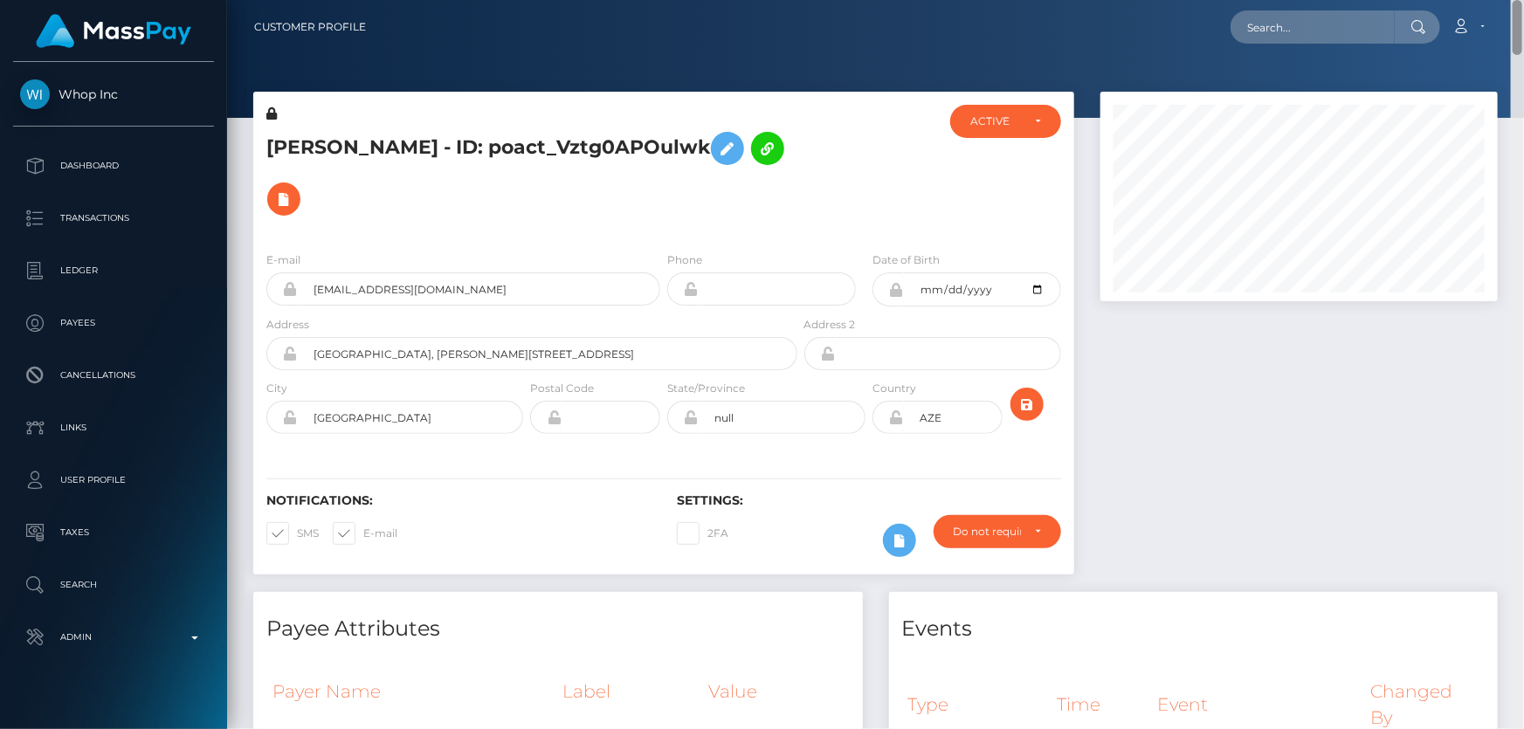
drag, startPoint x: 1515, startPoint y: 551, endPoint x: 1523, endPoint y: -96, distance: 647.1
click at [1523, 0] on html "Whop Inc Dashboard Transactions Ledger Payees Cancellations Links" at bounding box center [762, 364] width 1524 height 729
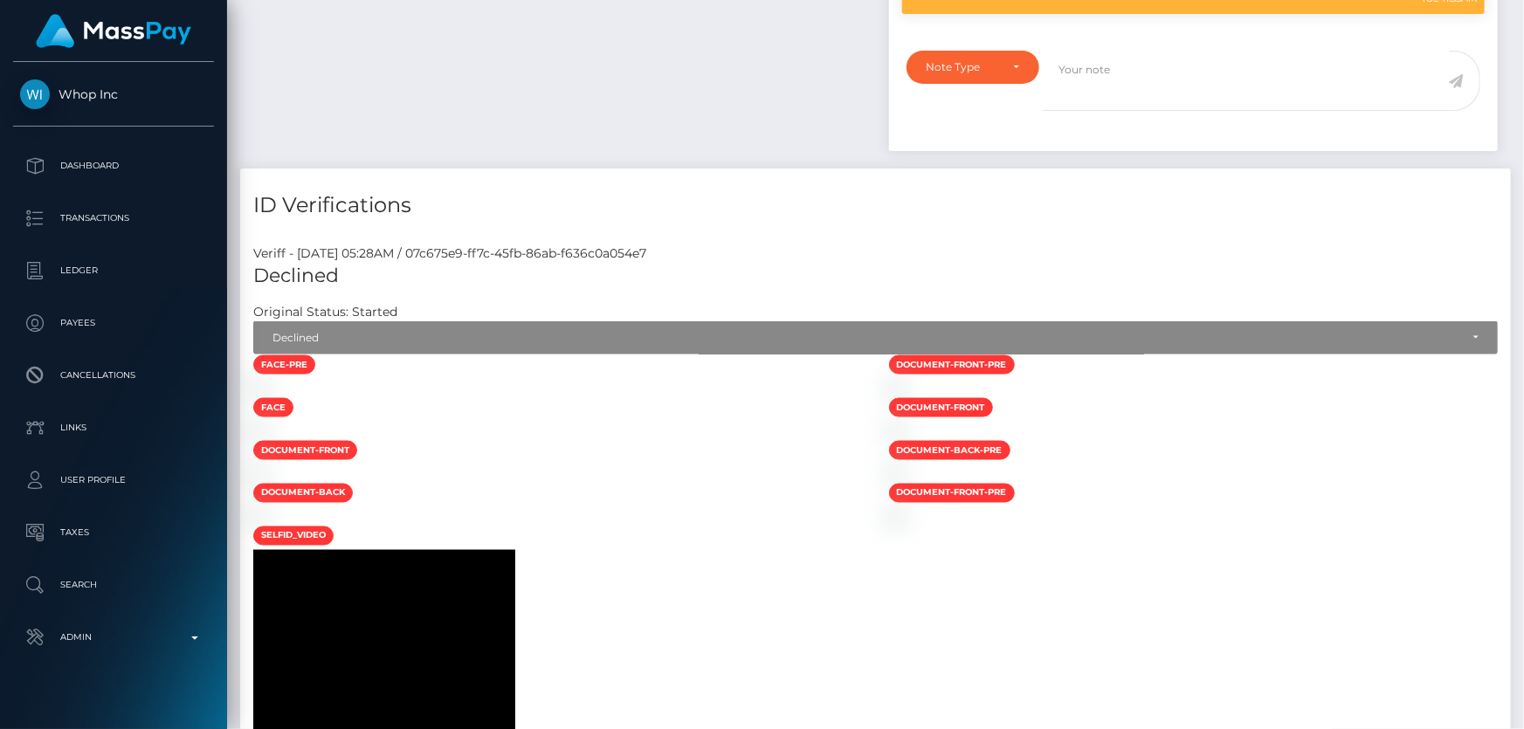
scroll to position [794, 0]
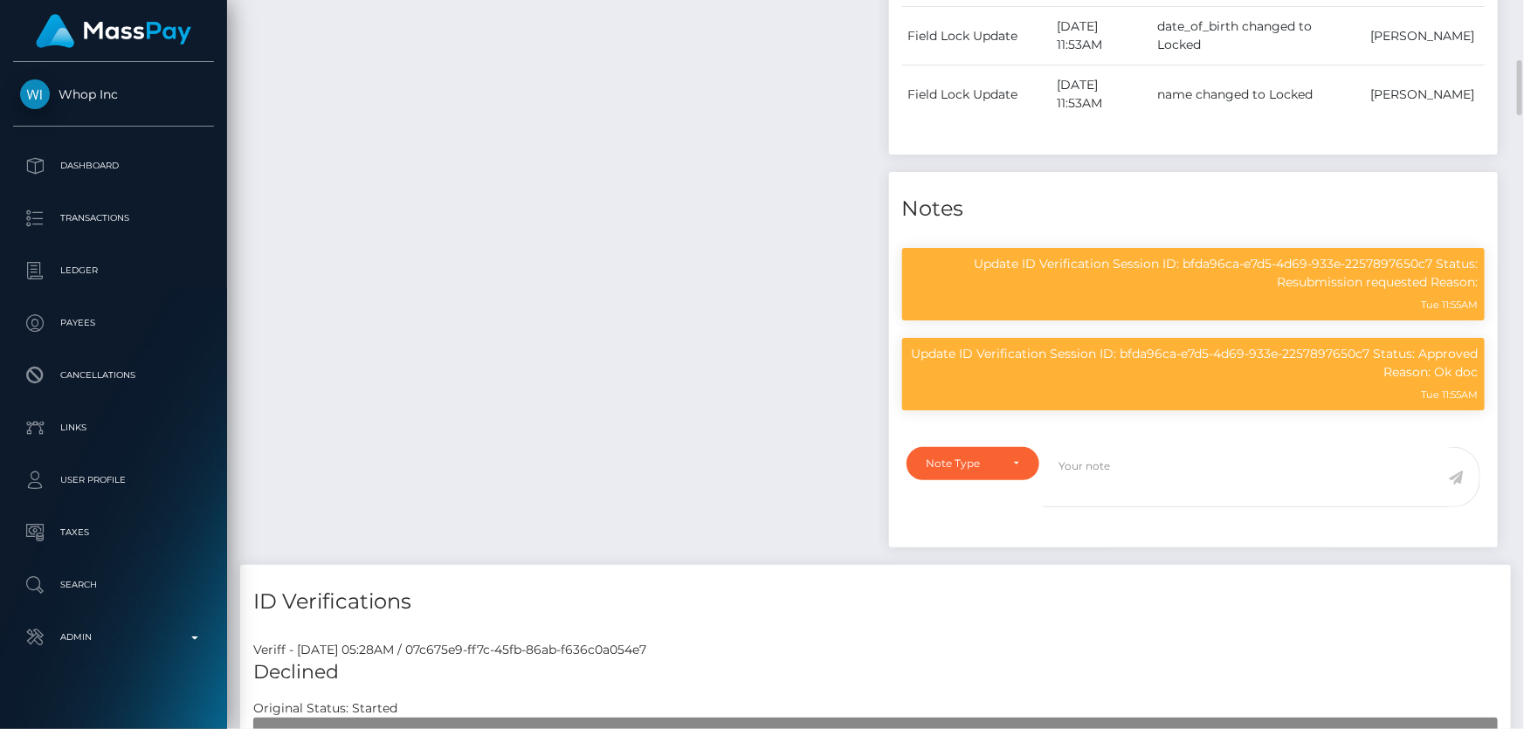
drag, startPoint x: 460, startPoint y: 366, endPoint x: 485, endPoint y: 348, distance: 30.0
click at [461, 362] on div "Payee Attributes Payer Name Label Value" at bounding box center [558, 181] width 636 height 767
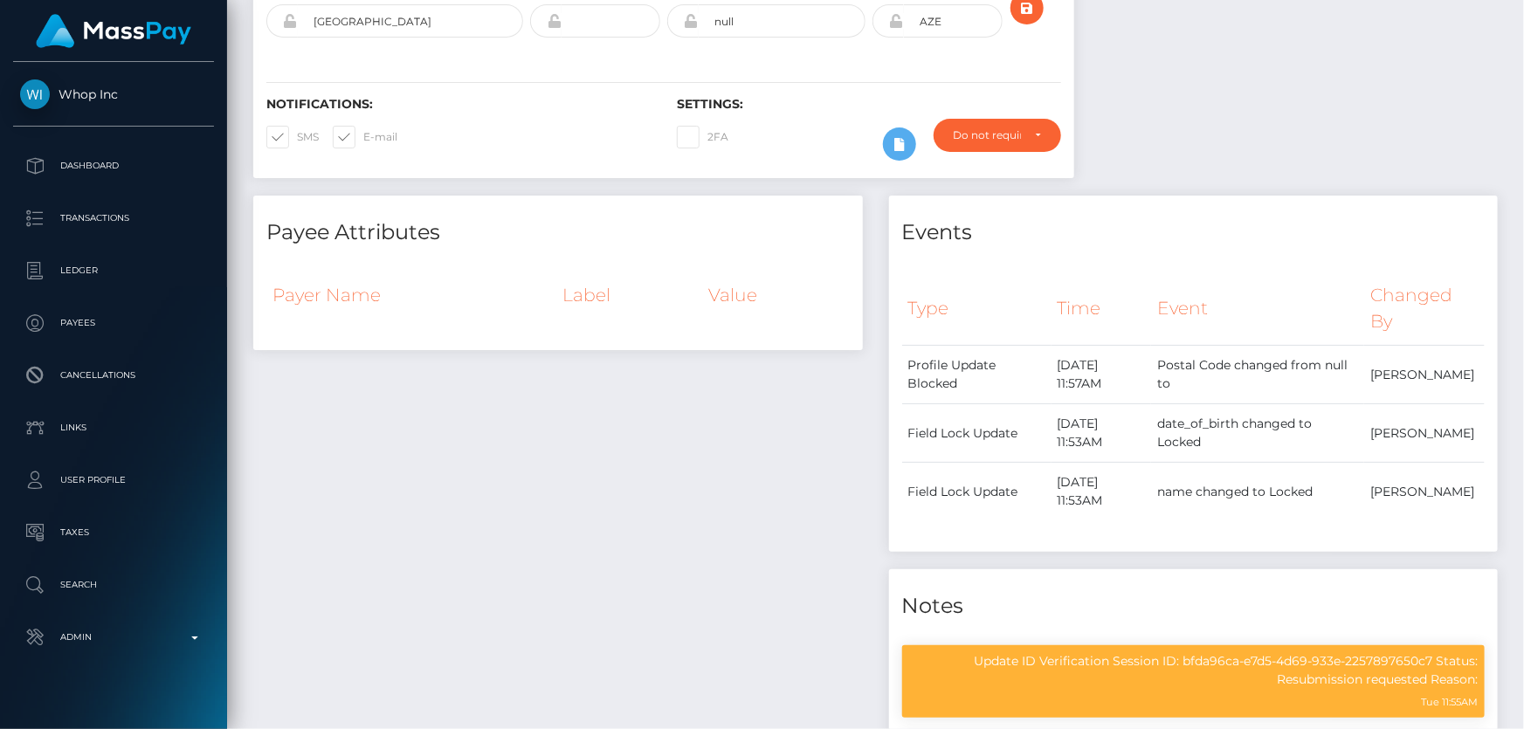
scroll to position [0, 0]
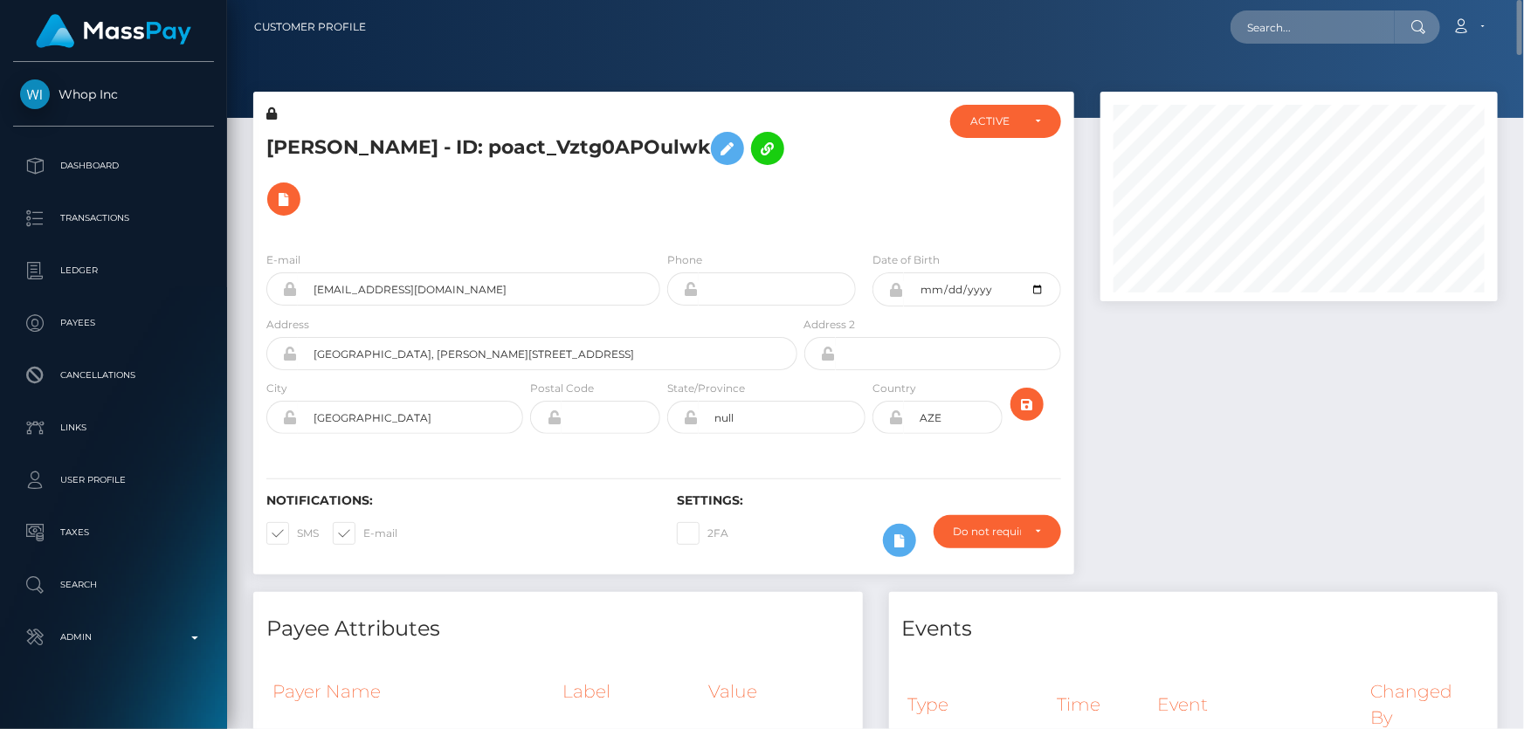
click at [547, 156] on h5 "Dzhavidan Zeinalov - ID: poact_Vztg0APOulwk" at bounding box center [526, 173] width 521 height 101
copy h5 "Dzhavidan Zeinalov - ID: poact_Vztg0APOulwk"
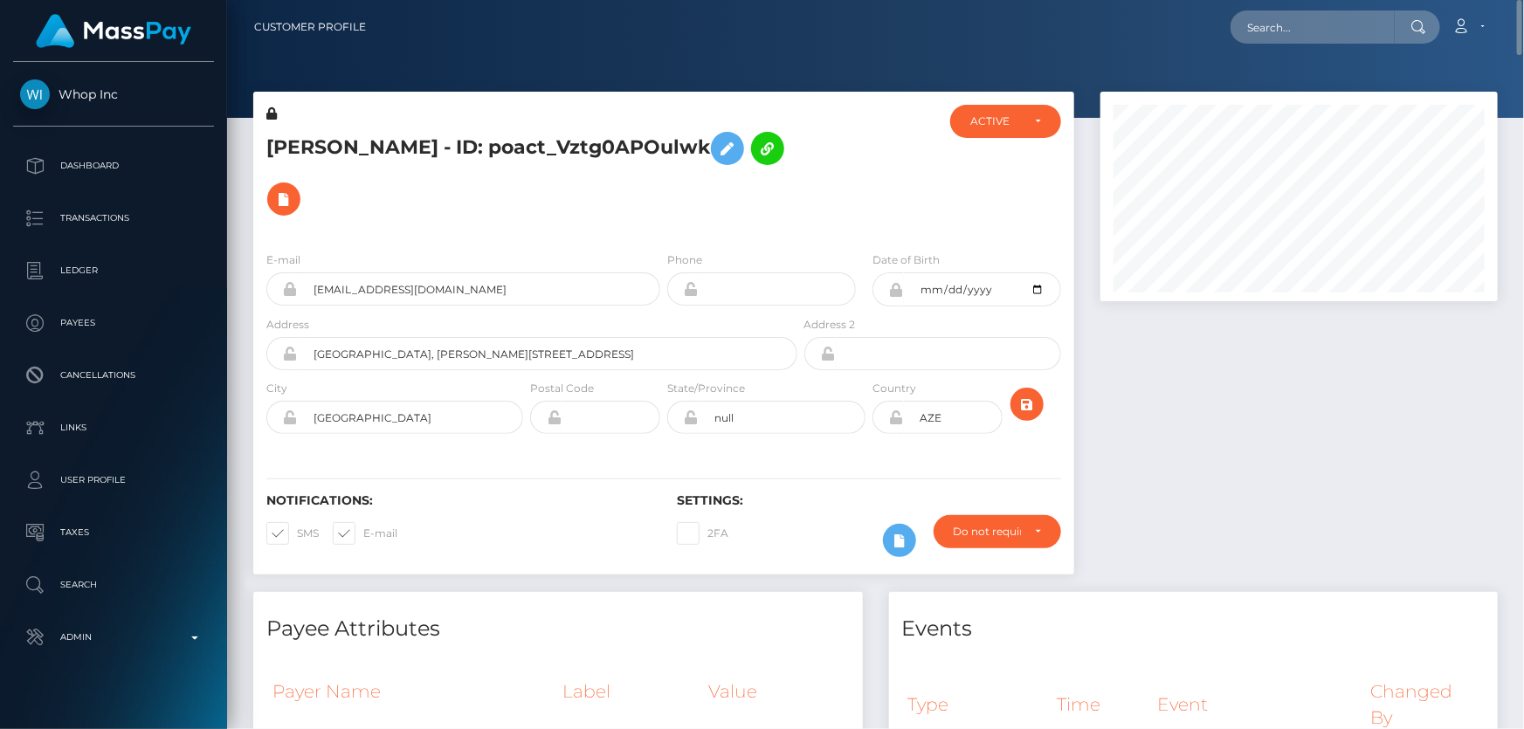
click at [1233, 491] on div at bounding box center [1299, 342] width 424 height 500
click at [504, 148] on h5 "Dzhavidan Zeinalov - ID: poact_Vztg0APOulwk" at bounding box center [526, 173] width 521 height 101
copy h5 "Dzhavidan Zeinalov - ID: poact_Vztg0APOulwk"
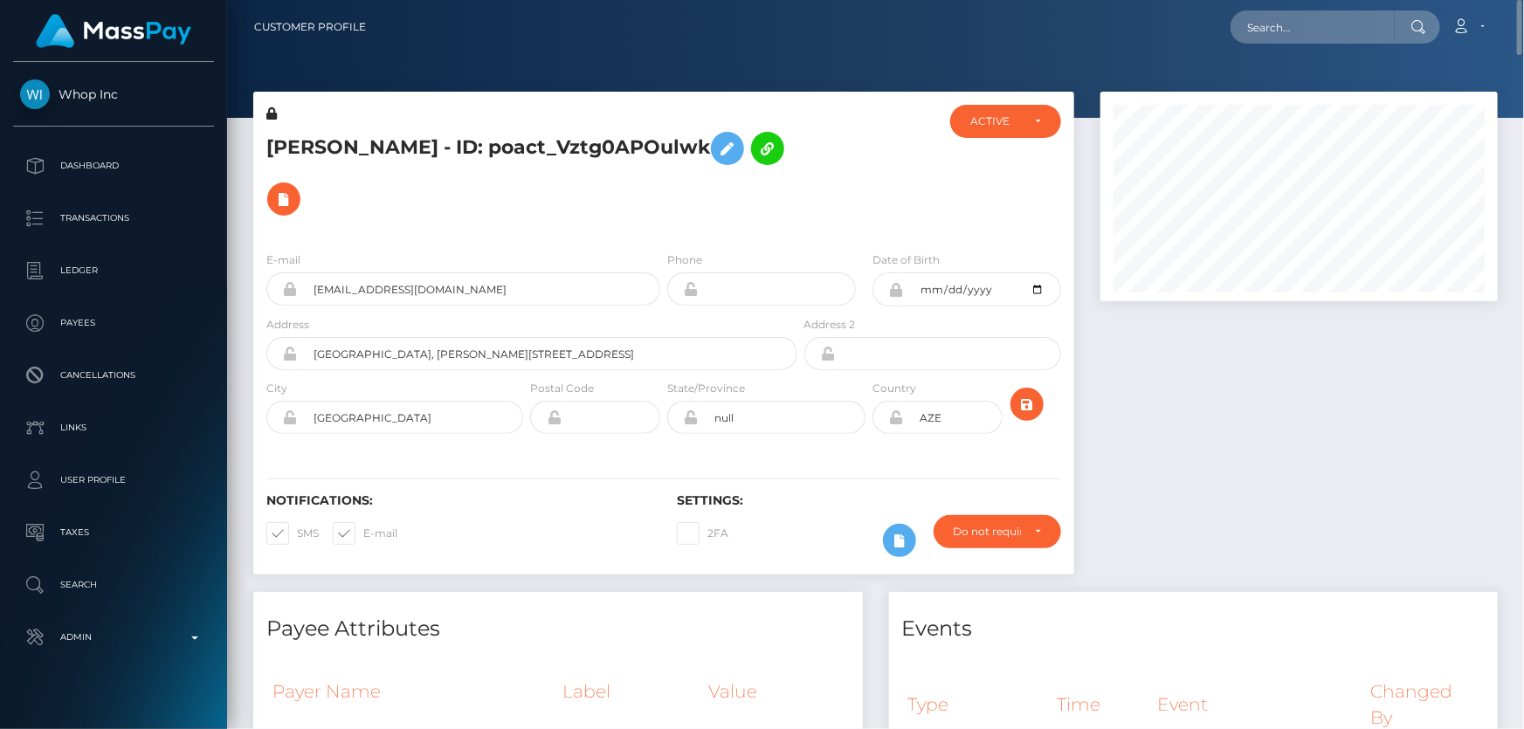
click at [1350, 444] on div at bounding box center [1299, 342] width 424 height 500
paste input "oact_TUinOhHNaJoM"
click at [1331, 33] on input "oact_TUinOhHNaJoM" at bounding box center [1312, 26] width 164 height 33
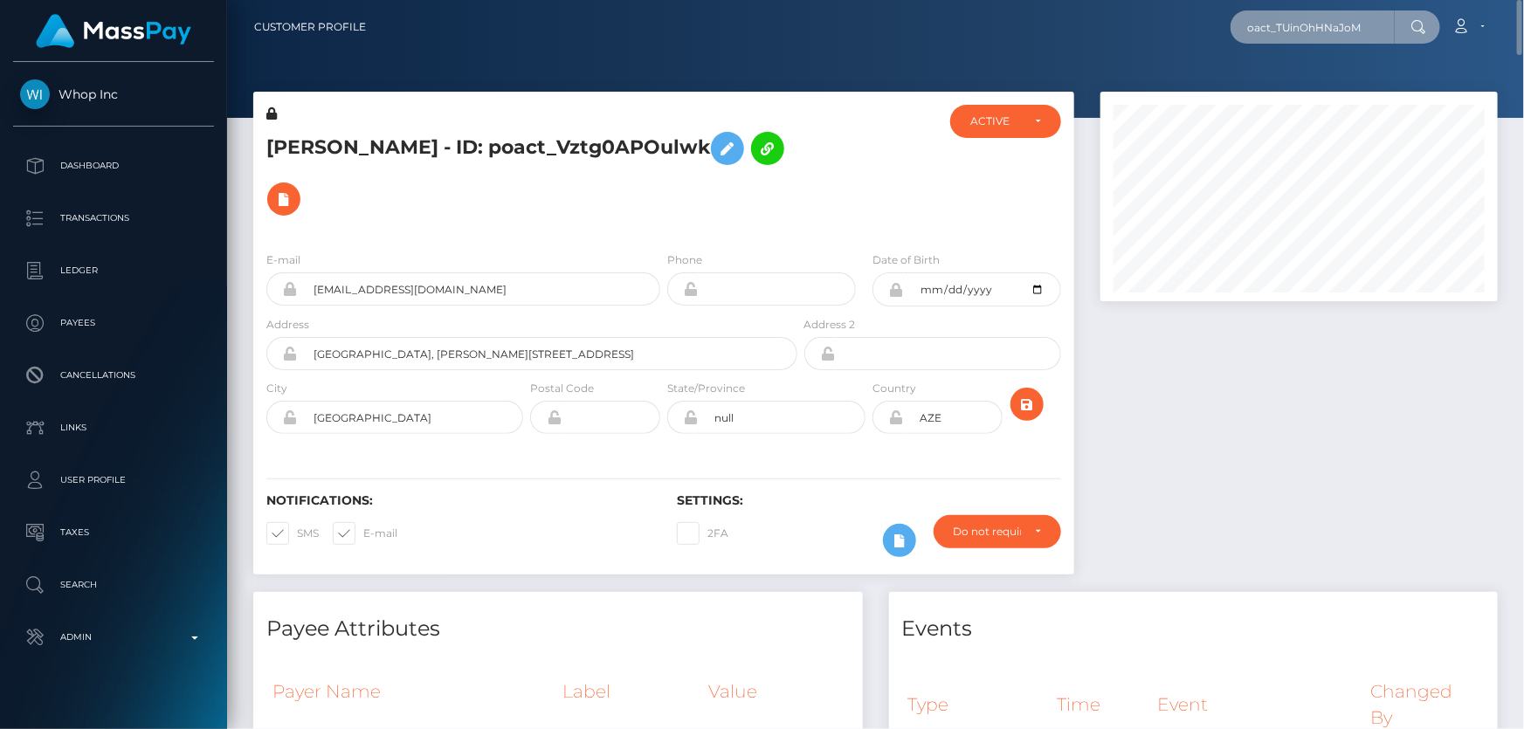
paste input "p"
type input "poact_TUinOhHNaJoM"
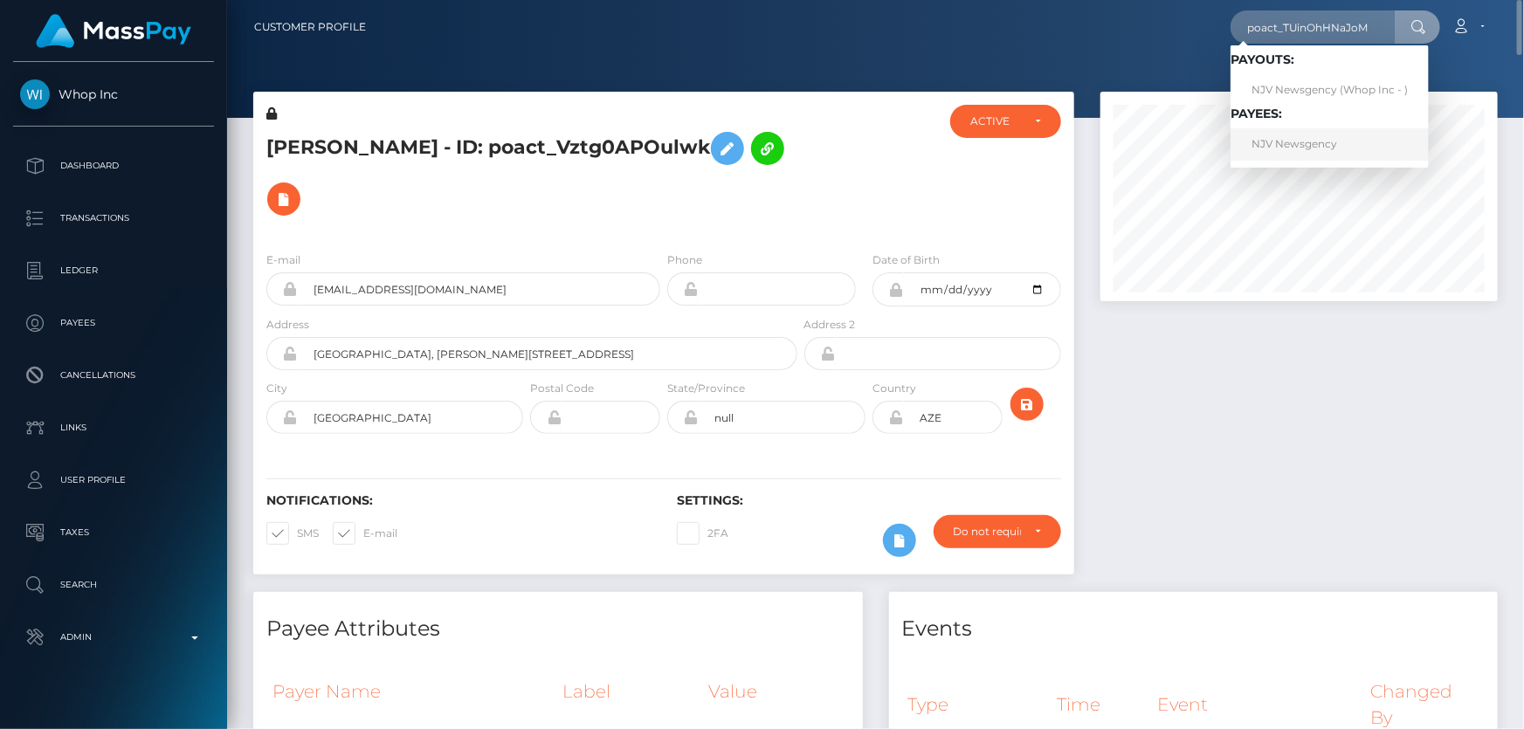
click at [1302, 145] on link "NJV Newsgency" at bounding box center [1329, 144] width 198 height 32
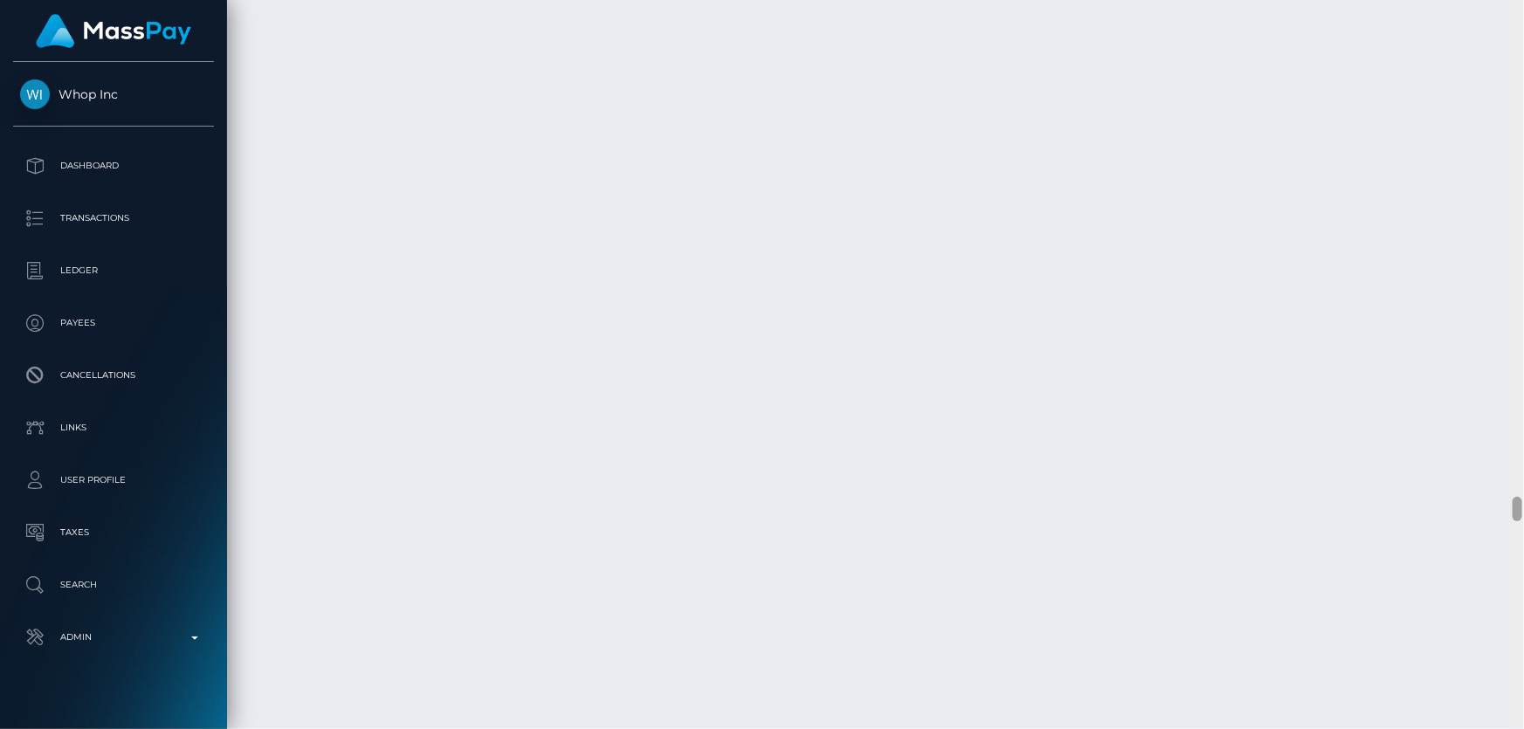
scroll to position [20981, 0]
drag, startPoint x: 1519, startPoint y: 507, endPoint x: 1519, endPoint y: 760, distance: 252.4
click at [1519, 728] on html "Whop Inc Dashboard Transactions Ledger Payees Cancellations Links" at bounding box center [762, 364] width 1524 height 729
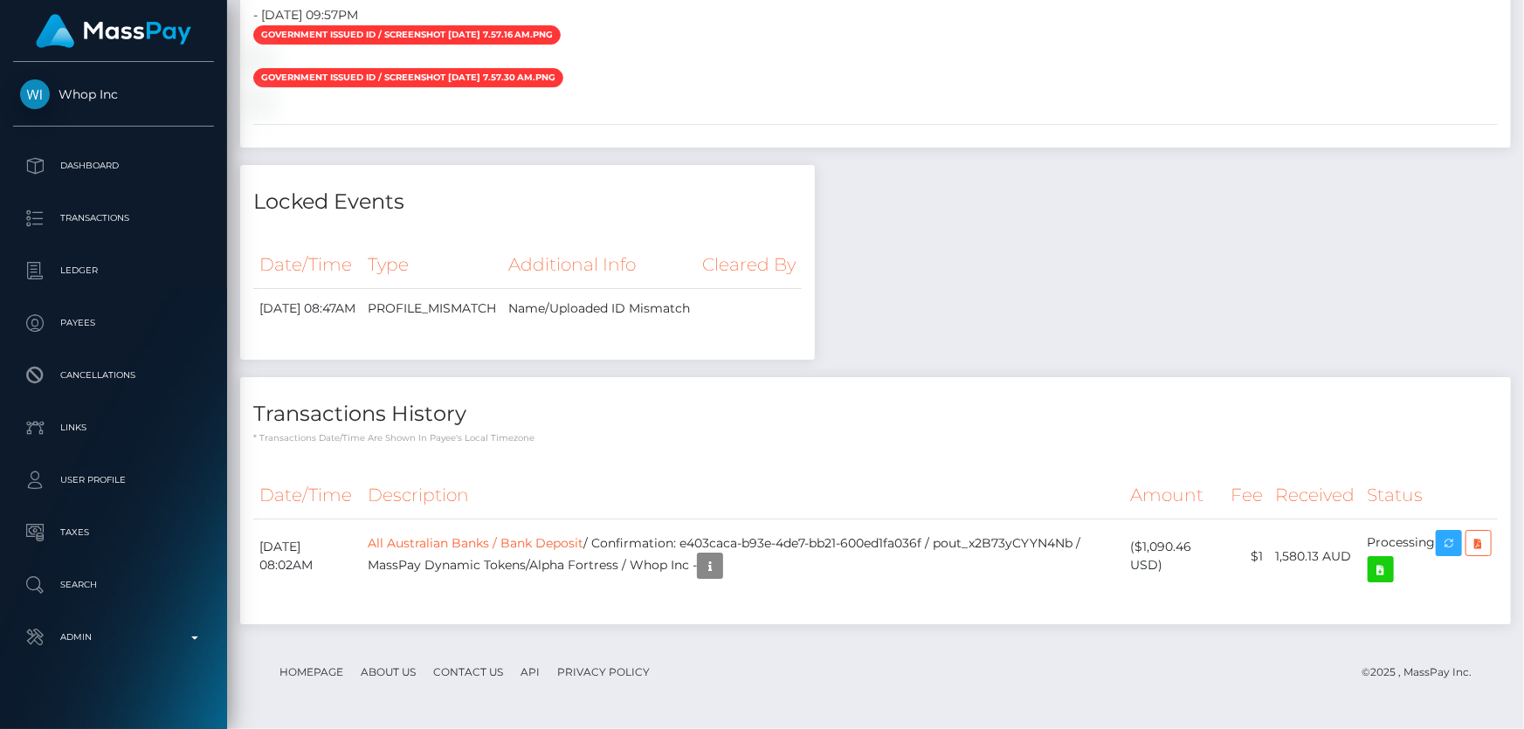
scroll to position [0, 0]
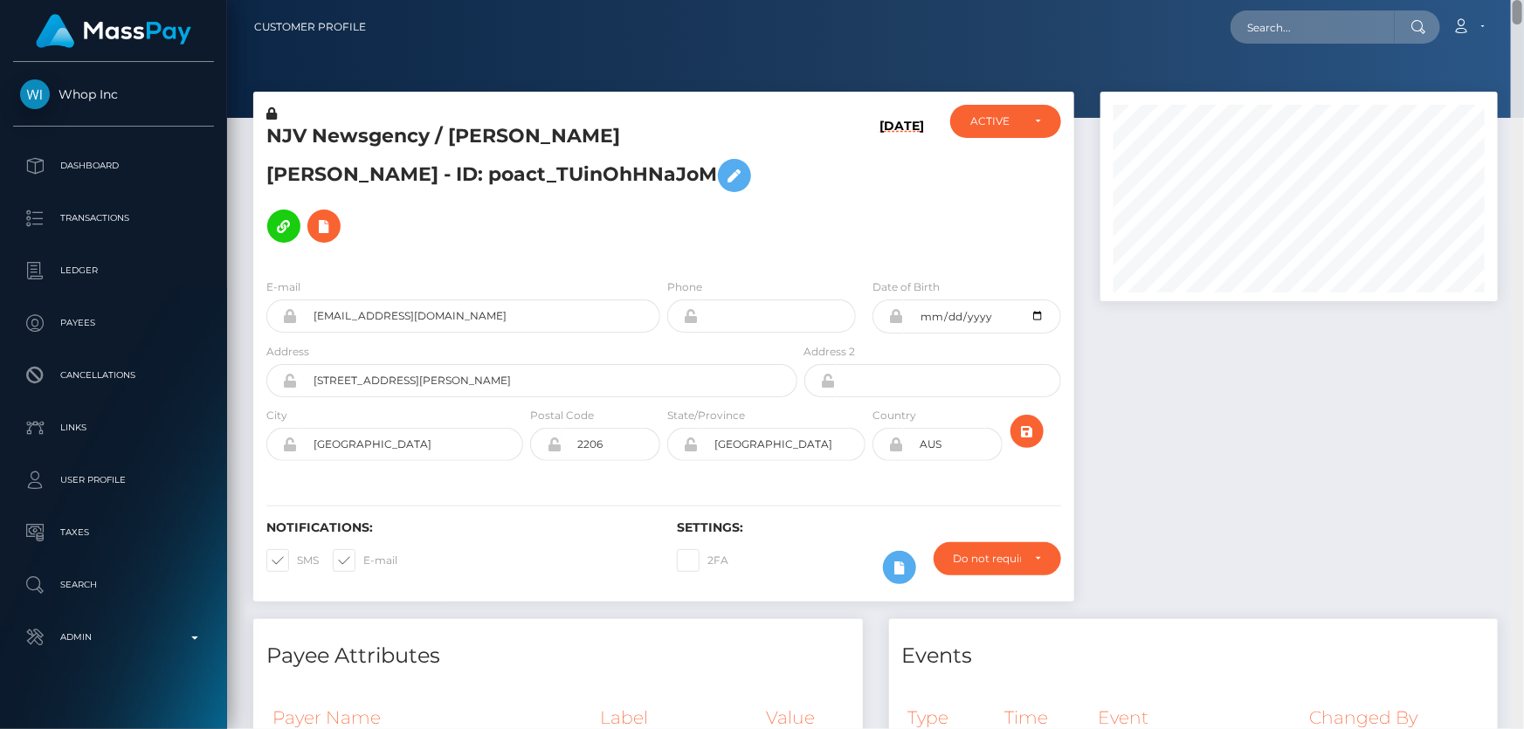
drag, startPoint x: 1519, startPoint y: 715, endPoint x: 1523, endPoint y: -96, distance: 811.2
click at [1523, 0] on html "Whop Inc Dashboard Transactions Ledger Payees Cancellations Links" at bounding box center [762, 364] width 1524 height 729
click at [417, 179] on h5 "NJV Newsgency / [PERSON_NAME] [PERSON_NAME] - ID: poact_TUinOhHNaJoM" at bounding box center [526, 187] width 521 height 128
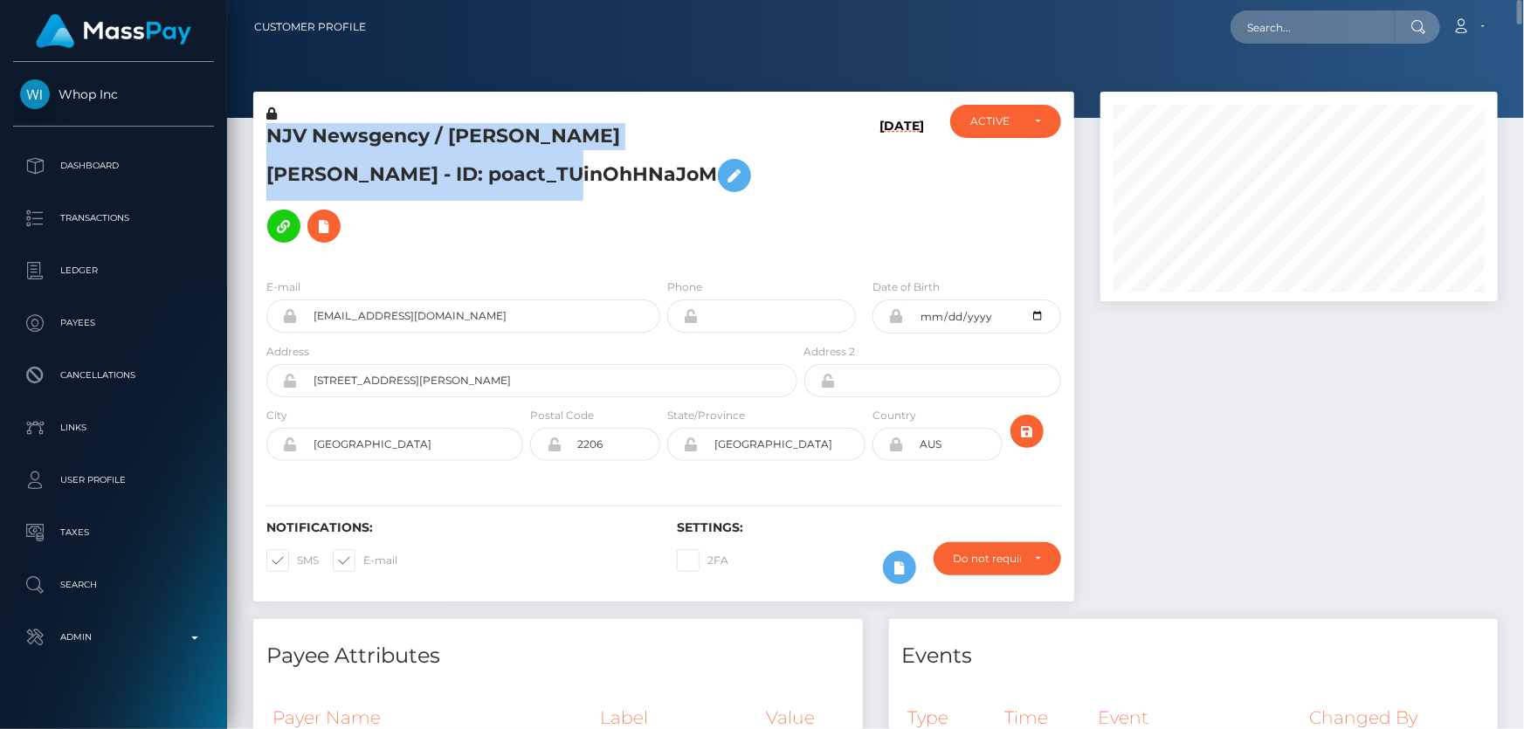
click at [417, 179] on h5 "NJV Newsgency / [PERSON_NAME] [PERSON_NAME] - ID: poact_TUinOhHNaJoM" at bounding box center [526, 187] width 521 height 128
copy h5 "NJV Newsgency / [PERSON_NAME] [PERSON_NAME] - ID: poact_TUinOhHNaJoM"
drag, startPoint x: 1516, startPoint y: 176, endPoint x: 1523, endPoint y: -96, distance: 271.7
click at [1523, 0] on html "Whop Inc Dashboard Transactions Ledger Payees Cancellations Links" at bounding box center [762, 364] width 1524 height 729
copy h5 "NJV Newsgency / [PERSON_NAME] [PERSON_NAME] - ID: poact_TUinOhHNaJoM"
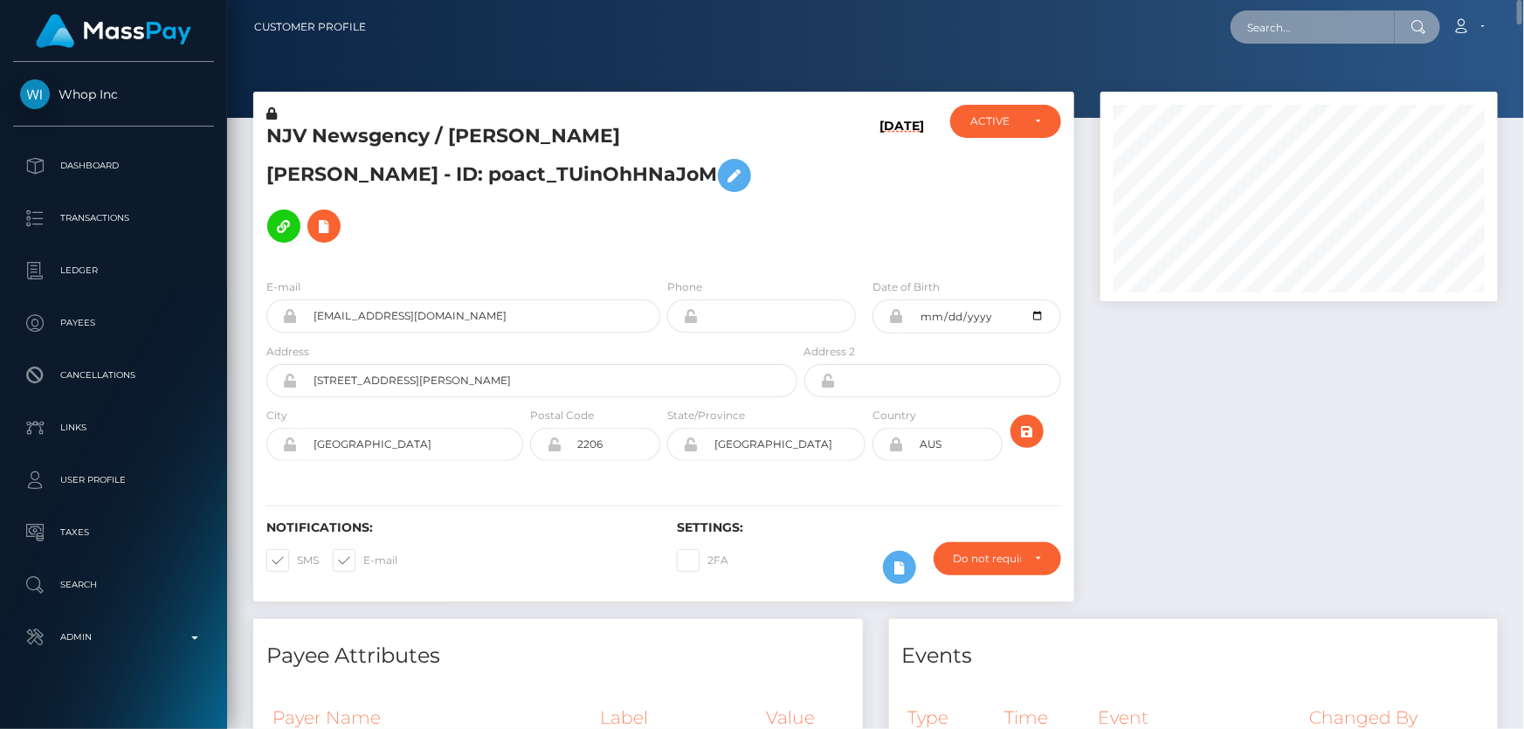
paste input "[EMAIL_ADDRESS][DOMAIN_NAME]"
type input "[EMAIL_ADDRESS][DOMAIN_NAME]"
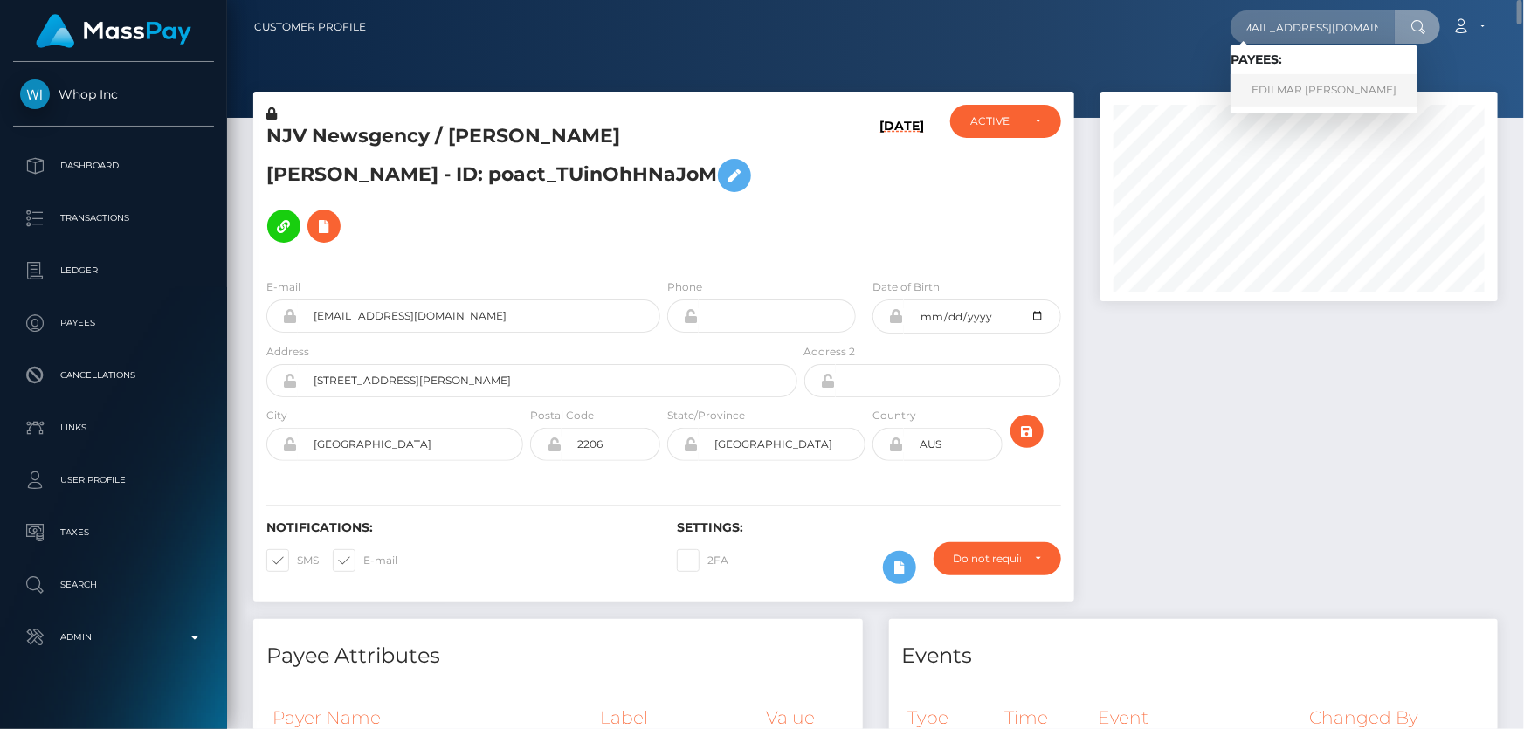
click at [1313, 86] on link "EDILMAR [PERSON_NAME]" at bounding box center [1323, 90] width 187 height 32
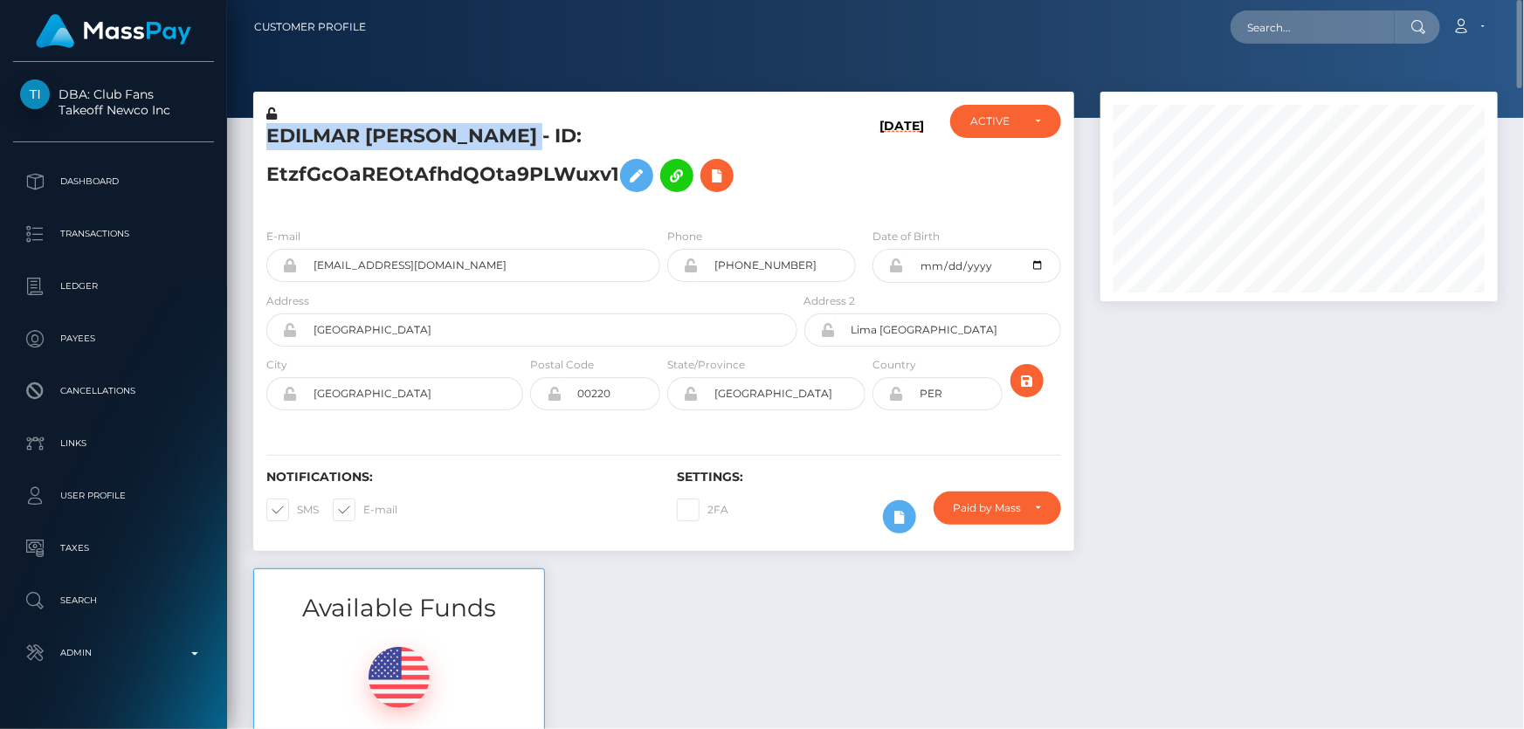
drag, startPoint x: 607, startPoint y: 134, endPoint x: 252, endPoint y: 134, distance: 354.5
click at [252, 134] on div "EDILMAR KARINA LINAREZ TOVAR - ID: EtzfGcOaREOtAfhdQOta9PLWuxv1 09/11/25 ACTIVE…" at bounding box center [663, 330] width 847 height 477
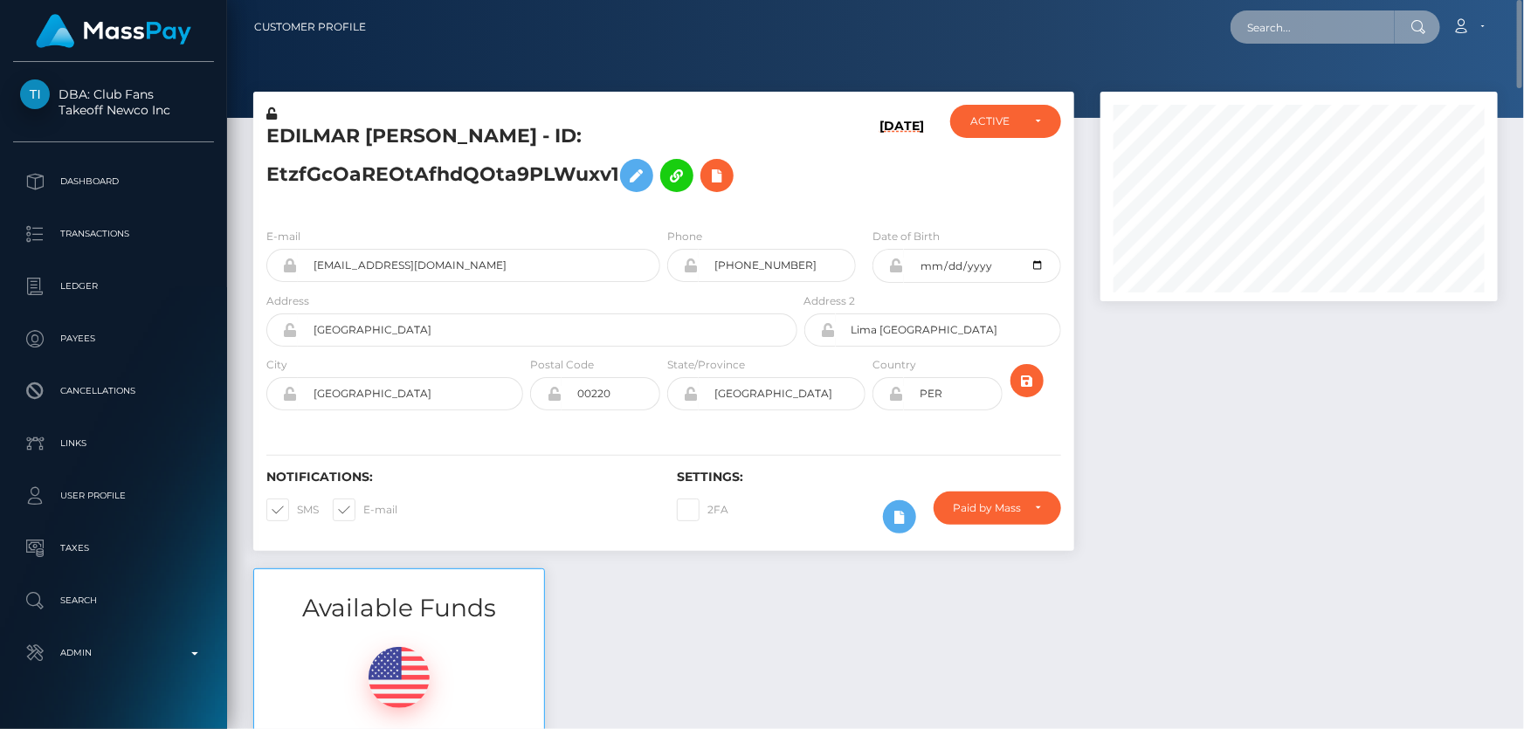
paste input "poact_zCYDl5TQcZj1"
type input "poact_zCYDl5TQcZj1"
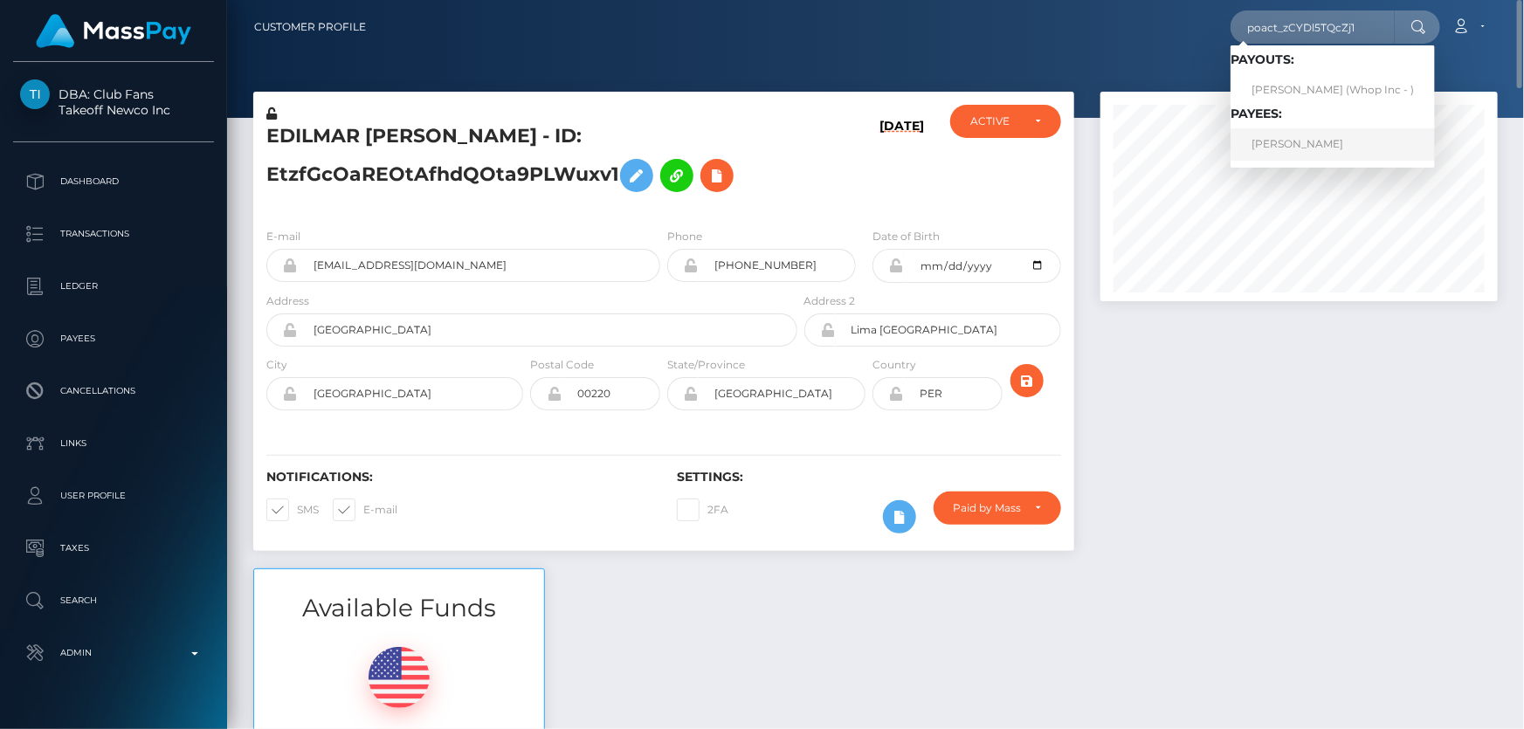
click at [1282, 140] on link "KISHAN PANDYA" at bounding box center [1332, 144] width 204 height 32
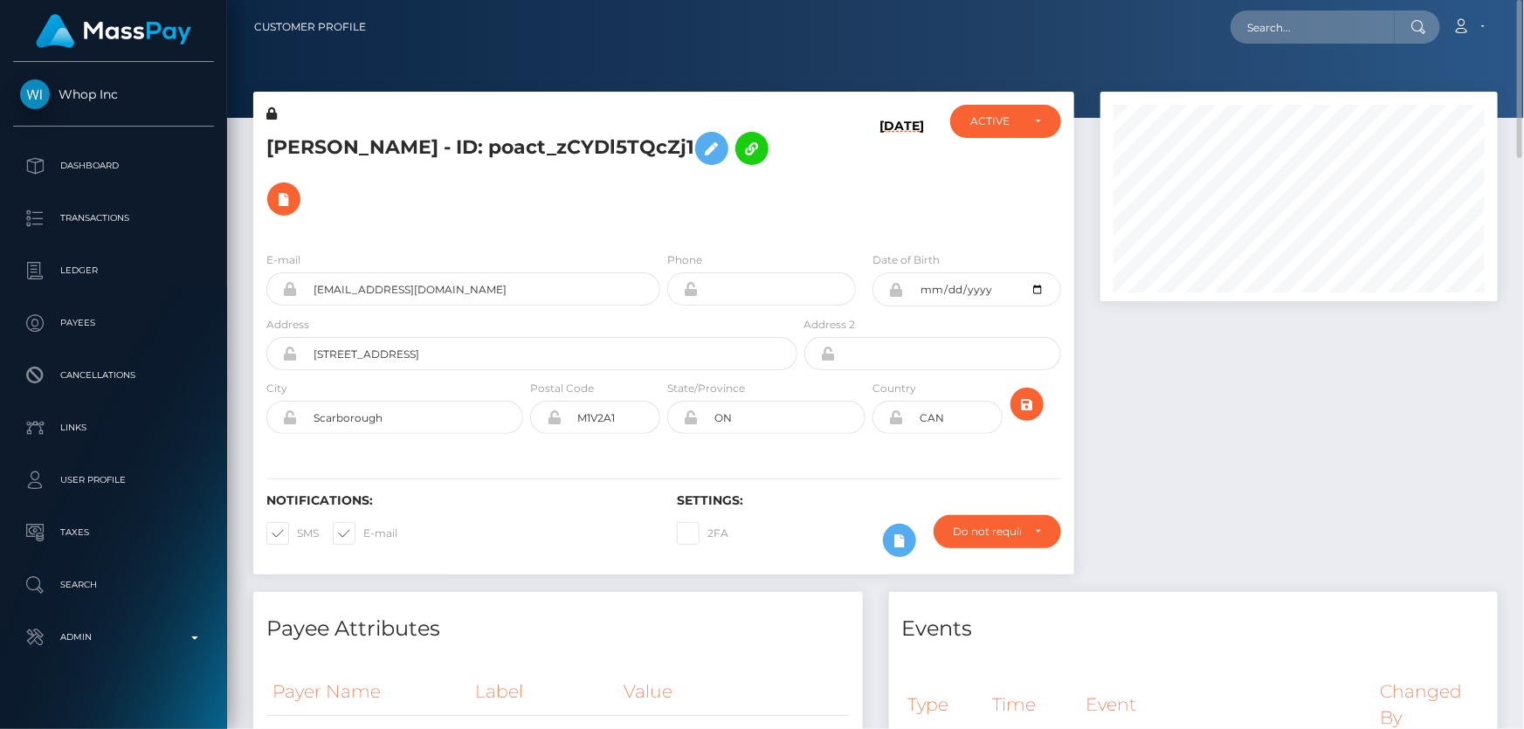
click at [572, 151] on h5 "[PERSON_NAME] - ID: poact_zCYDl5TQcZj1" at bounding box center [526, 173] width 521 height 101
copy h5 "[PERSON_NAME] - ID: poact_zCYDl5TQcZj1"
paste input "poact_HFeUSCJlkMhg"
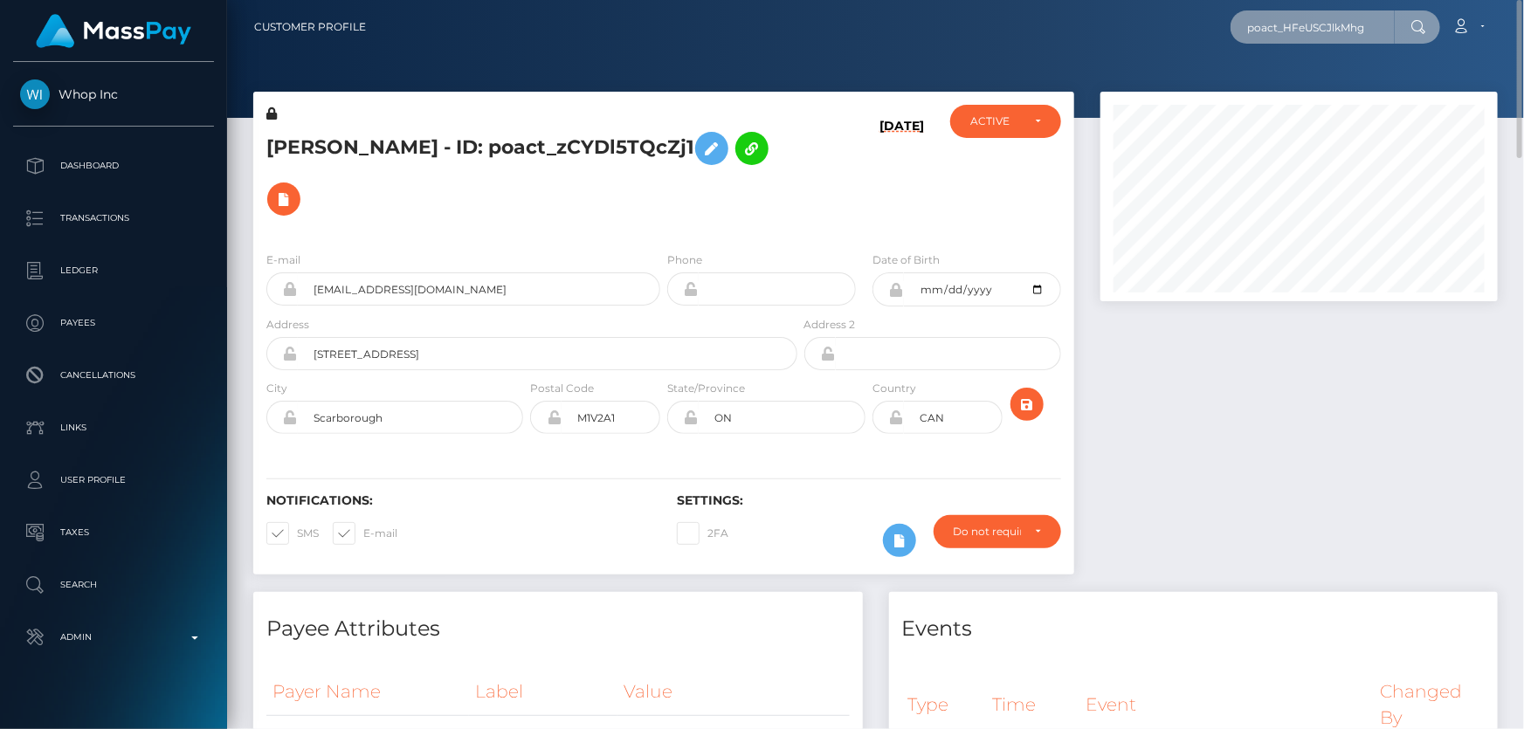
type input "poact_HFeUSCJlkMhg"
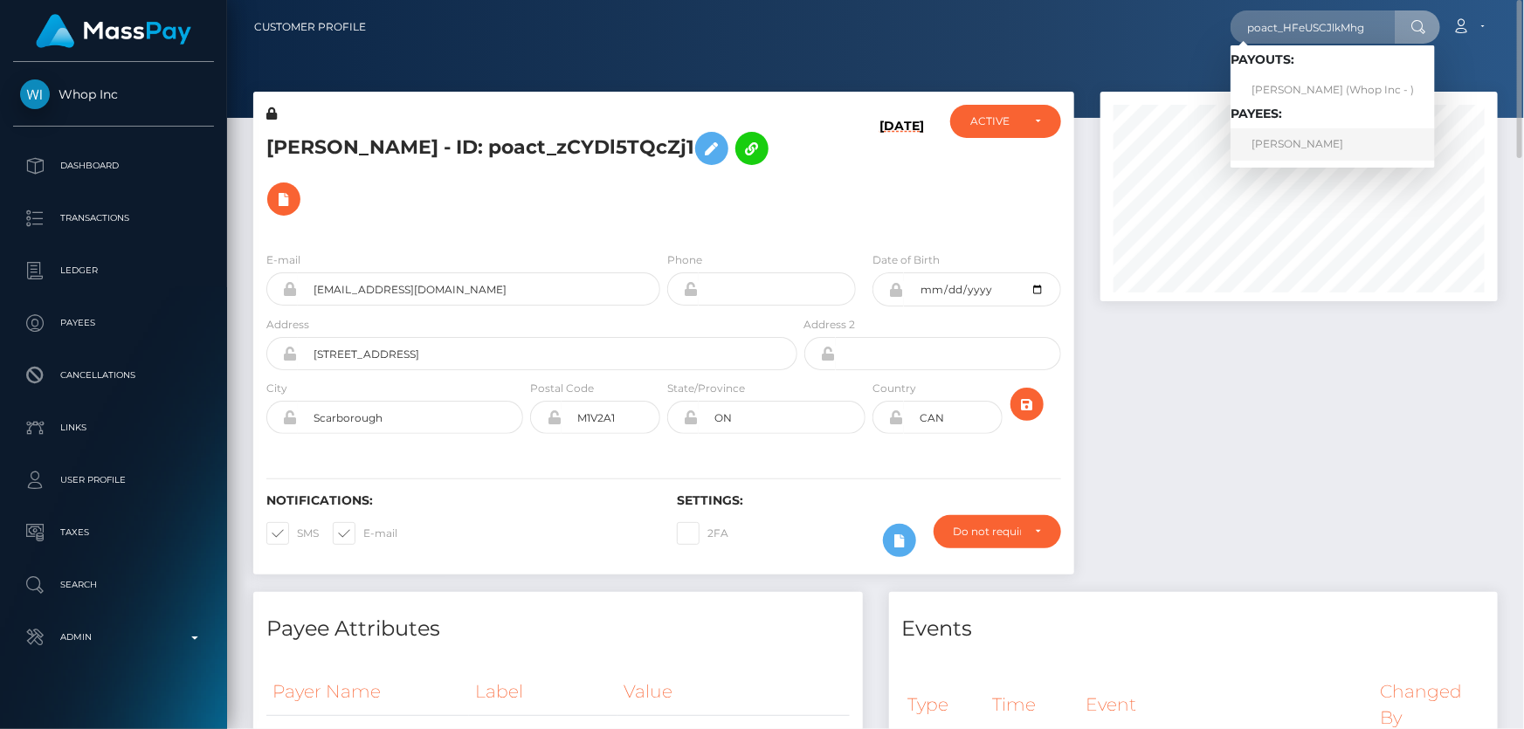
click at [1300, 144] on link "AMAN SINGH TUMBER" at bounding box center [1332, 144] width 204 height 32
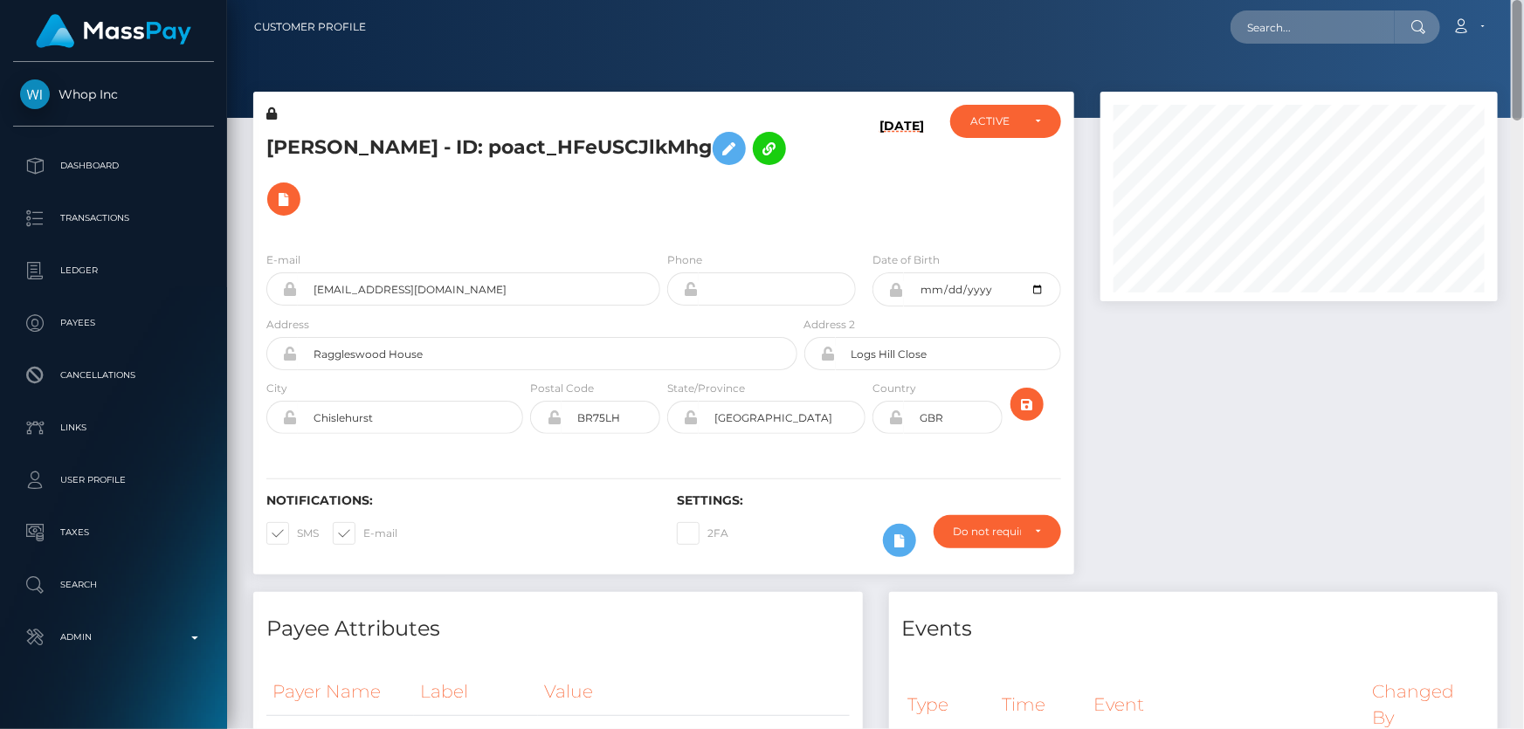
drag, startPoint x: 1517, startPoint y: 141, endPoint x: 1523, endPoint y: 3, distance: 139.0
click at [1523, 3] on div "Customer Profile Loading... Loading..." at bounding box center [875, 364] width 1297 height 729
click at [462, 132] on h5 "AMAN SINGH TUMBER - ID: poact_HFeUSCJlkMhg" at bounding box center [526, 173] width 521 height 101
drag, startPoint x: 462, startPoint y: 132, endPoint x: 447, endPoint y: 134, distance: 14.9
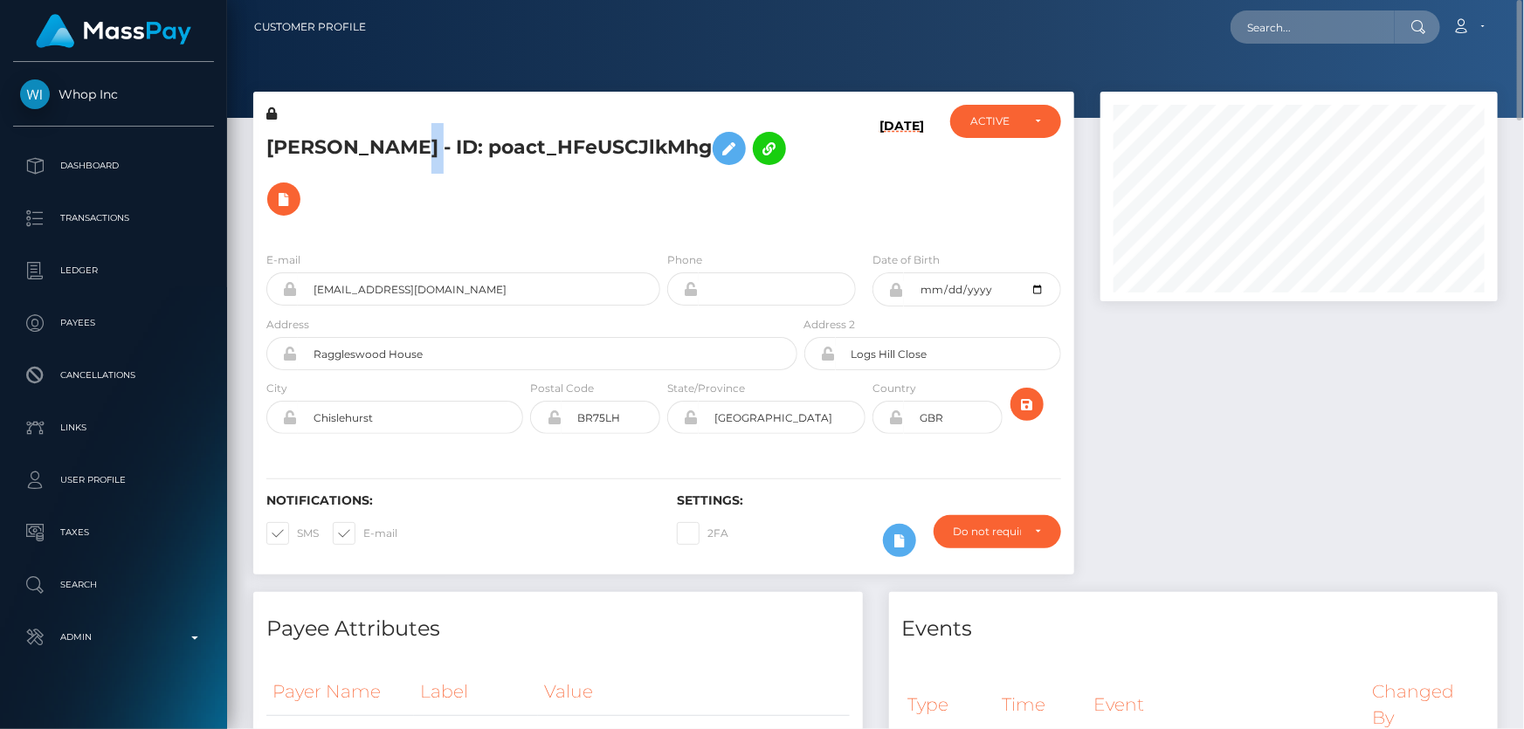
click at [447, 134] on h5 "AMAN SINGH TUMBER - ID: poact_HFeUSCJlkMhg" at bounding box center [526, 173] width 521 height 101
click at [444, 134] on h5 "AMAN SINGH TUMBER - ID: poact_HFeUSCJlkMhg" at bounding box center [526, 173] width 521 height 101
click at [445, 134] on h5 "AMAN SINGH TUMBER - ID: poact_HFeUSCJlkMhg" at bounding box center [526, 173] width 521 height 101
copy h5 "AMAN SINGH TUMBER - ID: poact_HFeUSCJlkMhg"
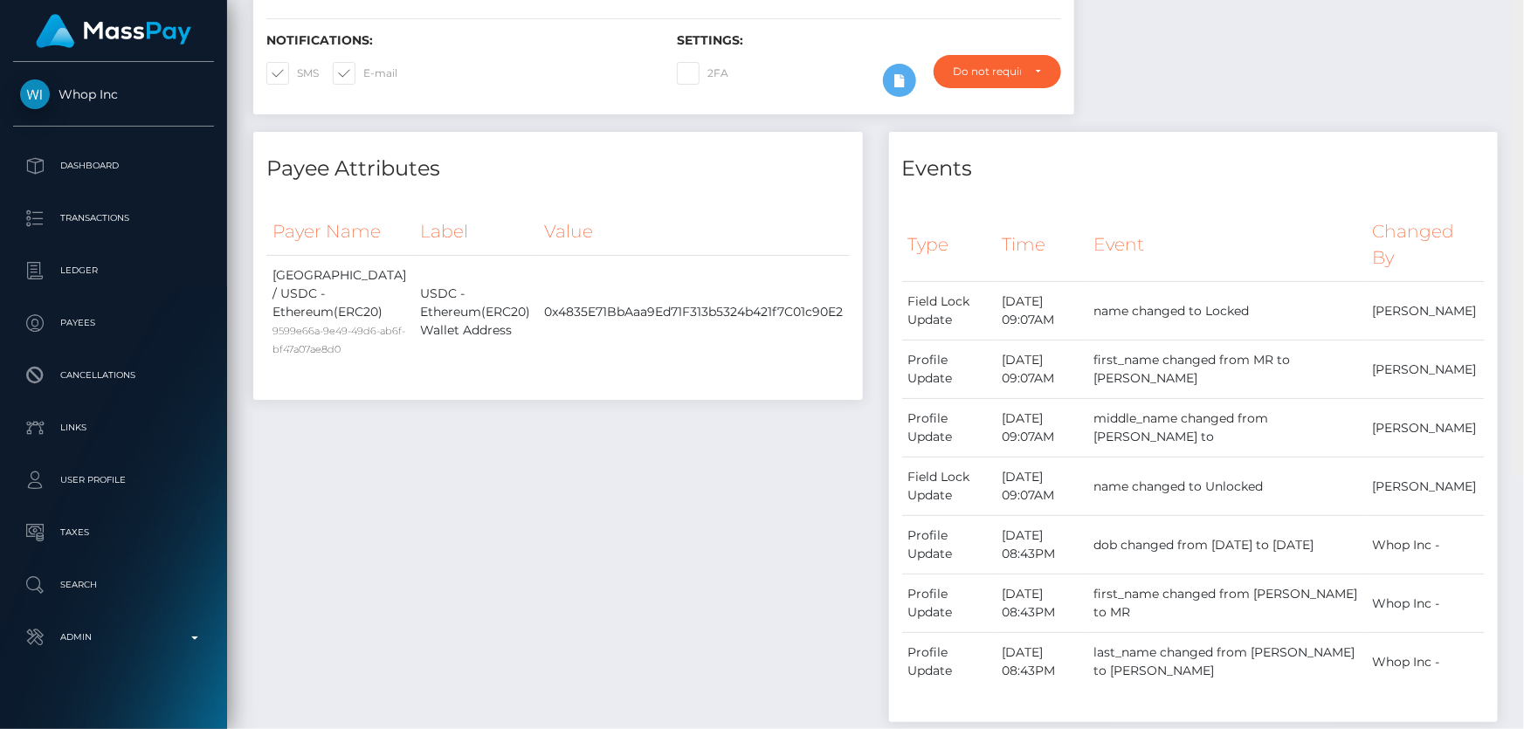
scroll to position [22, 0]
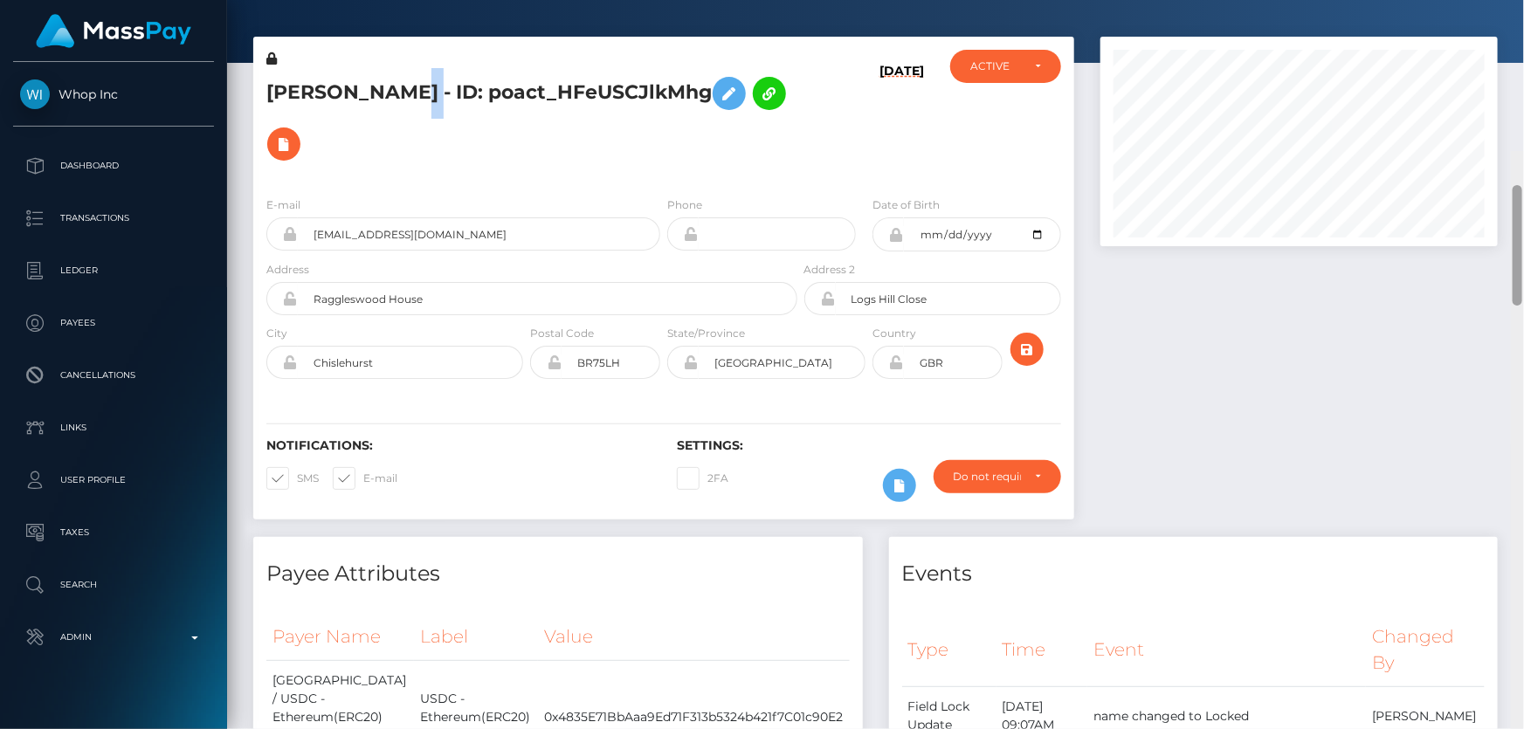
drag, startPoint x: 1514, startPoint y: 685, endPoint x: 1521, endPoint y: 78, distance: 606.9
click at [1523, 151] on div at bounding box center [1517, 516] width 13 height 730
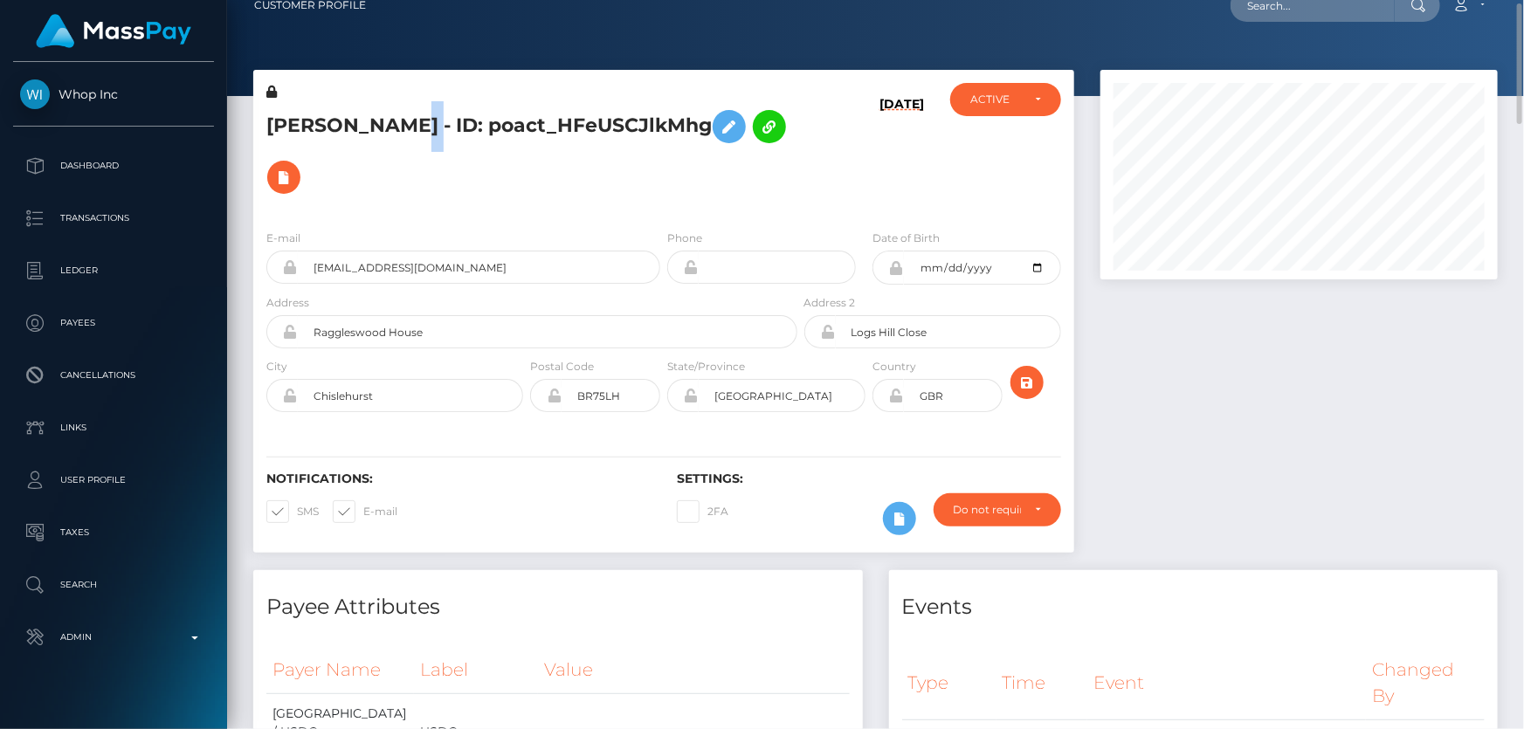
scroll to position [0, 0]
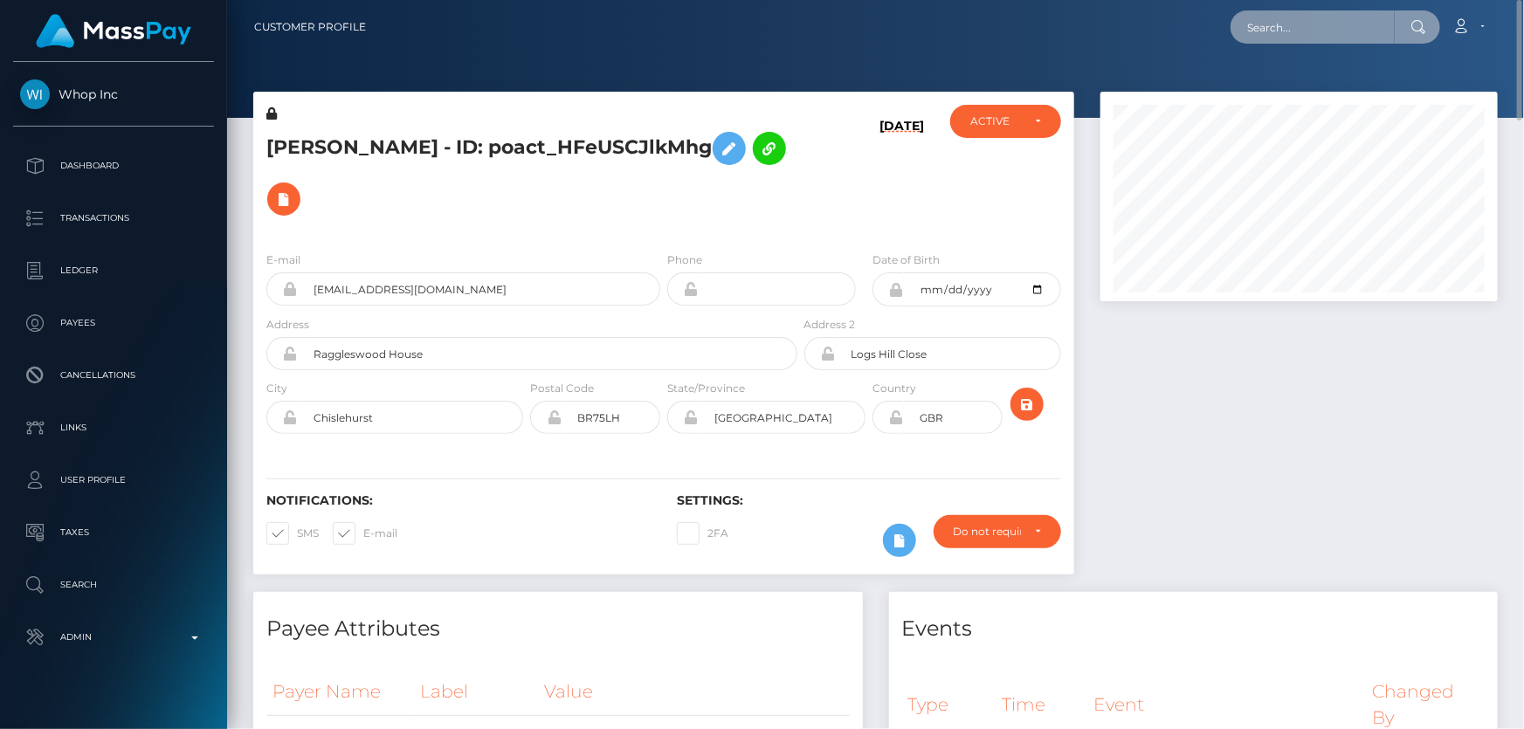
paste input "poact_Z9SqXSeTMOBx"
type input "poact_Z9SqXSeTMOBx"
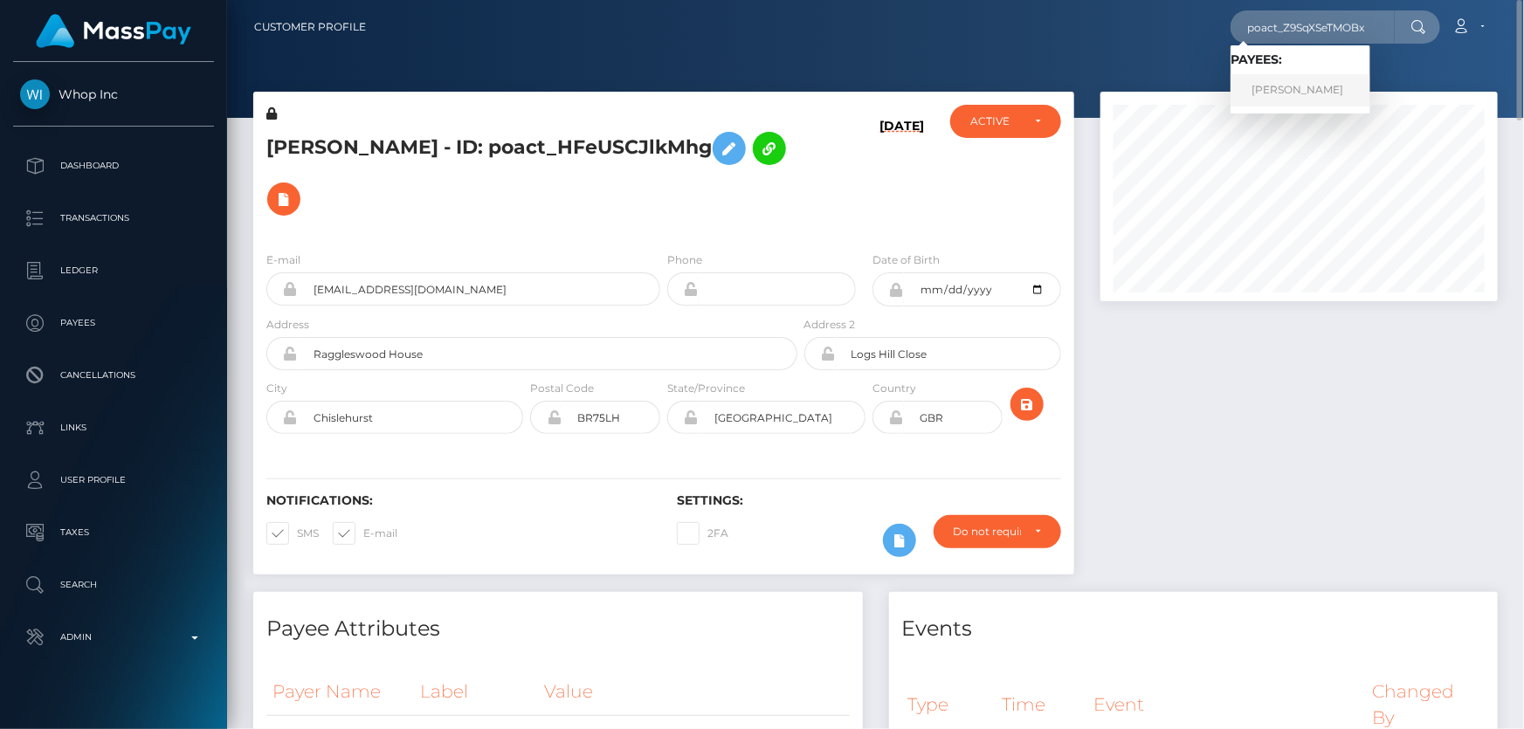
click at [1305, 93] on link "JONATHAN ALLEN" at bounding box center [1300, 90] width 140 height 32
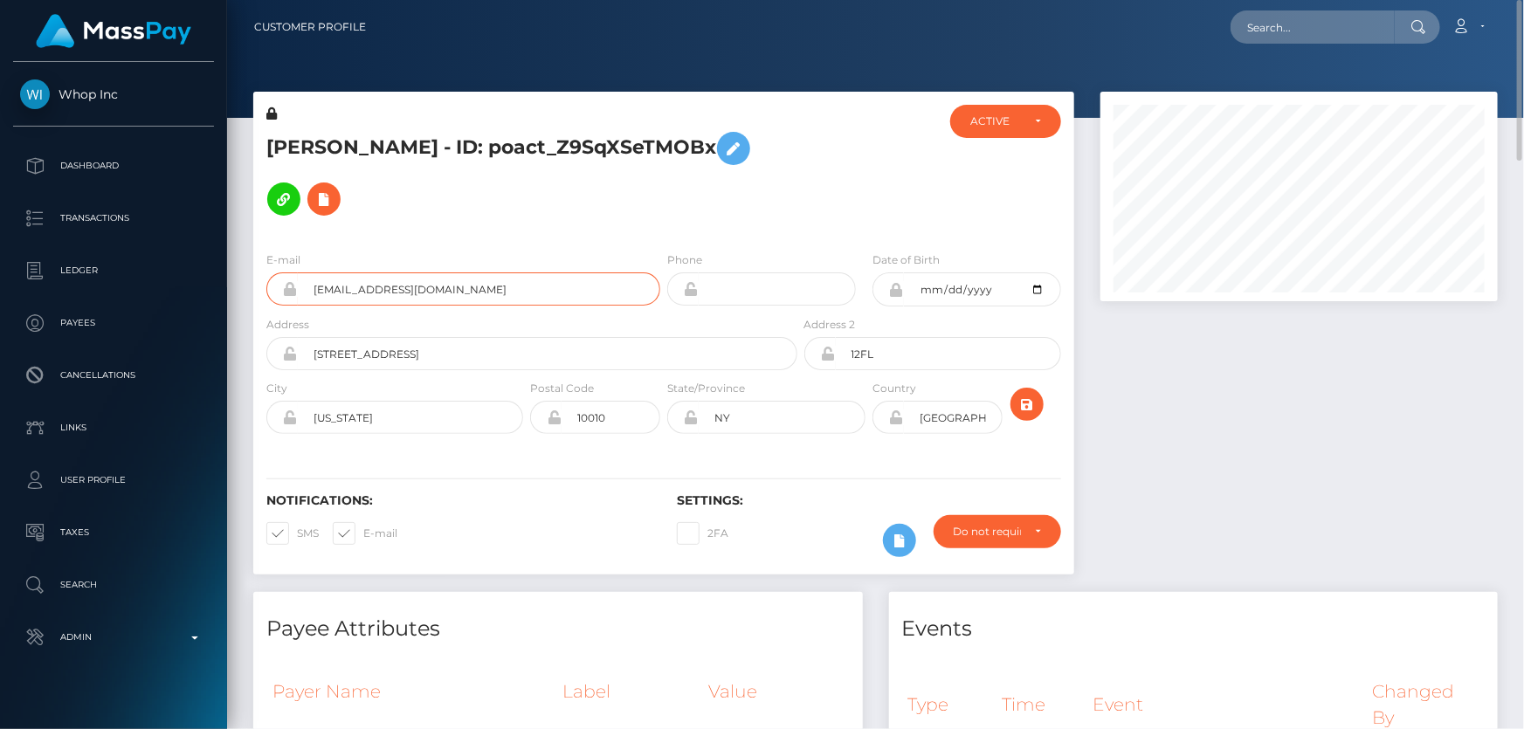
drag, startPoint x: 364, startPoint y: 289, endPoint x: 306, endPoint y: 293, distance: 58.7
click at [306, 293] on input "[EMAIL_ADDRESS][DOMAIN_NAME]" at bounding box center [479, 288] width 362 height 33
paste input "[EMAIL_ADDRESS][DOMAIN_NAME]"
type input "[EMAIL_ADDRESS][DOMAIN_NAME]"
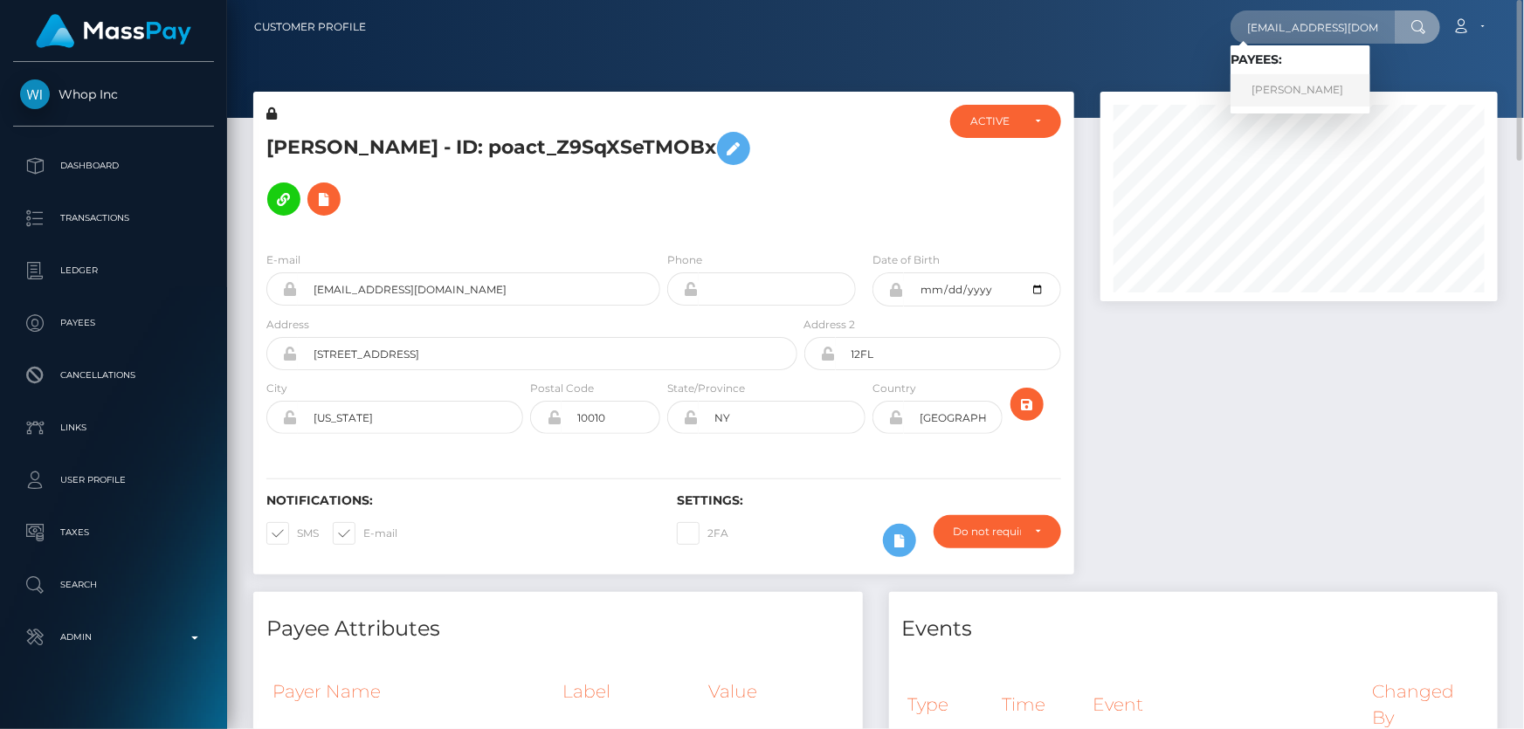
drag, startPoint x: 1265, startPoint y: 82, endPoint x: 1242, endPoint y: 93, distance: 26.2
click at [1265, 81] on link "[PERSON_NAME]" at bounding box center [1300, 90] width 140 height 32
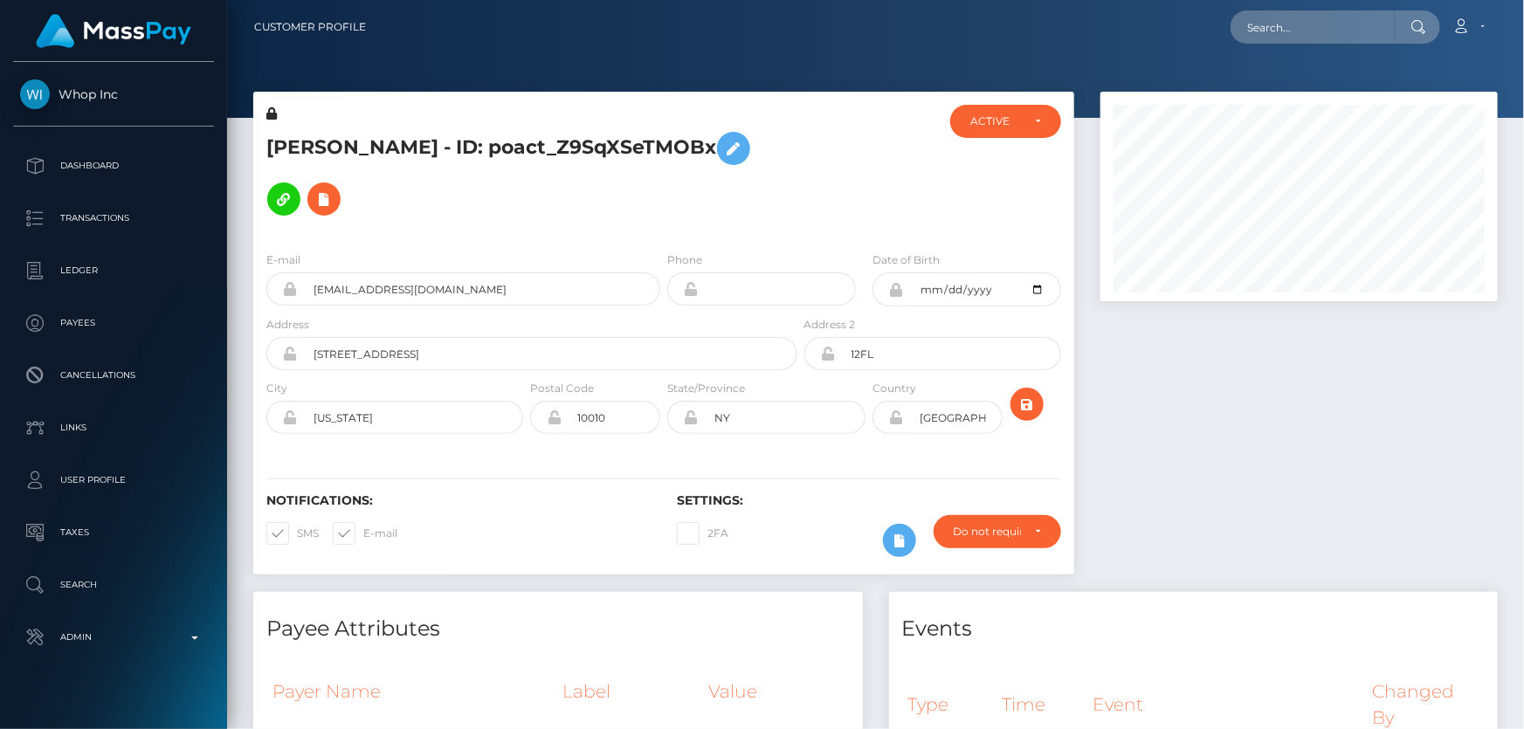
scroll to position [210, 396]
click at [506, 142] on h5 "[PERSON_NAME] - ID: poact_Z9SqXSeTMOBx" at bounding box center [526, 173] width 521 height 101
click at [506, 142] on h5 "JONATHAN ALLEN - ID: poact_Z9SqXSeTMOBx" at bounding box center [526, 173] width 521 height 101
copy h5 "JONATHAN ALLEN - ID: poact_Z9SqXSeTMOBx"
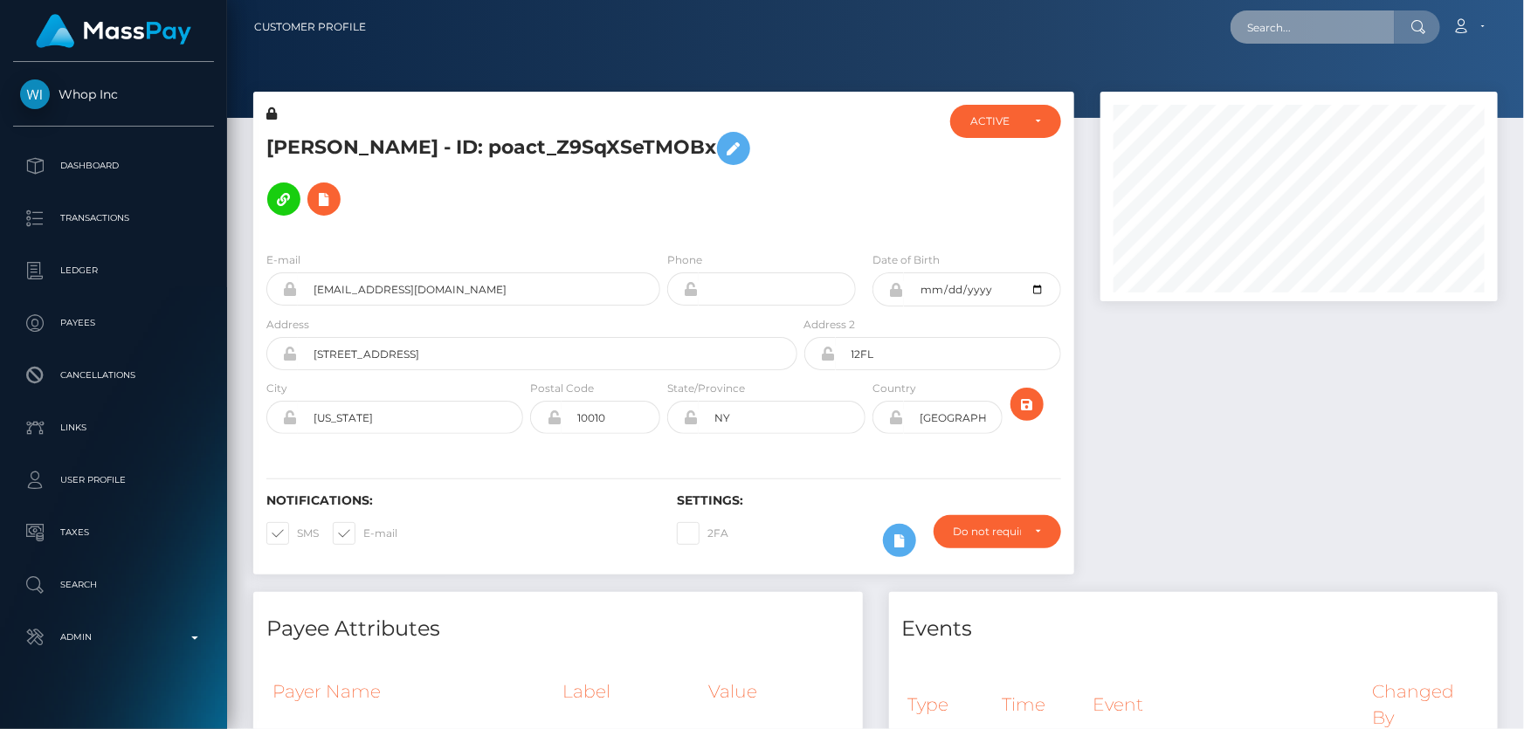
drag, startPoint x: 1329, startPoint y: 35, endPoint x: 1321, endPoint y: 27, distance: 11.1
paste input "poact_iHIqngEuj6Lk"
type input "poact_iHIqngEuj6Lk"
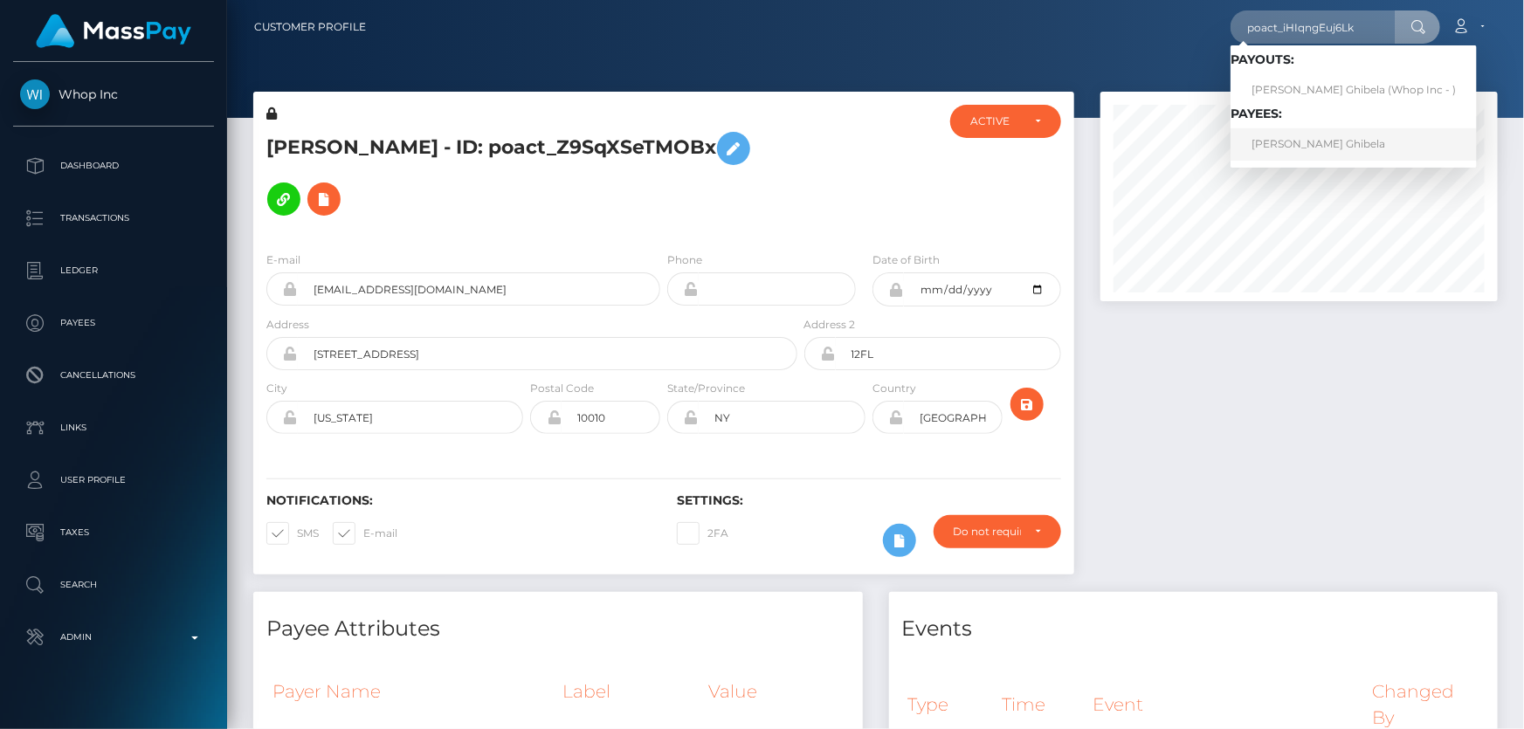
click at [1310, 134] on link "Lambodar Ghibela" at bounding box center [1353, 144] width 246 height 32
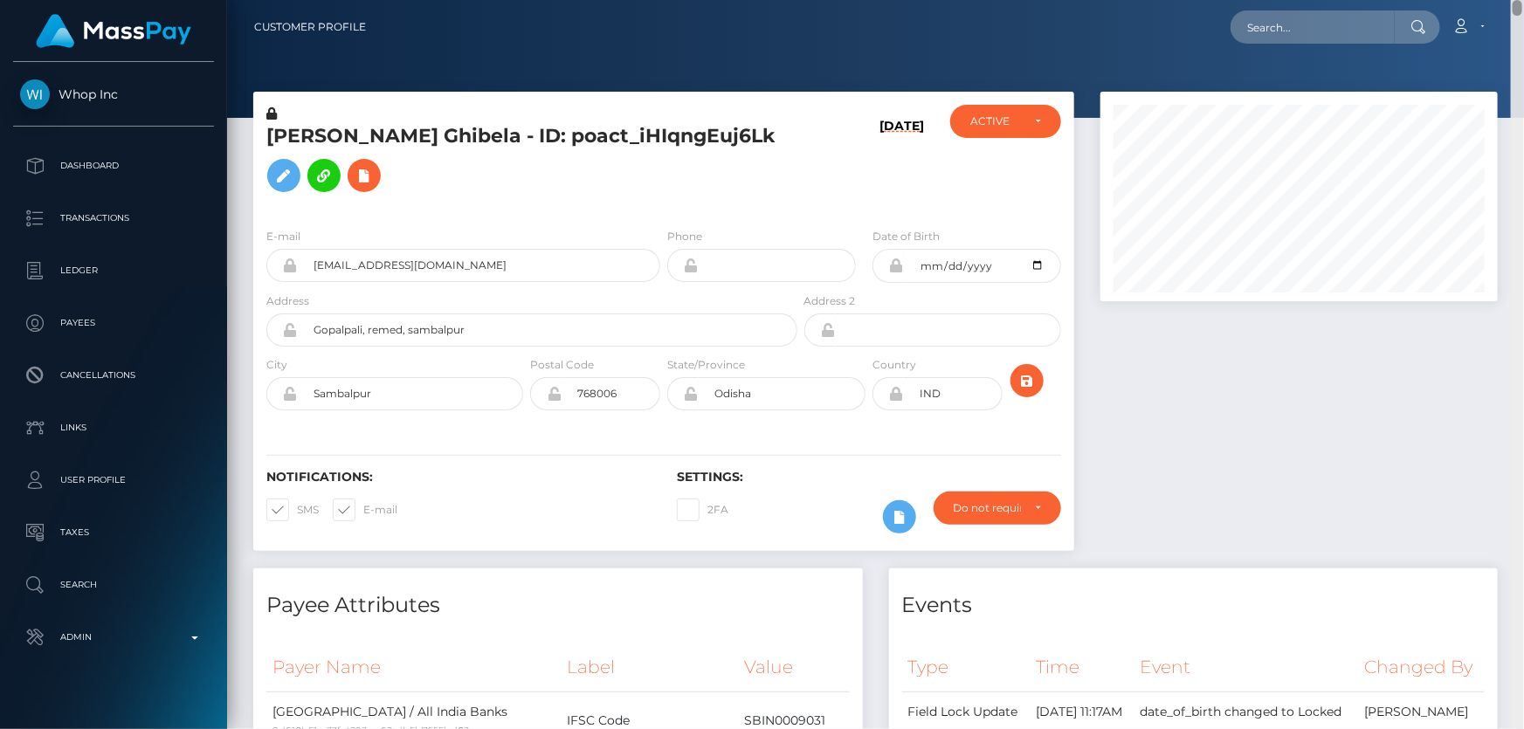
drag, startPoint x: 1516, startPoint y: 155, endPoint x: 1523, endPoint y: -96, distance: 251.6
click at [1523, 0] on html "Whop Inc Dashboard Transactions Ledger Payees Cancellations Links" at bounding box center [762, 364] width 1524 height 729
click at [478, 147] on h5 "Lambodar Ghibela - ID: poact_iHIqngEuj6Lk" at bounding box center [526, 162] width 521 height 78
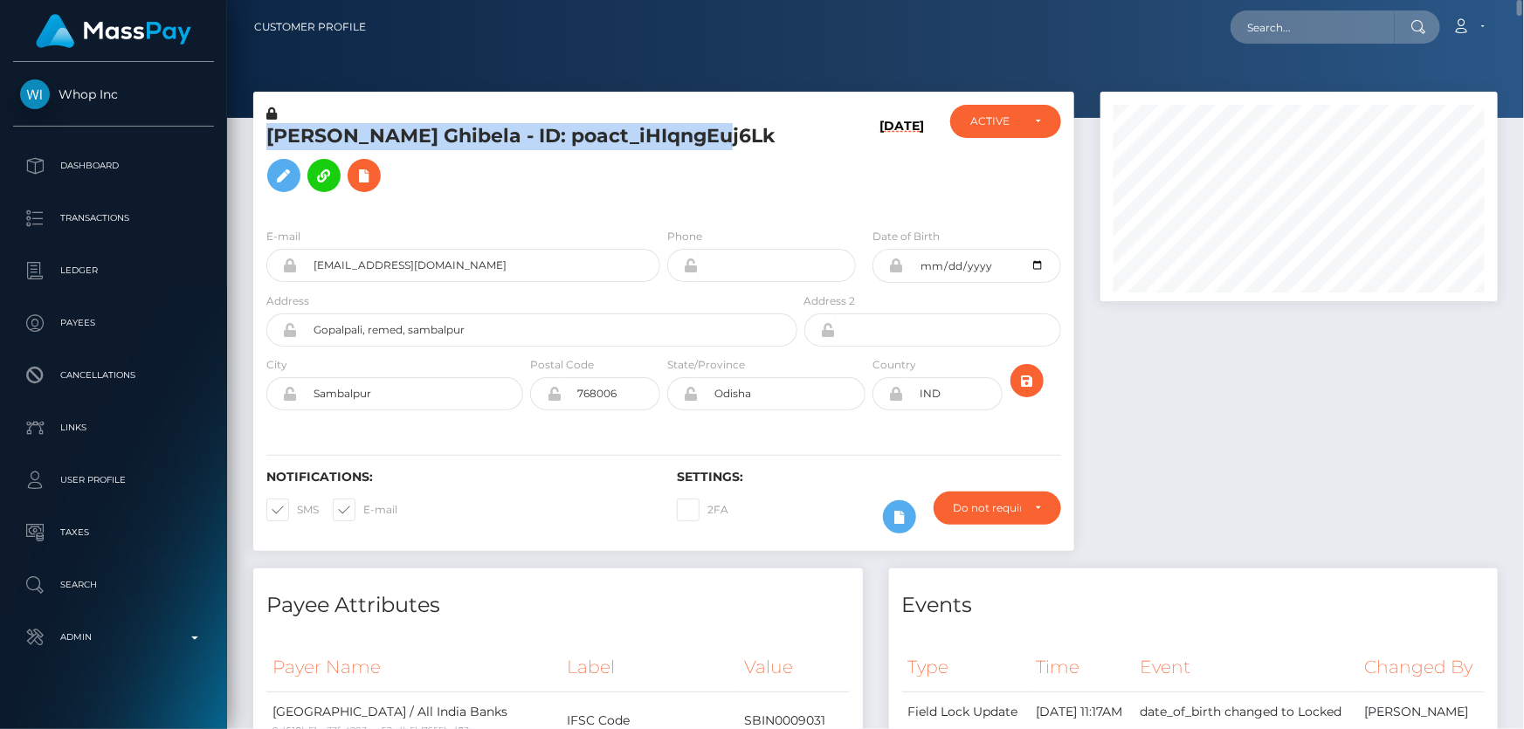
click at [478, 147] on h5 "Lambodar Ghibela - ID: poact_iHIqngEuj6Lk" at bounding box center [526, 162] width 521 height 78
copy h5 "Lambodar Ghibela - ID: poact_iHIqngEuj6Lk"
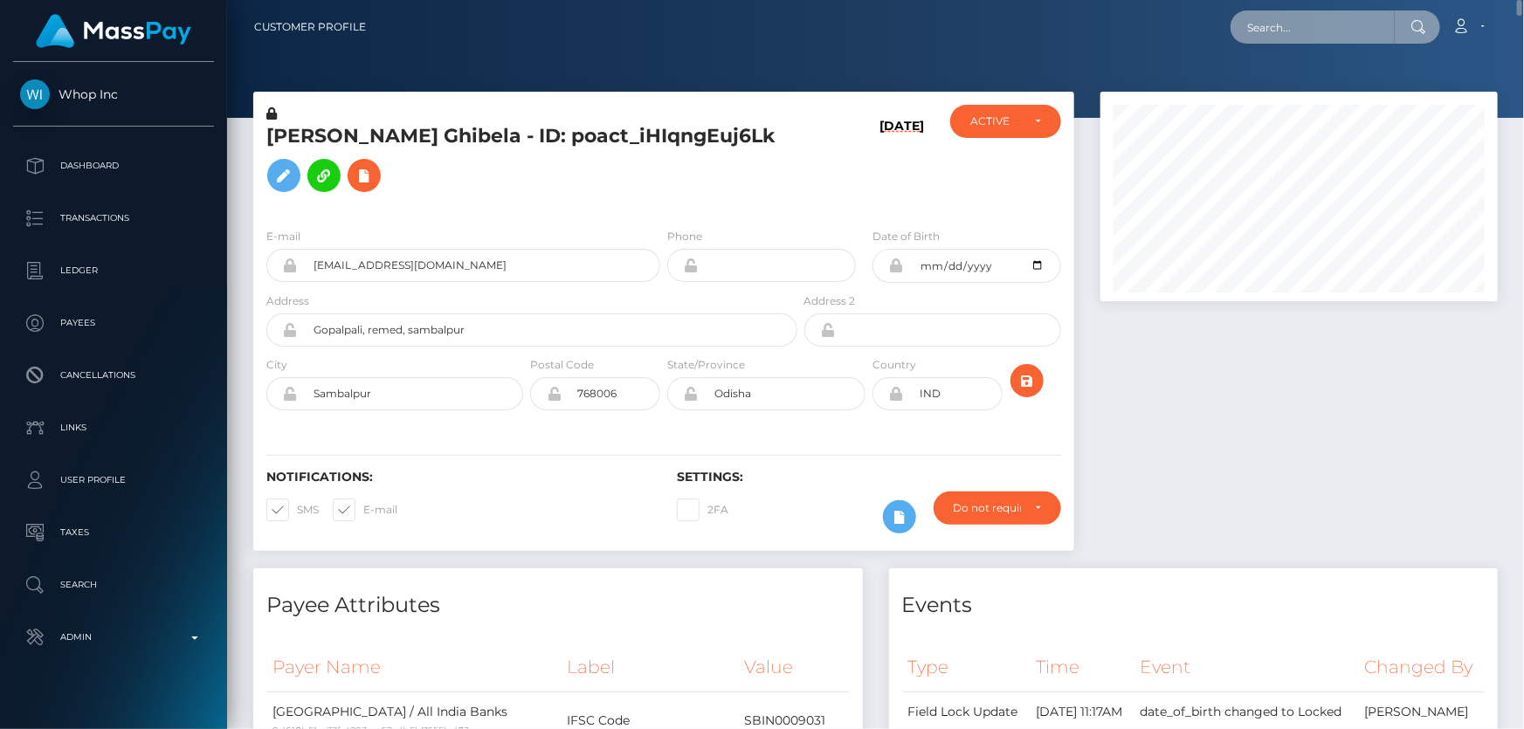
paste input "399195744"
type input "399195744"
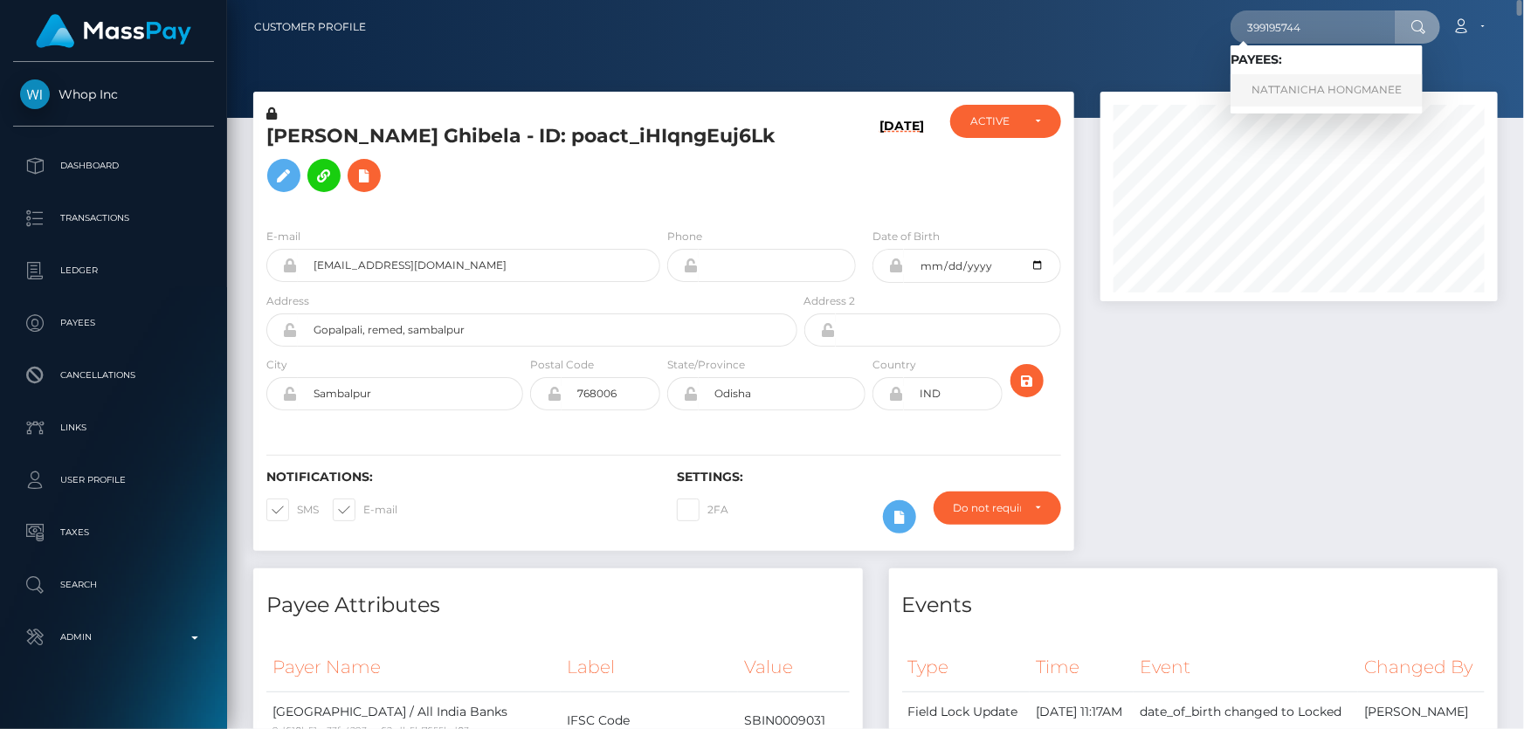
click at [1311, 89] on link "NATTANICHA HONGMANEE" at bounding box center [1326, 90] width 192 height 32
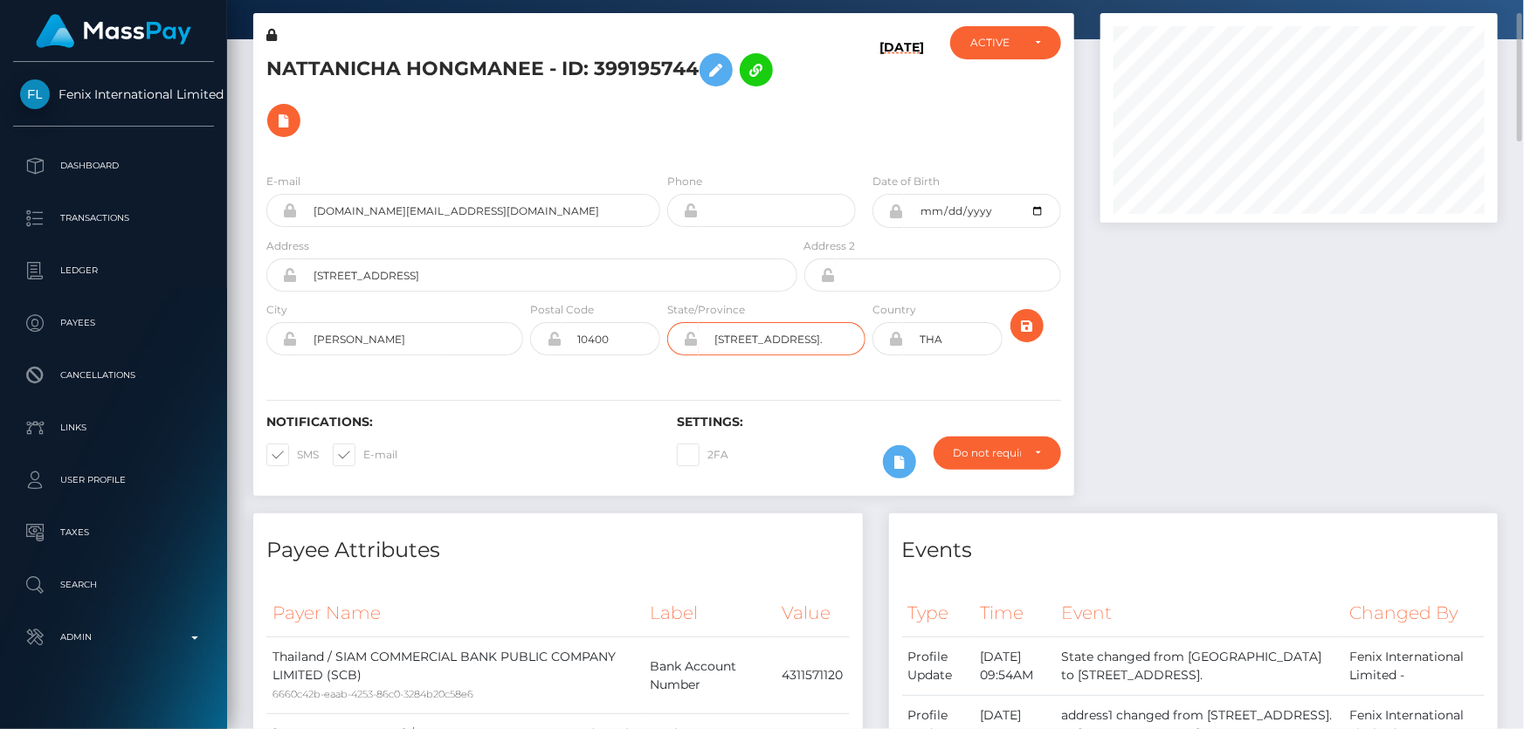
scroll to position [0, 36]
drag, startPoint x: 722, startPoint y: 332, endPoint x: 867, endPoint y: 341, distance: 145.2
click at [867, 341] on div "State/Province Aria8 Building, No.8, Room 2402." at bounding box center [766, 332] width 205 height 64
click at [794, 343] on input "Aria8 Building, No.8, Room 2402." at bounding box center [782, 338] width 167 height 33
drag, startPoint x: 790, startPoint y: 334, endPoint x: 841, endPoint y: 334, distance: 50.6
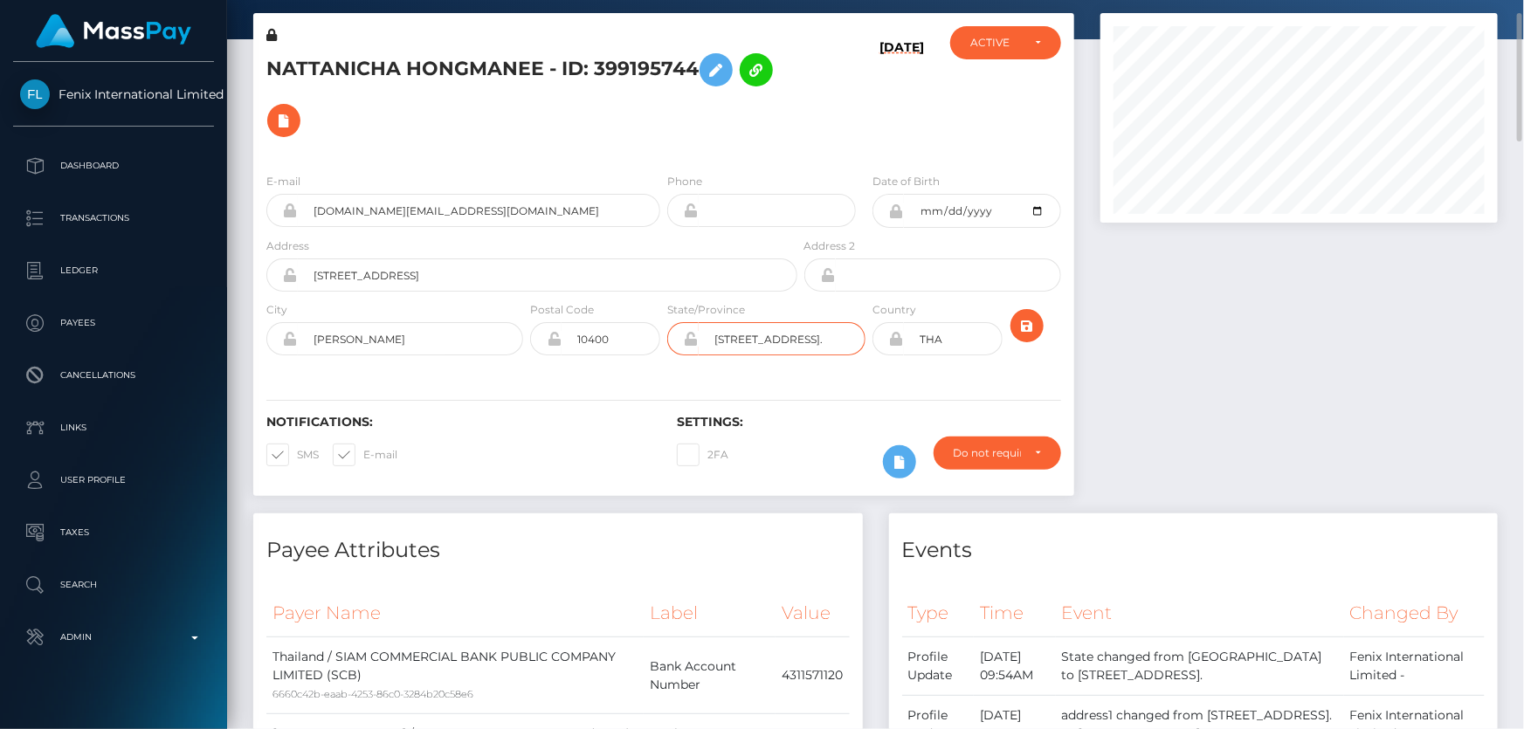
click at [841, 334] on input "Aria8 Building, No.8, Room 2402." at bounding box center [782, 338] width 167 height 33
click at [846, 338] on input "Aria8 Building, No.8, Room 2402." at bounding box center [782, 338] width 167 height 33
drag, startPoint x: 846, startPoint y: 338, endPoint x: 796, endPoint y: 336, distance: 49.8
click at [796, 336] on input "Aria8 Building, No.8, Room 2402." at bounding box center [782, 338] width 167 height 33
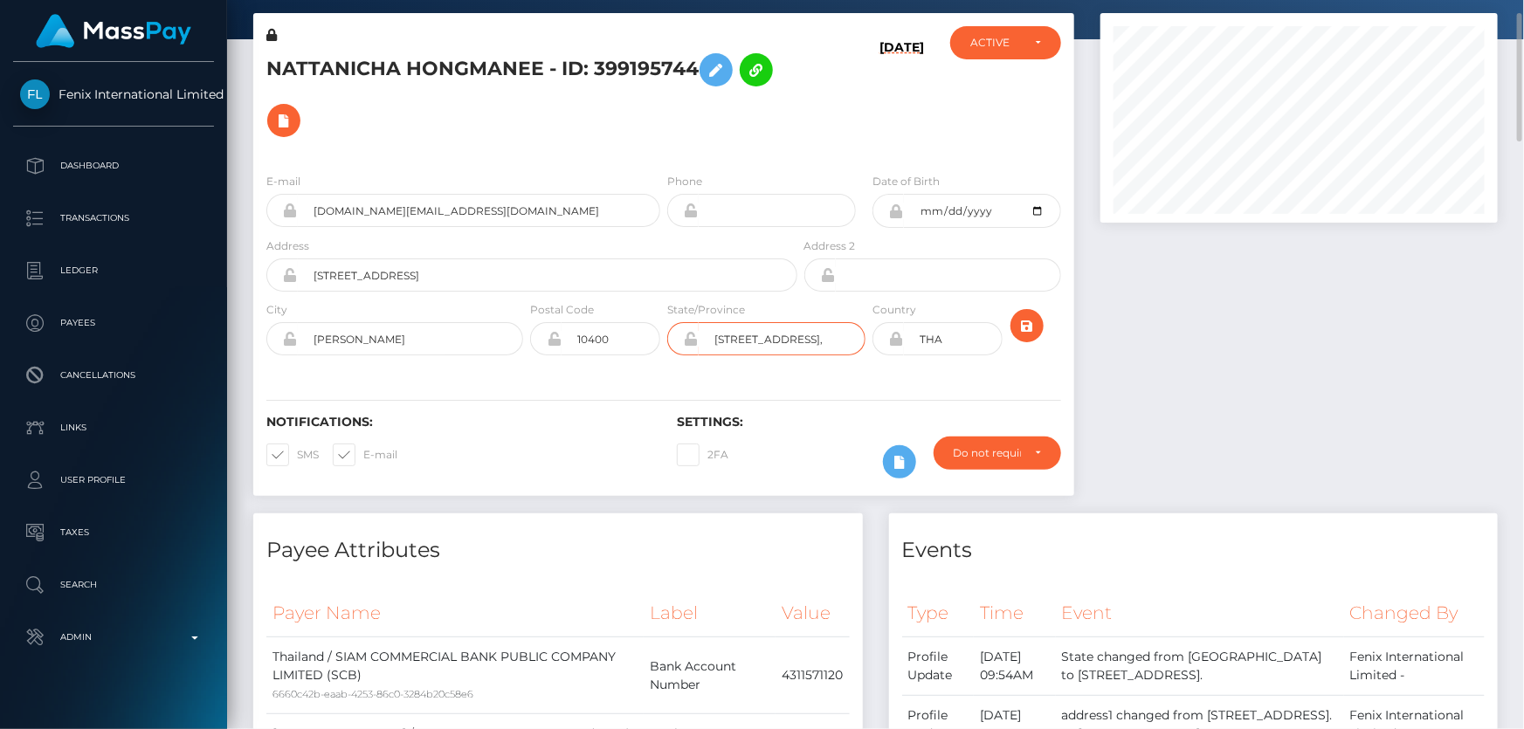
type input "Aria8 Building, No.8,"
click at [481, 271] on input "8 Din Deng Road" at bounding box center [547, 274] width 499 height 33
paste input "Room 2402."
type input "8 Din Deng Road, Room 2402."
drag, startPoint x: 831, startPoint y: 341, endPoint x: 644, endPoint y: 372, distance: 190.4
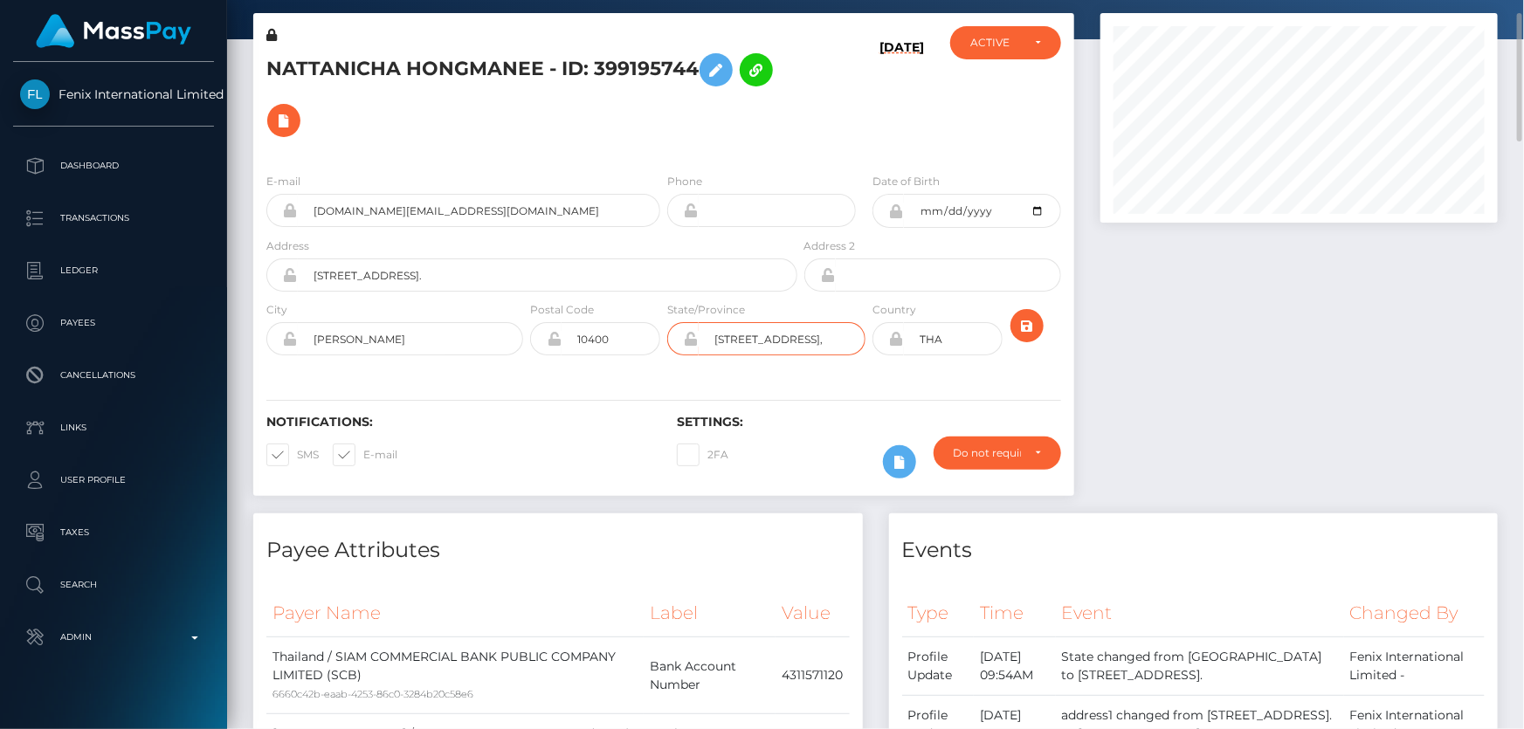
click at [645, 371] on div "E-mail nattanicha.mo@icloud.com Phone 2000-03-24" at bounding box center [663, 266] width 821 height 214
type input "Bangkok"
click at [790, 478] on div "2FA" at bounding box center [766, 462] width 205 height 51
click at [1030, 318] on icon "submit" at bounding box center [1026, 326] width 21 height 22
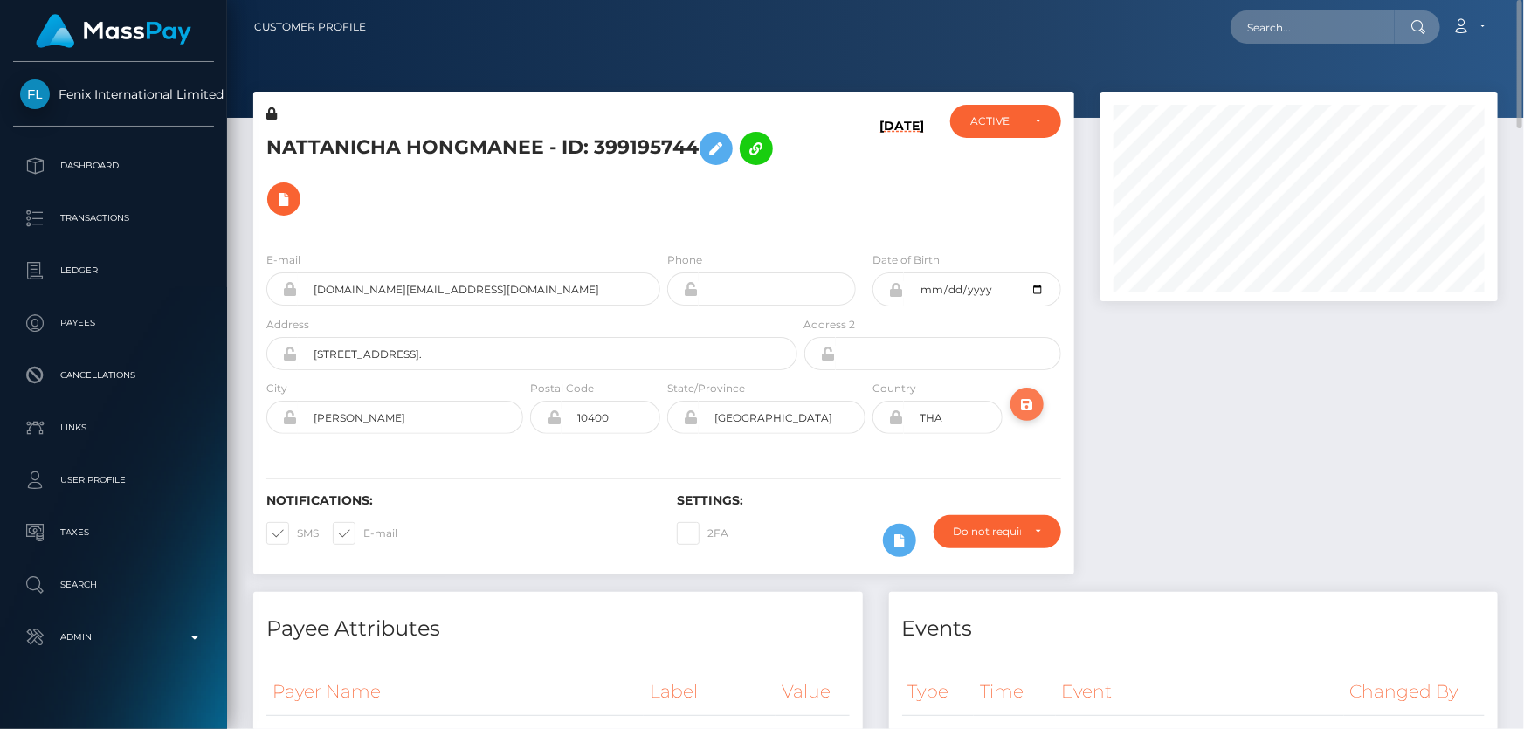
click at [1022, 401] on icon "submit" at bounding box center [1026, 405] width 21 height 22
drag, startPoint x: 1325, startPoint y: 463, endPoint x: 1227, endPoint y: 458, distance: 97.9
click at [1322, 464] on div at bounding box center [1299, 342] width 424 height 500
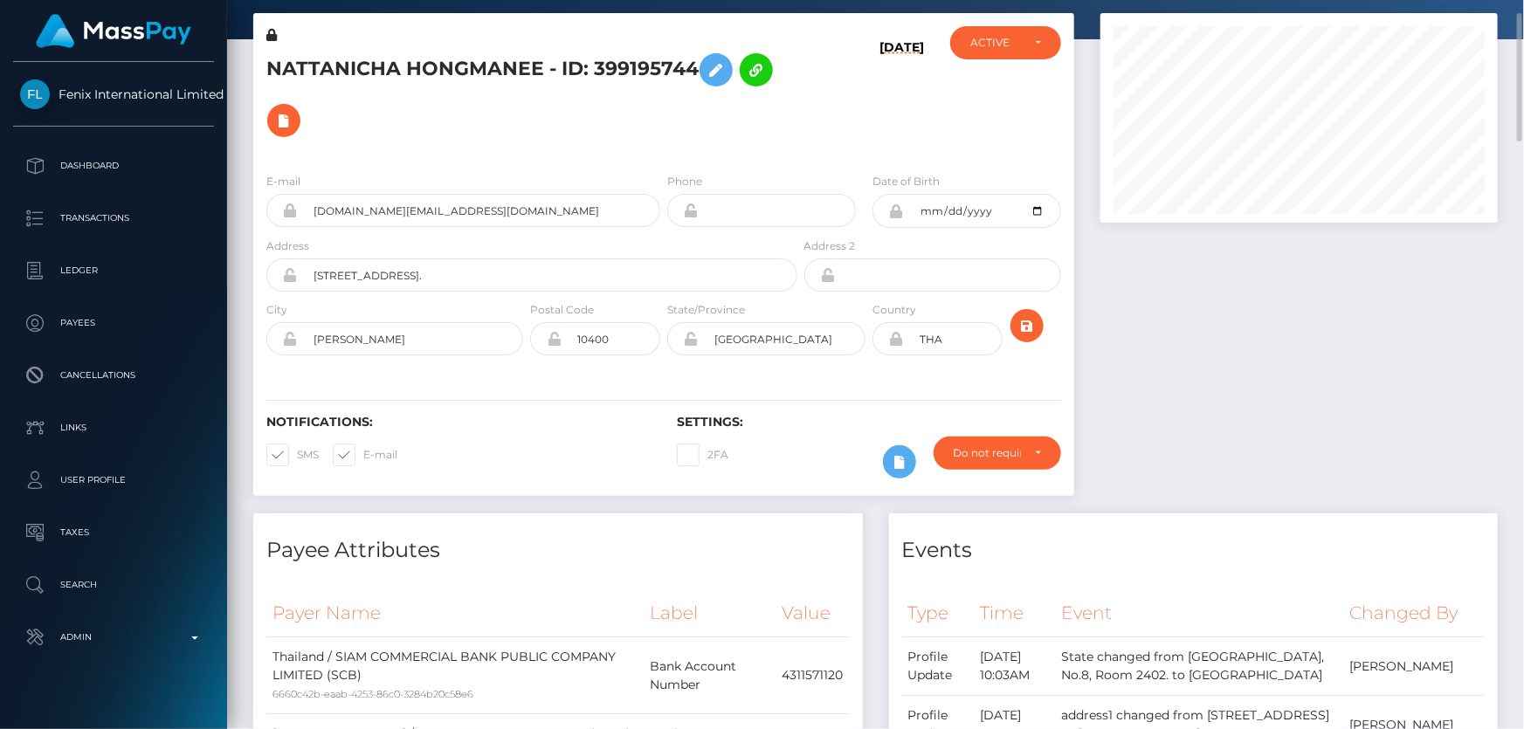
scroll to position [0, 0]
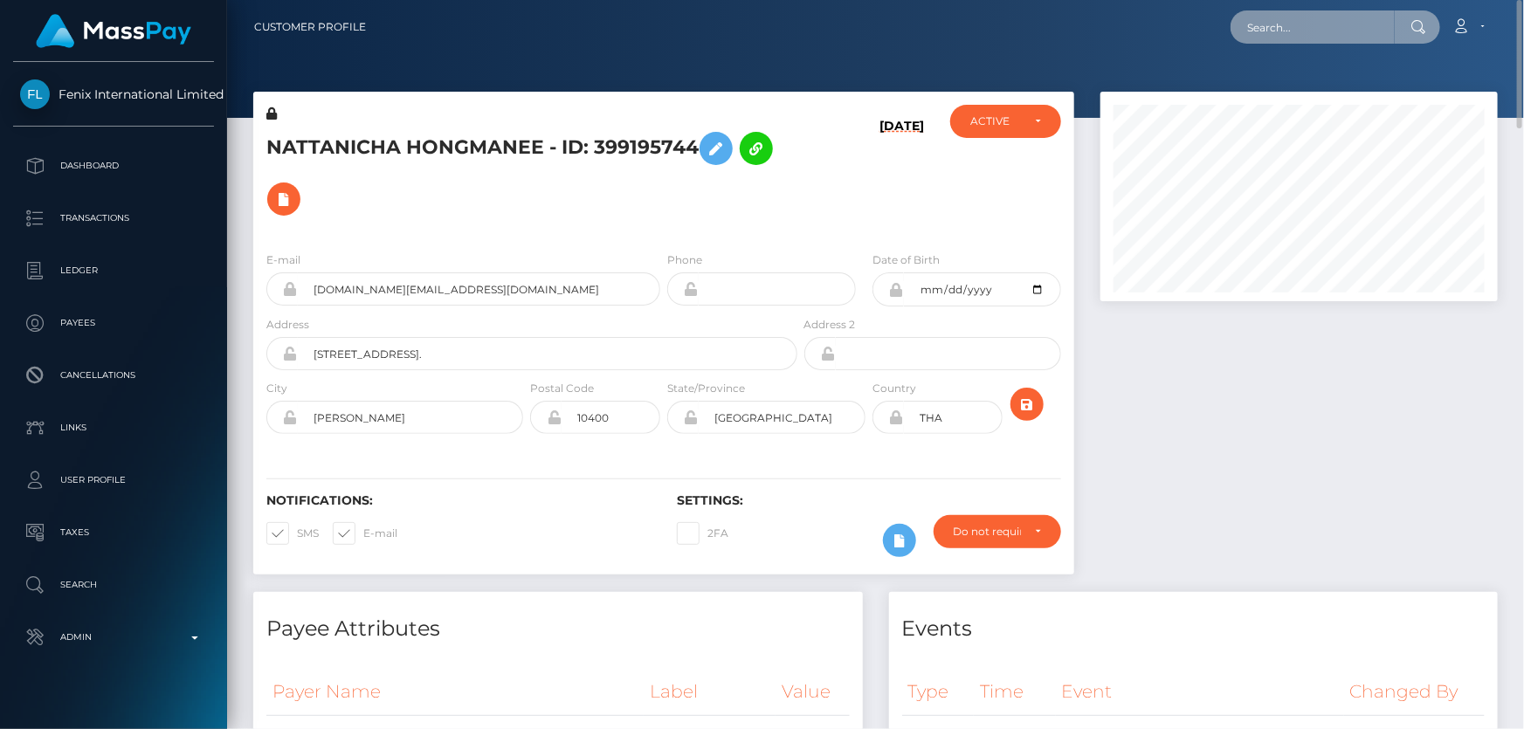
paste input "poact_1ca58cXavAAL"
type input "p"
paste input "poact_1ca58cXavAAL"
type input "poact_1ca58cXavAAL"
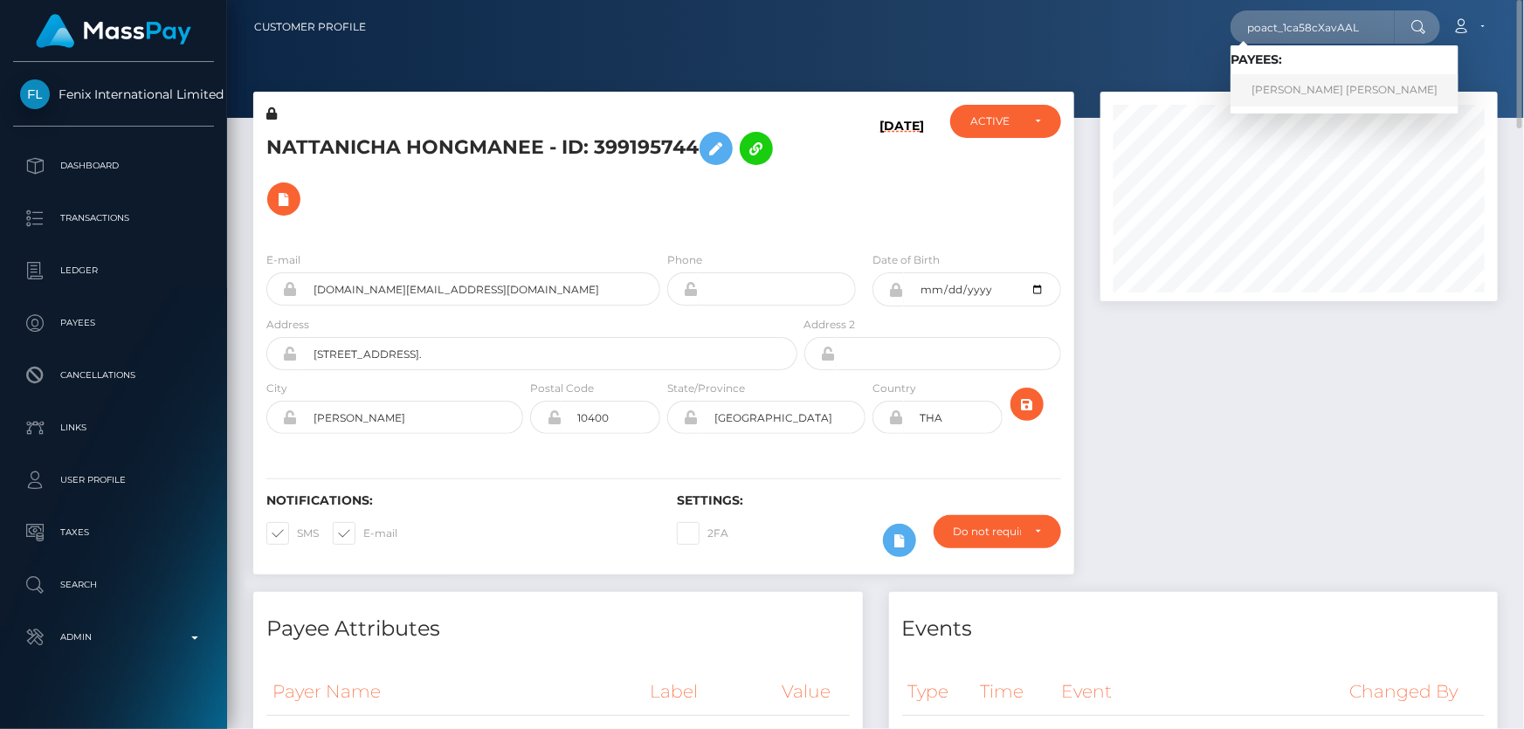
click at [1271, 87] on link "KIRANKUMAR SHANKARBHAI PATEL" at bounding box center [1344, 90] width 228 height 32
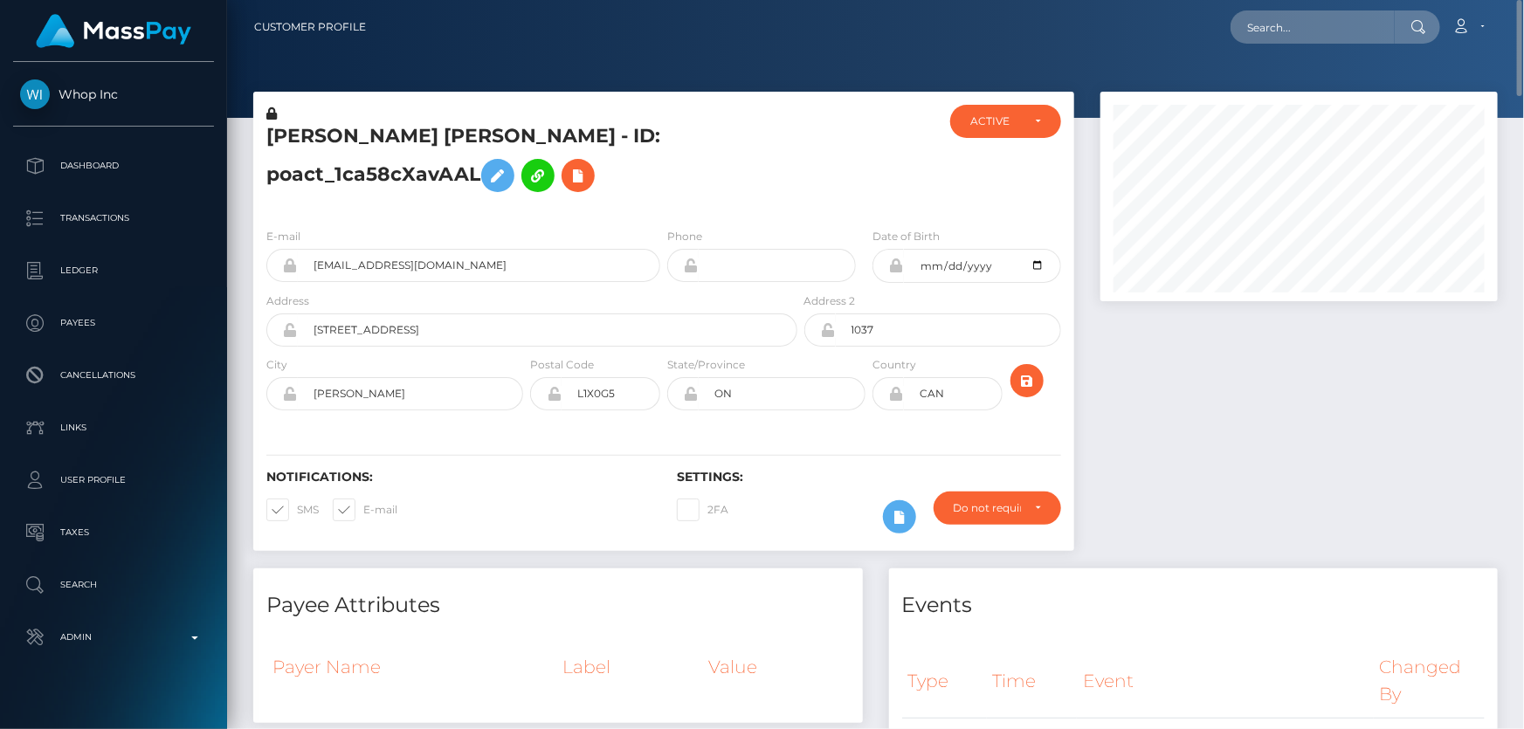
click at [362, 172] on h5 "[PERSON_NAME] [PERSON_NAME] - ID: poact_1ca58cXavAAL" at bounding box center [526, 162] width 521 height 78
copy h5 "[PERSON_NAME] [PERSON_NAME] - ID: poact_1ca58cXavAAL"
